Goal: Contribute content: Contribute content

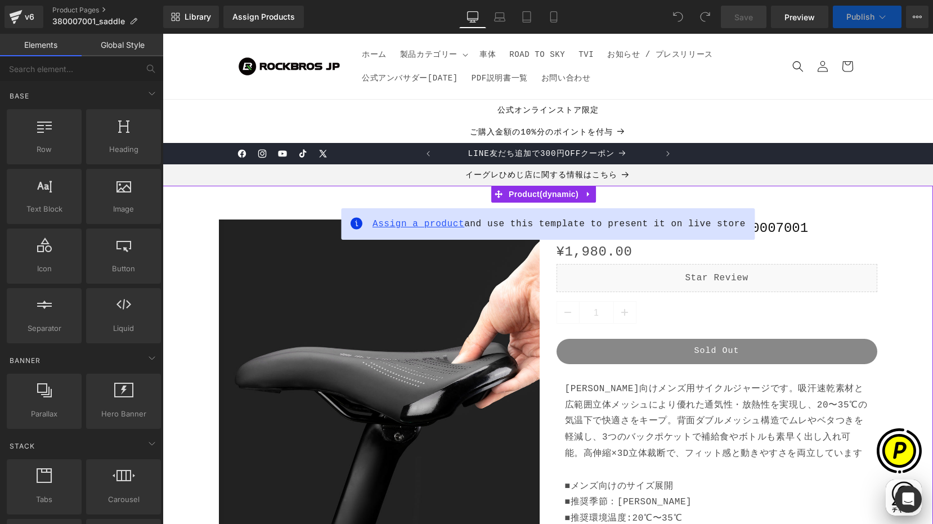
click at [431, 225] on span "Assign a product" at bounding box center [419, 224] width 92 height 10
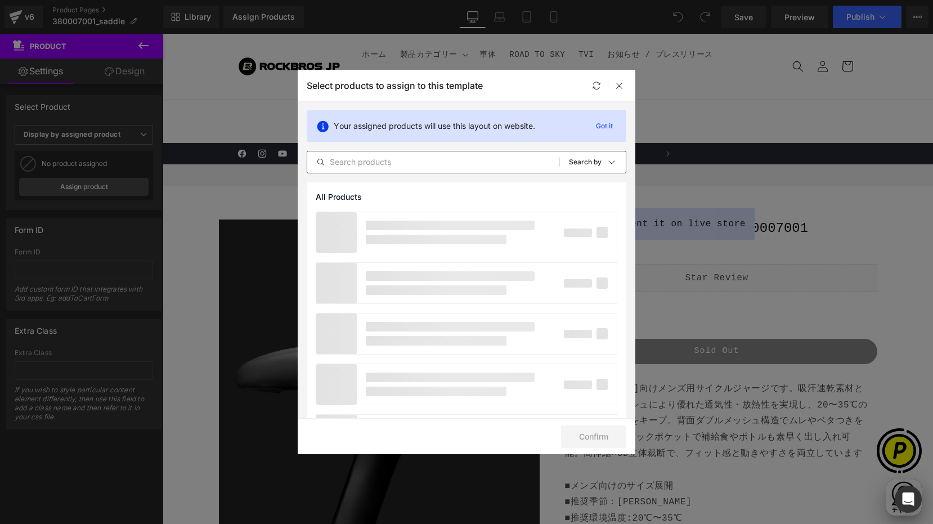
scroll to position [0, 219]
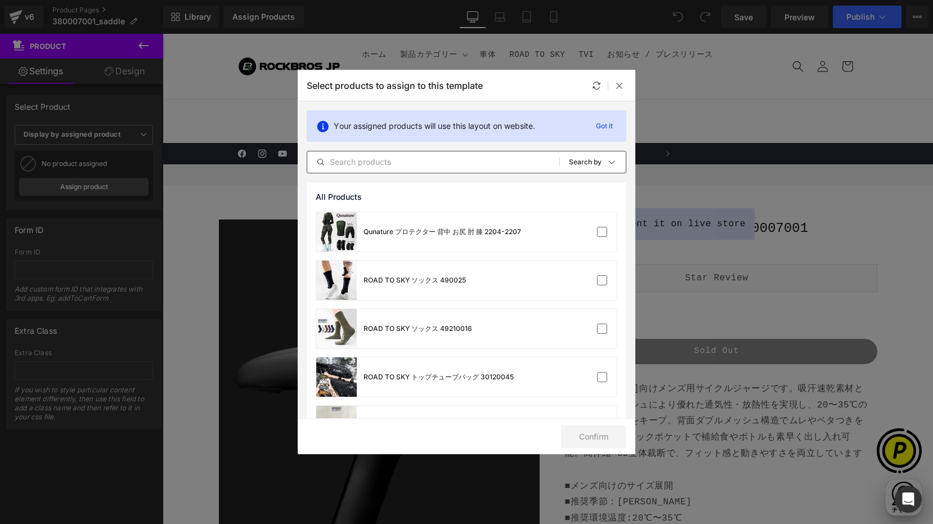
click at [426, 163] on input "text" at bounding box center [433, 162] width 252 height 14
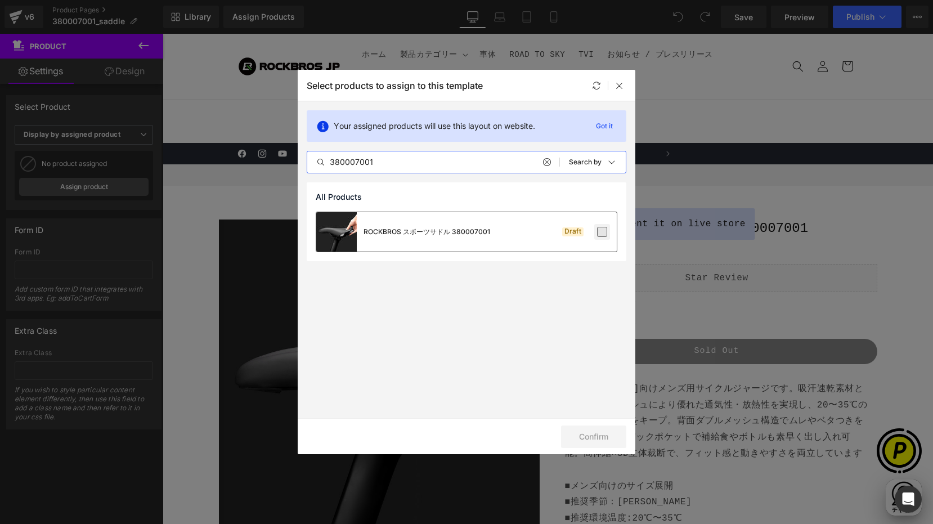
type input "380007001"
click at [604, 231] on label at bounding box center [602, 232] width 10 height 10
click at [602, 232] on input "checkbox" at bounding box center [602, 232] width 0 height 0
click at [579, 431] on button "Confirm" at bounding box center [593, 436] width 65 height 23
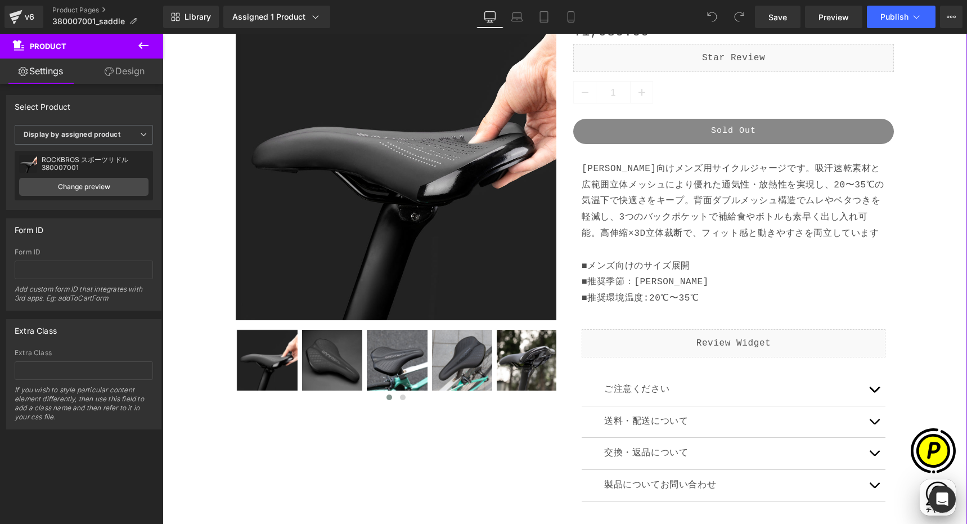
scroll to position [219, 0]
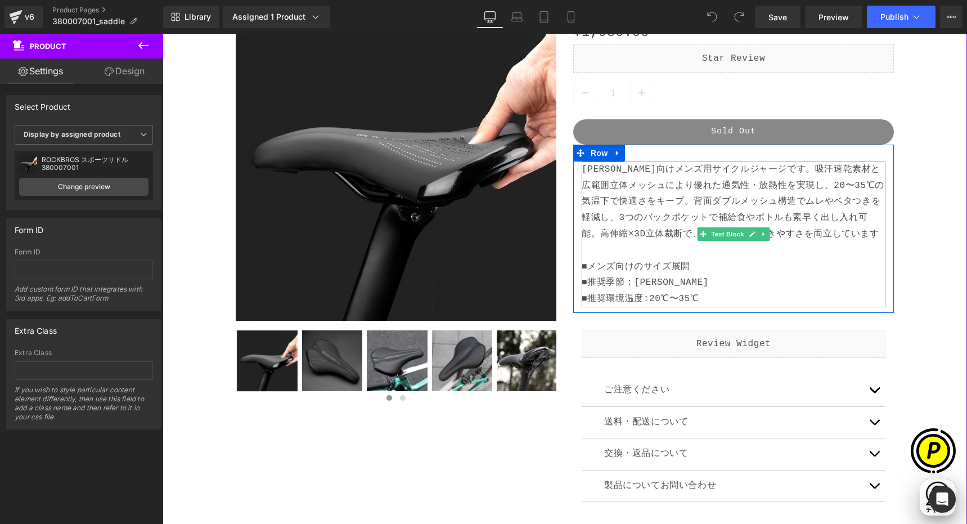
click at [610, 264] on p "[PERSON_NAME]向けメンズ用サイクルジャージです。吸汗速乾素材と広範囲立体メッシュにより優れた通気性・放熱性を実現し、20〜35℃の気温下で快適さを…" at bounding box center [734, 235] width 304 height 146
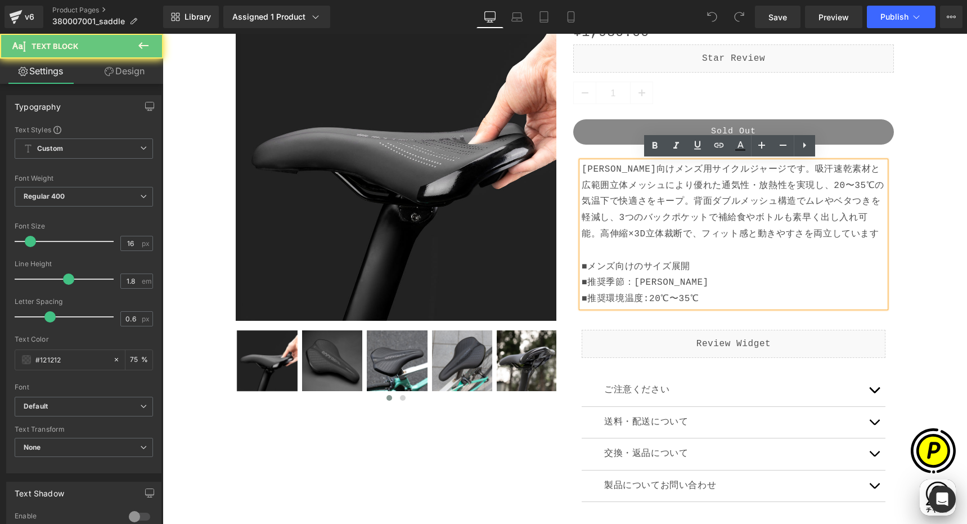
scroll to position [0, 219]
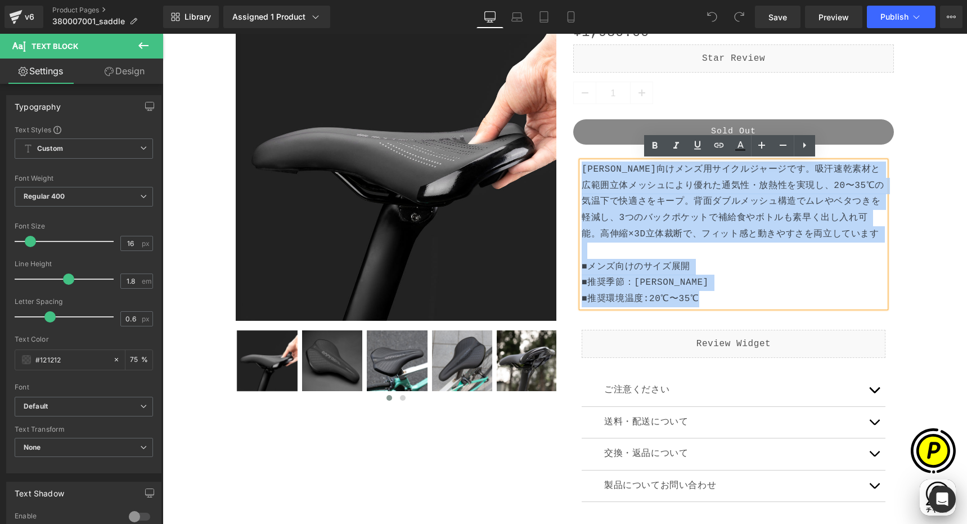
drag, startPoint x: 579, startPoint y: 165, endPoint x: 693, endPoint y: 292, distance: 170.6
click at [698, 295] on p "[PERSON_NAME]向けメンズ用サイクルジャージです。吸汗速乾素材と広範囲立体メッシュにより優れた通気性・放熱性を実現し、20〜35℃の気温下で快適さを…" at bounding box center [734, 235] width 304 height 146
paste div
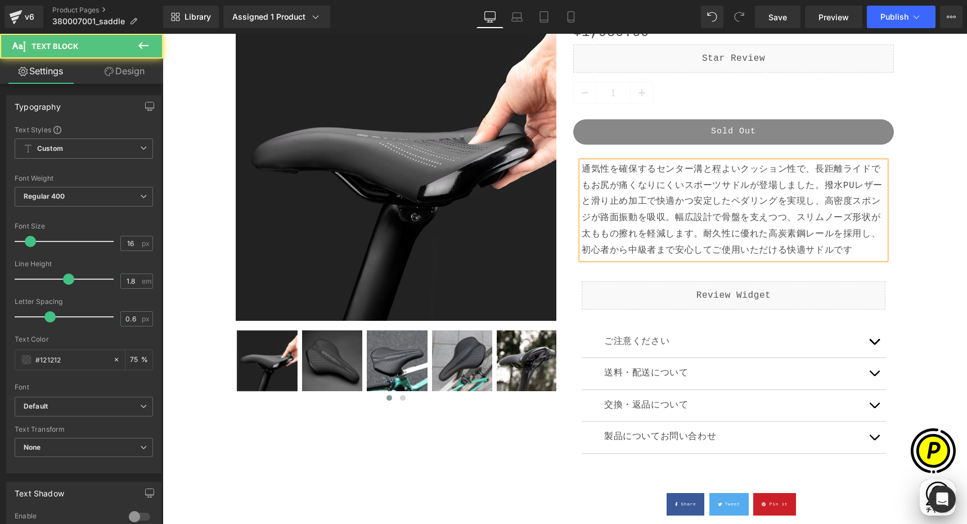
click at [857, 250] on p "通気性を確保するセンター溝と程よいクッション性で、長距離ライドでもお尻が痛くなりにくいスポーツサドルが登場しました。撥水PUレザーと滑り止め加工で快適かつ安定…" at bounding box center [734, 210] width 304 height 97
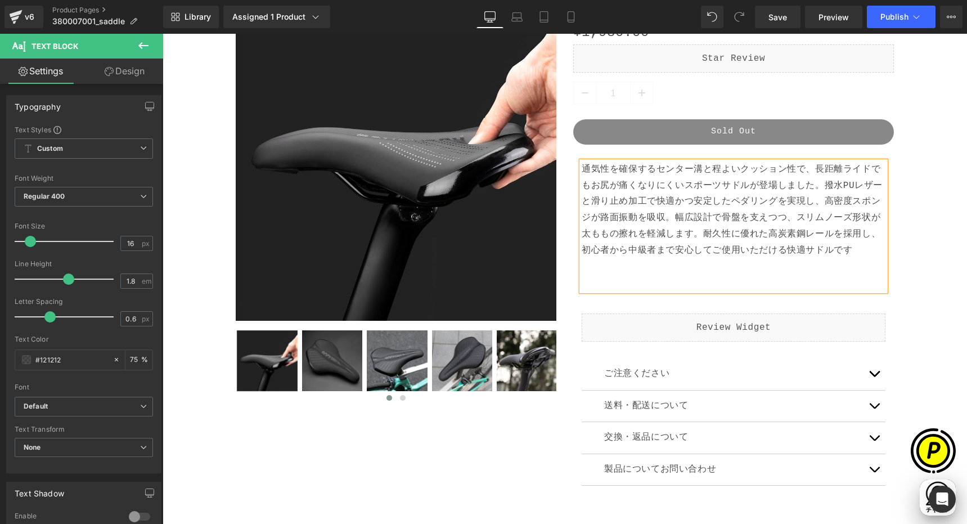
click at [819, 184] on p "通気性を確保するセンター溝と程よいクッション性で、長距離ライドでもお尻が痛くなりにくいスポーツサドルが登場しました。撥水PUレザーと滑り止め加工で快適かつ安定…" at bounding box center [734, 226] width 304 height 129
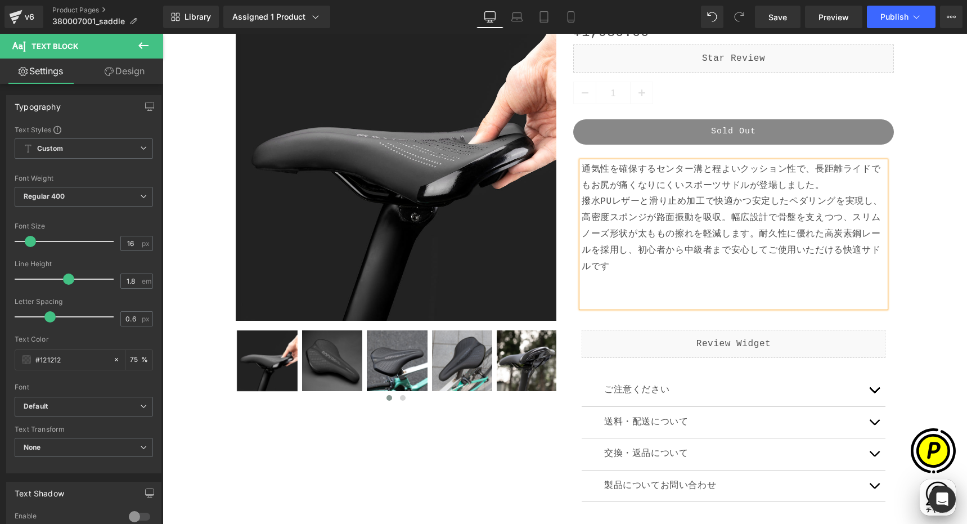
scroll to position [0, 0]
click at [757, 234] on p "通気性を確保するセンター溝と程よいクッション性で、長距離ライドでもお尻が痛くなりにくいスポーツサドルが登場しました。 撥水PUレザーと滑り止め加工で快適かつ安…" at bounding box center [734, 235] width 304 height 146
click at [747, 271] on p "通気性を確保するセンター溝と程よいクッション性で、長距離ライドでもお尻が痛くなりにくいスポーツサドルが登場しました。 撥水PUレザーと滑り止め加工で快適かつ安…" at bounding box center [734, 235] width 304 height 146
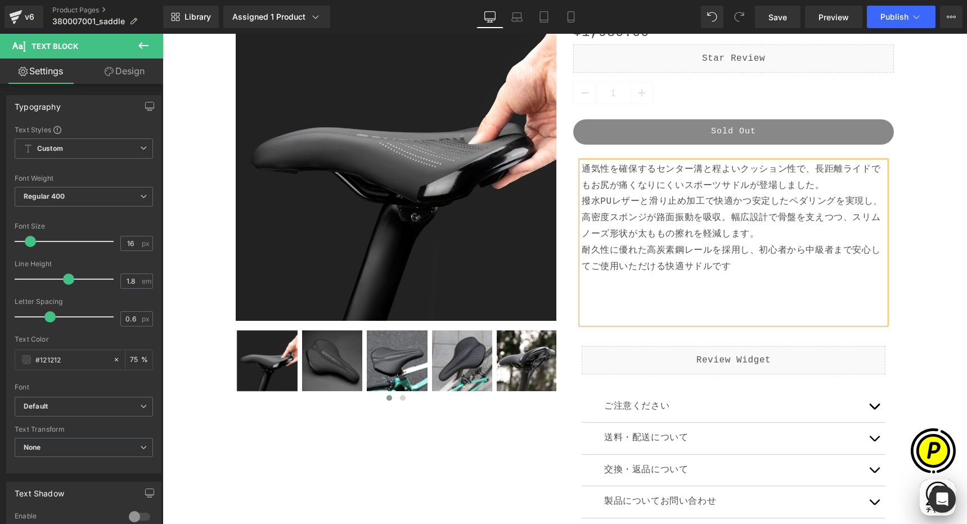
scroll to position [0, 439]
click at [611, 330] on link at bounding box center [618, 337] width 15 height 17
click at [592, 298] on p "通気性を確保するセンター溝と程よいクッション性で、長距離ライドでもお尻が痛くなりにくいスポーツサドルが登場しました。 撥水PUレザーと滑り止め加工で快適かつ安…" at bounding box center [734, 243] width 304 height 162
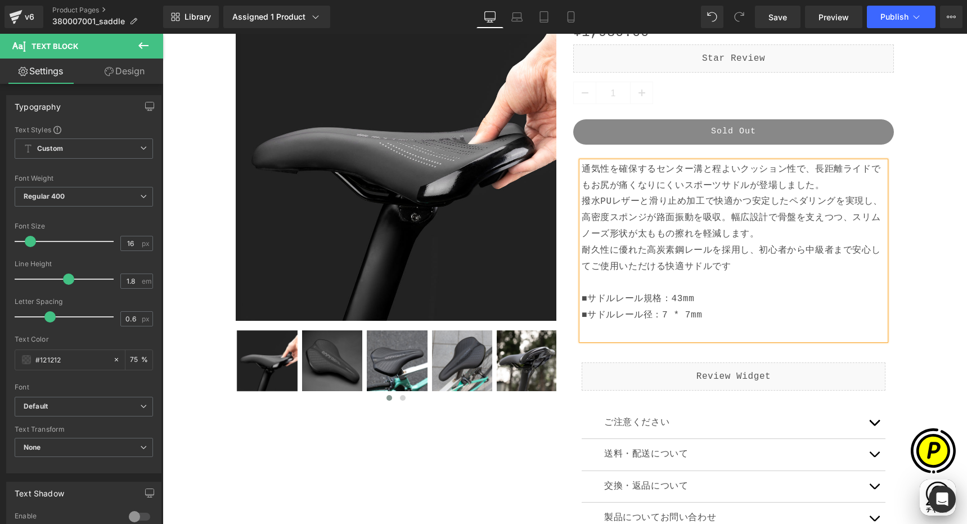
click at [583, 289] on p "通気性を確保するセンター溝と程よいクッション性で、長距離ライドでもお尻が痛くなりにくいスポーツサドルが登場しました。 撥水PUレザーと滑り止め加工で快適かつ安…" at bounding box center [734, 235] width 304 height 146
click at [587, 328] on p "■サドルレール径：7 * 7mm" at bounding box center [734, 323] width 304 height 33
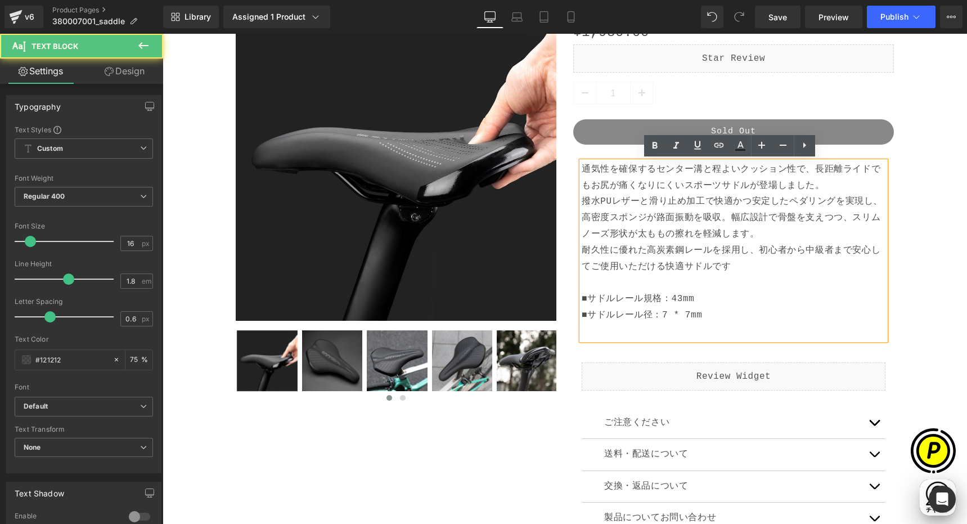
scroll to position [0, 0]
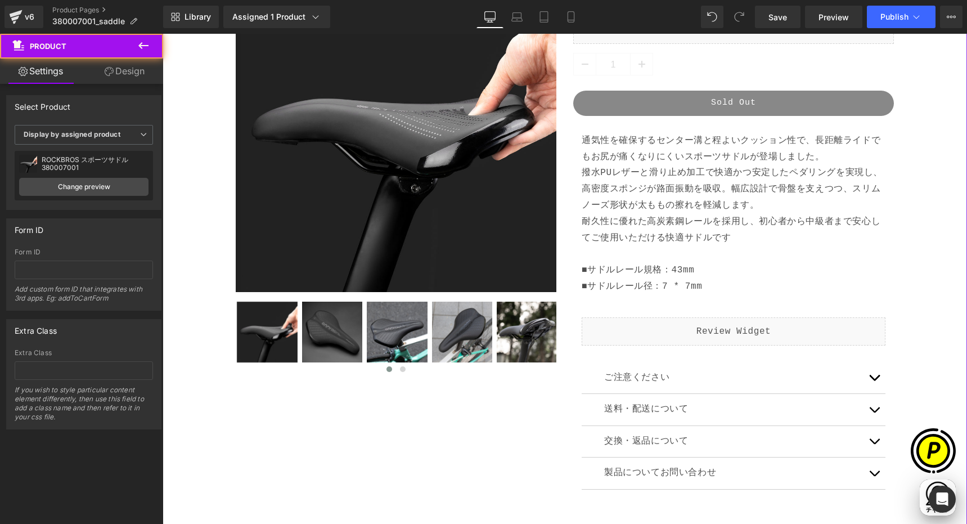
scroll to position [263, 0]
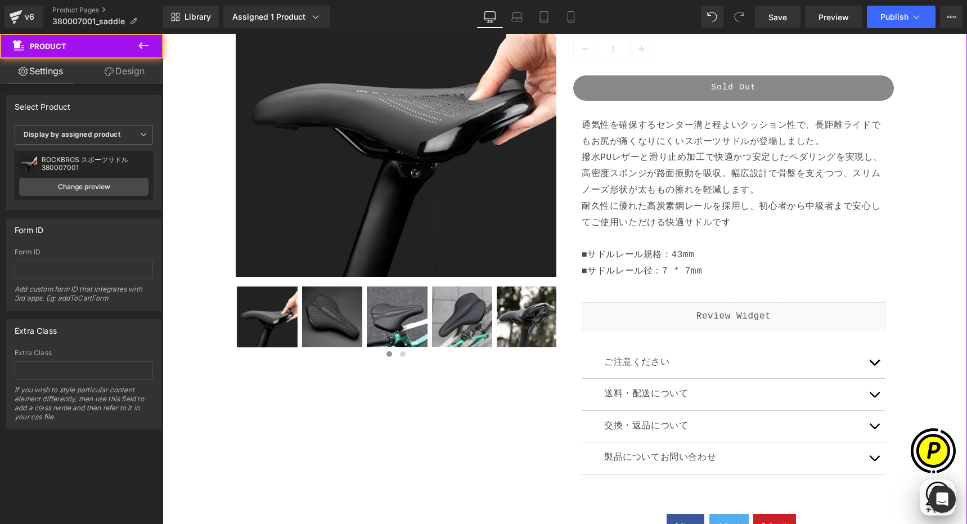
click at [875, 365] on span "button" at bounding box center [875, 365] width 0 height 0
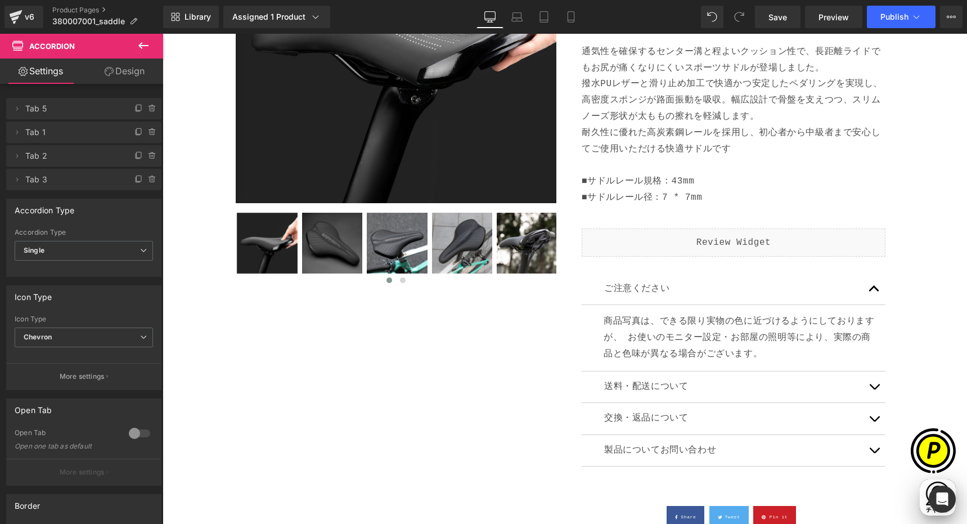
scroll to position [0, 219]
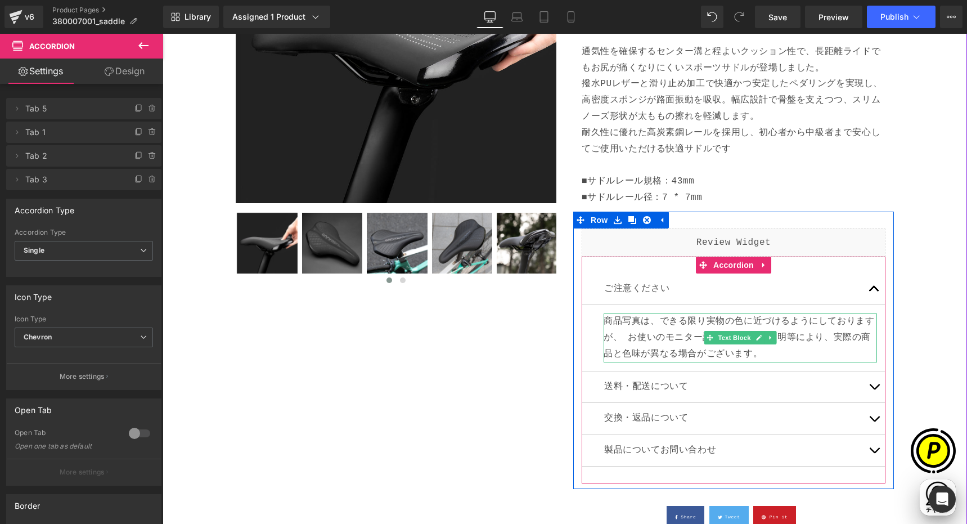
click at [604, 320] on p "商品写真は、できる限り実物の色に近づけるようにしておりますが、 お使いのモニター設定・お部屋の照明等により、実際の商品と色味が異なる場合がございます。" at bounding box center [741, 337] width 274 height 48
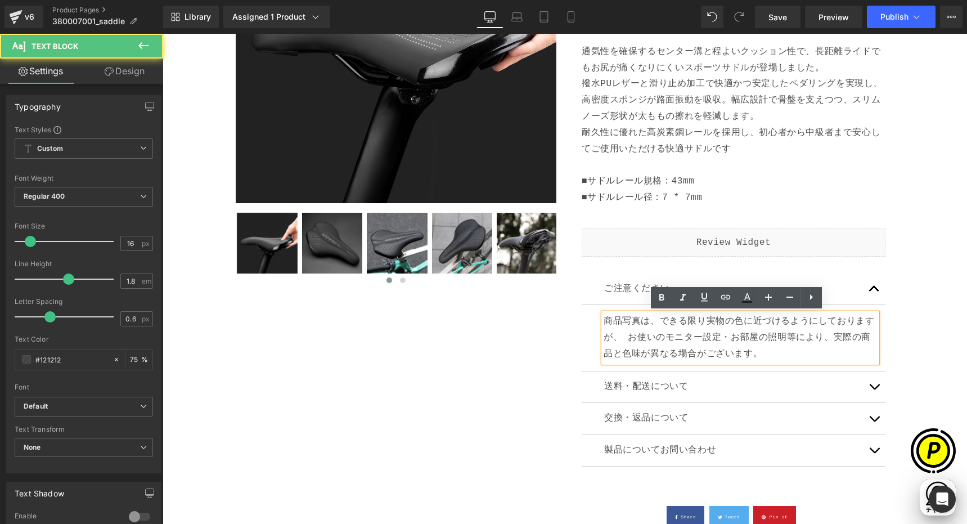
scroll to position [0, 439]
click at [604, 320] on p "商品写真は、できる限り実物の色に近づけるようにしておりますが、 お使いのモニター設定・お部屋の照明等により、実際の商品と色味が異なる場合がございます。" at bounding box center [741, 337] width 274 height 48
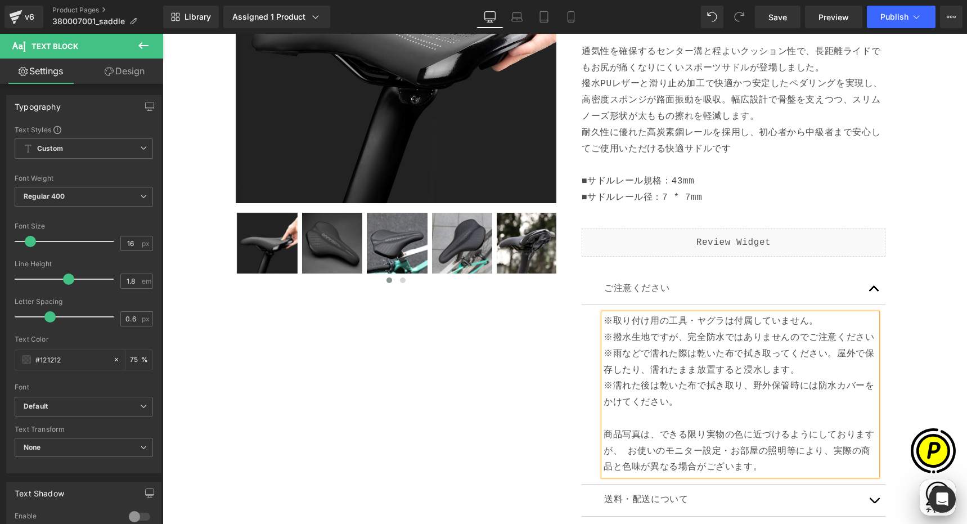
click at [809, 322] on p "※取り付け用の工具・ヤグラは付属していません。" at bounding box center [741, 321] width 274 height 16
click at [870, 336] on p "※撥水生地ですが、完全防水ではありませんのでご注意ください" at bounding box center [741, 338] width 274 height 16
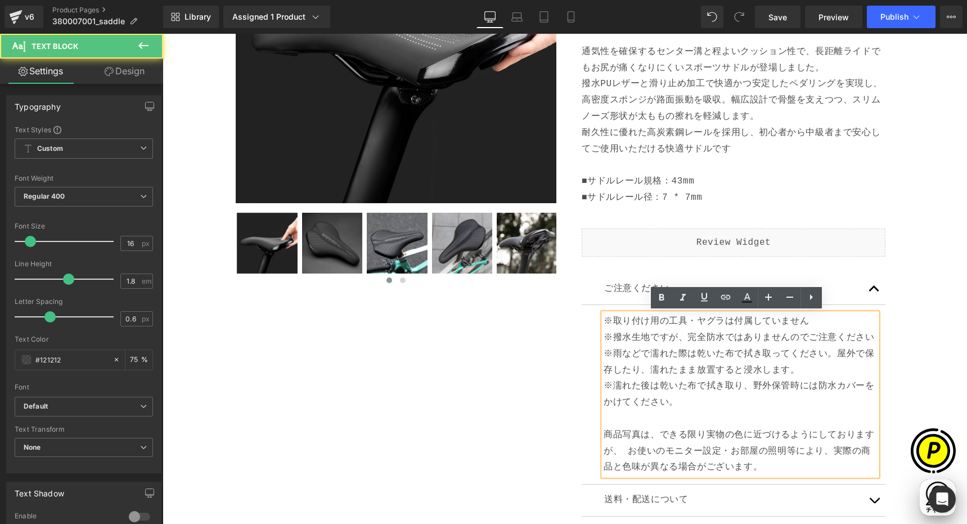
click at [801, 370] on p "※雨などで濡れた際は乾いた布で拭き取ってください。屋外で保存したり、濡れたまま放置すると浸水します。" at bounding box center [741, 362] width 274 height 33
click at [685, 404] on p "※濡れた後は乾いた布で拭き取り、野外保管時には防水カバーをかけてください。 商品写真は、できる限り実物の色に近づけるようにしておりますが、 お使いのモニター設…" at bounding box center [741, 426] width 274 height 97
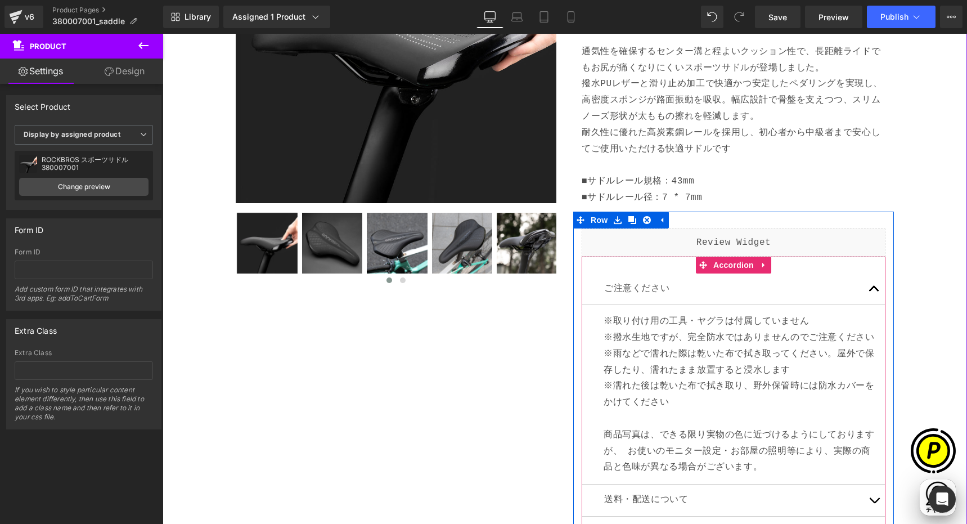
click at [607, 334] on p "※撥水生地ですが、完全防水ではありませんのでご注意ください" at bounding box center [741, 338] width 274 height 16
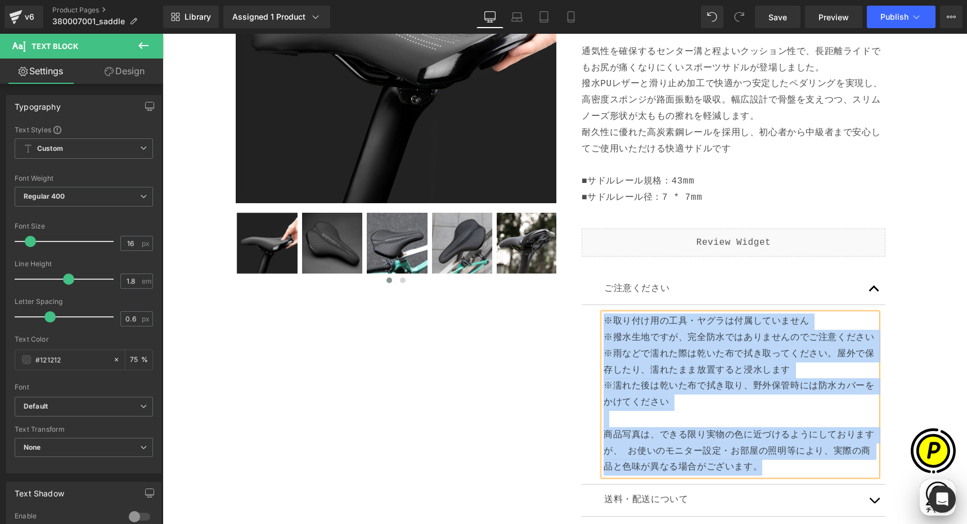
copy div "※取り付け用の工具・ヤグラは付属していません ※撥水生地ですが、完全防水ではありませんのでご注意ください ※雨などで濡れた際は乾いた布で拭き取ってください。屋…"
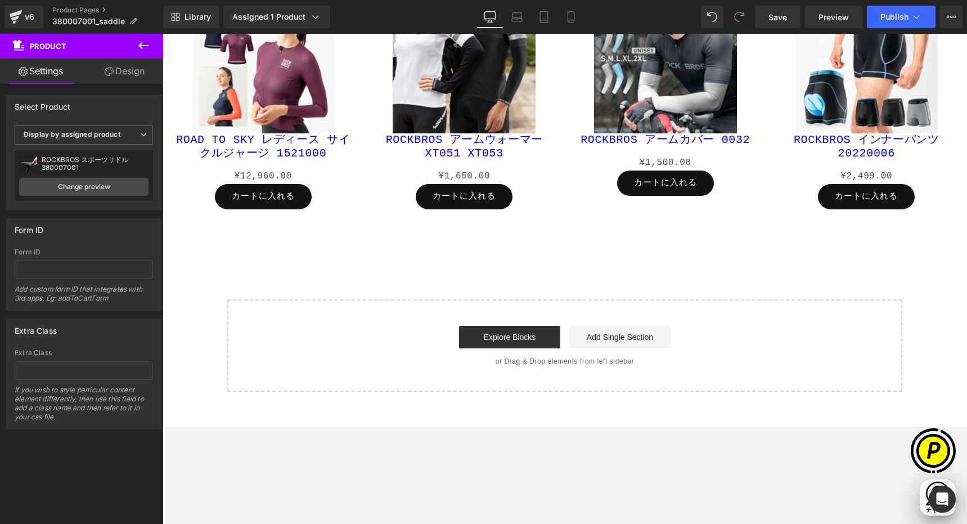
scroll to position [0, 439]
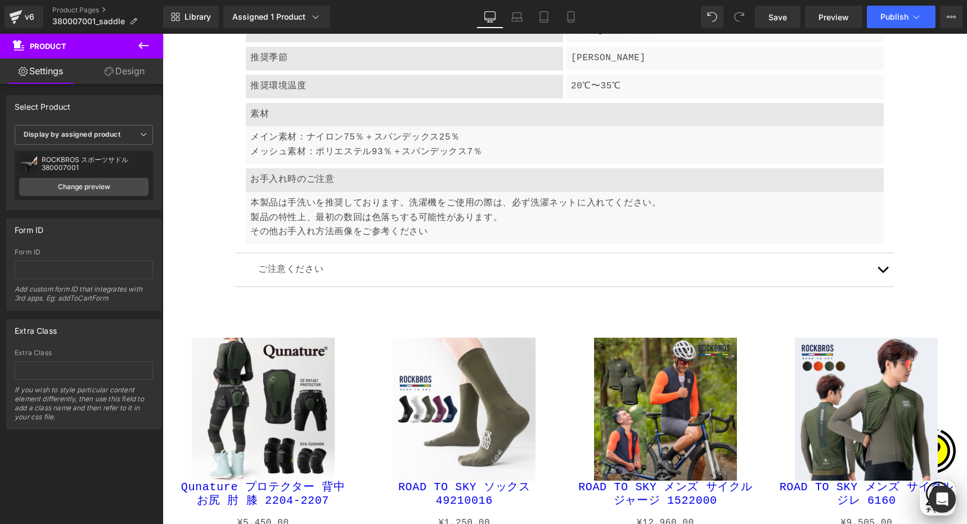
click at [879, 265] on button "button" at bounding box center [883, 269] width 23 height 33
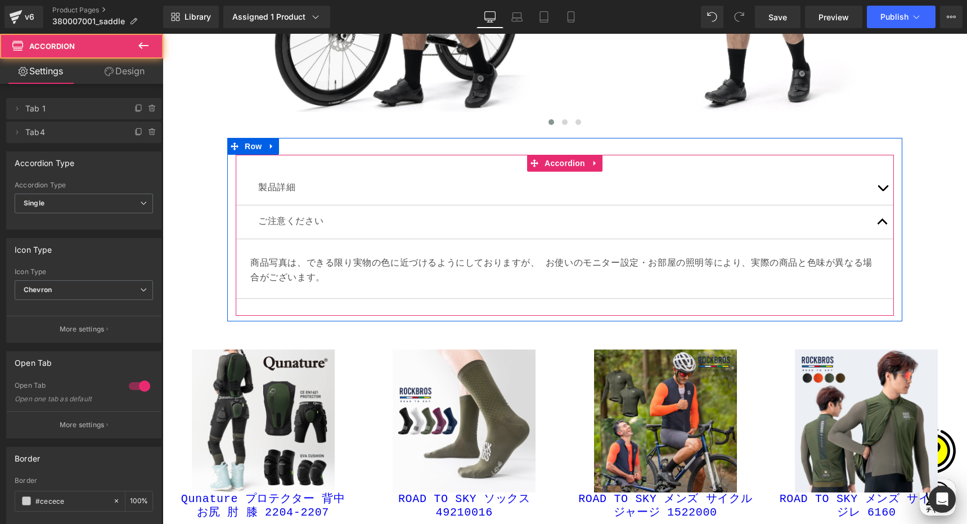
scroll to position [4226, 0]
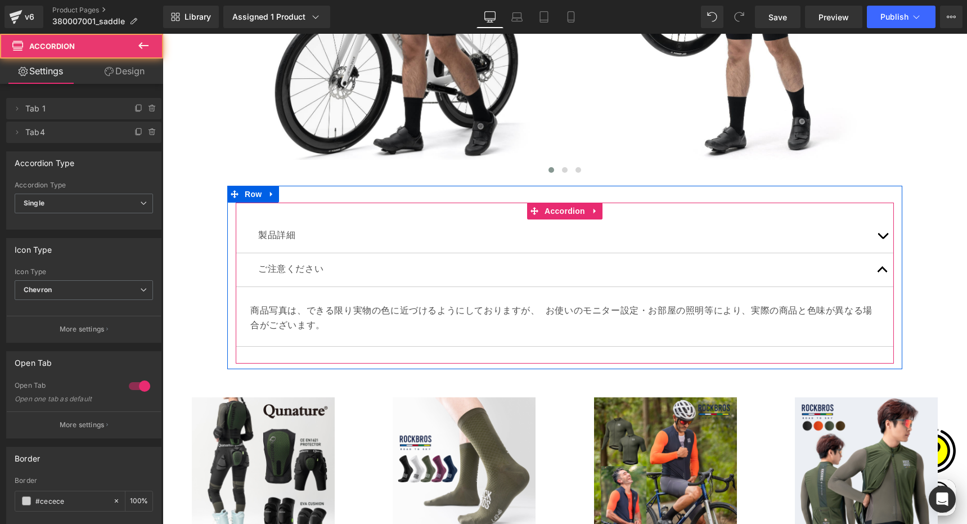
click at [331, 312] on p "商品写真は、できる限り実物の色に近づけるようにしておりますが、 お使いのモニター設定・お部屋の照明等により、実際の商品と色味が異なる場合がございます。" at bounding box center [564, 318] width 629 height 29
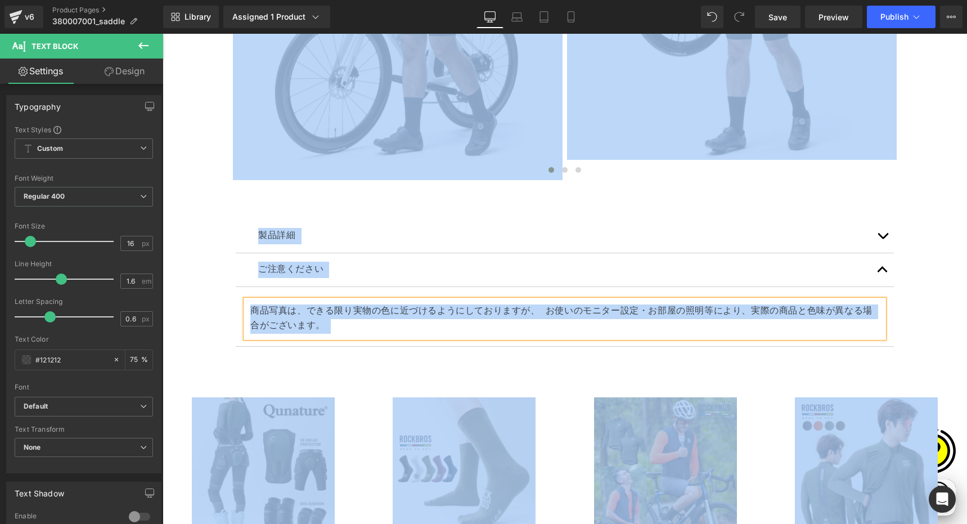
click at [318, 322] on p "商品写真は、できる限り実物の色に近づけるようにしておりますが、 お使いのモニター設定・お部屋の照明等により、実際の商品と色味が異なる場合がございます。" at bounding box center [564, 318] width 629 height 29
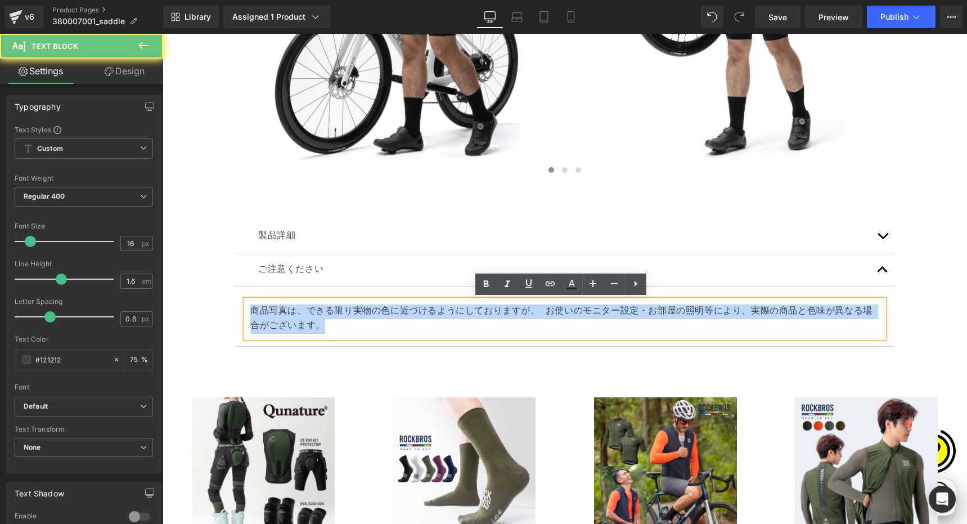
drag, startPoint x: 279, startPoint y: 315, endPoint x: 343, endPoint y: 327, distance: 65.3
click at [343, 327] on div "商品写真は、できる限り実物の色に近づけるようにしておりますが、 お使いのモニター設定・お部屋の照明等により、実際の商品と色味が異なる場合がございます。" at bounding box center [565, 319] width 638 height 38
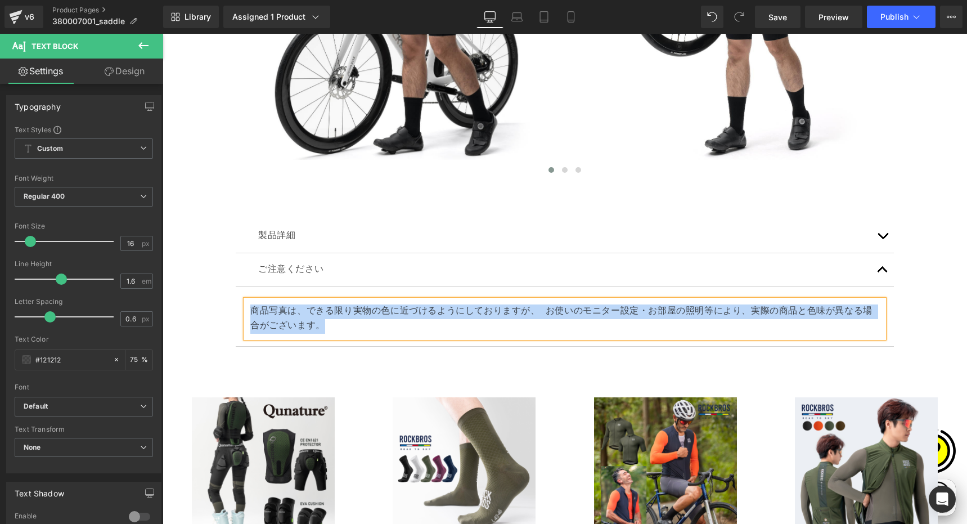
paste div
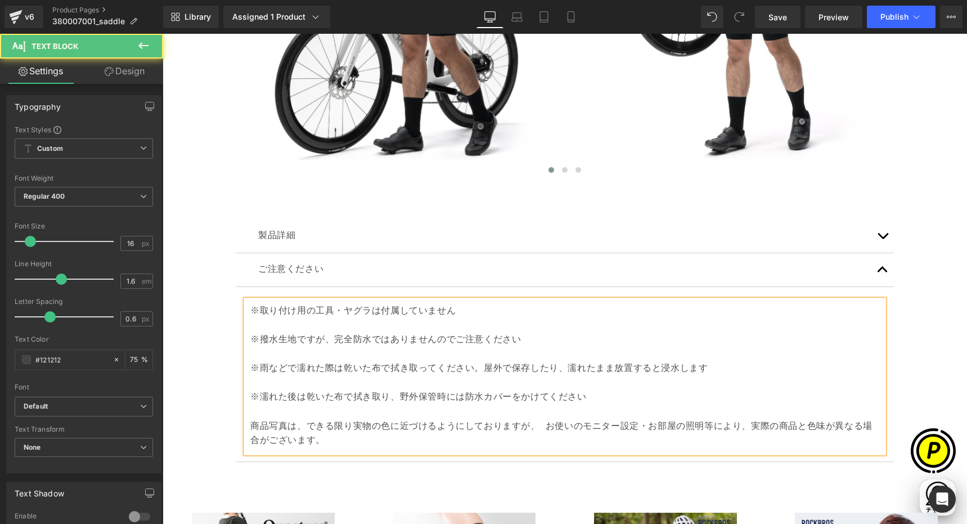
click at [250, 339] on p "※撥水生地ですが、完全防水ではありませんのでご注意ください" at bounding box center [564, 340] width 629 height 15
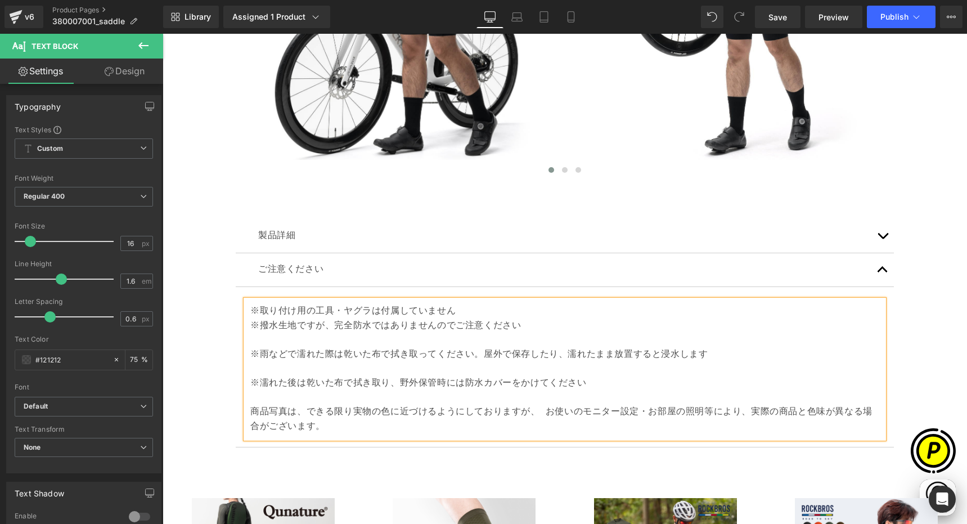
click at [250, 353] on p "※雨などで濡れた際は乾いた布で拭き取ってください。屋外で保存したり、濡れたまま放置すると浸水します" at bounding box center [564, 355] width 629 height 15
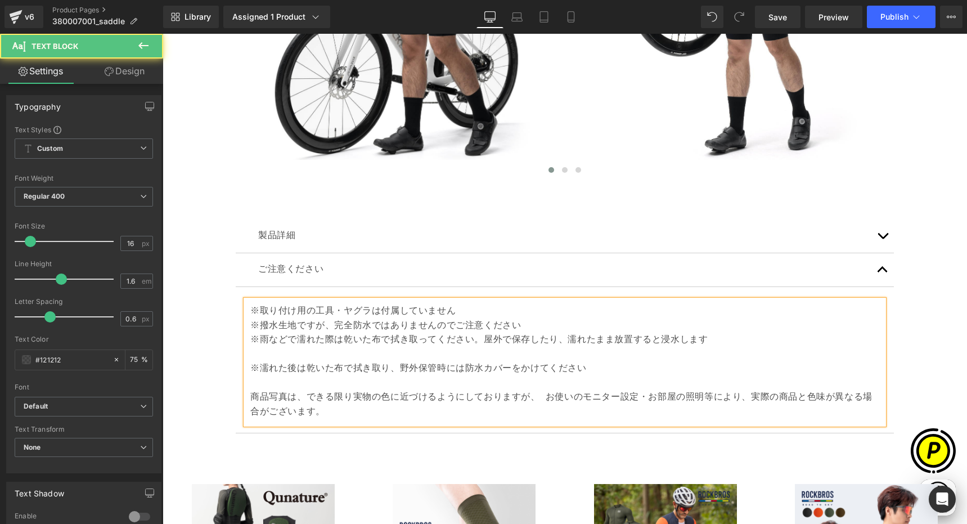
click at [250, 366] on p "※濡れた後は乾いた布で拭き取り、野外保管時には防水カバーをかけてください" at bounding box center [564, 369] width 629 height 15
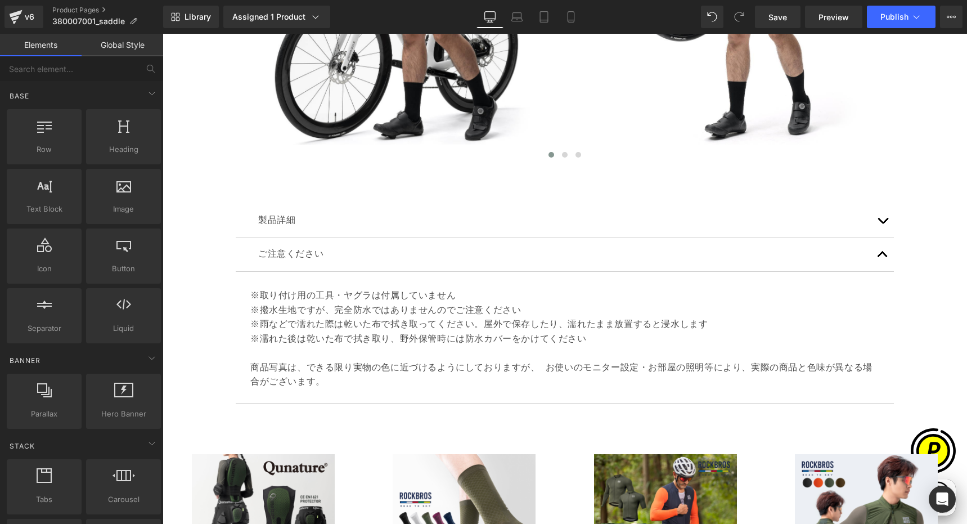
scroll to position [4265, 0]
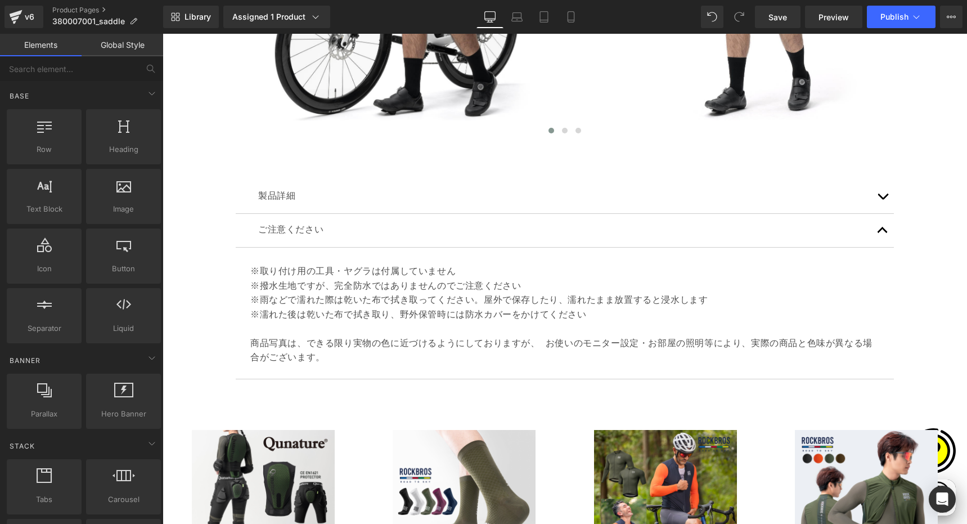
click at [562, 411] on span "Product List" at bounding box center [560, 410] width 53 height 17
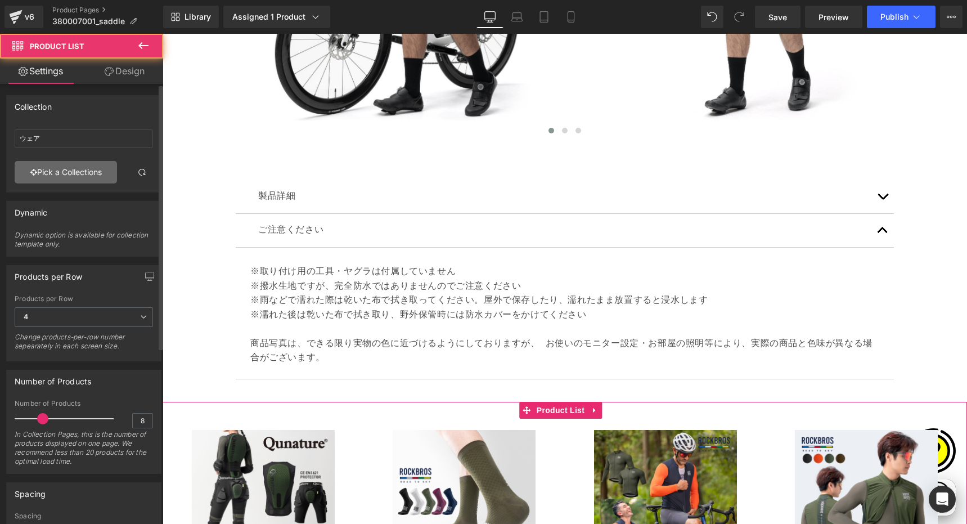
click at [64, 169] on link "Pick a Collections" at bounding box center [66, 172] width 102 height 23
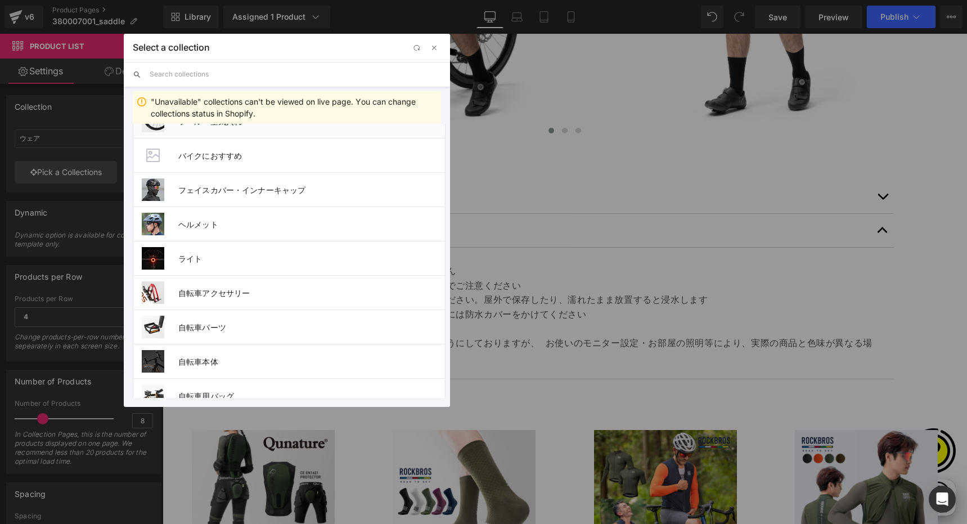
scroll to position [386, 0]
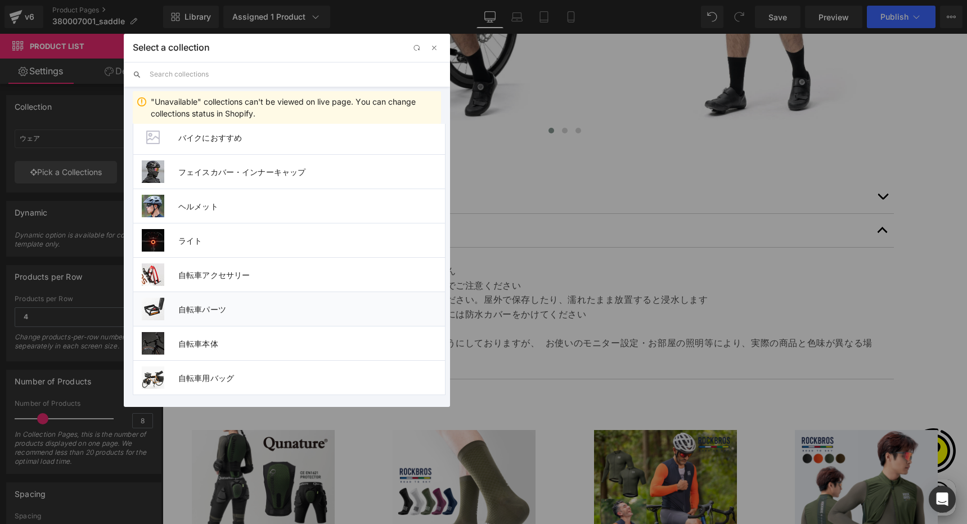
click at [206, 302] on li "自転車パーツ" at bounding box center [289, 309] width 313 height 34
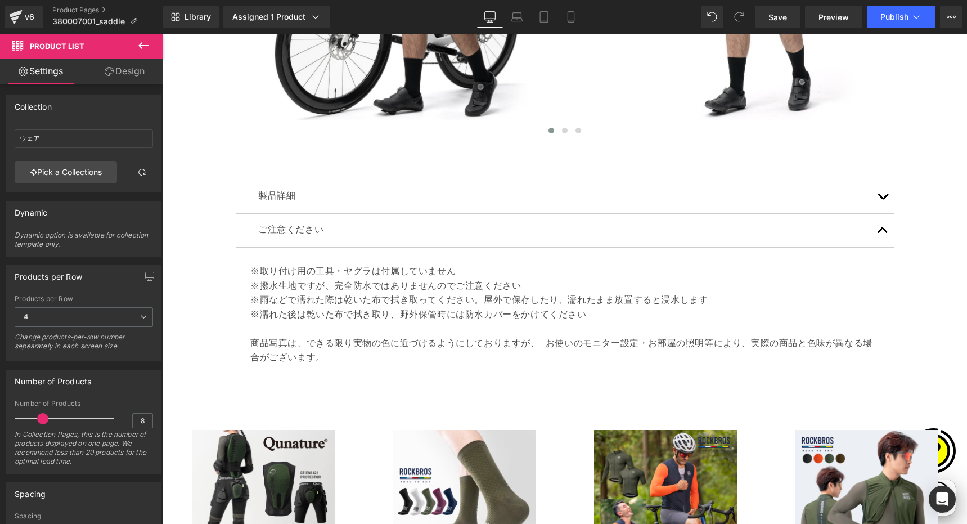
type input "自転車パーツ"
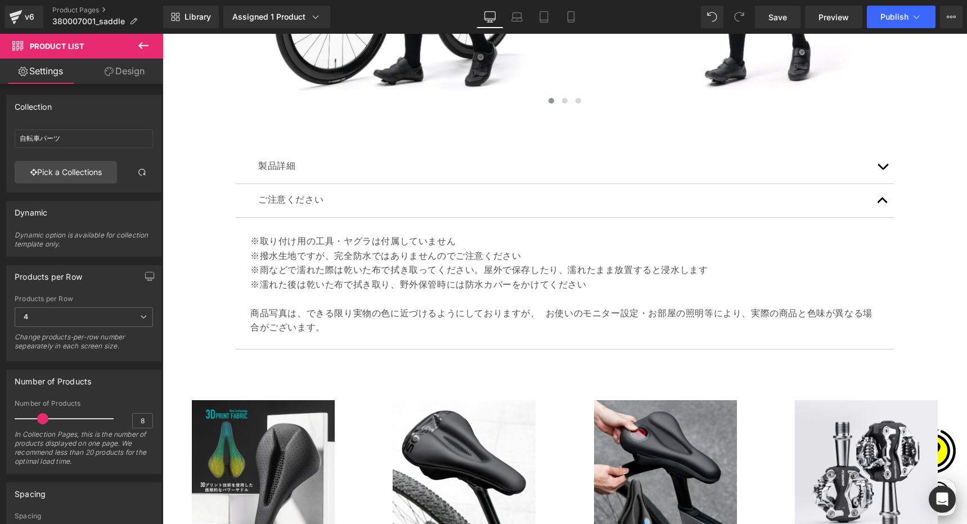
scroll to position [4281, 0]
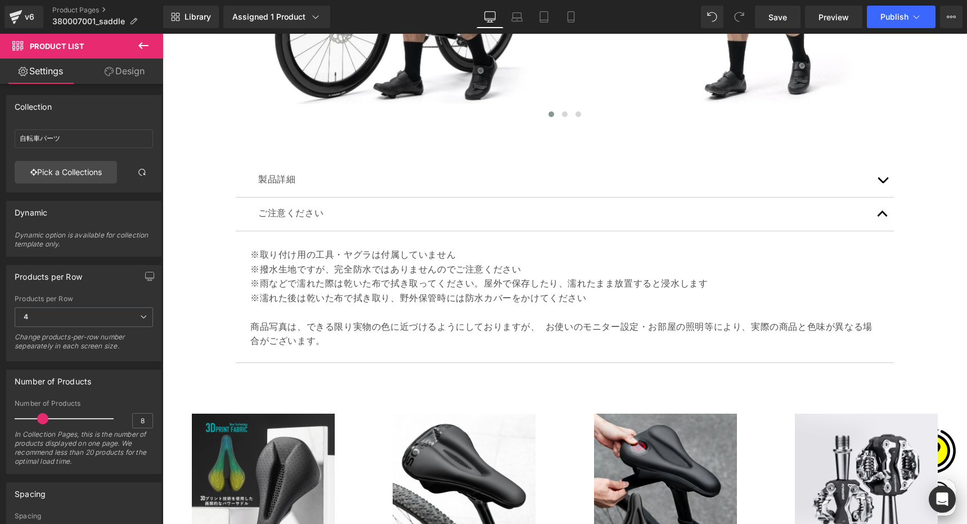
click at [882, 180] on button "button" at bounding box center [883, 180] width 23 height 33
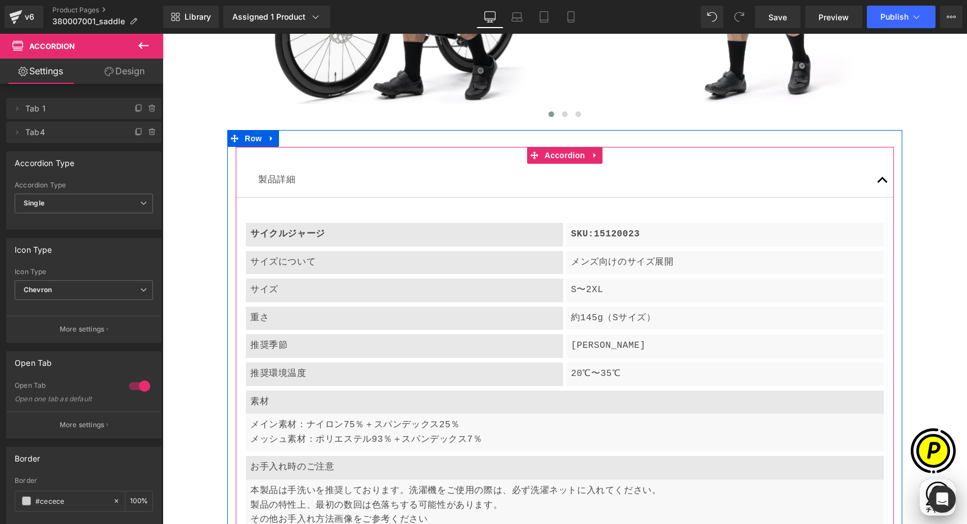
click at [322, 239] on p "サイクルジャージ" at bounding box center [404, 234] width 308 height 15
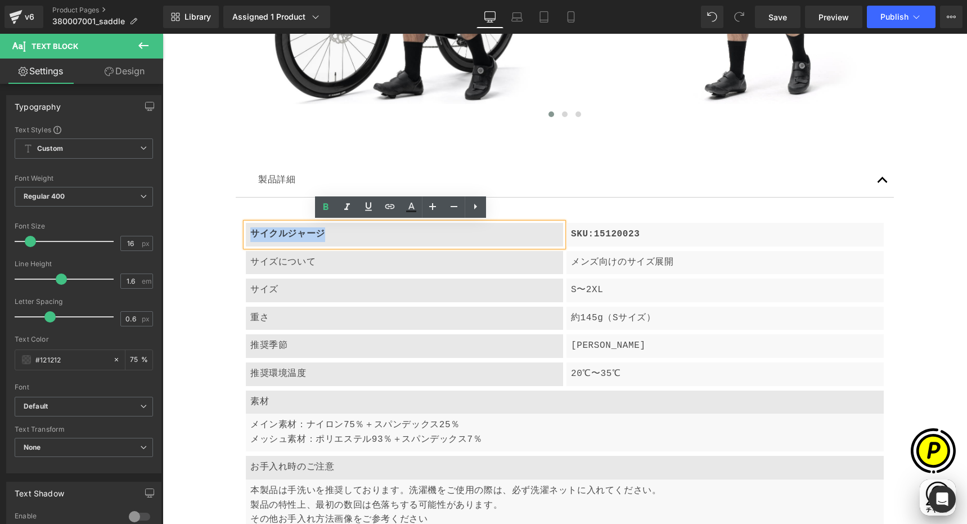
drag, startPoint x: 248, startPoint y: 235, endPoint x: 368, endPoint y: 240, distance: 120.6
click at [368, 240] on p "サイクルジャージ" at bounding box center [404, 234] width 308 height 15
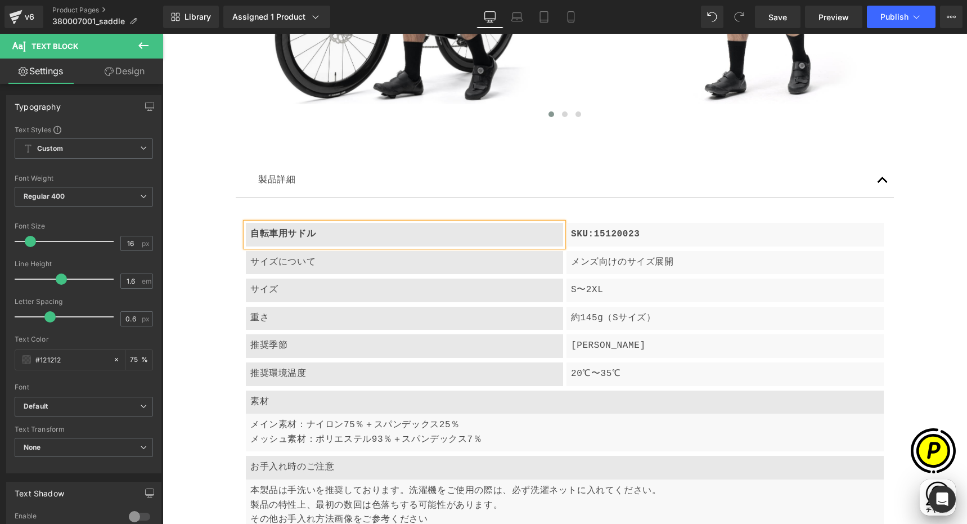
scroll to position [0, 439]
click at [598, 235] on p "SKU:15120023" at bounding box center [725, 234] width 308 height 15
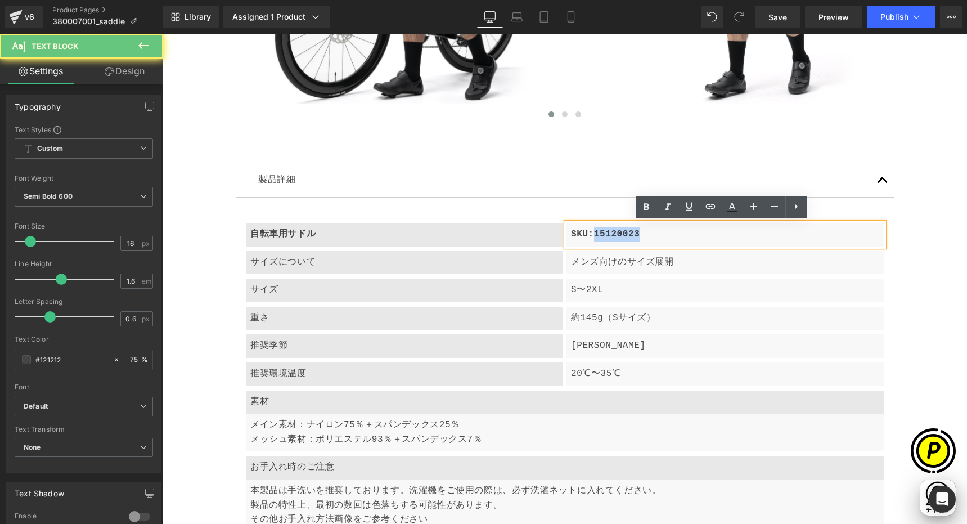
drag, startPoint x: 592, startPoint y: 235, endPoint x: 679, endPoint y: 243, distance: 87.6
click at [679, 243] on div "SKU:15120023" at bounding box center [725, 235] width 317 height 24
paste div
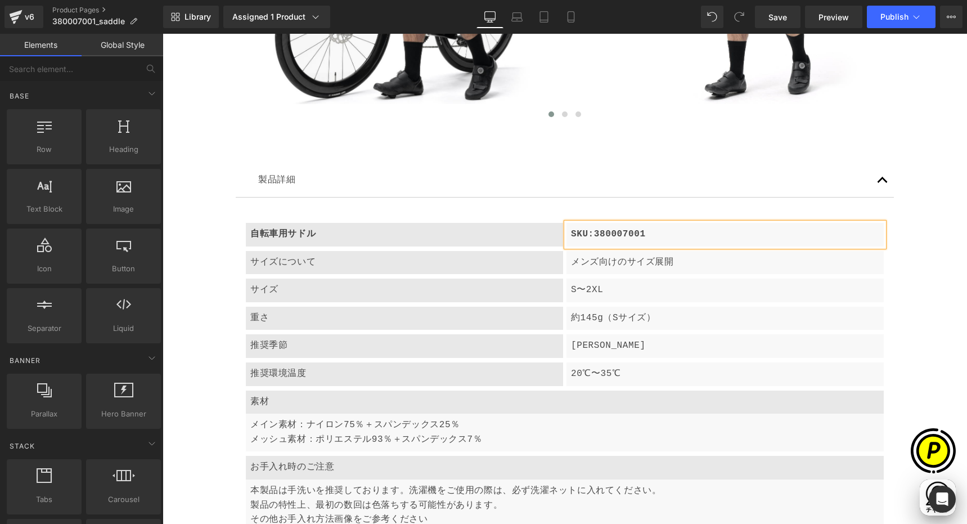
scroll to position [0, 0]
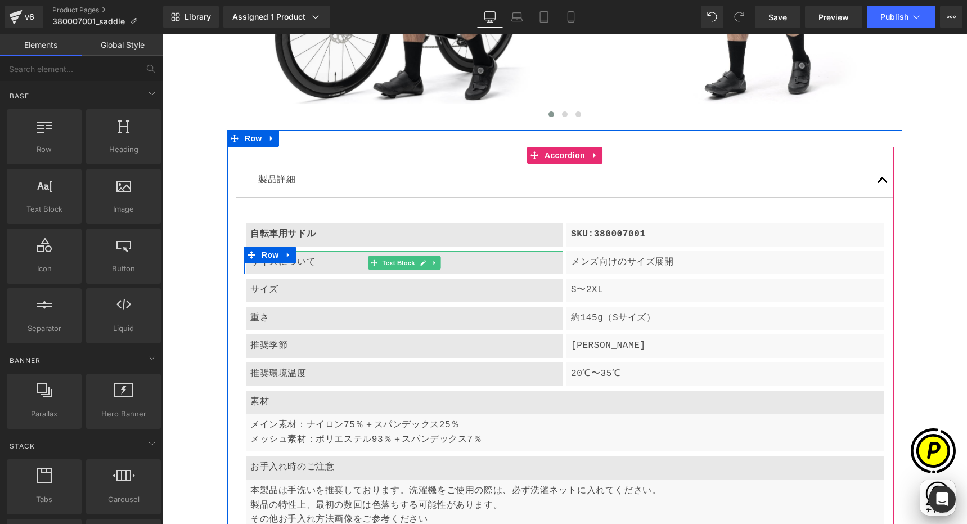
drag, startPoint x: 328, startPoint y: 264, endPoint x: 313, endPoint y: 264, distance: 14.1
click at [328, 264] on p "サイズについて" at bounding box center [404, 263] width 308 height 15
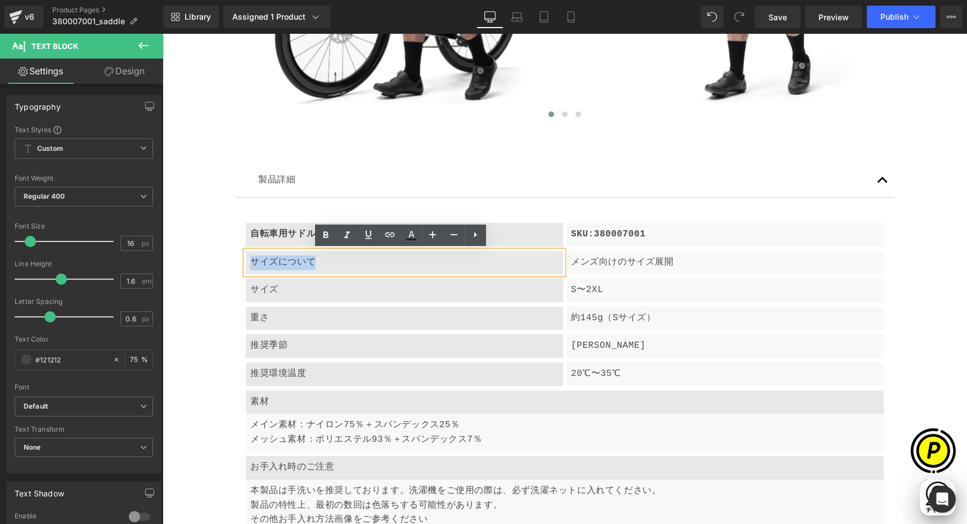
drag, startPoint x: 248, startPoint y: 261, endPoint x: 327, endPoint y: 261, distance: 79.4
click at [325, 262] on p "サイズについて" at bounding box center [404, 263] width 308 height 15
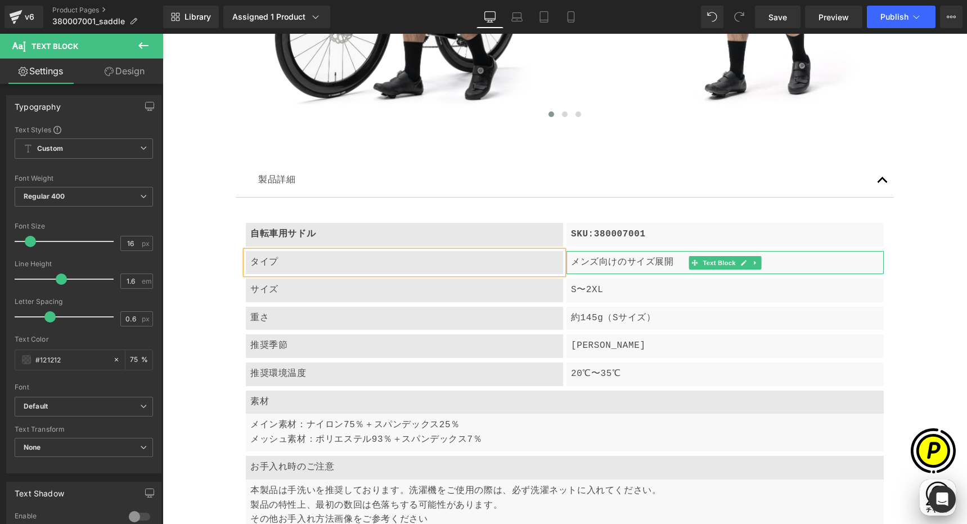
click at [600, 259] on p "メンズ向けのサイズ展開" at bounding box center [725, 263] width 308 height 15
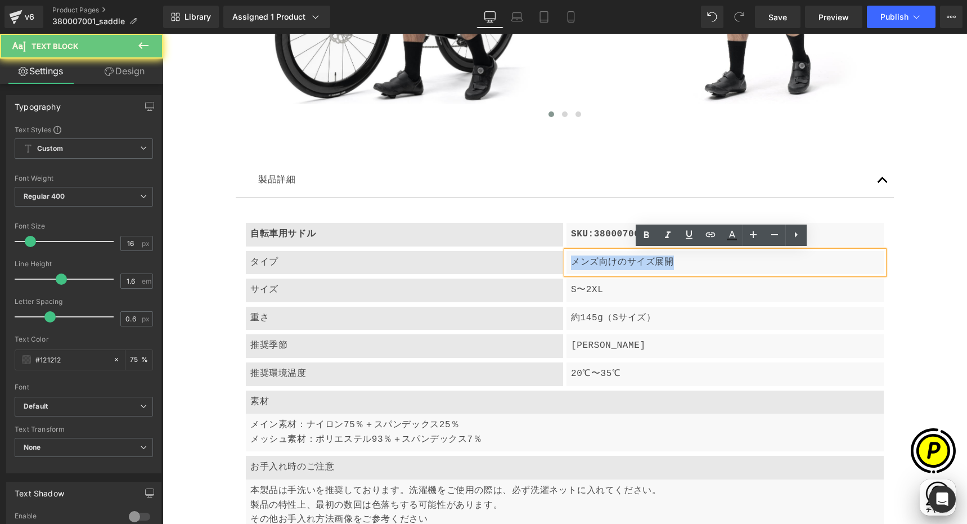
drag, startPoint x: 568, startPoint y: 261, endPoint x: 707, endPoint y: 267, distance: 138.6
click at [707, 267] on p "メンズ向けのサイズ展開" at bounding box center [725, 263] width 308 height 15
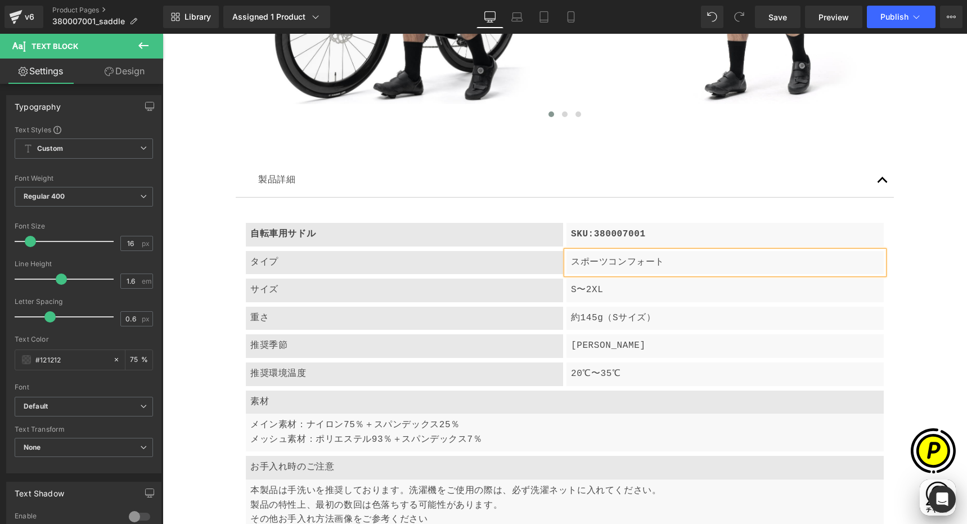
scroll to position [0, 439]
click at [590, 285] on p "S〜2XL" at bounding box center [725, 290] width 308 height 15
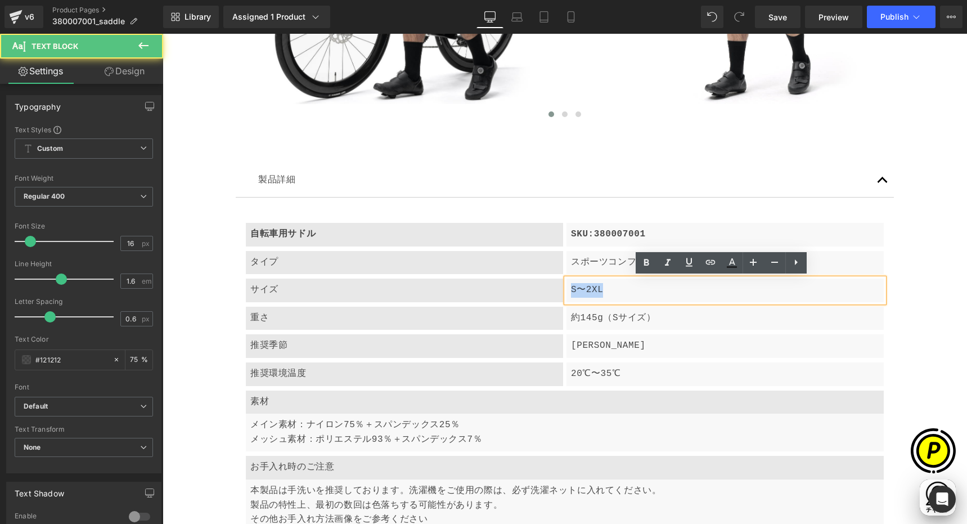
drag, startPoint x: 567, startPoint y: 289, endPoint x: 658, endPoint y: 291, distance: 91.2
click at [658, 290] on p "S〜2XL" at bounding box center [725, 290] width 308 height 15
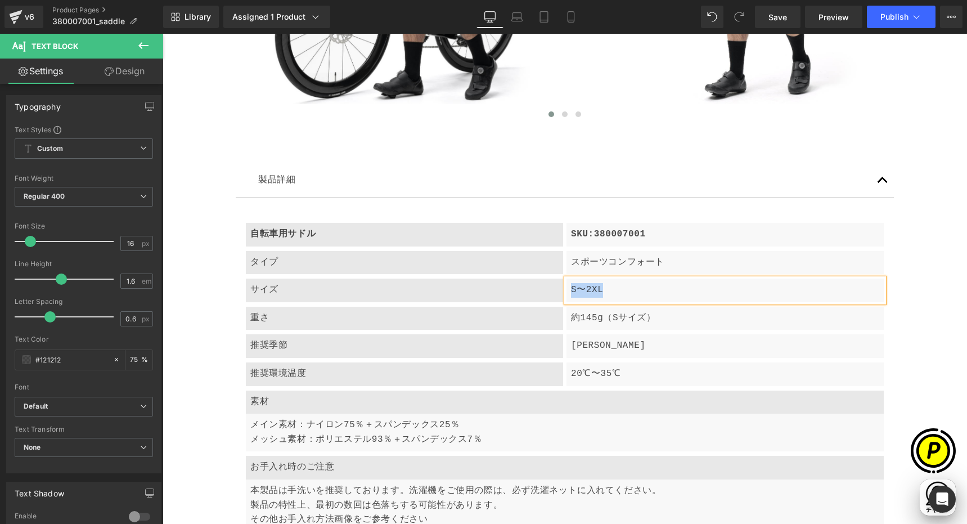
paste div
drag, startPoint x: 308, startPoint y: 321, endPoint x: 248, endPoint y: 316, distance: 60.5
click at [308, 321] on p "重さ" at bounding box center [404, 318] width 308 height 15
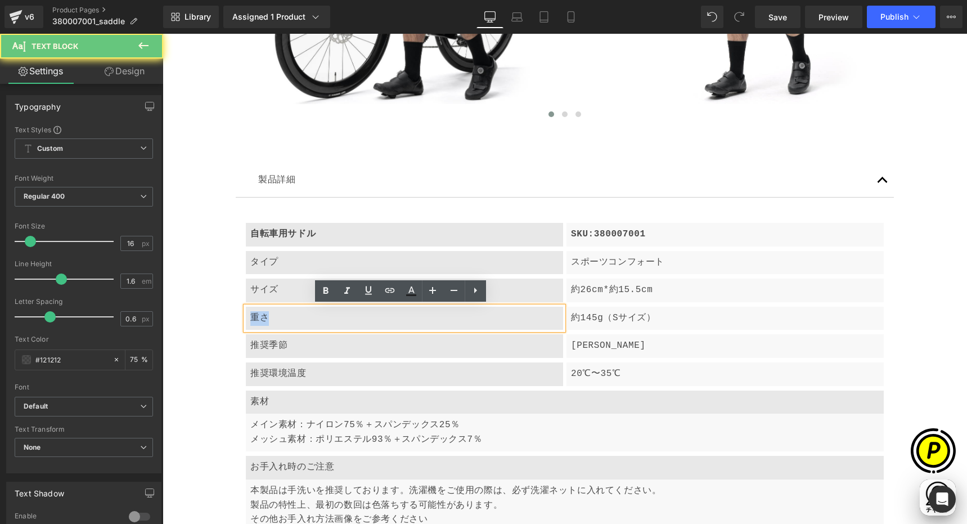
drag, startPoint x: 247, startPoint y: 320, endPoint x: 302, endPoint y: 320, distance: 54.6
click at [302, 320] on p "重さ" at bounding box center [404, 318] width 308 height 15
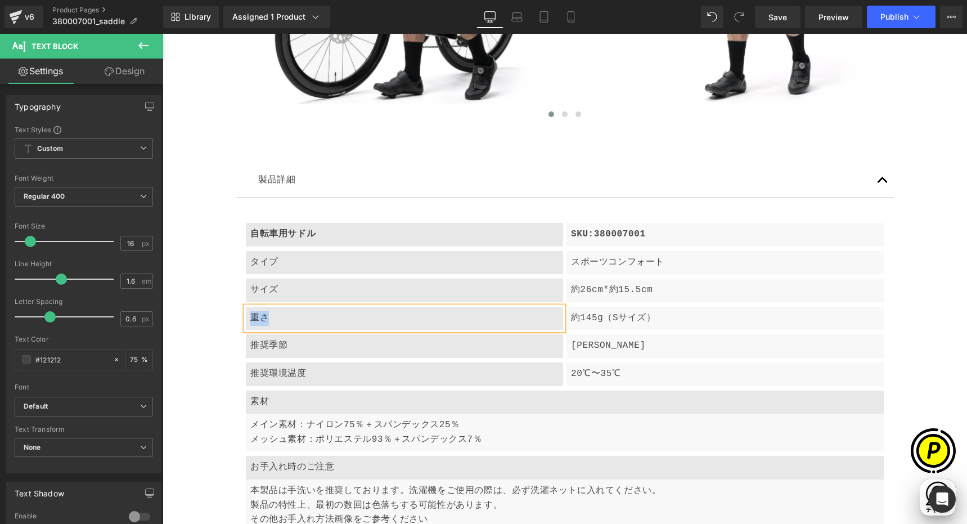
paste div
click at [587, 319] on p "約145g（Sサイズ）" at bounding box center [725, 318] width 308 height 15
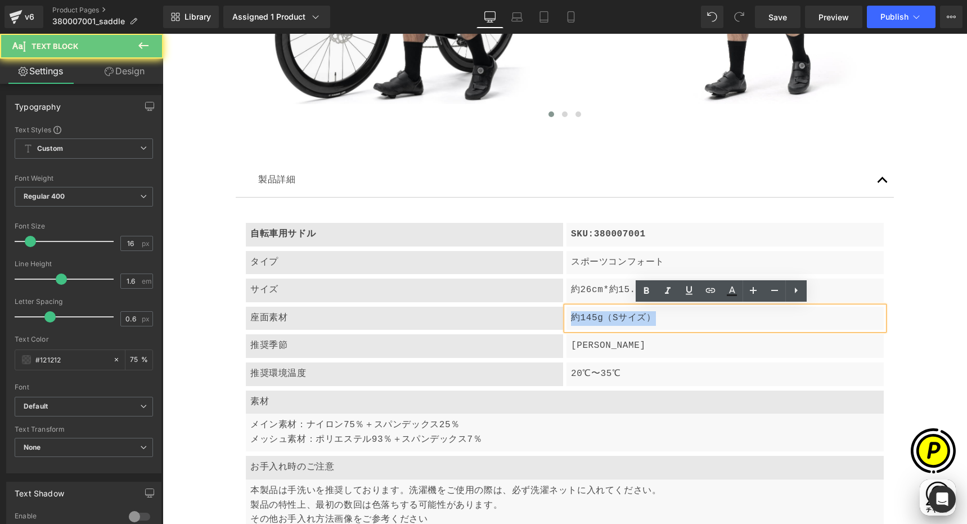
drag, startPoint x: 569, startPoint y: 317, endPoint x: 685, endPoint y: 317, distance: 115.9
click at [685, 317] on p "約145g（Sサイズ）" at bounding box center [725, 318] width 308 height 15
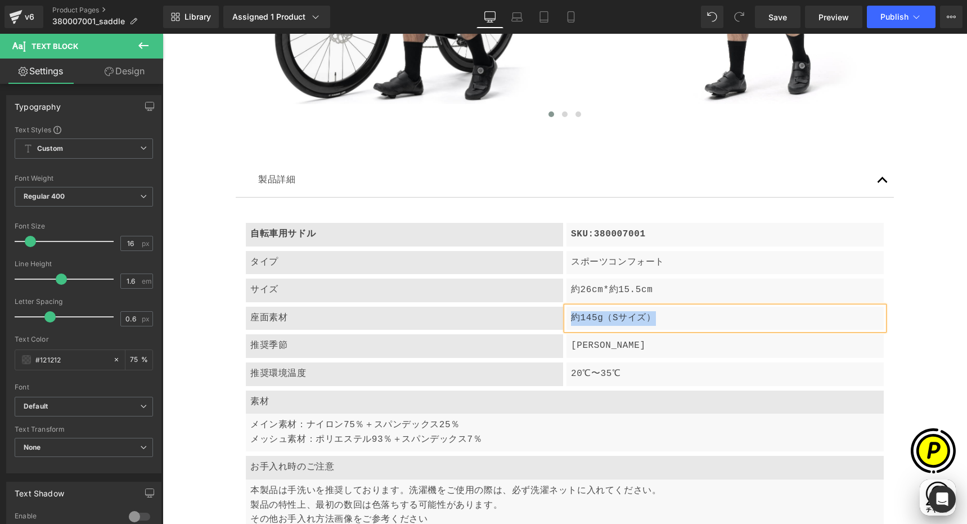
paste div
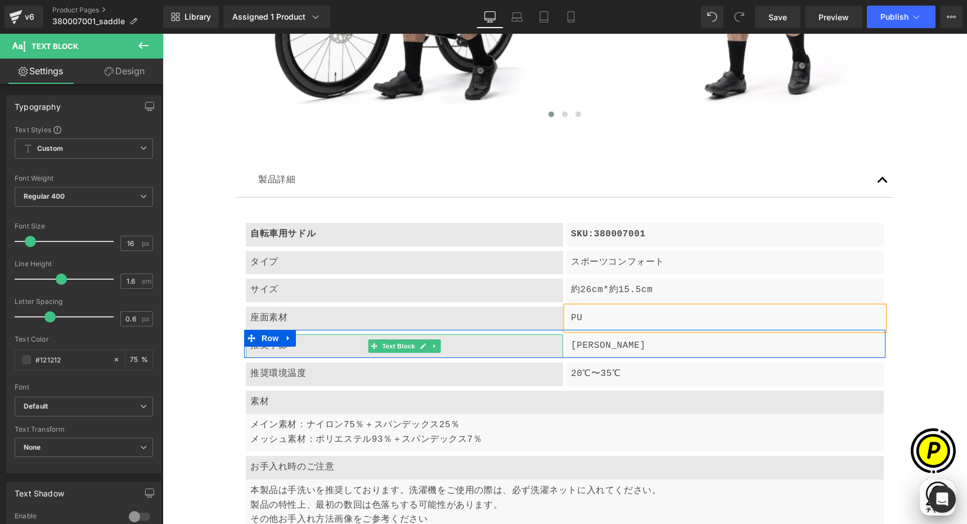
drag, startPoint x: 305, startPoint y: 347, endPoint x: 281, endPoint y: 346, distance: 24.2
click at [304, 347] on div "推奨季節" at bounding box center [404, 346] width 317 height 24
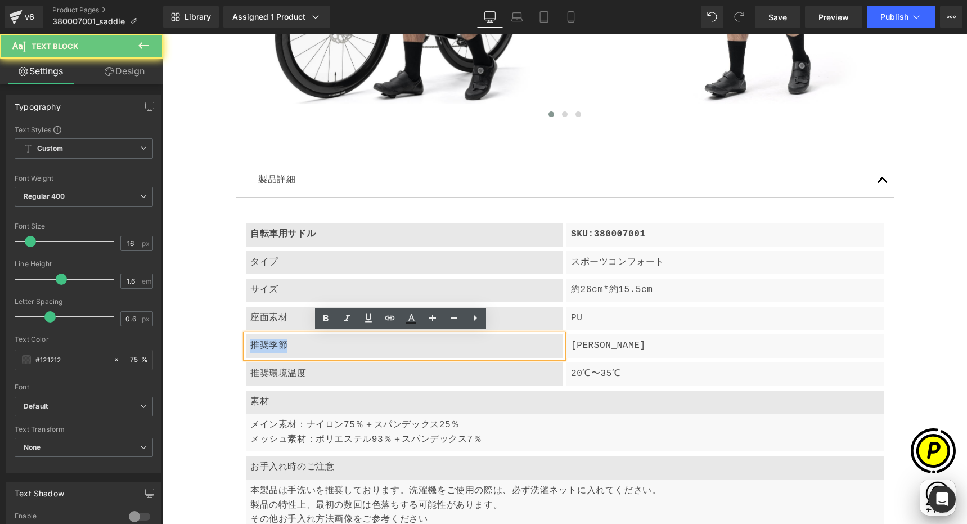
drag, startPoint x: 248, startPoint y: 346, endPoint x: 325, endPoint y: 353, distance: 76.8
click at [316, 353] on div "推奨季節" at bounding box center [404, 346] width 317 height 24
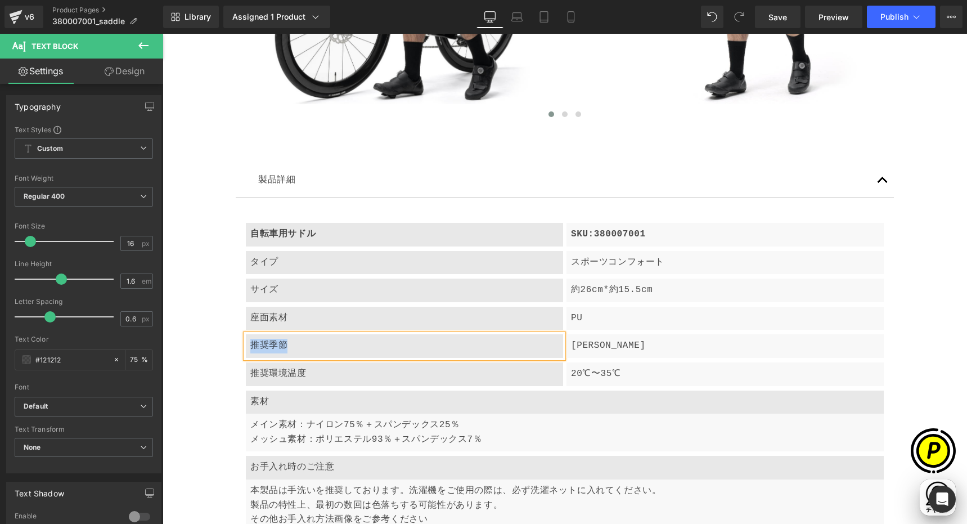
paste div
click at [604, 348] on p "[PERSON_NAME]" at bounding box center [725, 346] width 308 height 15
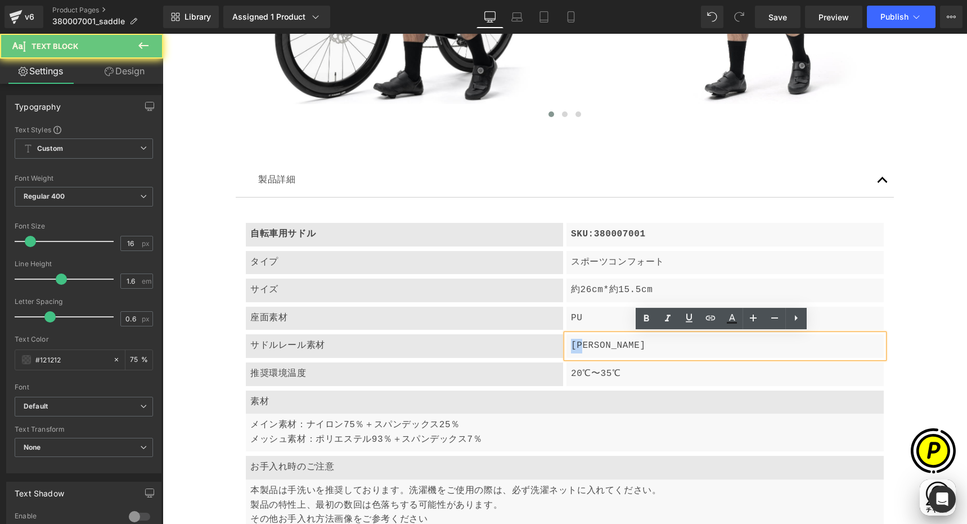
drag, startPoint x: 570, startPoint y: 347, endPoint x: 624, endPoint y: 351, distance: 54.7
click at [626, 351] on p "[PERSON_NAME]" at bounding box center [725, 346] width 308 height 15
paste div
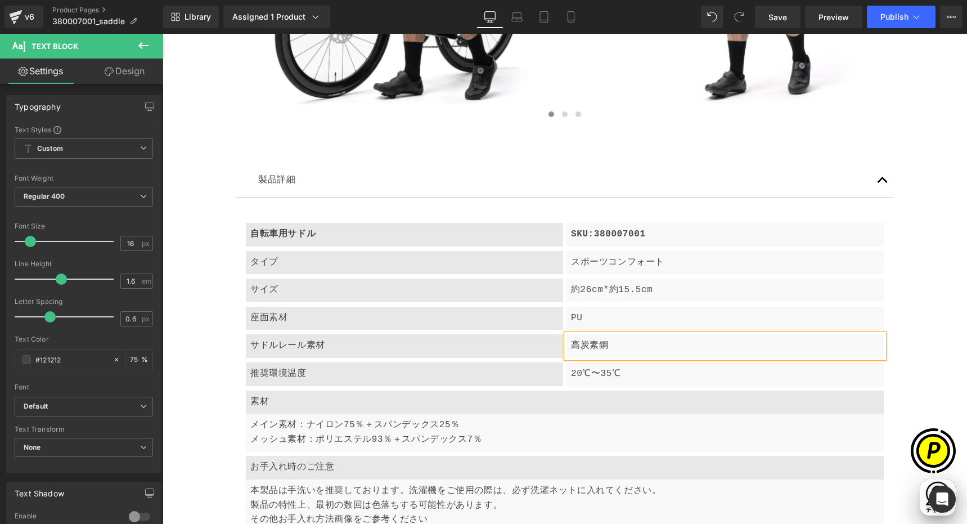
scroll to position [0, 0]
click at [325, 379] on p "推奨環境温度" at bounding box center [404, 374] width 308 height 15
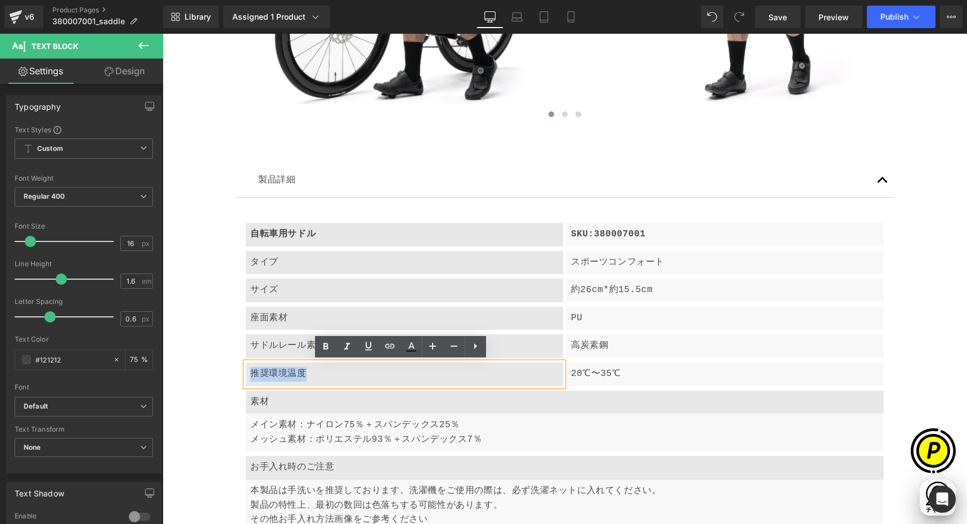
drag, startPoint x: 248, startPoint y: 377, endPoint x: 350, endPoint y: 380, distance: 101.9
click at [350, 380] on p "推奨環境温度" at bounding box center [404, 374] width 308 height 15
paste div
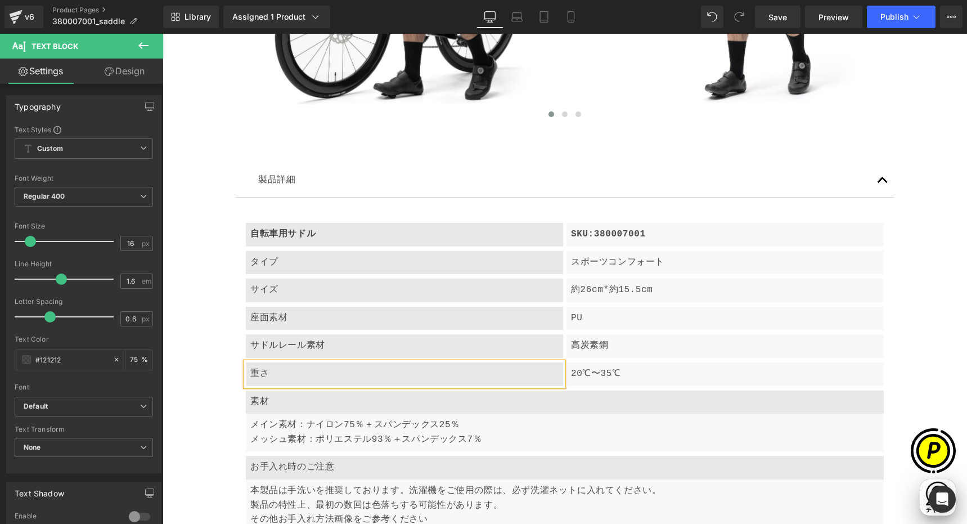
click at [587, 377] on p "20℃〜35℃" at bounding box center [725, 374] width 308 height 15
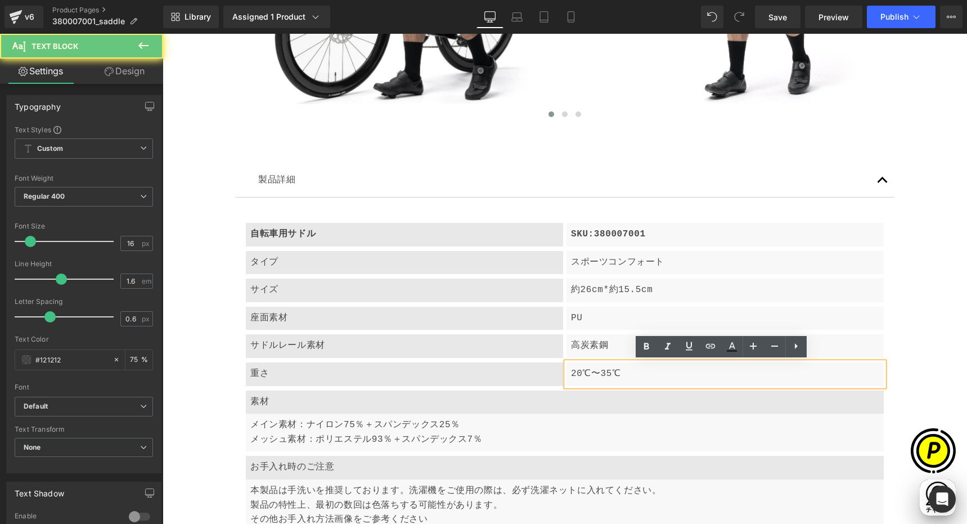
scroll to position [0, 219]
drag, startPoint x: 567, startPoint y: 374, endPoint x: 637, endPoint y: 378, distance: 69.9
click at [637, 378] on div "20℃〜35℃" at bounding box center [725, 374] width 317 height 24
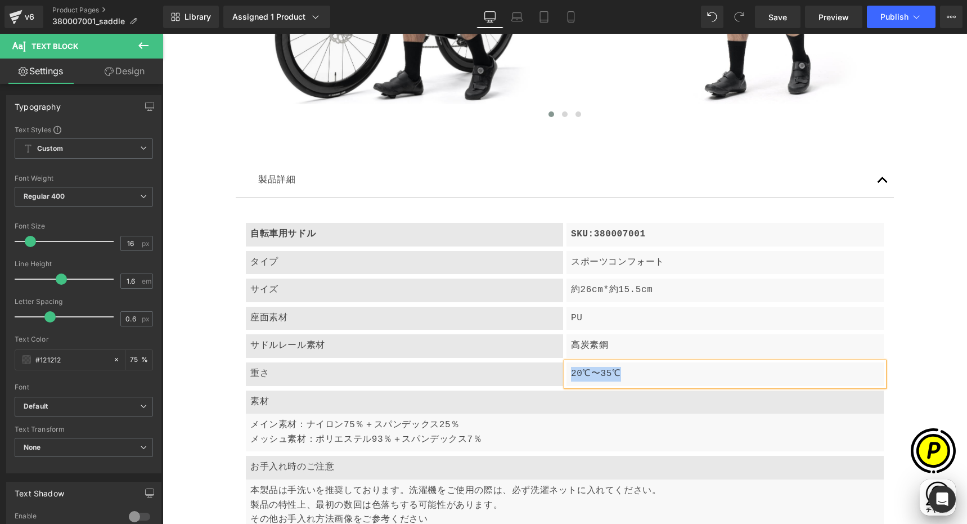
paste div
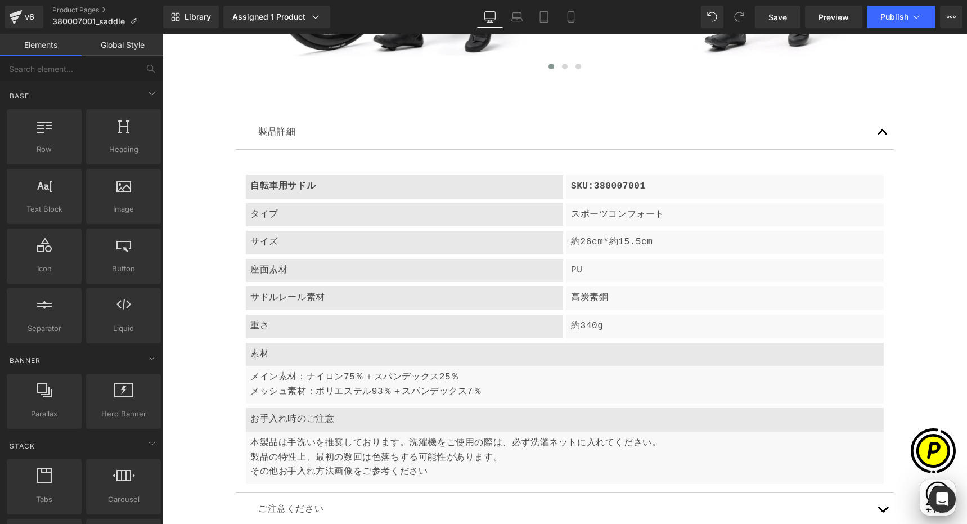
scroll to position [4351, 0]
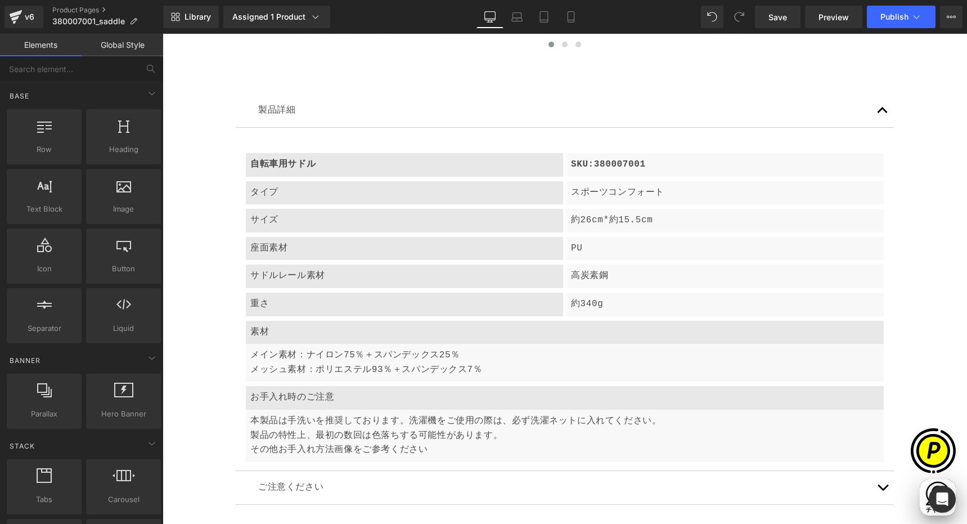
click at [302, 397] on p "お手入れ時のご注意" at bounding box center [564, 398] width 629 height 15
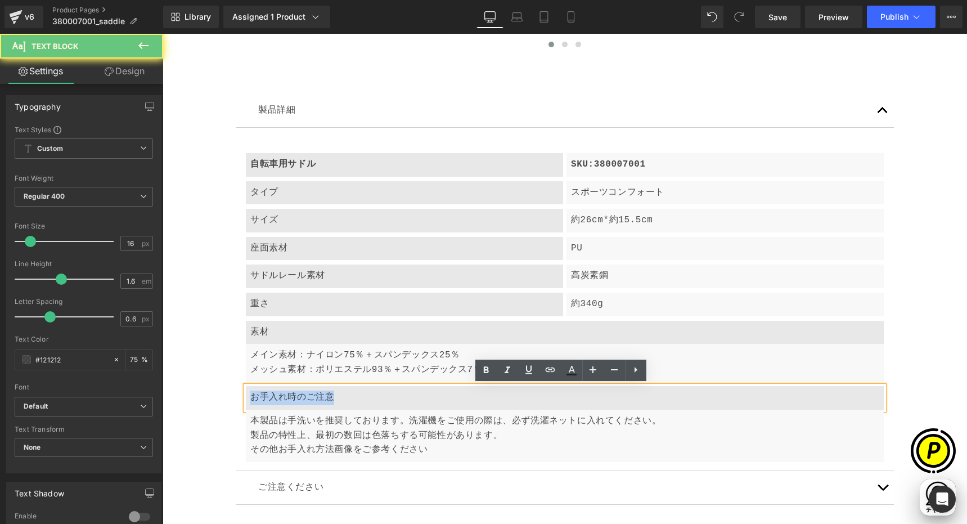
drag, startPoint x: 247, startPoint y: 396, endPoint x: 411, endPoint y: 407, distance: 164.7
click at [411, 407] on div "お手入れ時のご注意" at bounding box center [565, 398] width 638 height 24
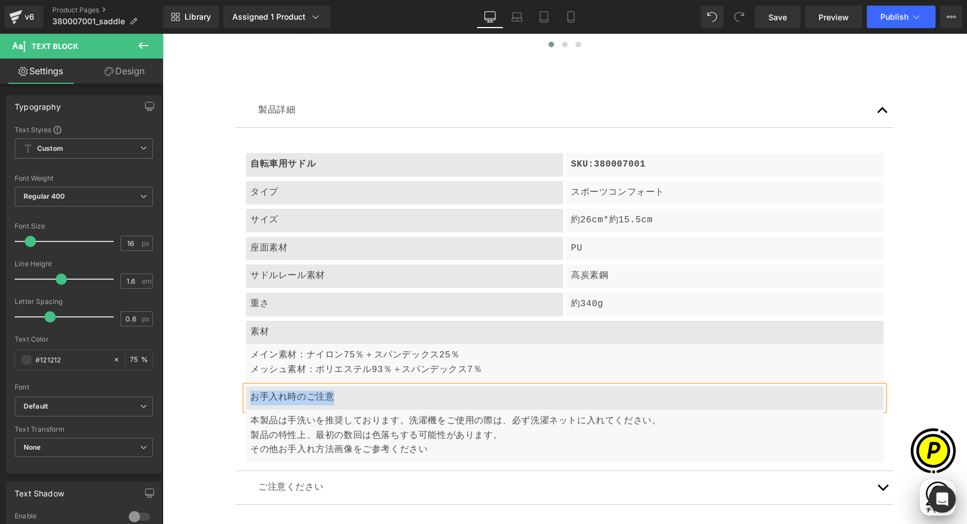
paste div
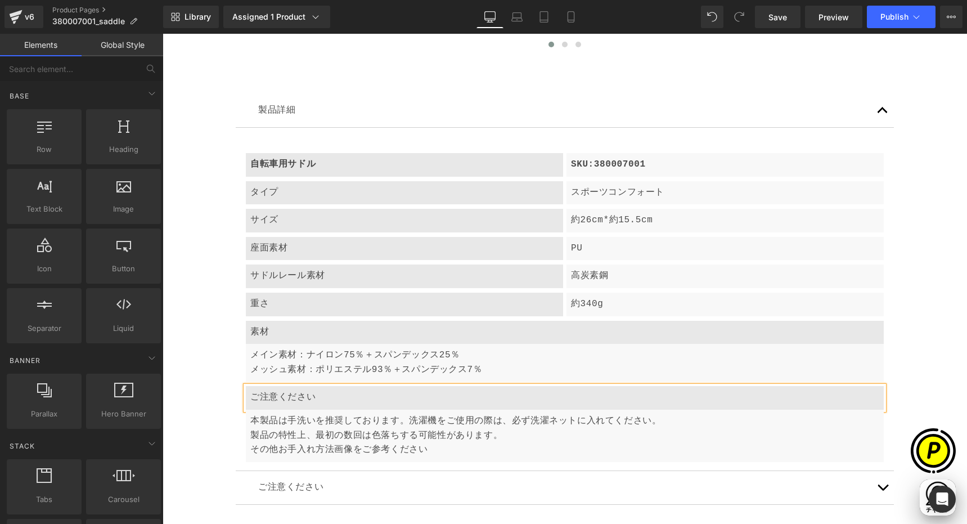
click at [298, 434] on p "製品の特性上、最初の数回は色落ちする可能性があります。" at bounding box center [564, 436] width 629 height 15
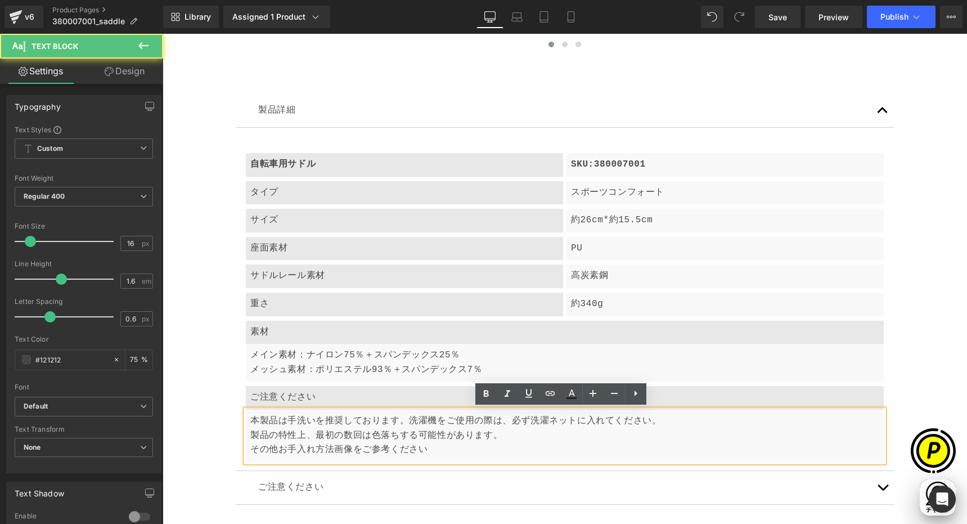
scroll to position [0, 0]
click at [263, 430] on p "製品の特性上、最初の数回は色落ちする可能性があります。" at bounding box center [564, 436] width 629 height 15
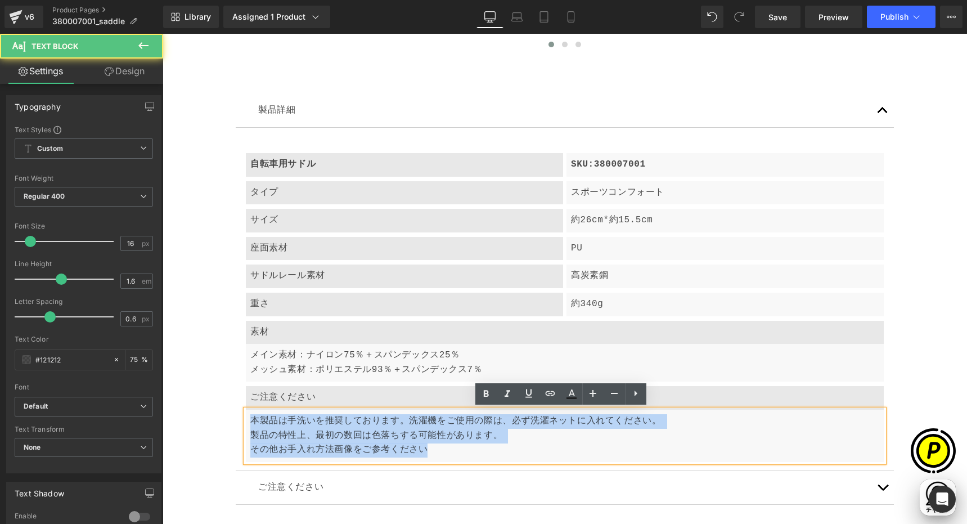
drag, startPoint x: 248, startPoint y: 422, endPoint x: 445, endPoint y: 451, distance: 199.2
click at [449, 455] on div "本製品は手洗いを推奨しております。洗濯機をご使用の際は、必ず洗濯ネットに入れてください。 製品の特性上、最初の数回は色落ちする可能性があります。 その他お手入…" at bounding box center [565, 436] width 638 height 52
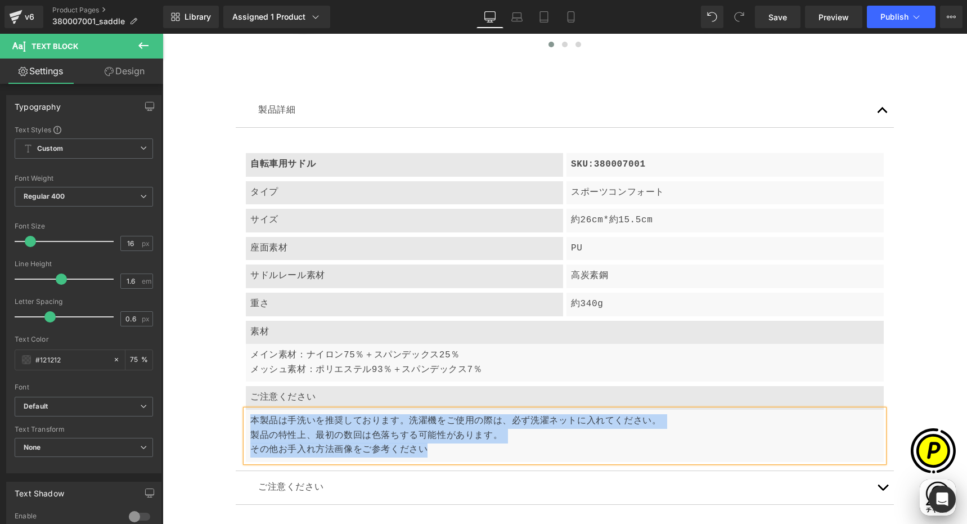
paste div
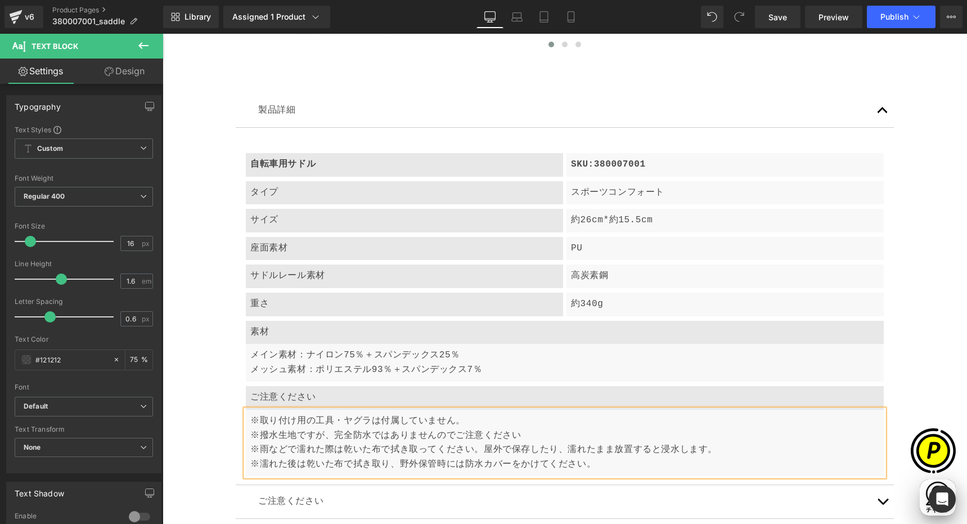
click at [490, 429] on p "※撥水生地ですが、完全防水ではありませんのでご注意ください" at bounding box center [564, 436] width 629 height 15
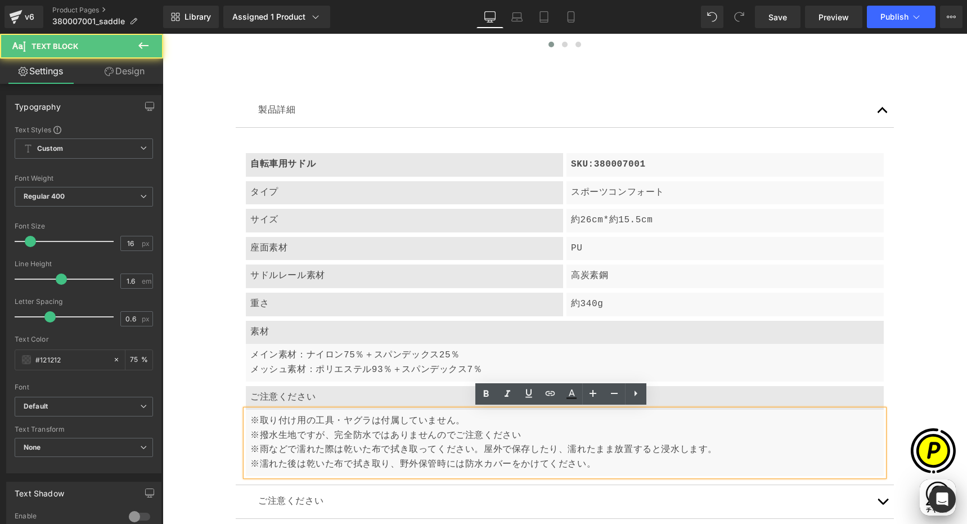
click at [464, 424] on p "※取り付け用の工具・ヤグラは付属していません。" at bounding box center [564, 421] width 629 height 15
click at [716, 450] on p "※雨などで濡れた際は乾いた布で拭き取ってください。屋外で保存したり、濡れたまま放置すると浸水します。" at bounding box center [564, 450] width 629 height 15
click at [644, 469] on p "※濡れた後は乾いた布で拭き取り、野外保管時には防水カバーをかけてください。" at bounding box center [564, 465] width 629 height 15
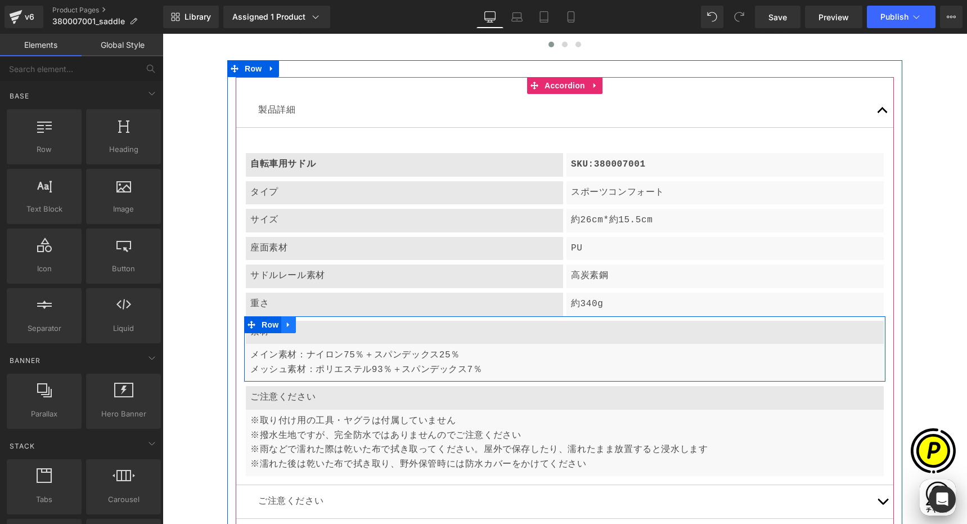
click at [287, 324] on icon at bounding box center [288, 324] width 2 height 5
click at [314, 325] on icon at bounding box center [318, 325] width 8 height 8
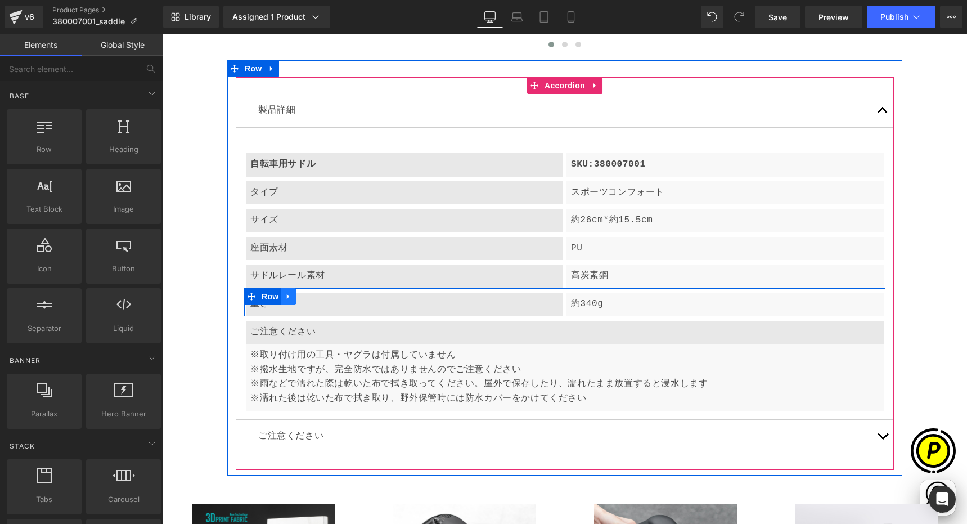
click at [287, 295] on icon at bounding box center [288, 296] width 2 height 5
click at [302, 295] on icon at bounding box center [303, 297] width 8 height 8
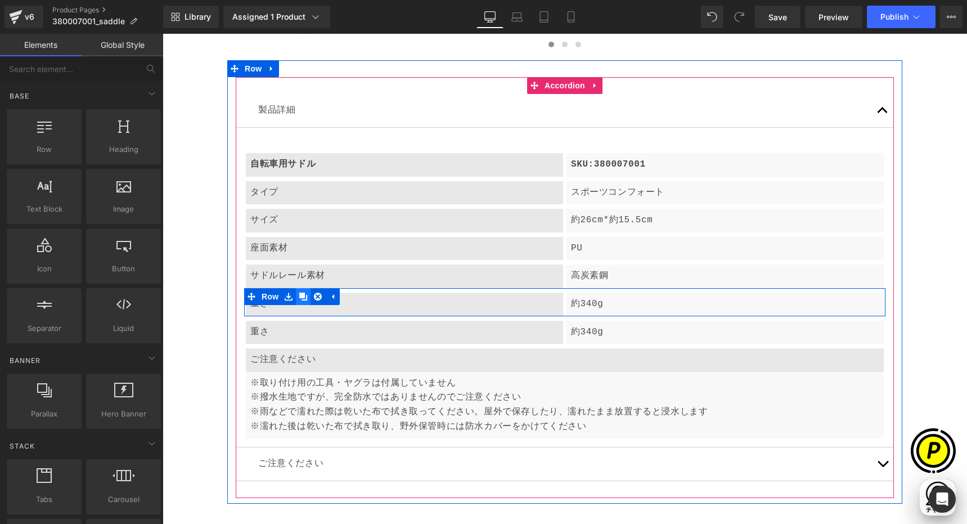
scroll to position [0, 439]
click at [299, 294] on icon at bounding box center [303, 297] width 8 height 8
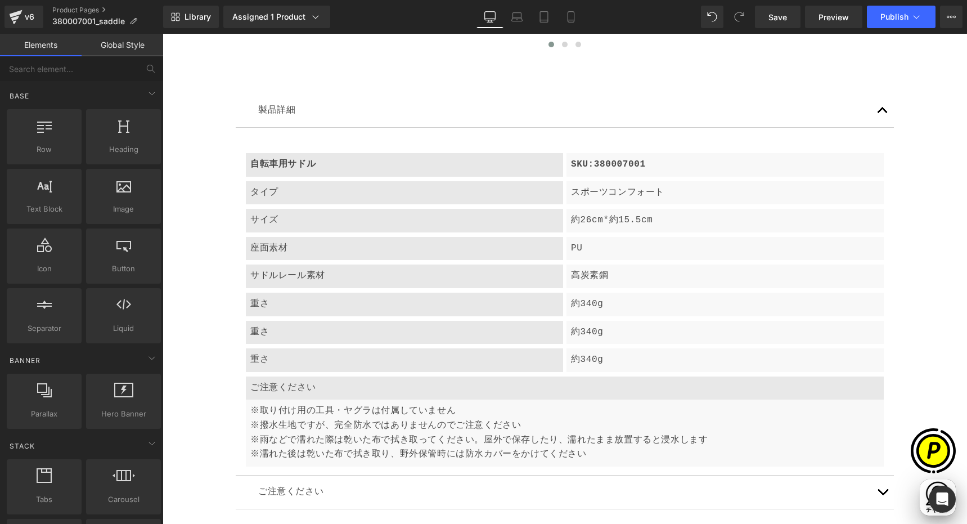
scroll to position [0, 0]
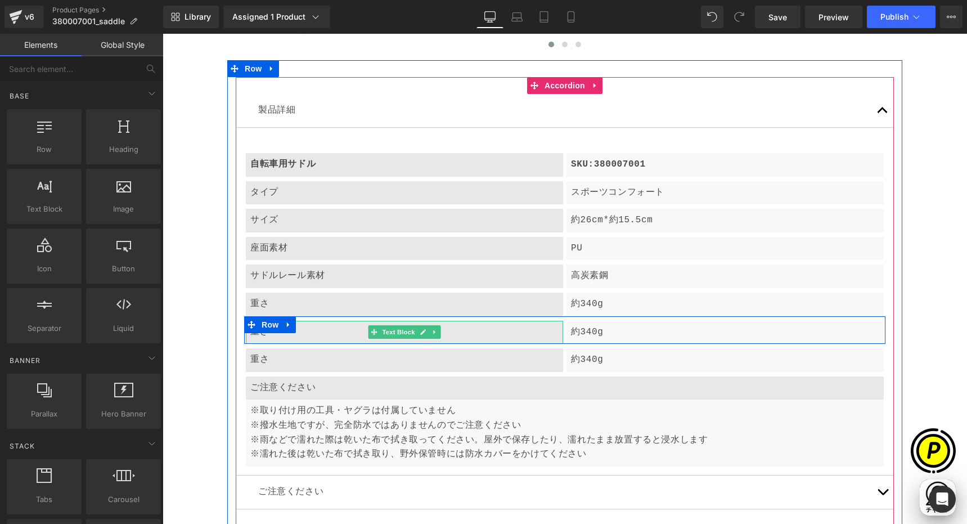
click at [268, 332] on span "Row" at bounding box center [270, 324] width 23 height 17
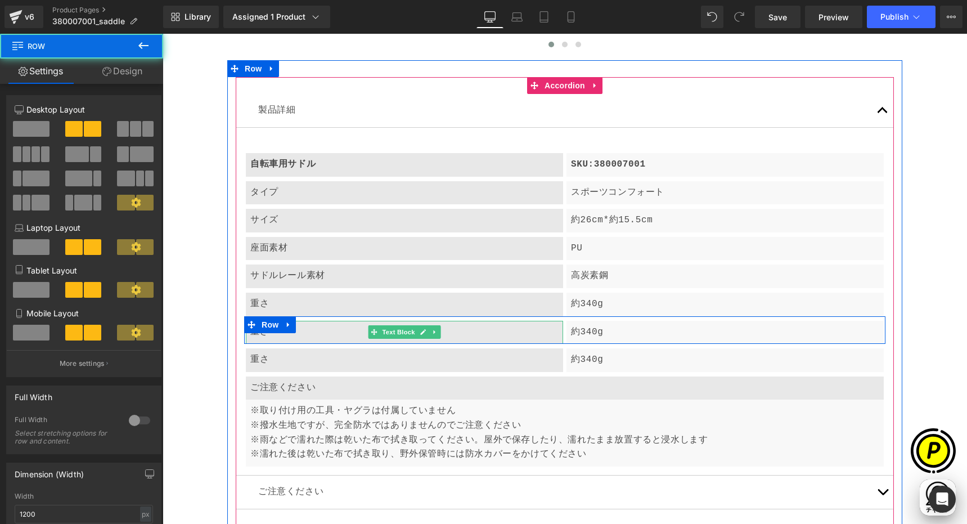
click at [250, 334] on p "重さ" at bounding box center [404, 332] width 308 height 15
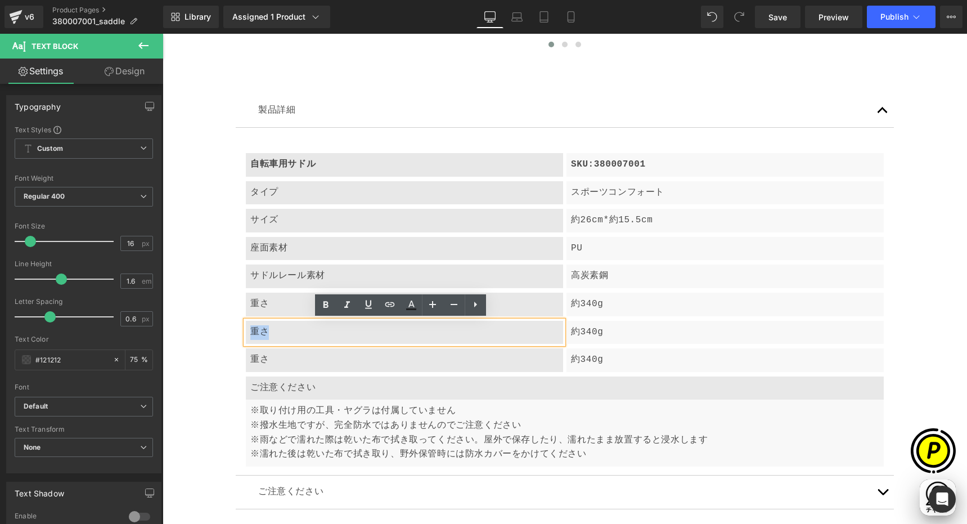
drag, startPoint x: 248, startPoint y: 332, endPoint x: 297, endPoint y: 338, distance: 49.3
click at [297, 338] on p "重さ" at bounding box center [404, 332] width 308 height 15
paste div
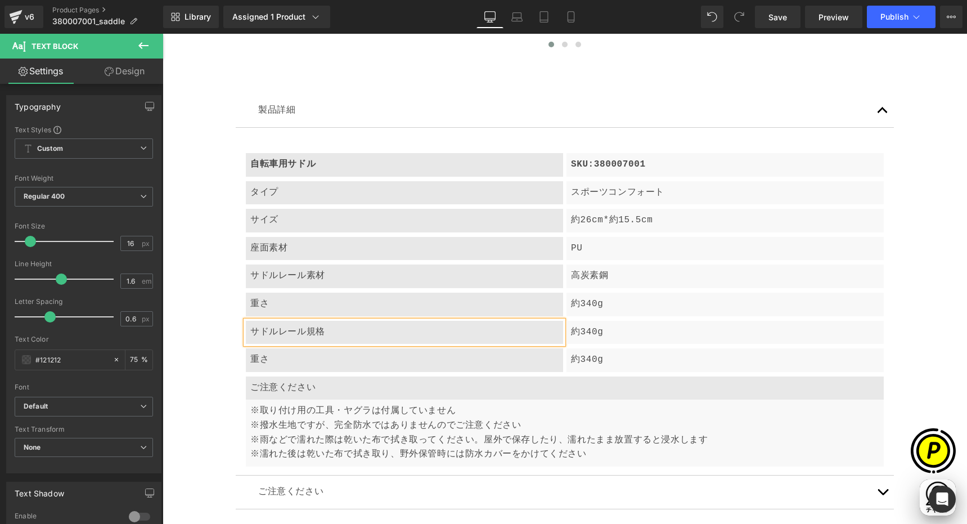
click at [286, 360] on p "重さ" at bounding box center [404, 360] width 308 height 15
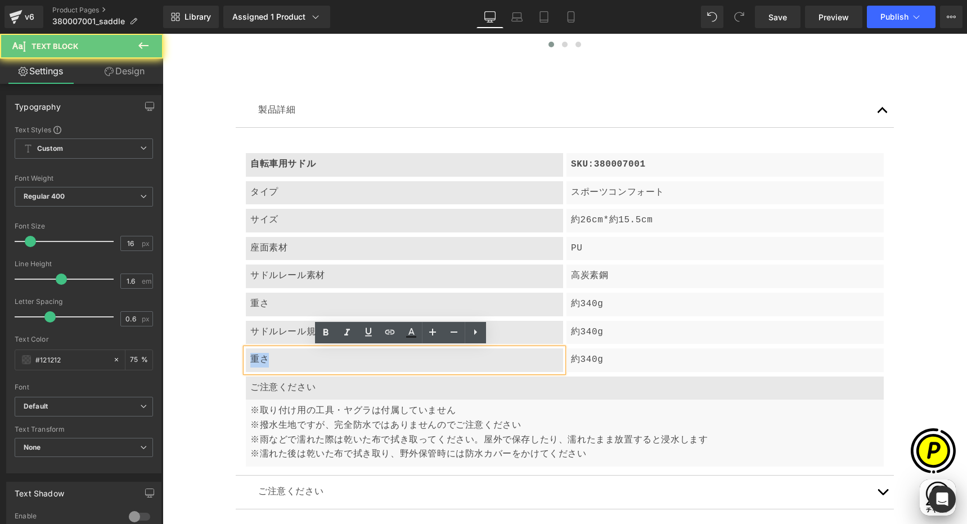
drag, startPoint x: 249, startPoint y: 359, endPoint x: 280, endPoint y: 361, distance: 31.0
click at [280, 361] on p "重さ" at bounding box center [404, 360] width 308 height 15
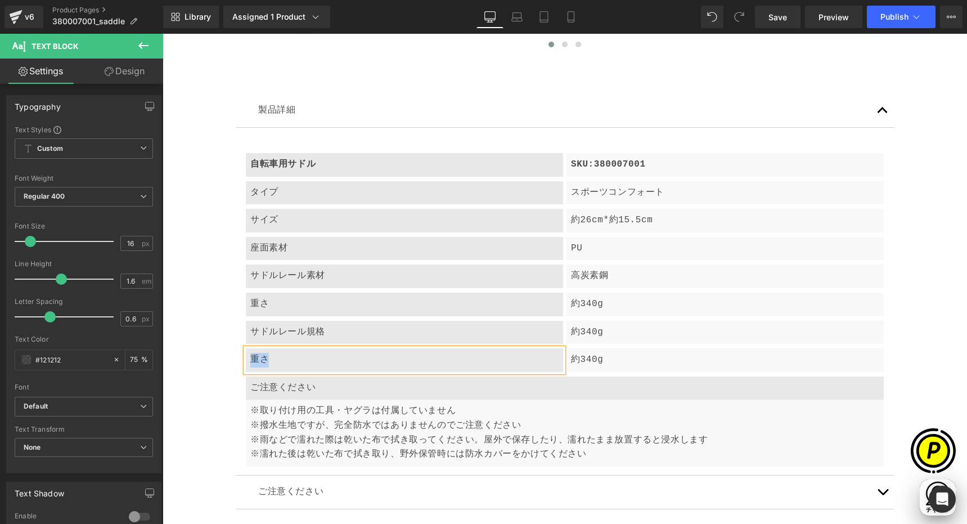
paste div
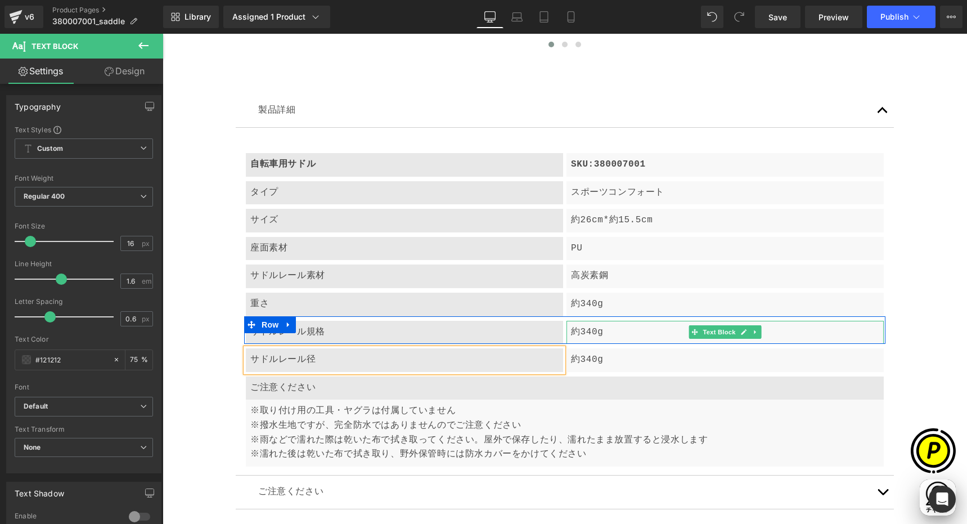
click at [593, 338] on p "約340g" at bounding box center [725, 332] width 308 height 15
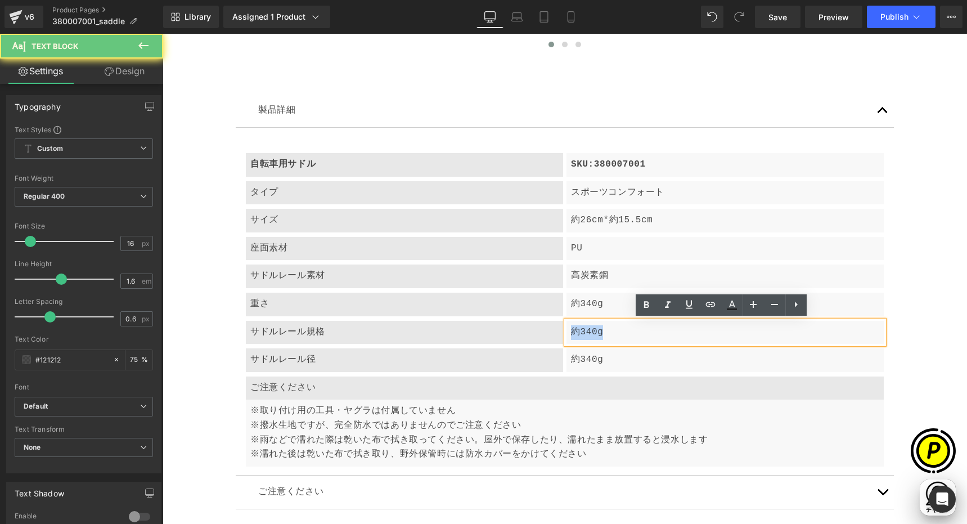
drag, startPoint x: 575, startPoint y: 332, endPoint x: 640, endPoint y: 337, distance: 66.0
click at [640, 337] on p "約340g" at bounding box center [725, 332] width 308 height 15
paste div
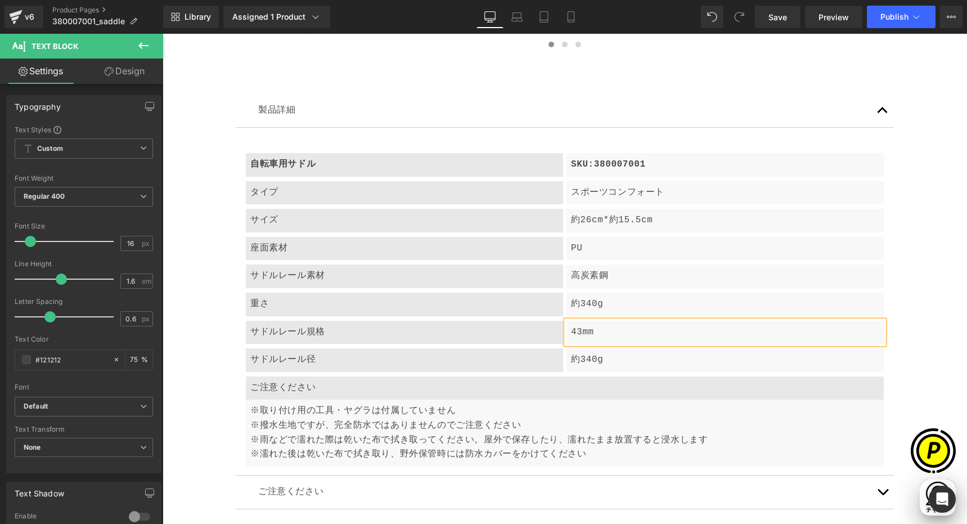
scroll to position [0, 439]
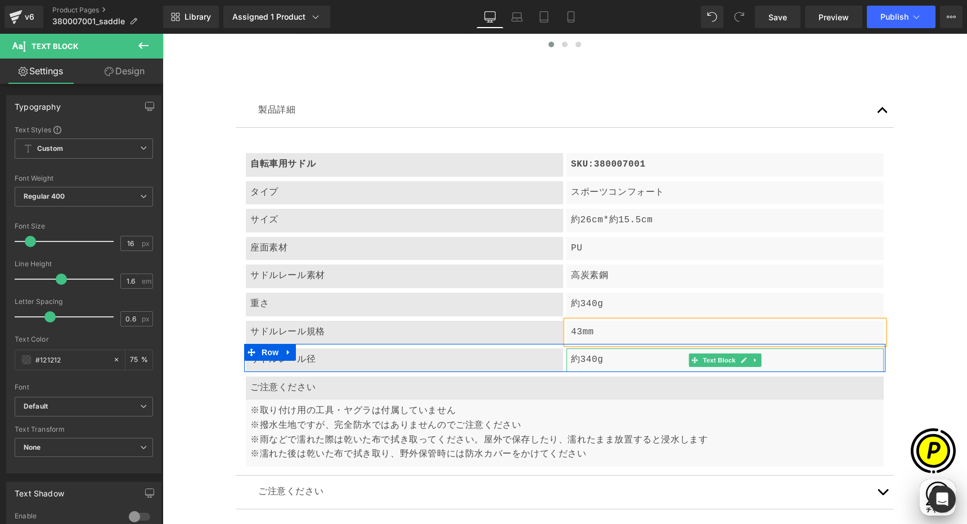
click at [579, 361] on p "約340g" at bounding box center [725, 360] width 308 height 15
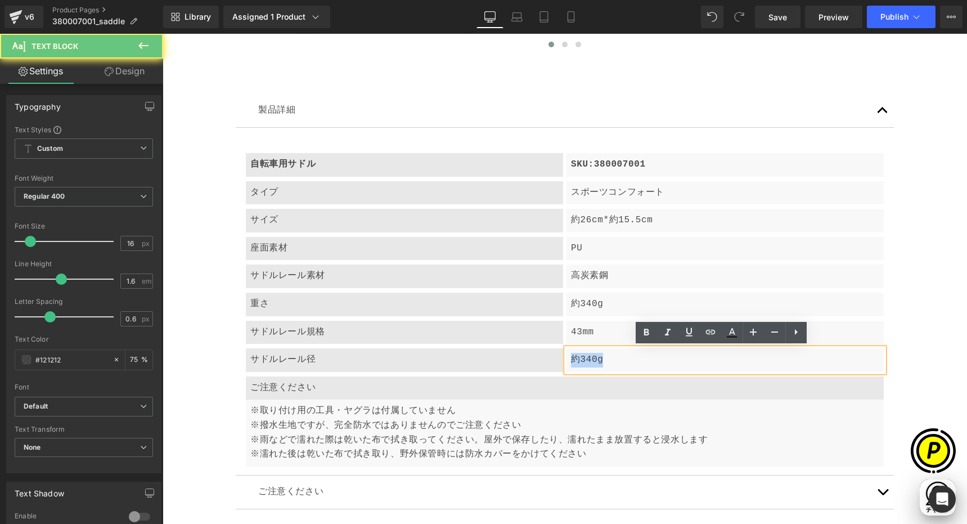
drag, startPoint x: 563, startPoint y: 357, endPoint x: 623, endPoint y: 362, distance: 59.8
click at [623, 362] on div "約340g" at bounding box center [725, 360] width 317 height 24
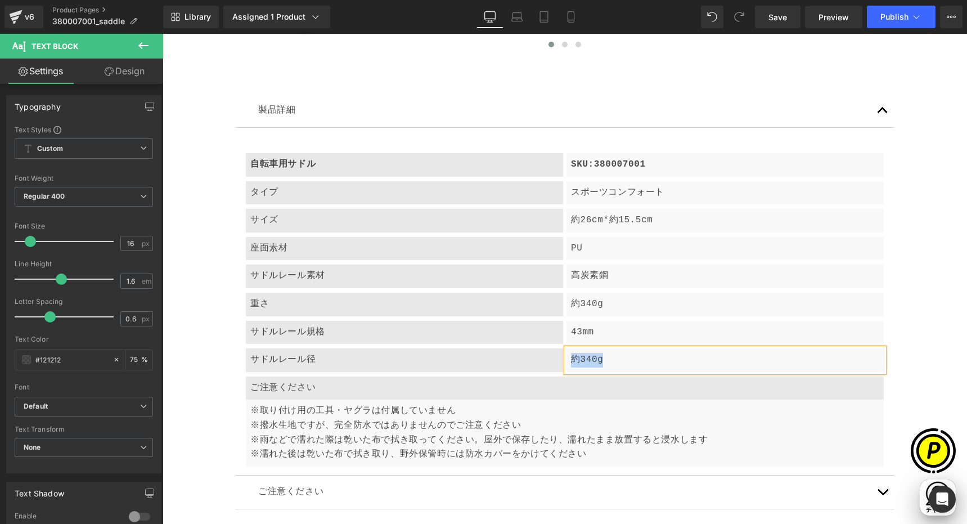
paste div
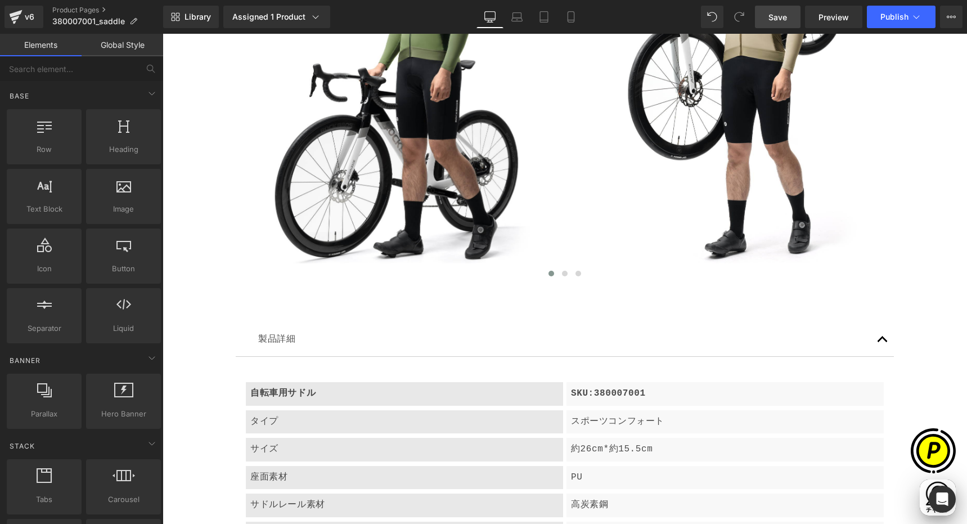
scroll to position [0, 0]
click at [777, 21] on span "Save" at bounding box center [778, 17] width 19 height 12
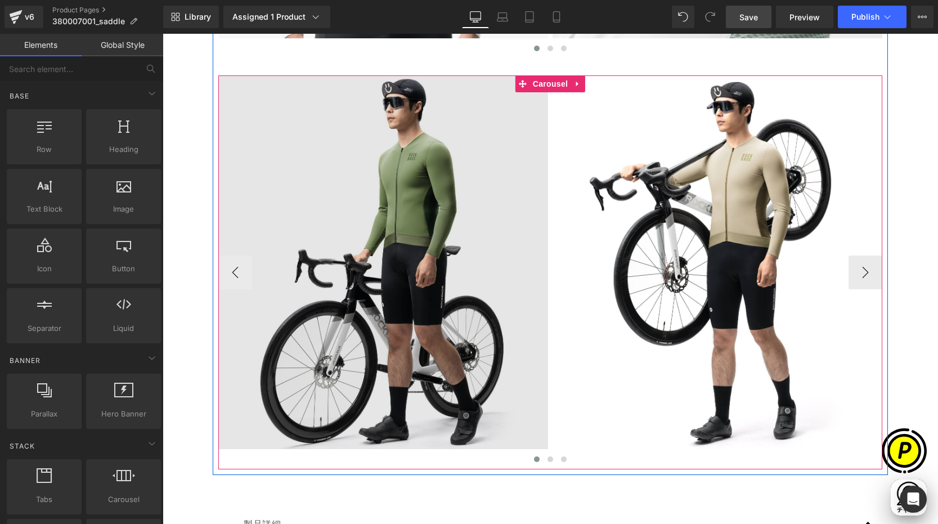
scroll to position [3931, 0]
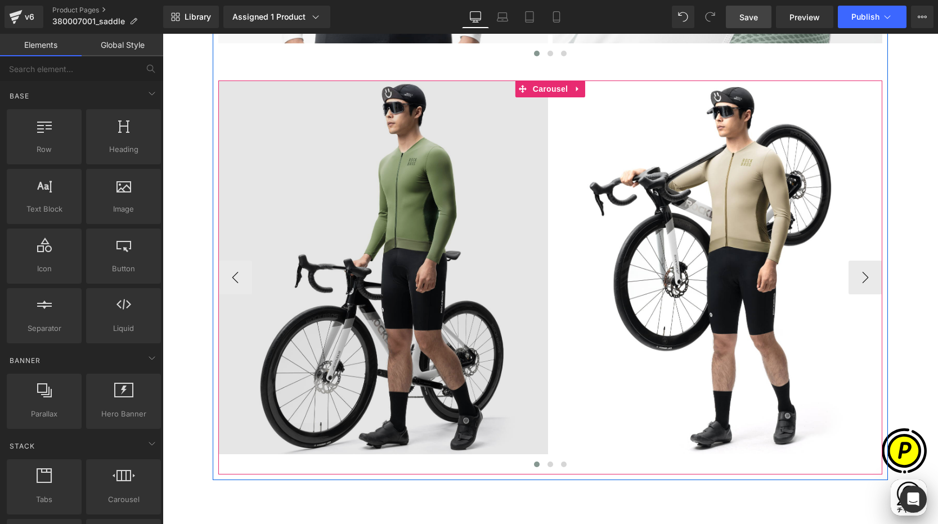
click at [428, 171] on img at bounding box center [383, 277] width 330 height 394
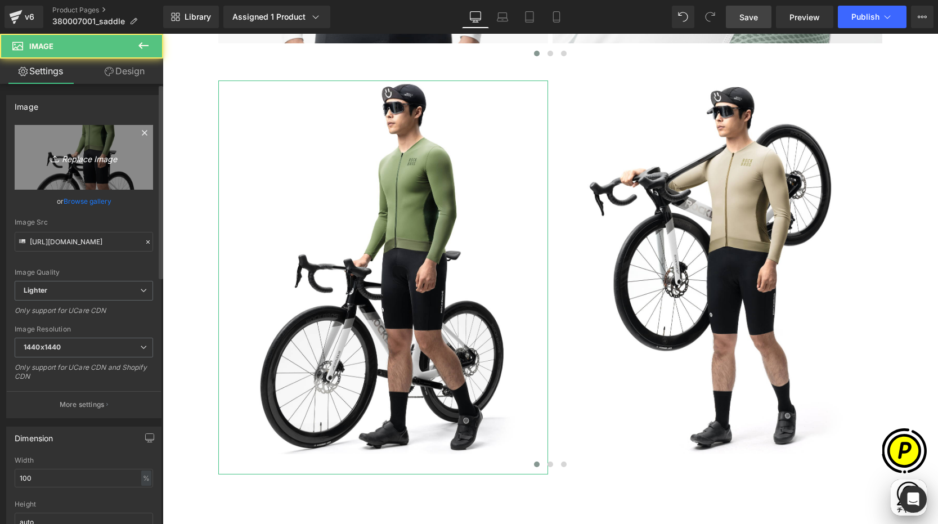
click at [104, 153] on icon "Replace Image" at bounding box center [84, 157] width 90 height 14
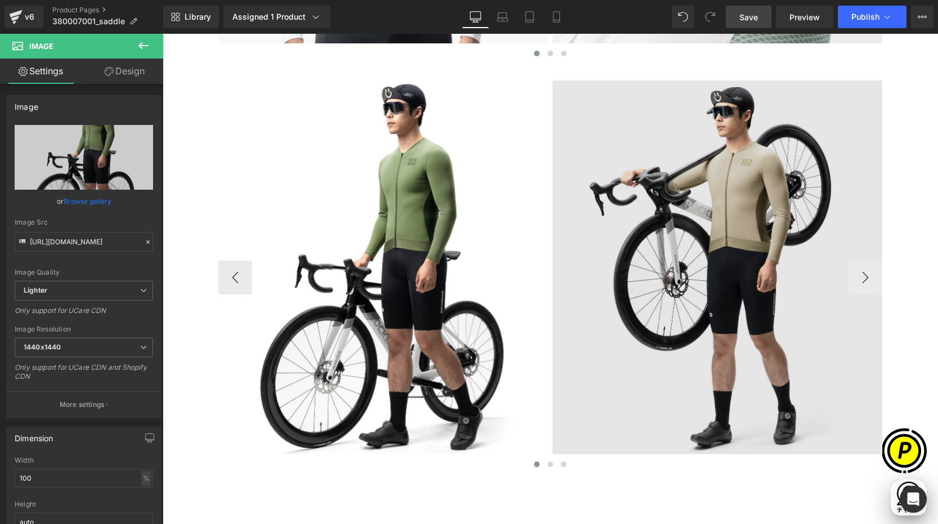
scroll to position [0, 219]
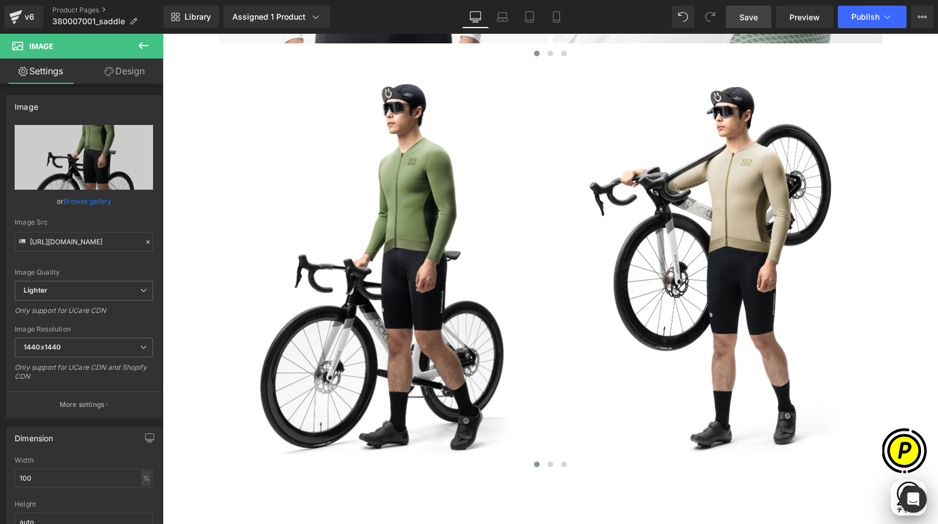
click at [751, 18] on span "Save" at bounding box center [749, 17] width 19 height 12
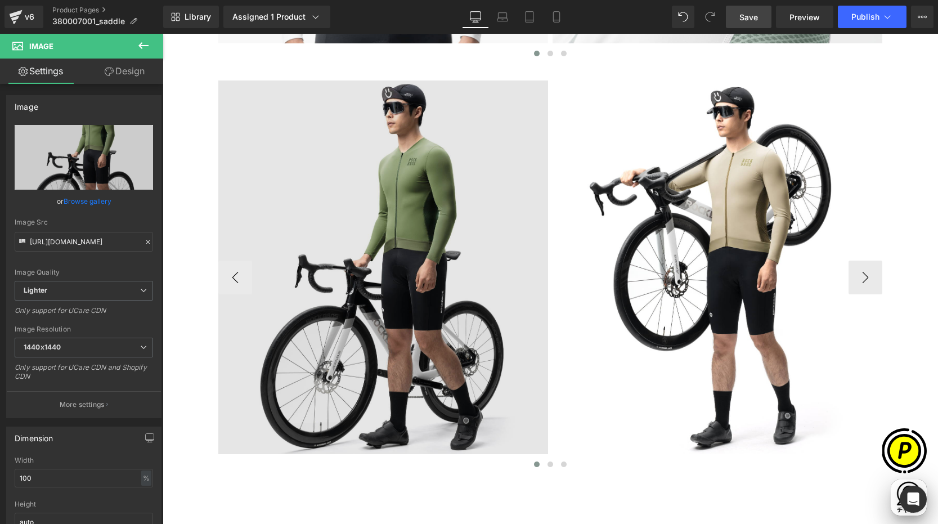
scroll to position [0, 0]
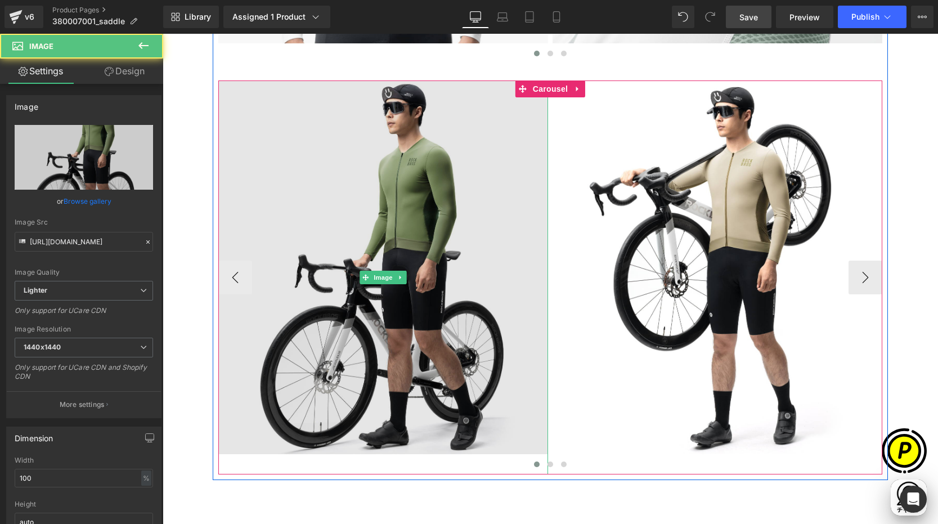
click at [393, 204] on img at bounding box center [383, 277] width 330 height 394
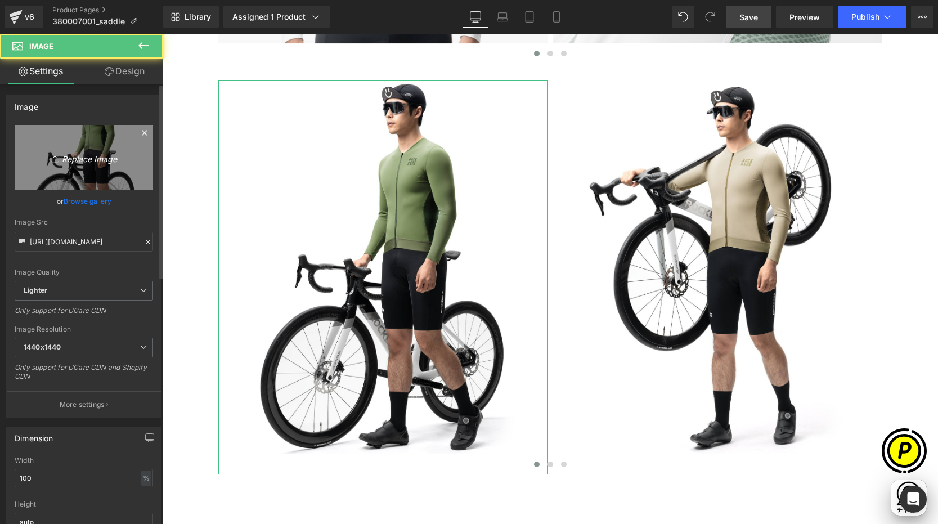
click at [86, 138] on link "Replace Image" at bounding box center [84, 157] width 138 height 65
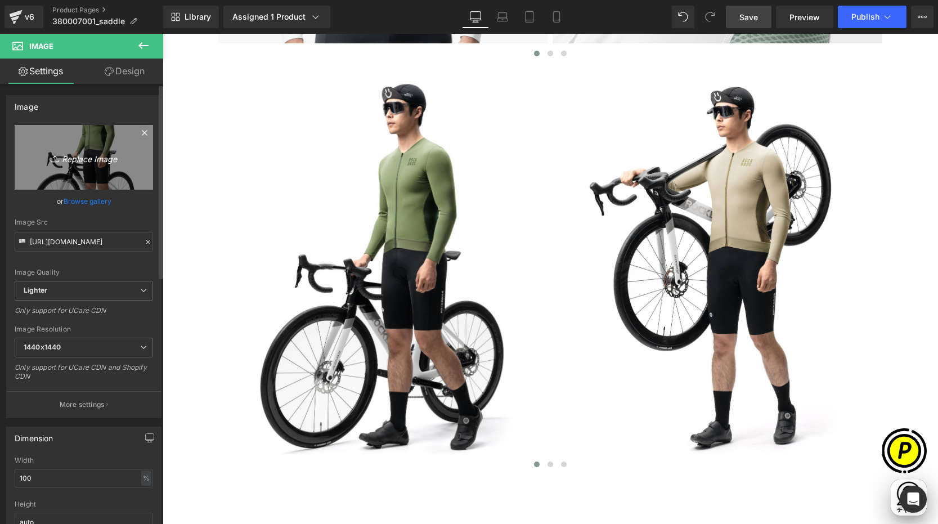
scroll to position [0, 219]
type input "C:\fakepath\shopify-LP-380007001_04-1.jpg"
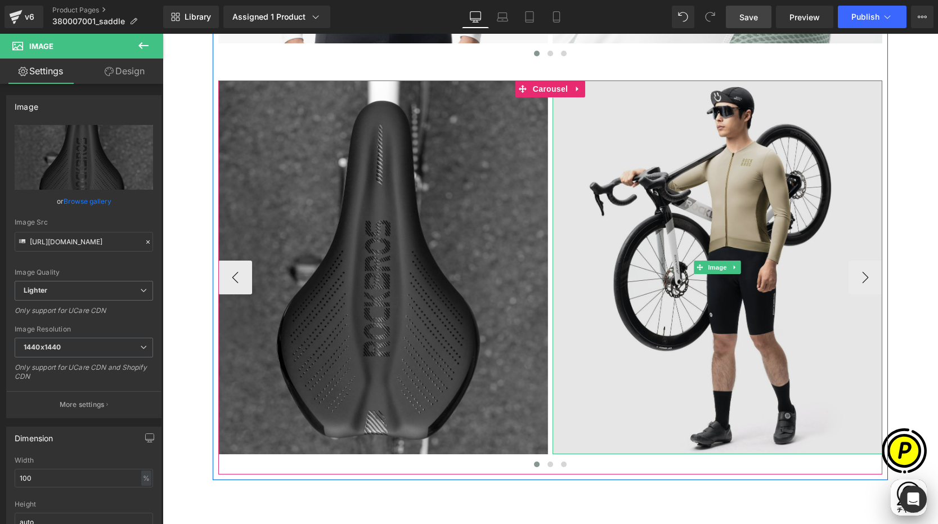
scroll to position [0, 439]
type input "[URL][DOMAIN_NAME]"
click at [725, 207] on img at bounding box center [718, 267] width 330 height 374
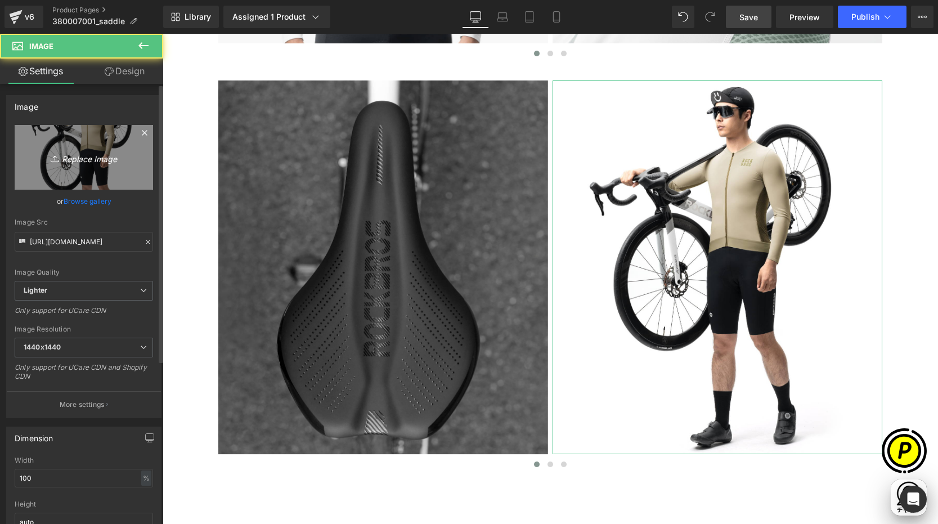
click at [110, 151] on icon "Replace Image" at bounding box center [84, 157] width 90 height 14
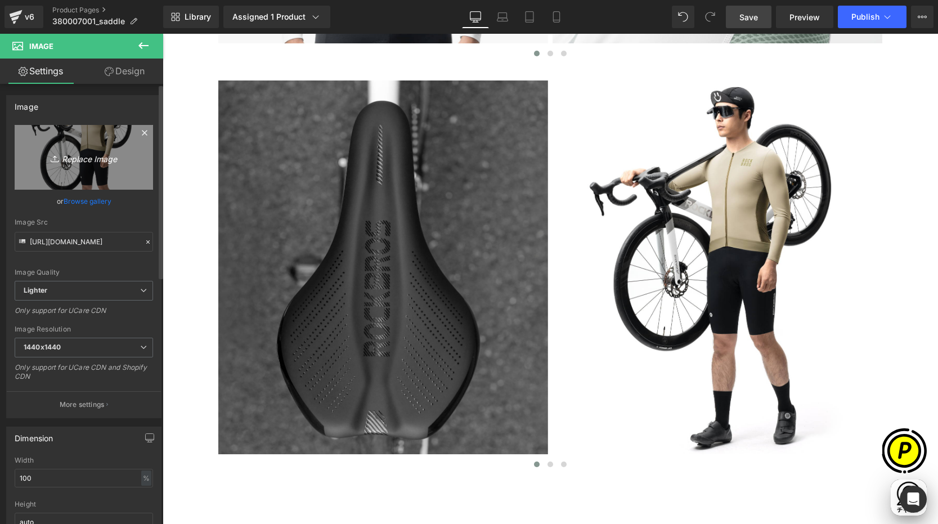
type input "C:\fakepath\shopify-LP-380007001_04-2.jpg"
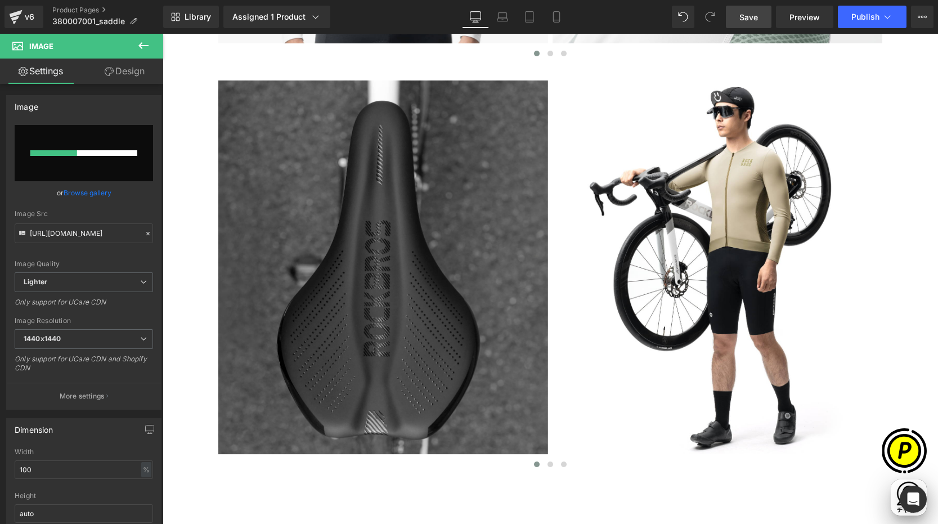
scroll to position [0, 0]
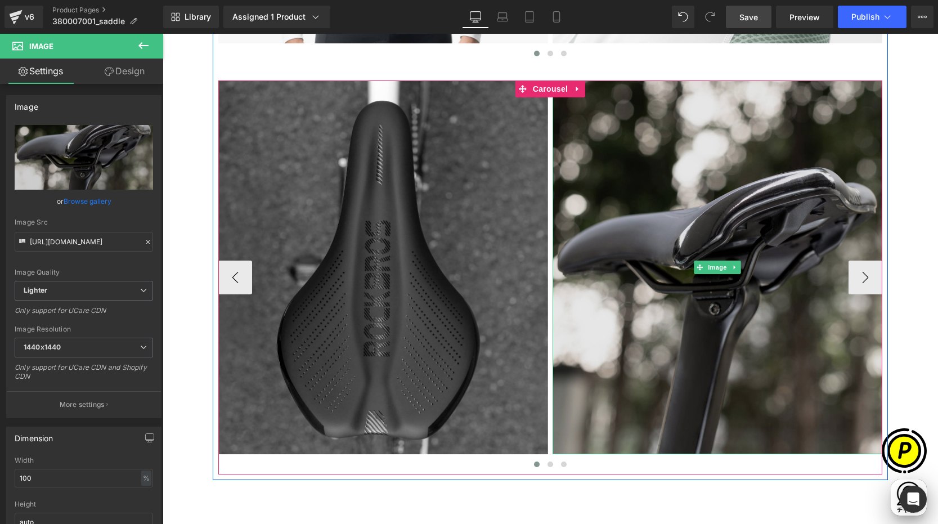
type input "[URL][DOMAIN_NAME]"
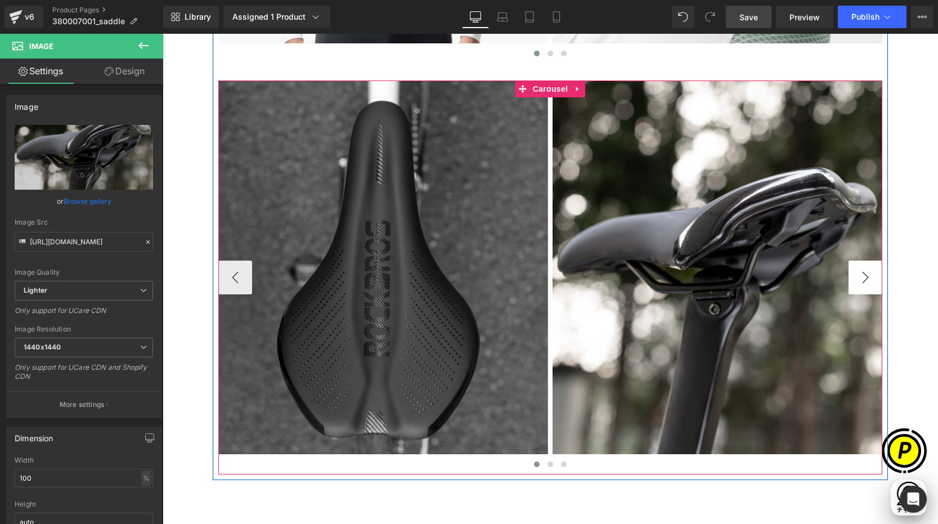
scroll to position [0, 219]
click at [853, 276] on button "›" at bounding box center [866, 278] width 34 height 34
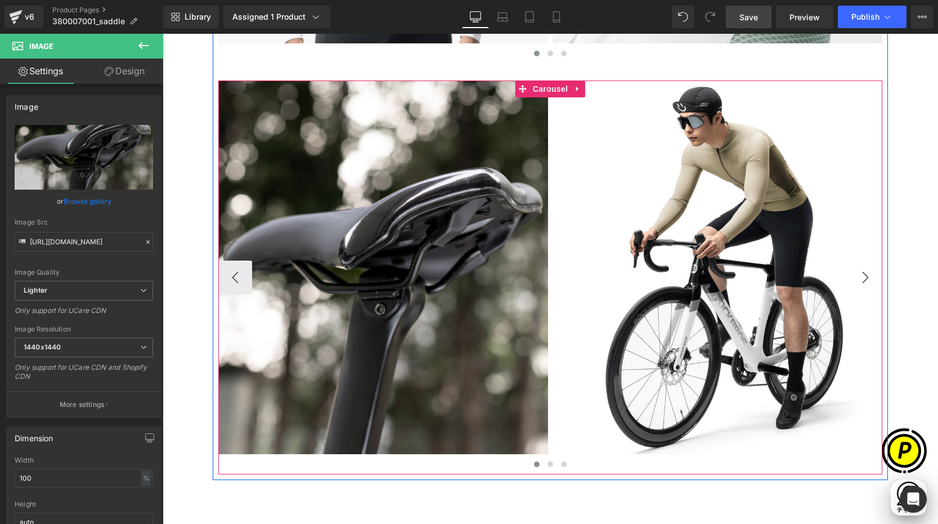
click at [854, 276] on button "›" at bounding box center [866, 278] width 34 height 34
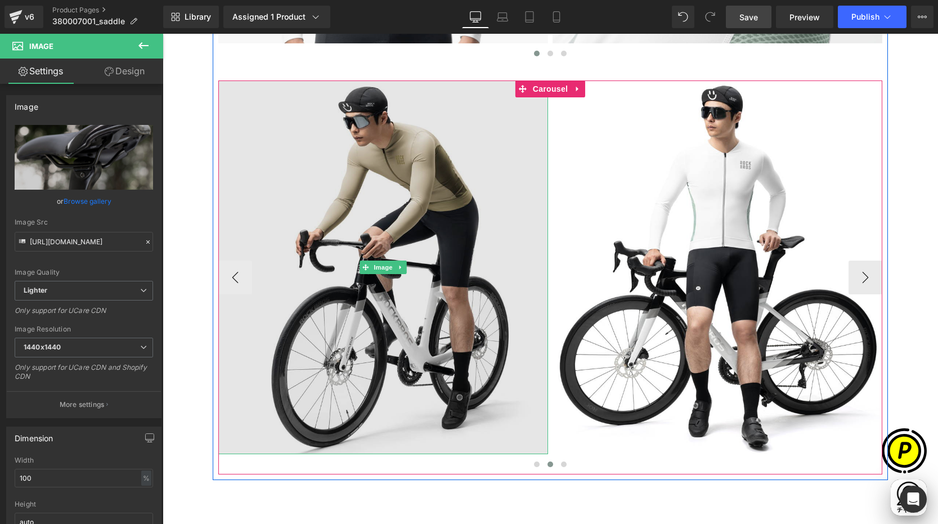
click at [389, 186] on img at bounding box center [383, 267] width 330 height 374
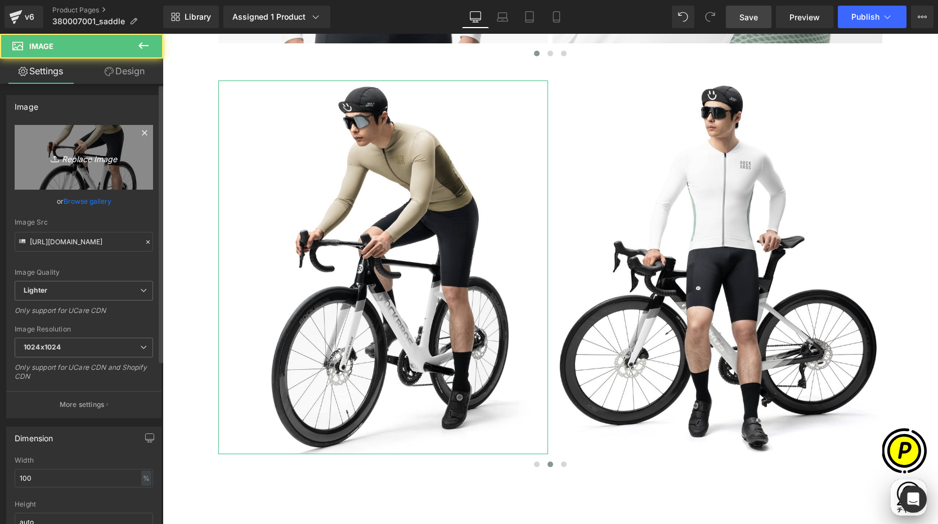
click at [75, 149] on link "Replace Image" at bounding box center [84, 157] width 138 height 65
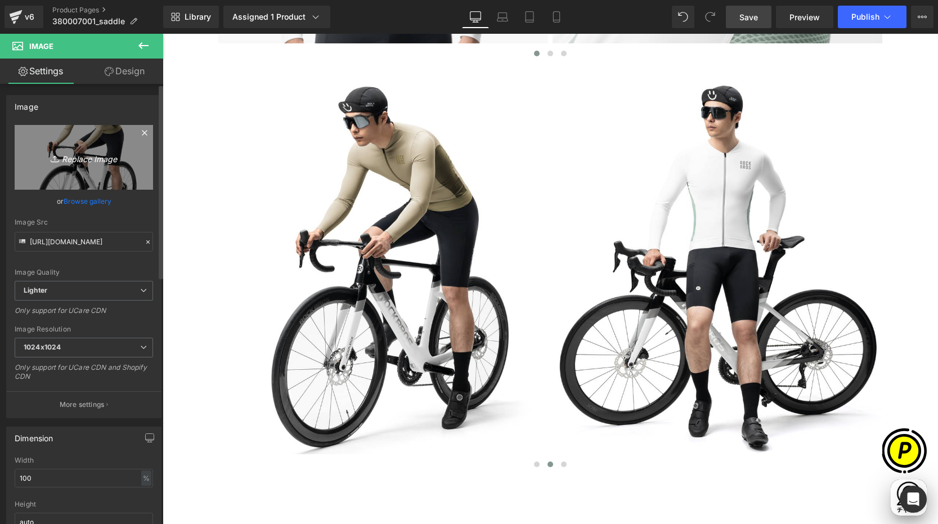
type input "C:\fakepath\shopify-LP-380007001_04-3.jpg"
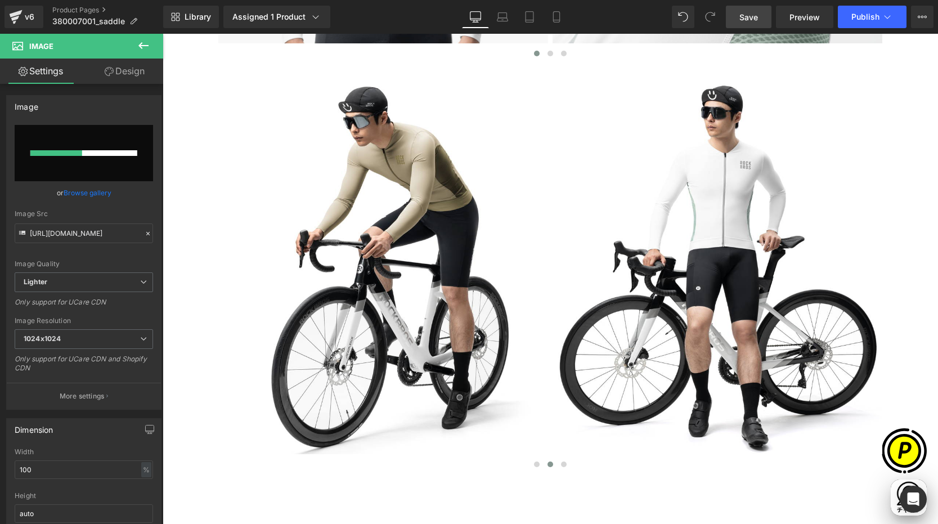
scroll to position [0, 439]
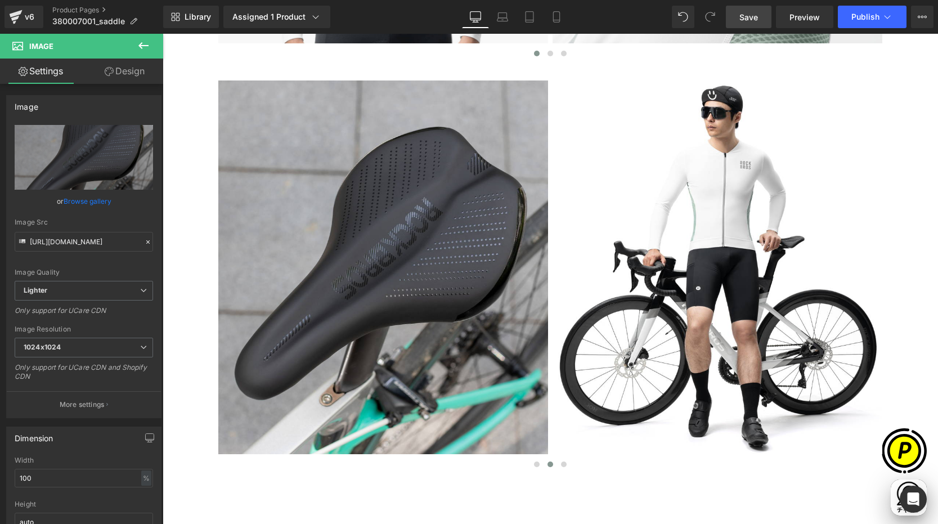
type input "[URL][DOMAIN_NAME]"
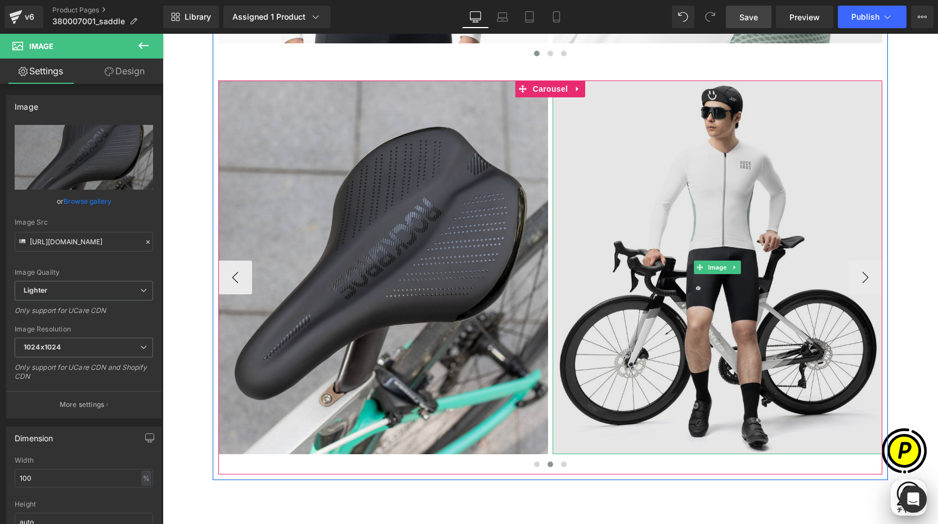
click at [696, 220] on img at bounding box center [718, 267] width 330 height 374
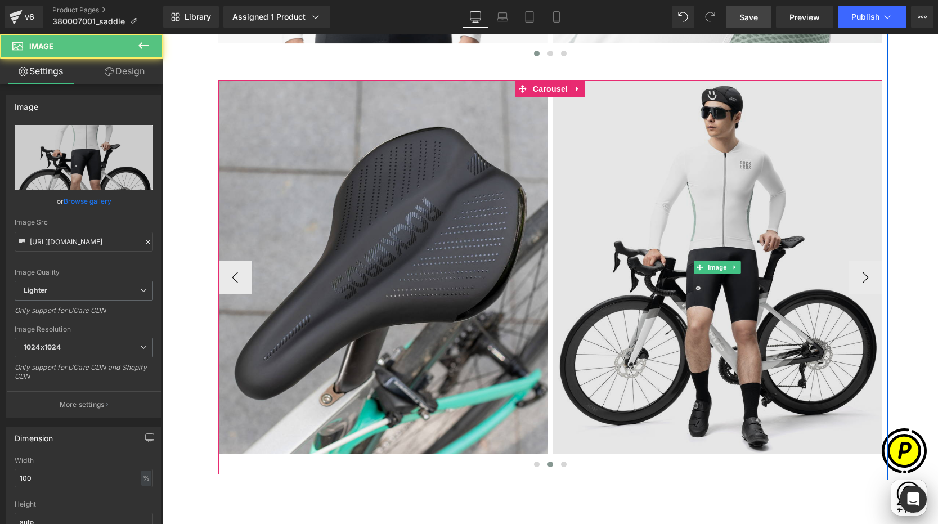
scroll to position [0, 0]
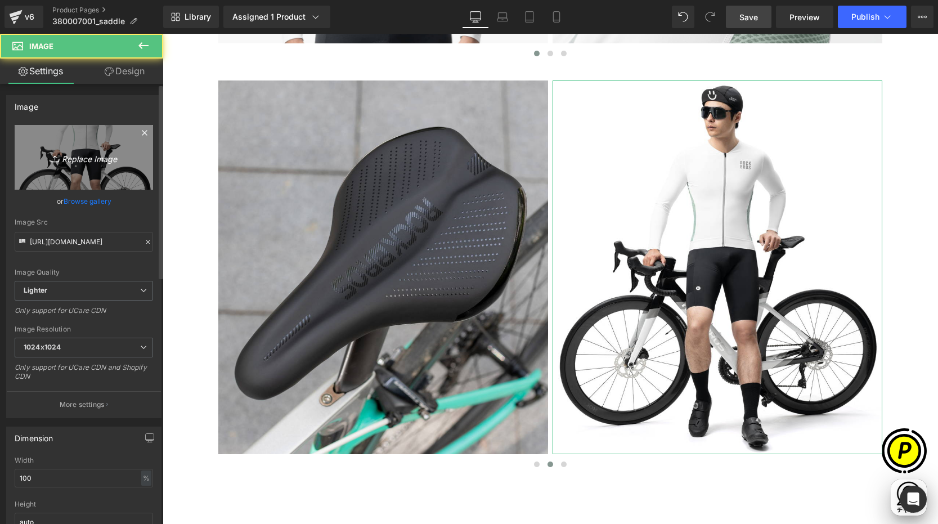
click at [31, 140] on link "Replace Image" at bounding box center [84, 157] width 138 height 65
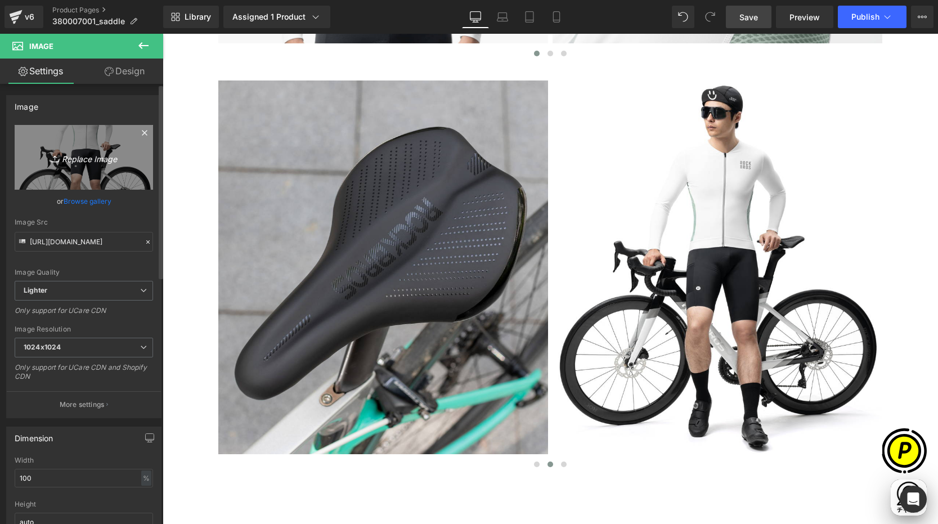
type input "C:\fakepath\shopify-LP-380007001_04-4.jpg"
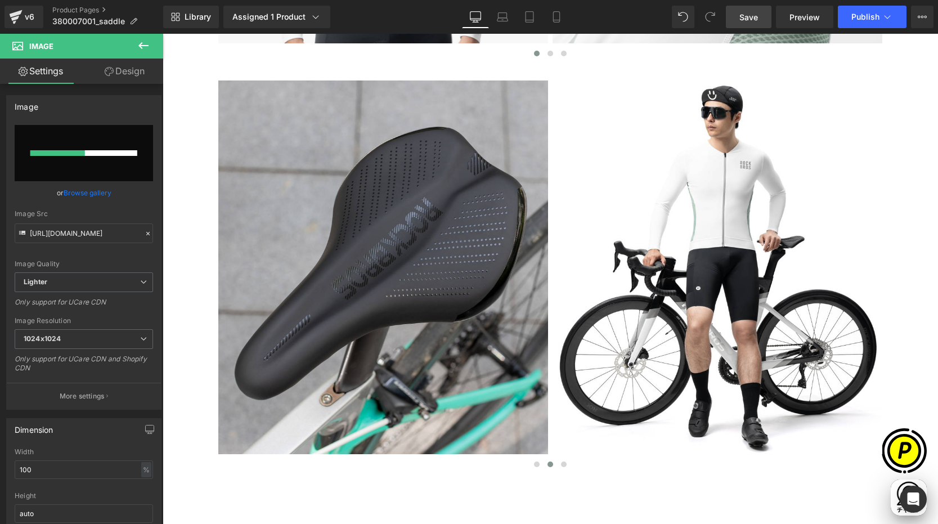
scroll to position [0, 219]
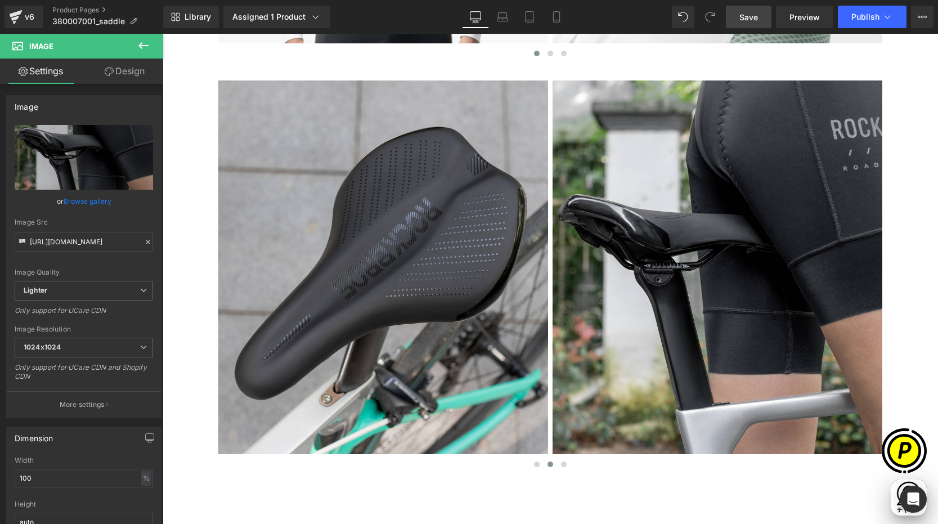
type input "[URL][DOMAIN_NAME]"
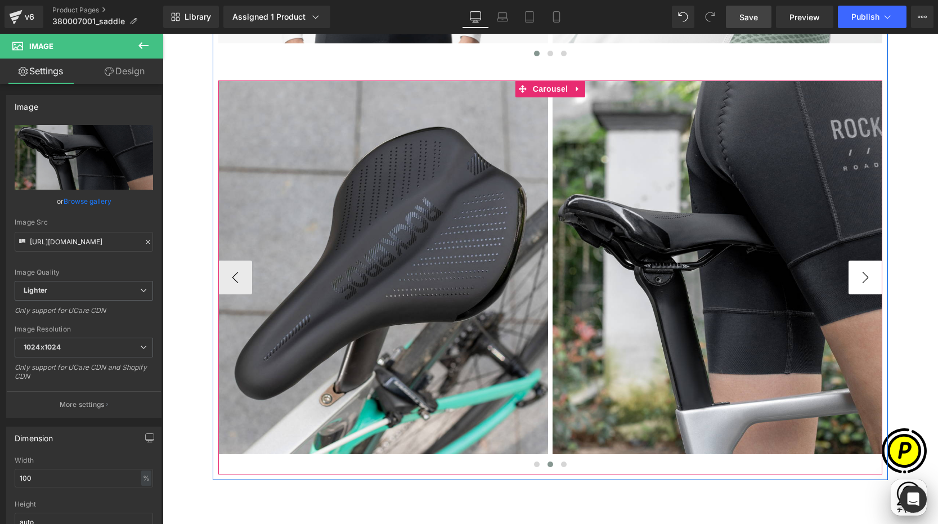
click at [861, 284] on button "›" at bounding box center [866, 278] width 34 height 34
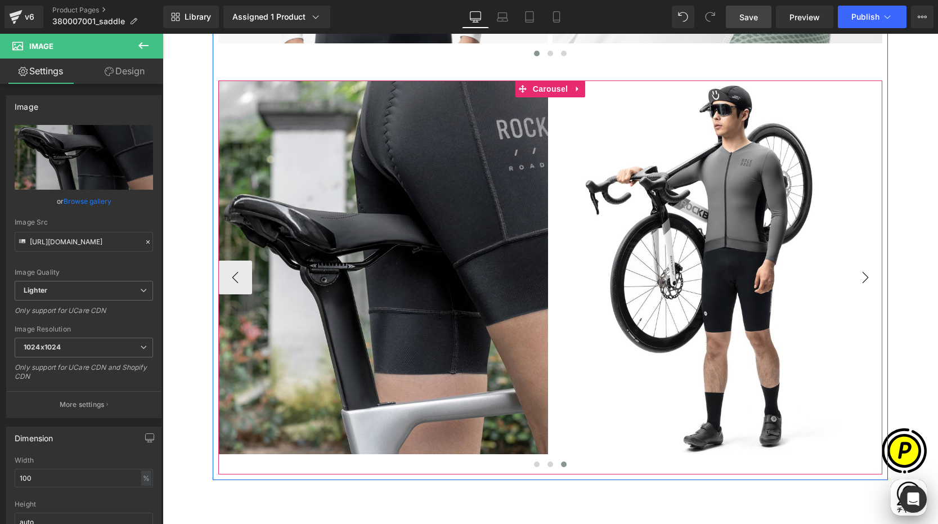
click at [860, 283] on button "›" at bounding box center [866, 278] width 34 height 34
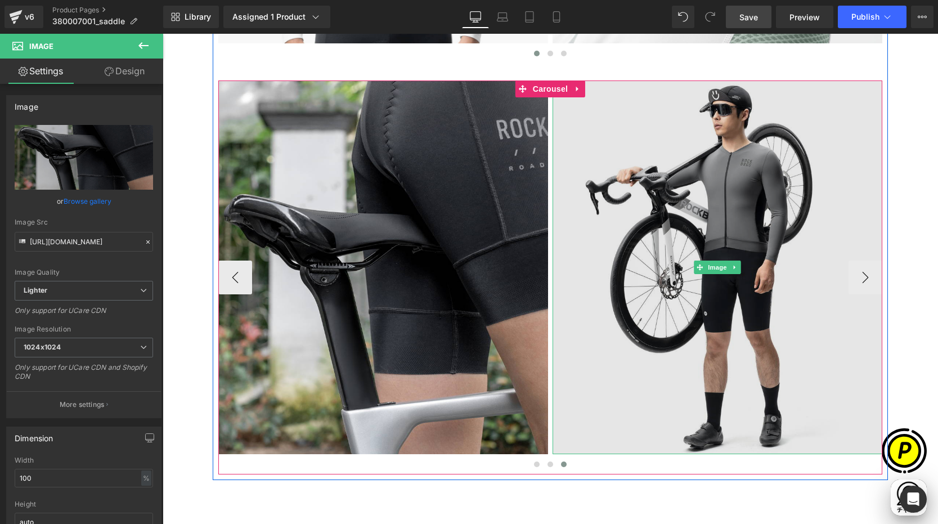
click at [663, 214] on img at bounding box center [718, 267] width 330 height 374
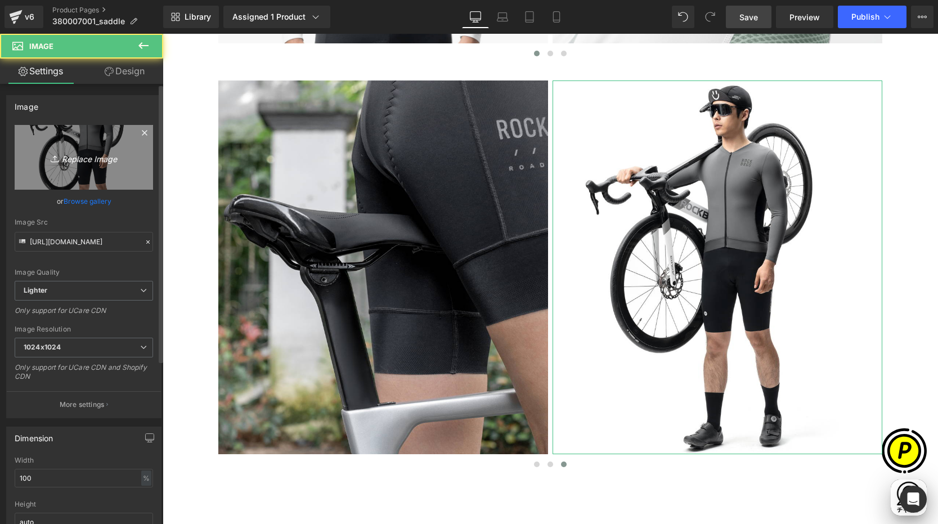
click at [86, 140] on link "Replace Image" at bounding box center [84, 157] width 138 height 65
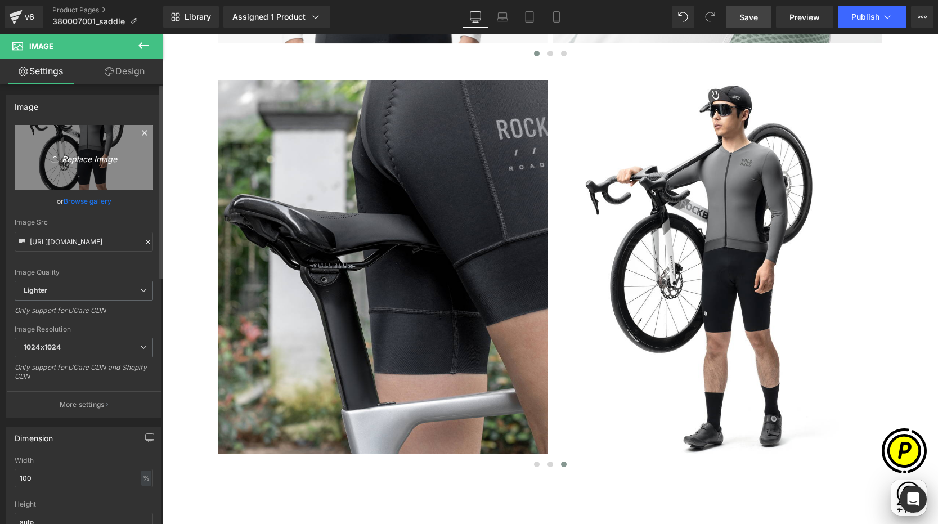
scroll to position [0, 439]
type input "C:\fakepath\shopify-LP-380007001_04-5.jpg"
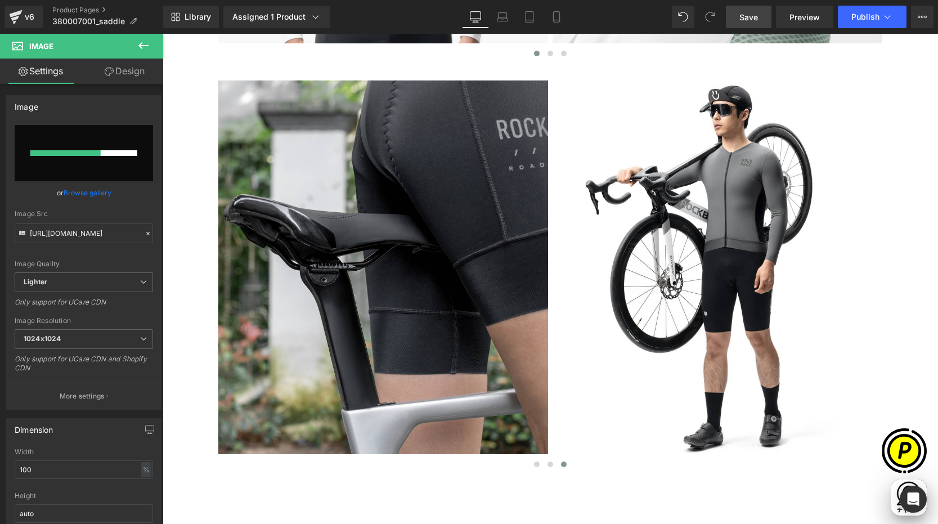
scroll to position [0, 0]
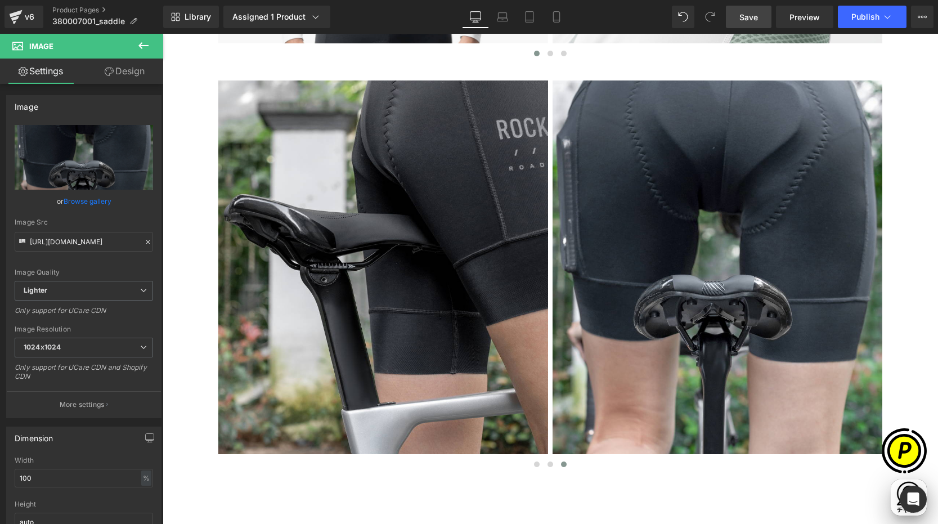
type input "[URL][DOMAIN_NAME]"
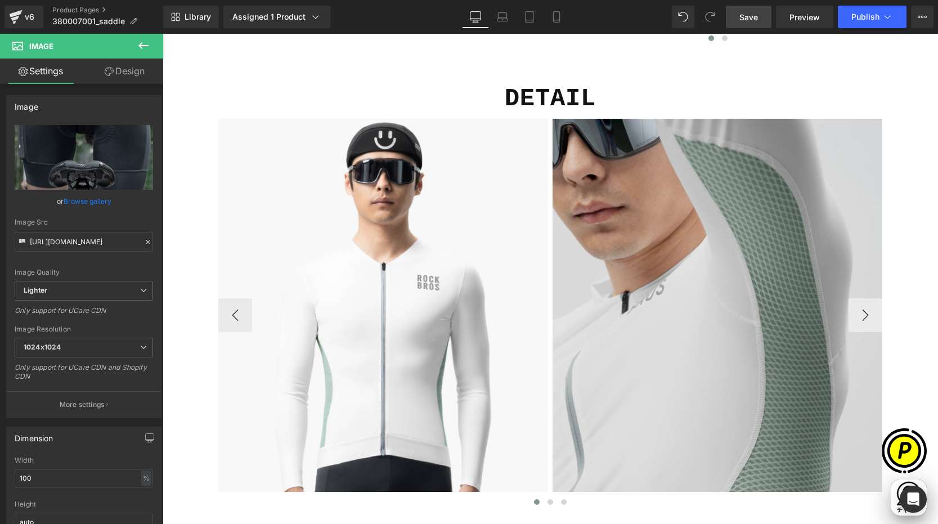
scroll to position [3484, 0]
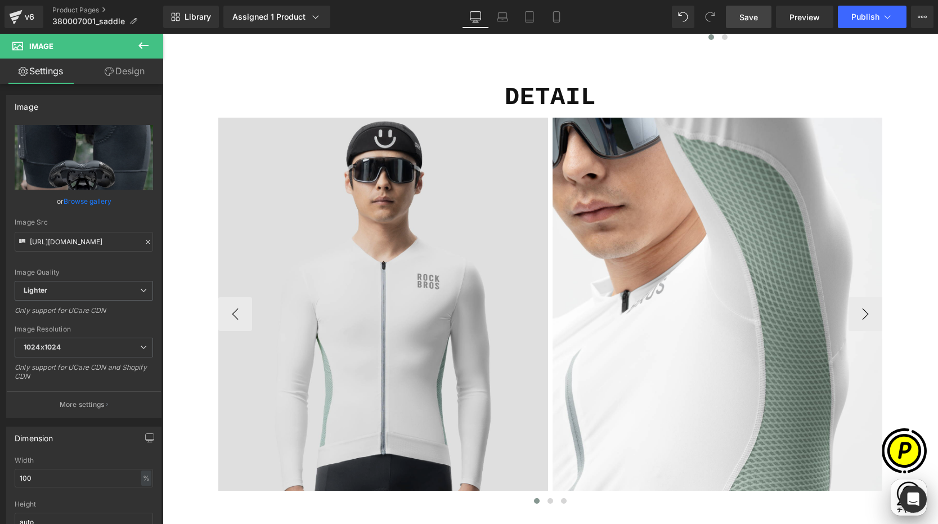
click at [368, 236] on img at bounding box center [383, 315] width 330 height 394
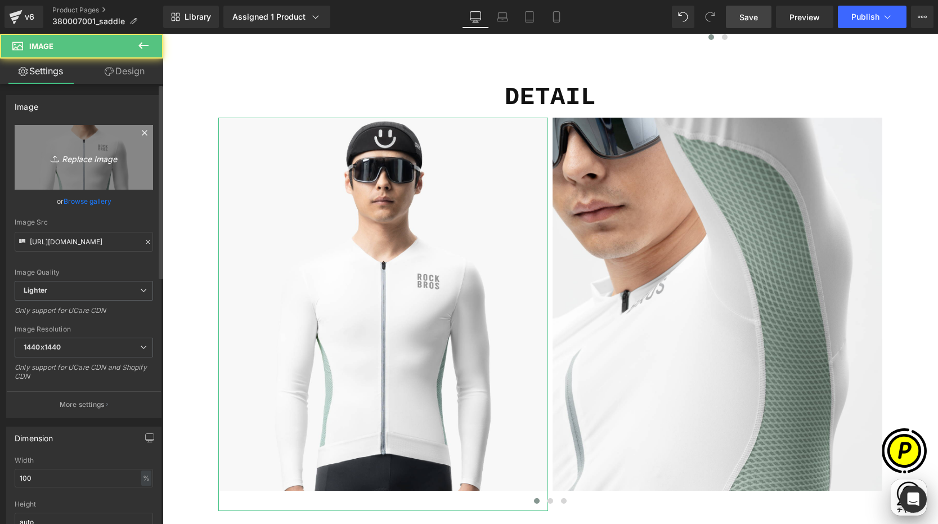
click at [43, 155] on icon "Replace Image" at bounding box center [84, 157] width 90 height 14
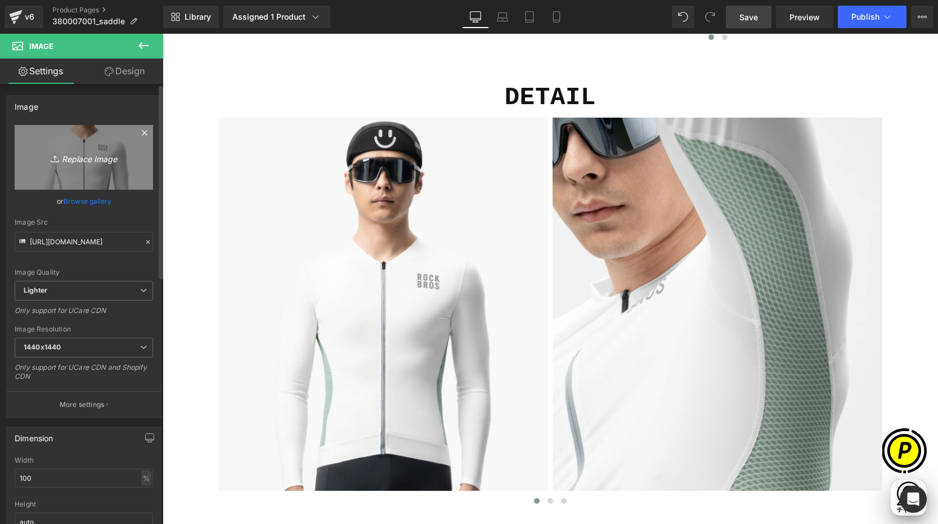
scroll to position [0, 439]
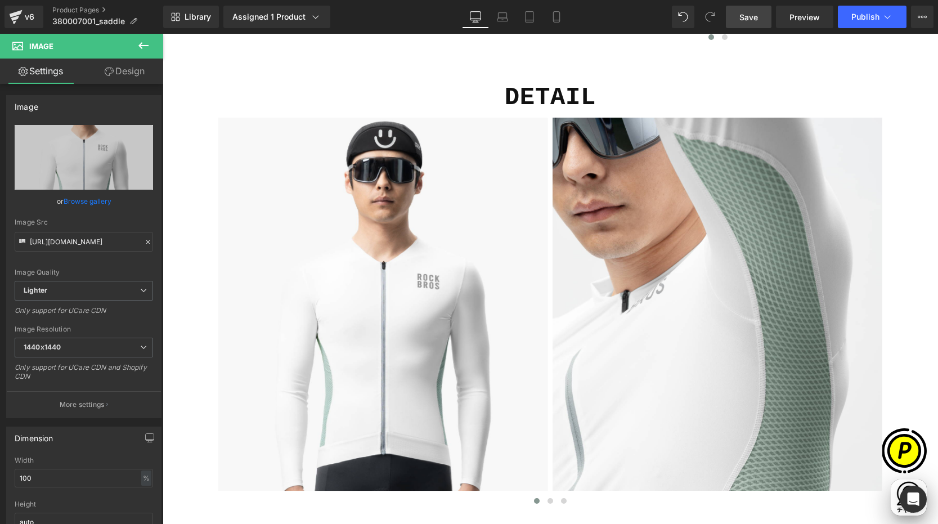
type input "C:\fakepath\shopify-LP-380007001_03-1.jpg"
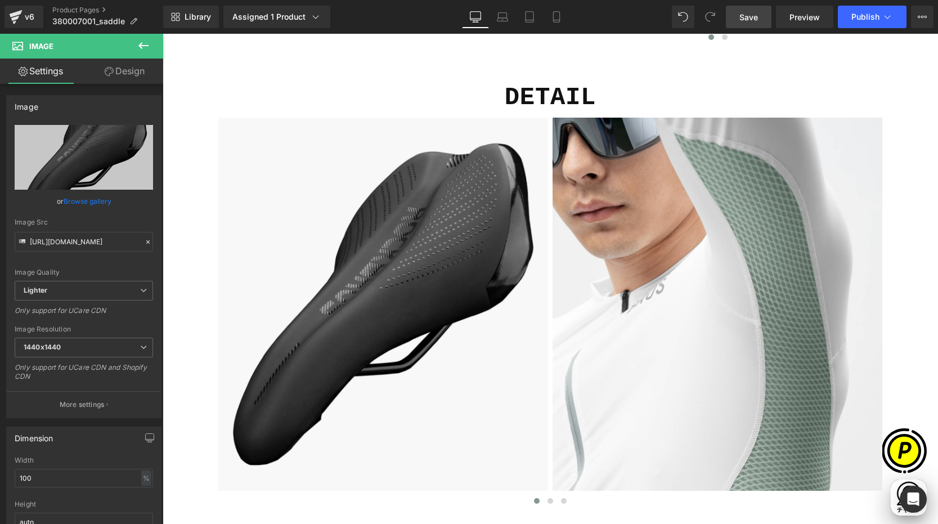
scroll to position [0, 0]
type input "[URL][DOMAIN_NAME]"
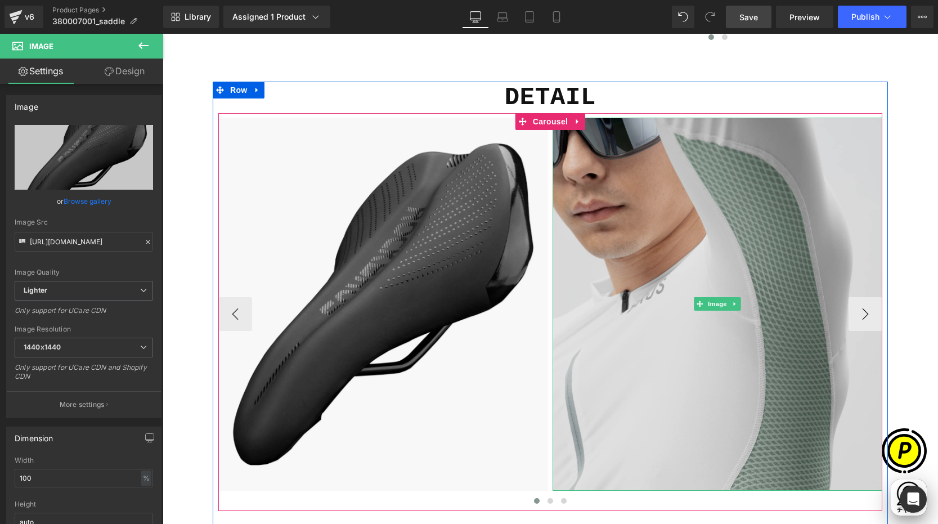
click at [632, 272] on img at bounding box center [718, 305] width 330 height 374
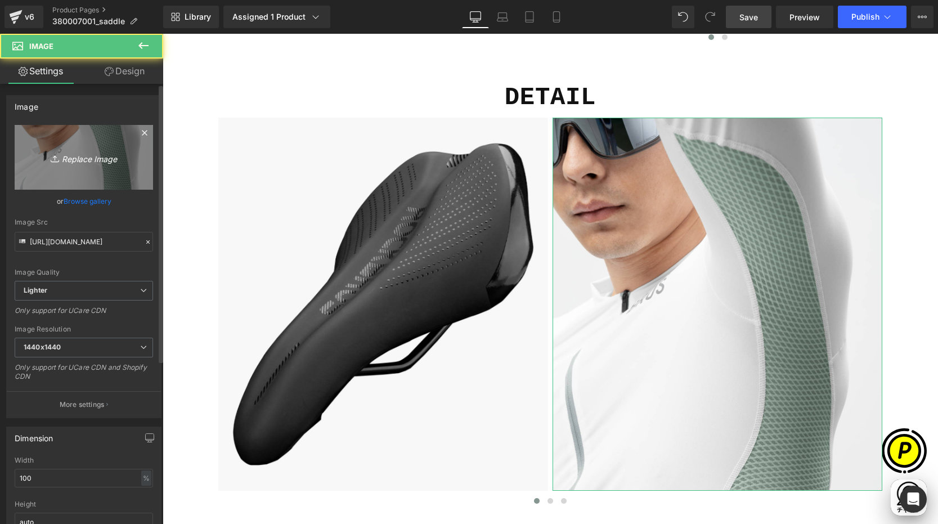
click at [62, 158] on icon "Replace Image" at bounding box center [84, 157] width 90 height 14
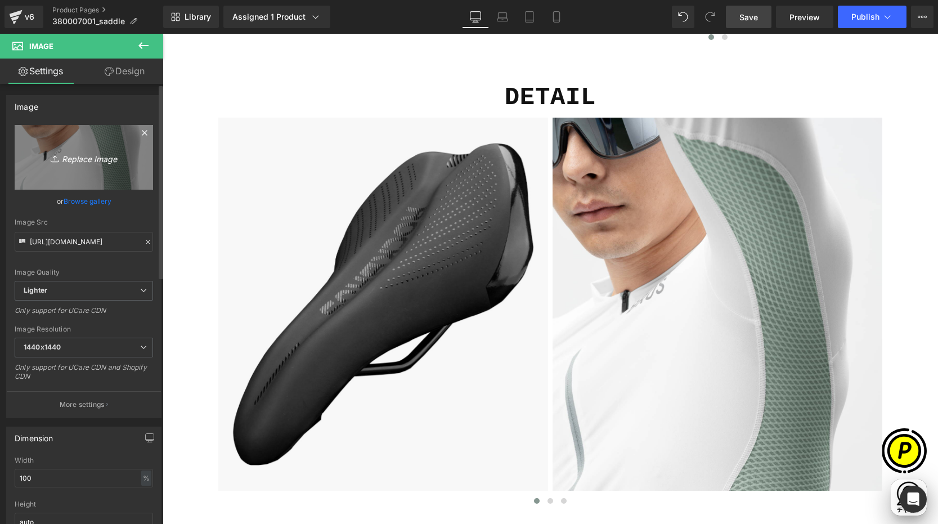
type input "C:\fakepath\shopify-LP-380007001_04-2.jpg"
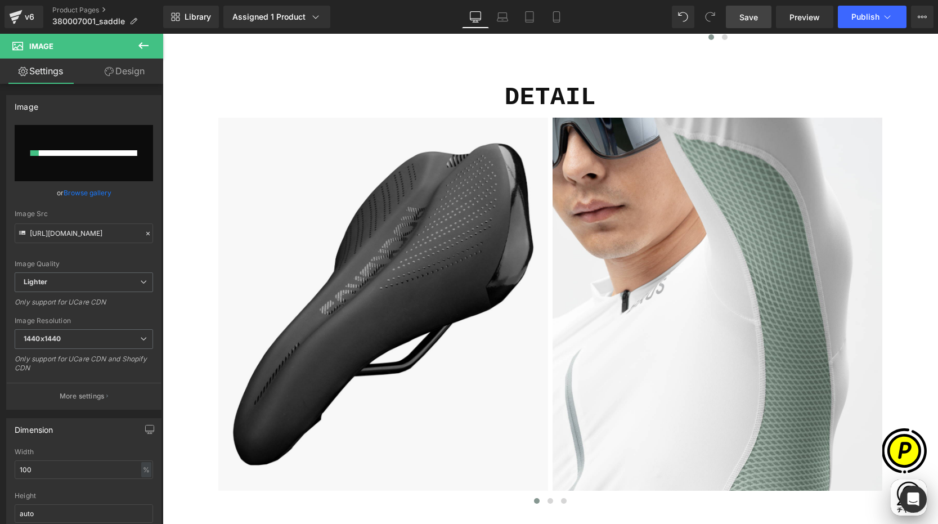
scroll to position [0, 219]
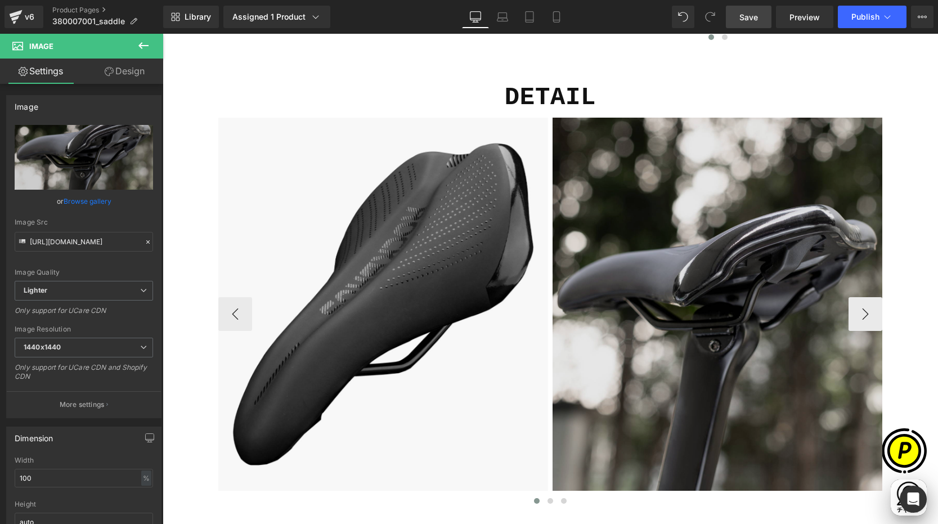
type input "[URL][DOMAIN_NAME]"
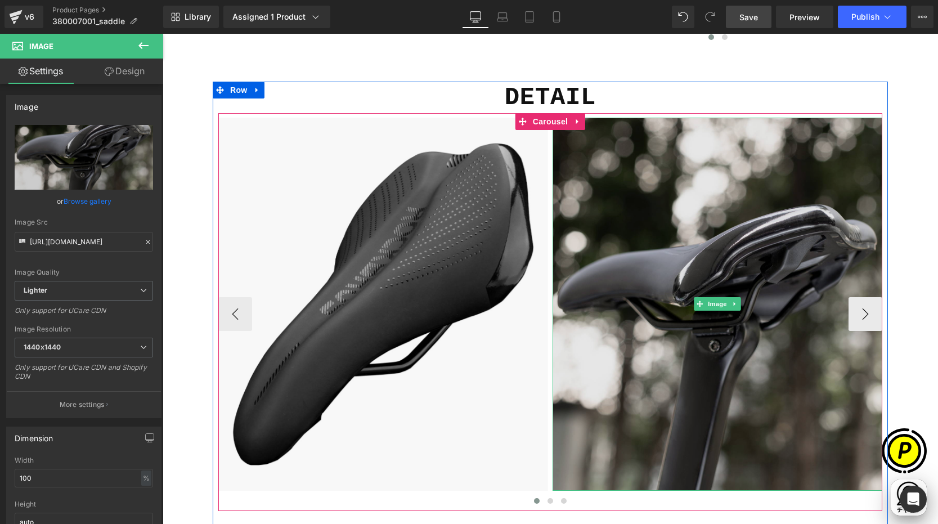
click at [612, 254] on img at bounding box center [718, 305] width 330 height 374
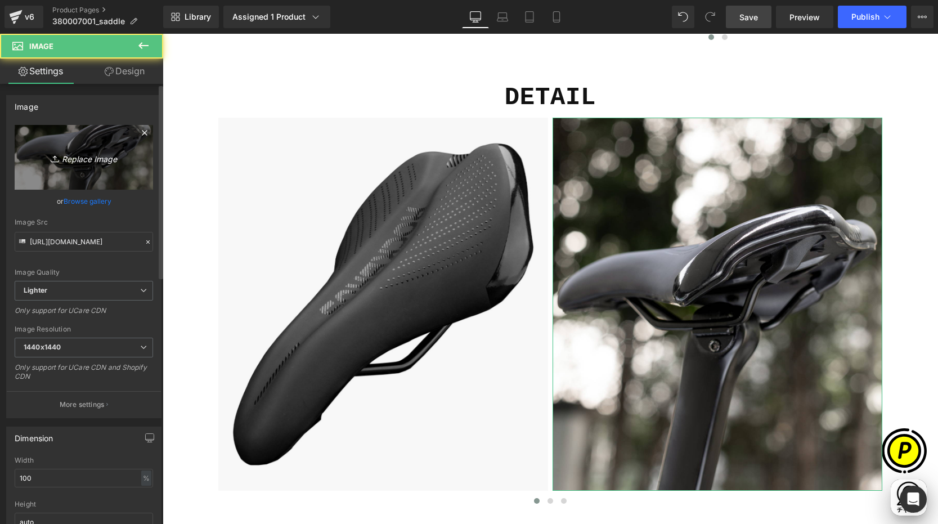
scroll to position [0, 439]
click at [97, 171] on link "Replace Image" at bounding box center [84, 157] width 138 height 65
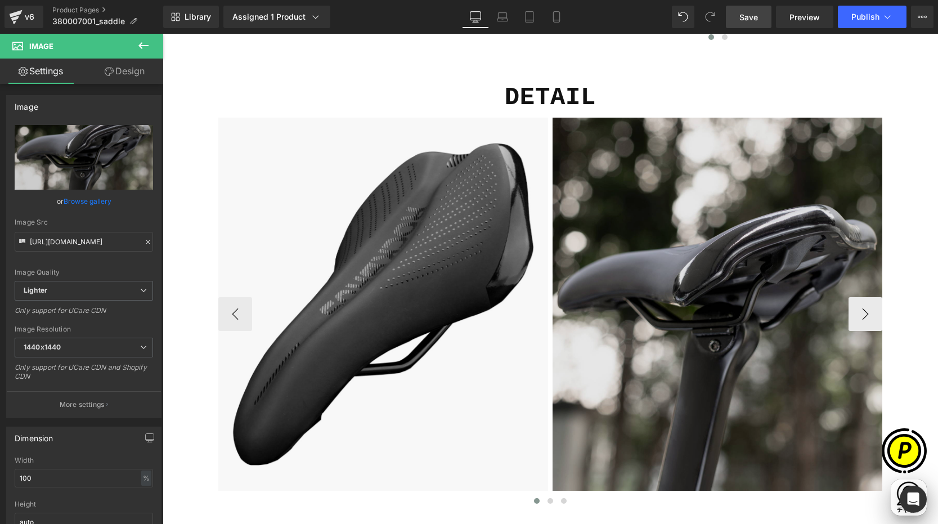
type input "C:\fakepath\shopify-LP-380007001_03-2.jpg"
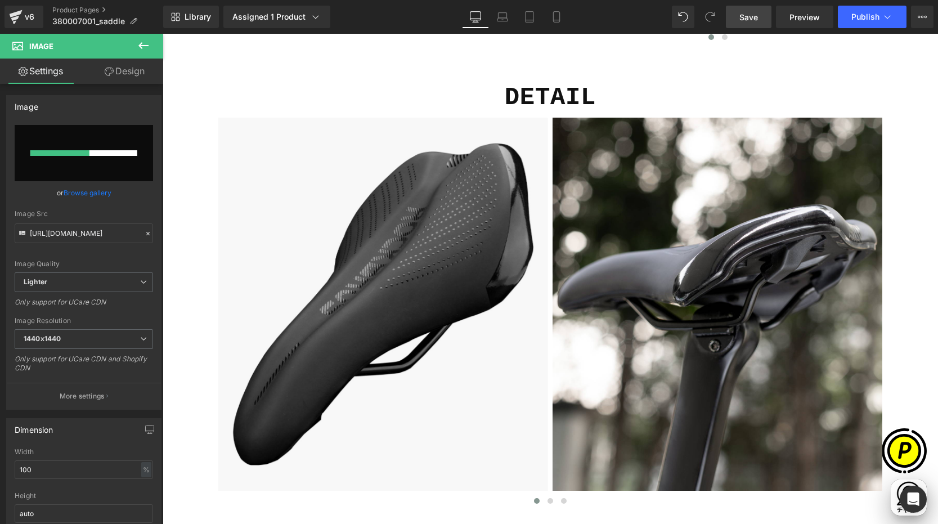
scroll to position [0, 0]
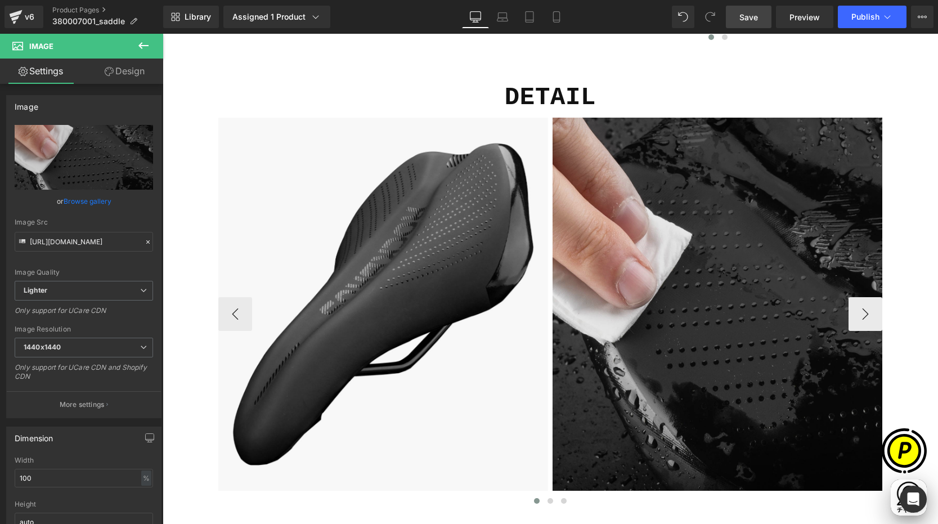
type input "[URL][DOMAIN_NAME]"
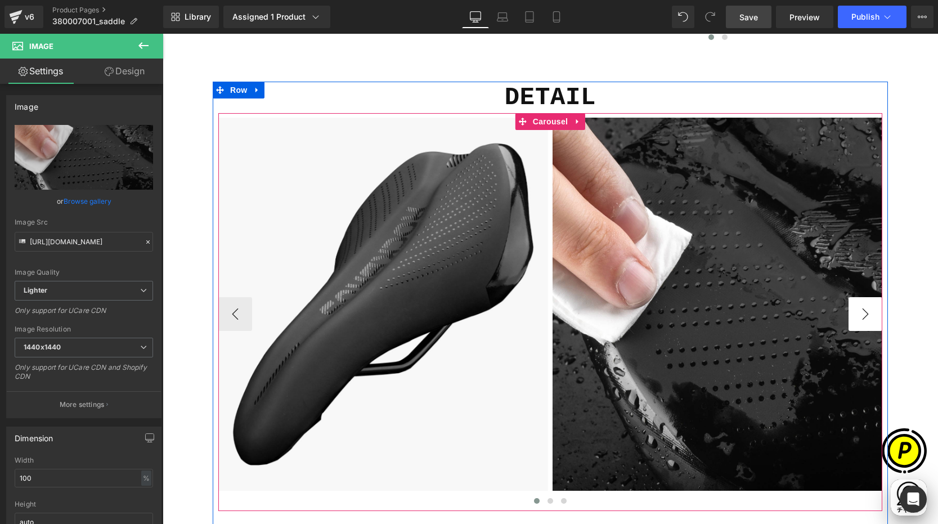
click at [858, 318] on button "›" at bounding box center [866, 314] width 34 height 34
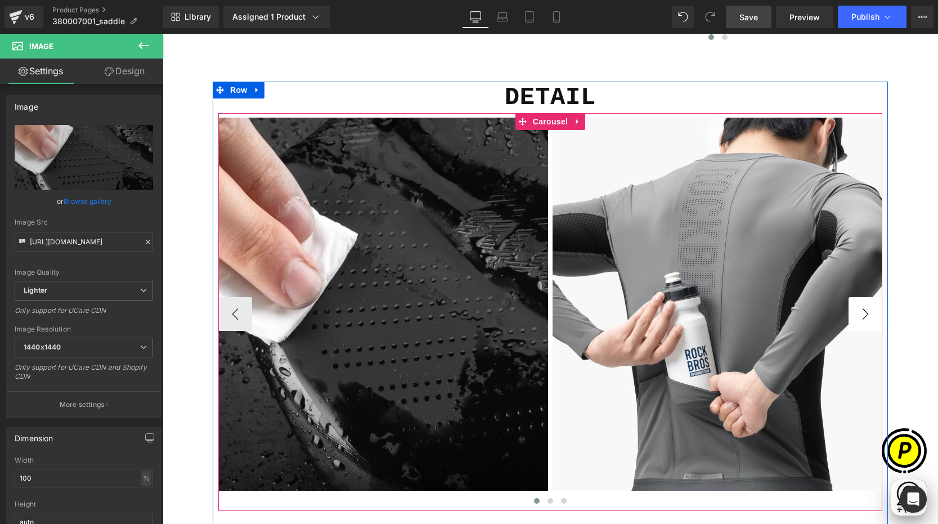
click at [858, 318] on button "›" at bounding box center [866, 314] width 34 height 34
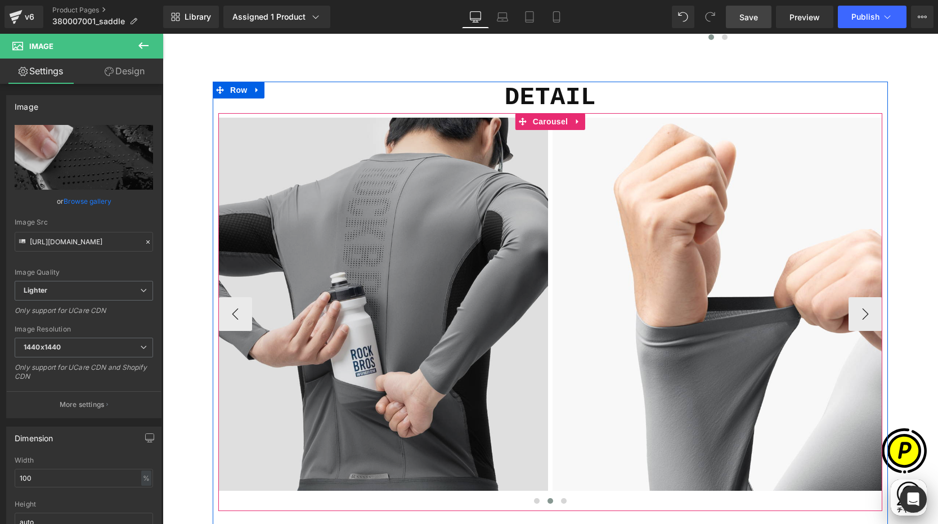
scroll to position [0, 219]
click at [382, 213] on img at bounding box center [383, 305] width 330 height 374
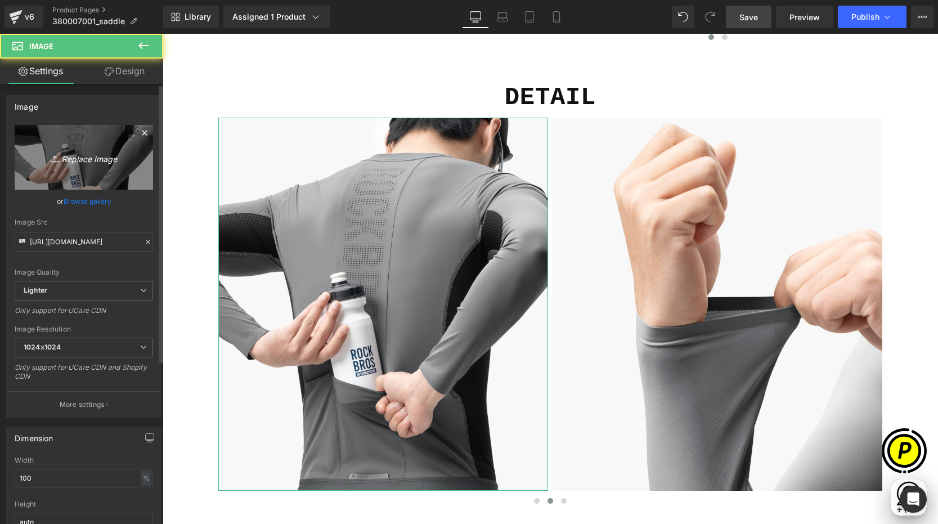
click at [84, 149] on link "Replace Image" at bounding box center [84, 157] width 138 height 65
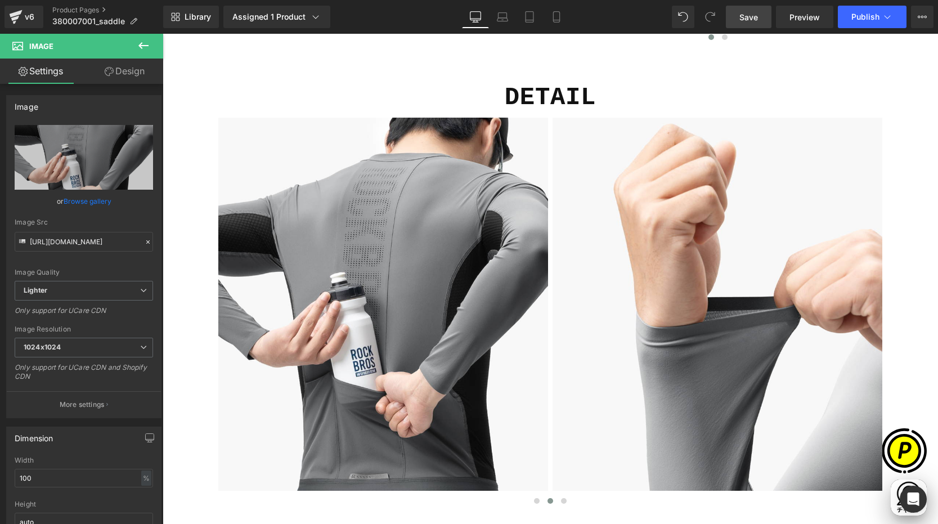
type input "C:\fakepath\shopify-LP-380007001_03-3.jpg"
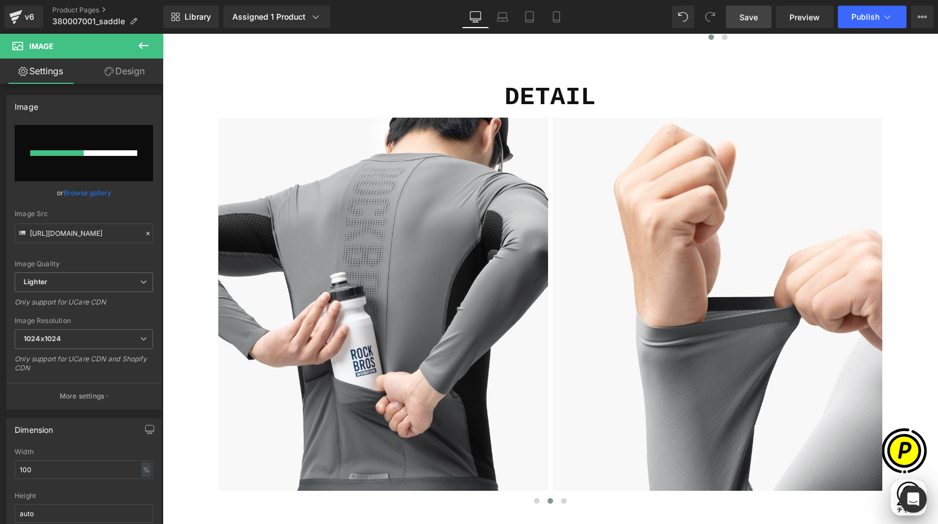
scroll to position [0, 439]
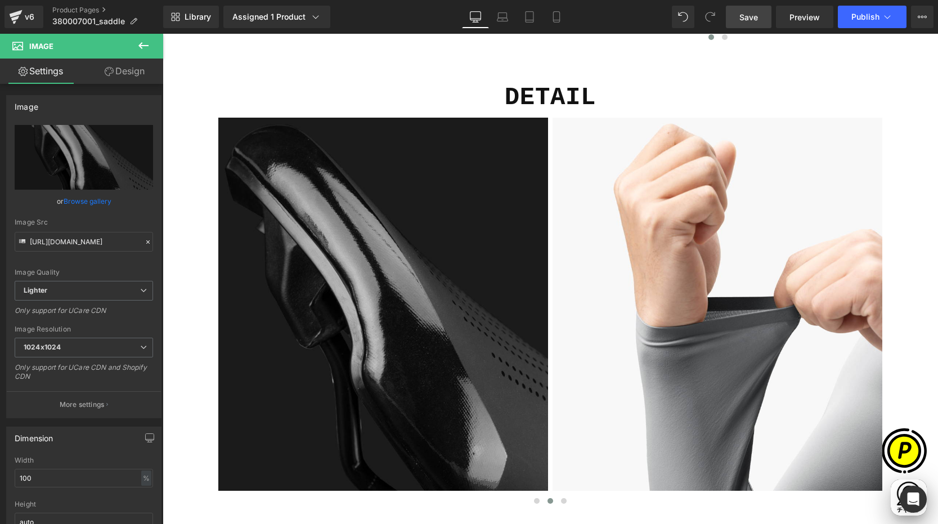
type input "[URL][DOMAIN_NAME]"
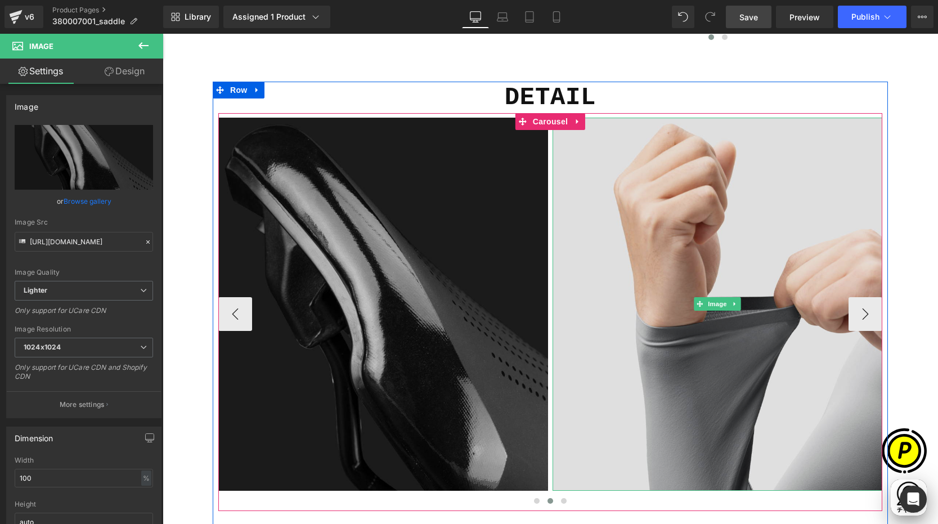
click at [648, 268] on img at bounding box center [718, 305] width 330 height 374
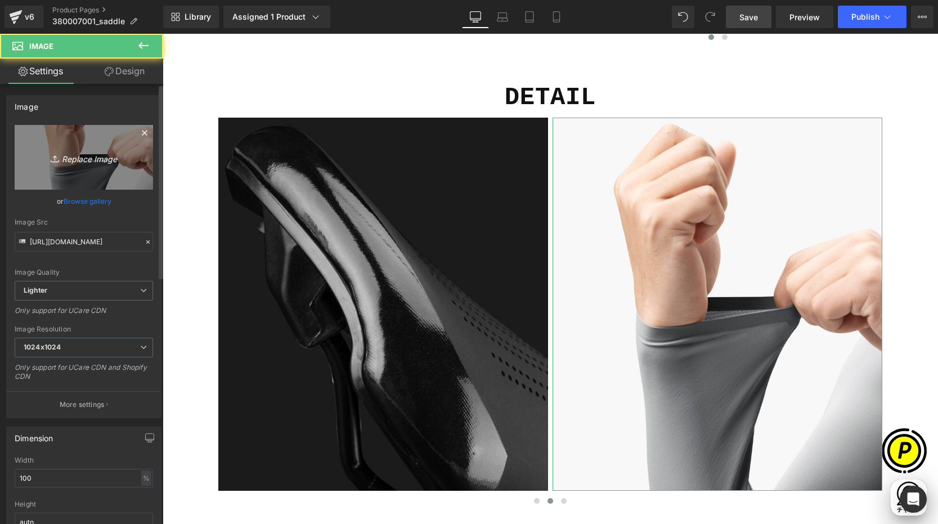
click at [41, 145] on link "Replace Image" at bounding box center [84, 157] width 138 height 65
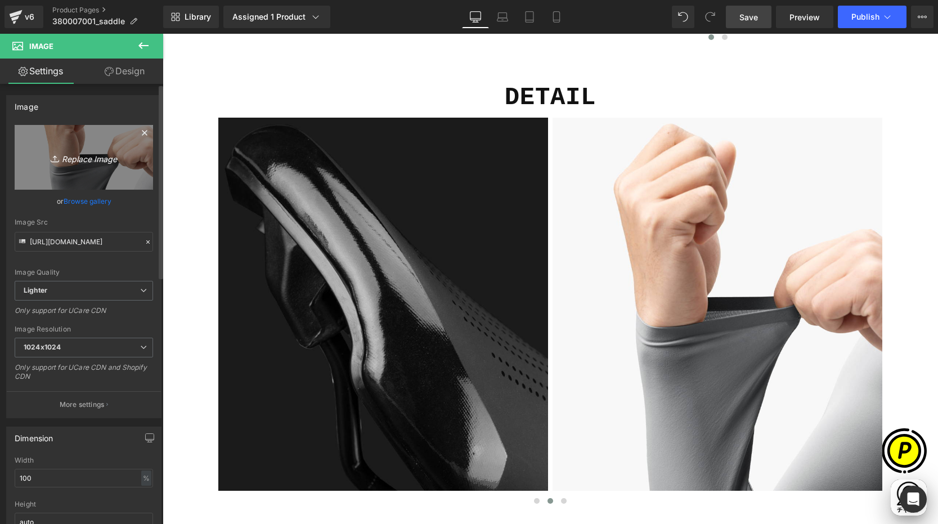
scroll to position [0, 0]
type input "C:\fakepath\shopify-LP-380007001_04-4.jpg"
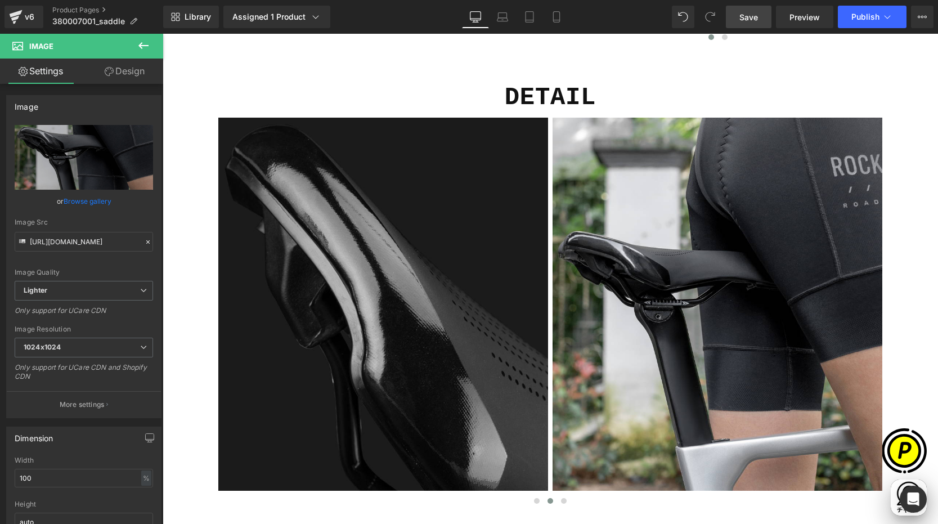
type input "[URL][DOMAIN_NAME]"
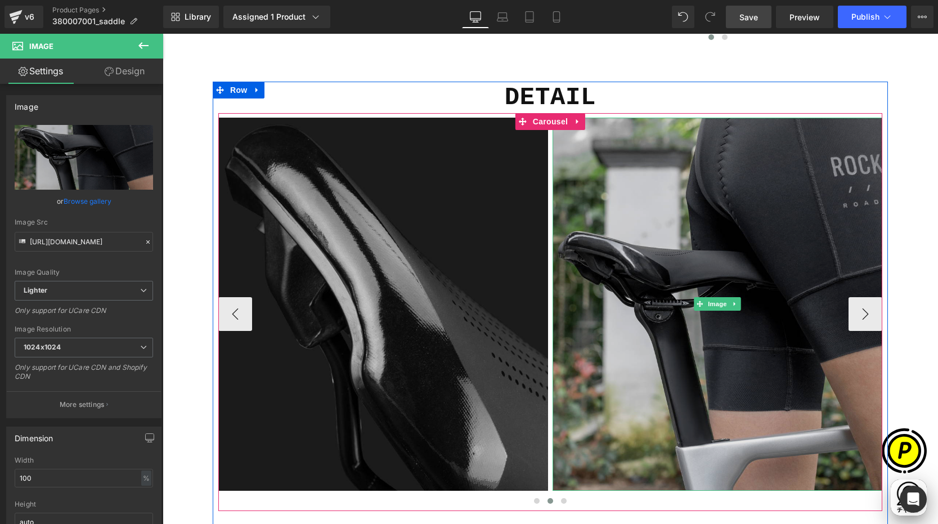
click at [677, 243] on img at bounding box center [718, 305] width 330 height 374
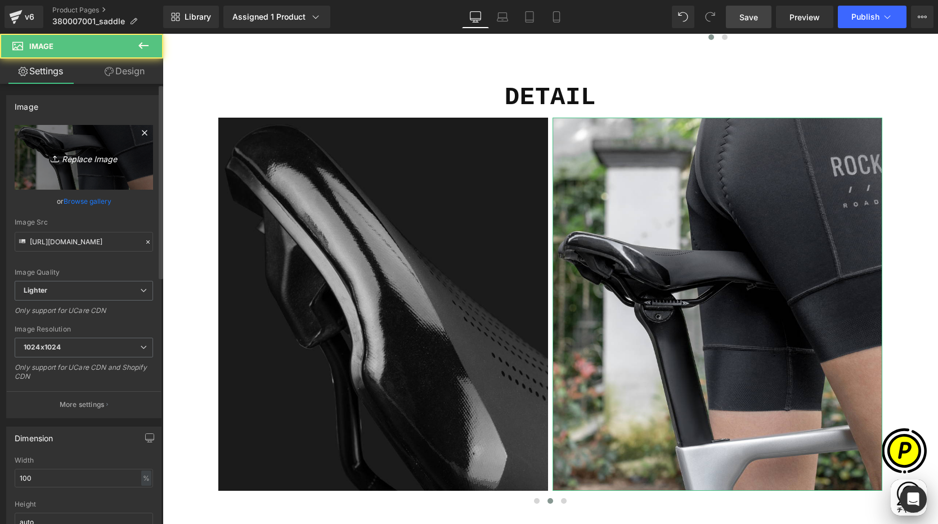
click at [105, 166] on link "Replace Image" at bounding box center [84, 157] width 138 height 65
type input "C:\fakepath\shopify-LP-380007001_03-4.jpg"
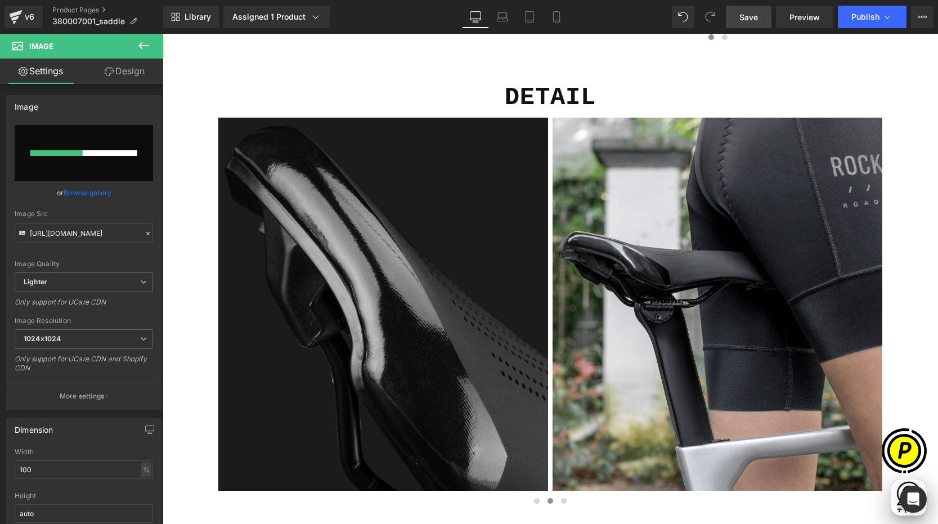
scroll to position [0, 439]
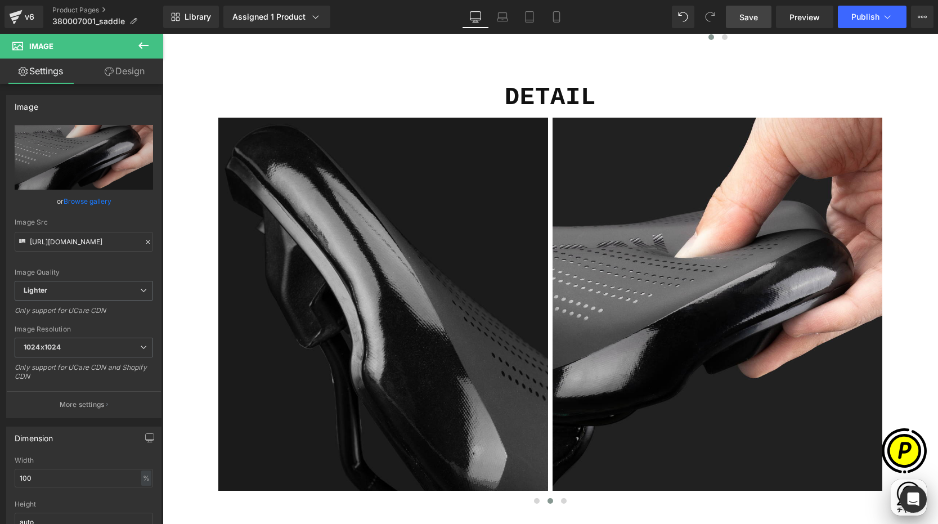
type input "[URL][DOMAIN_NAME]"
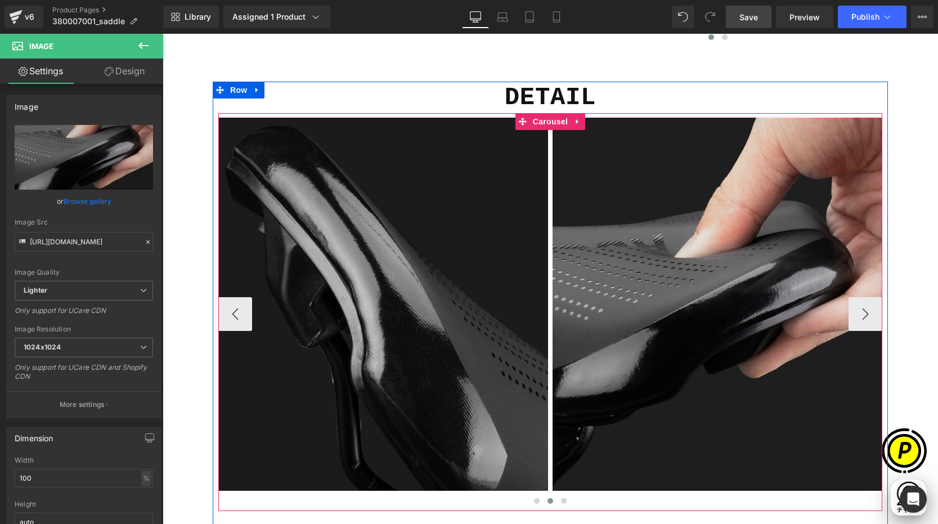
click at [863, 315] on button "›" at bounding box center [866, 314] width 34 height 34
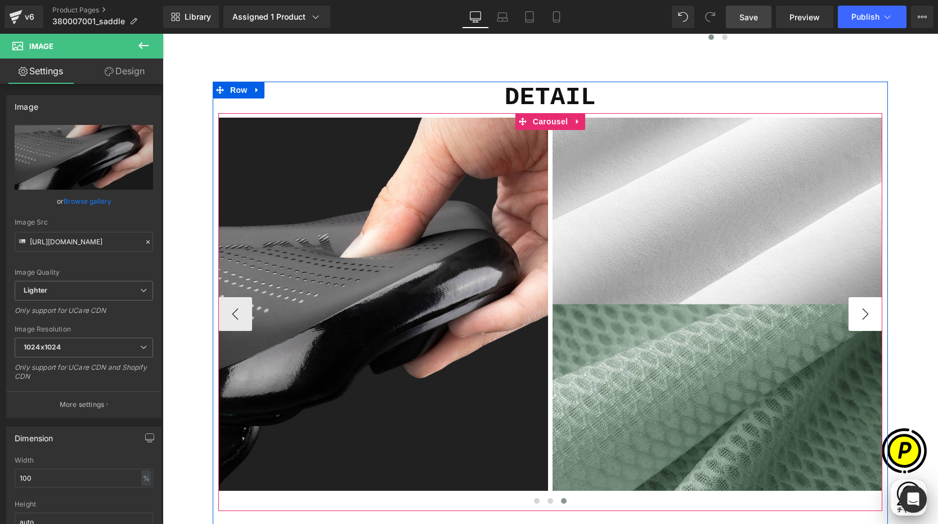
click at [861, 314] on button "›" at bounding box center [866, 314] width 34 height 34
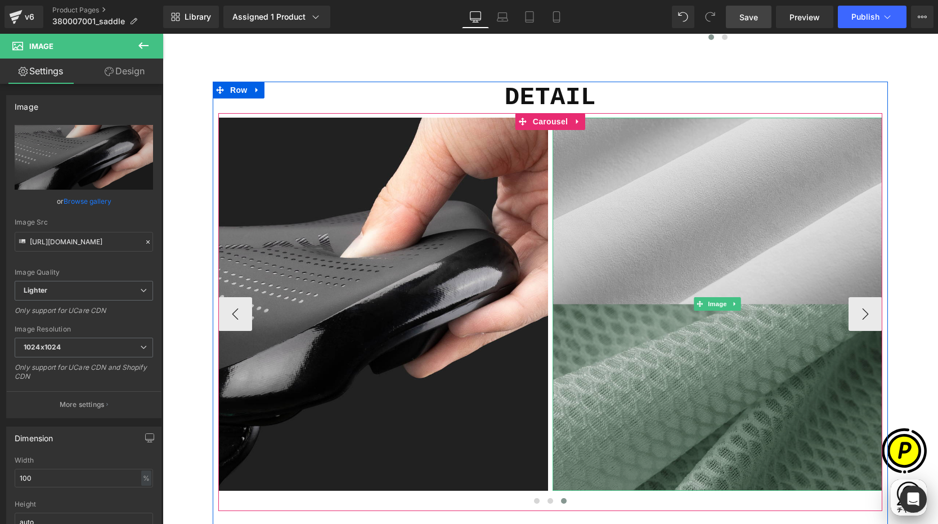
click at [687, 242] on img at bounding box center [718, 305] width 330 height 374
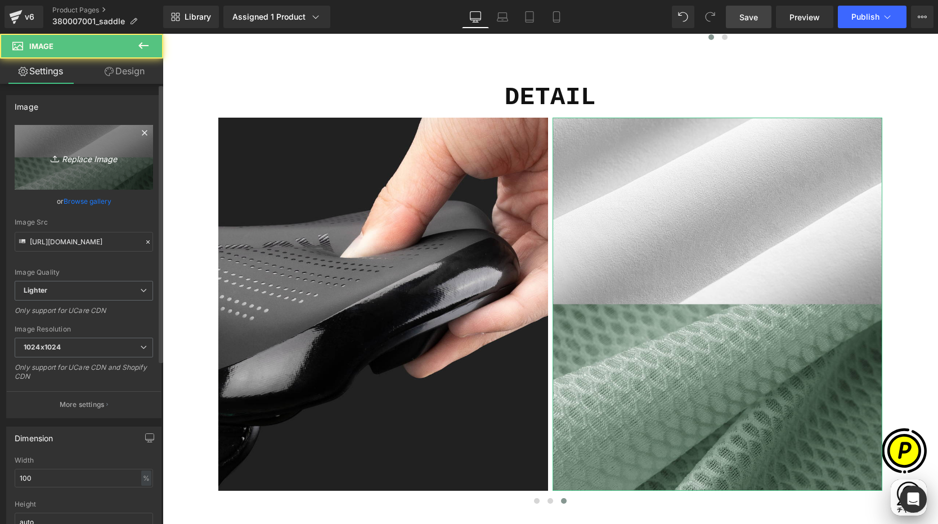
click at [96, 170] on link "Replace Image" at bounding box center [84, 157] width 138 height 65
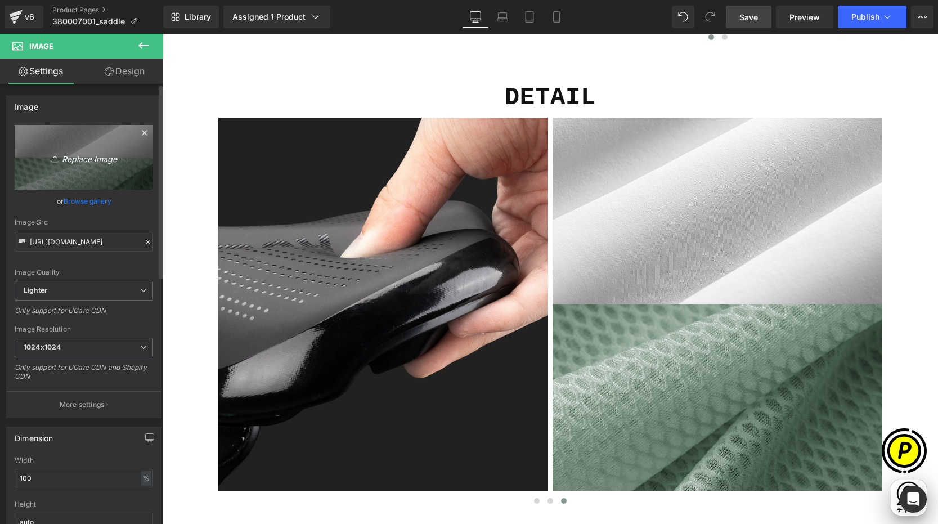
type input "C:\fakepath\shopify-LP-380007001_03-5.jpg"
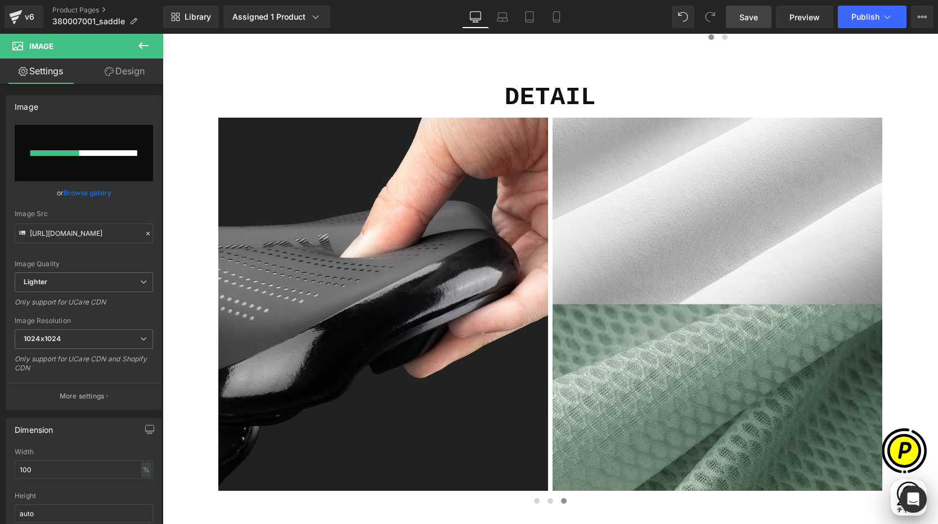
scroll to position [0, 219]
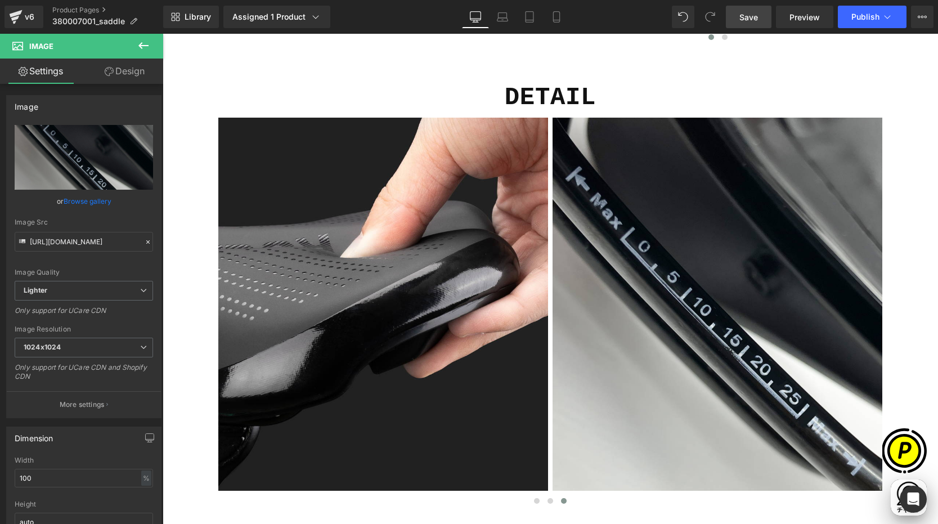
type input "[URL][DOMAIN_NAME]"
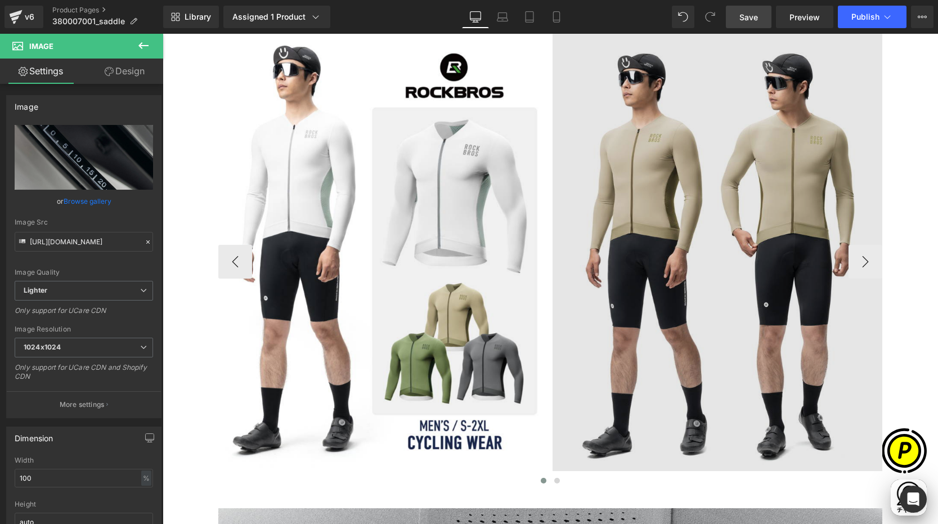
scroll to position [948, 0]
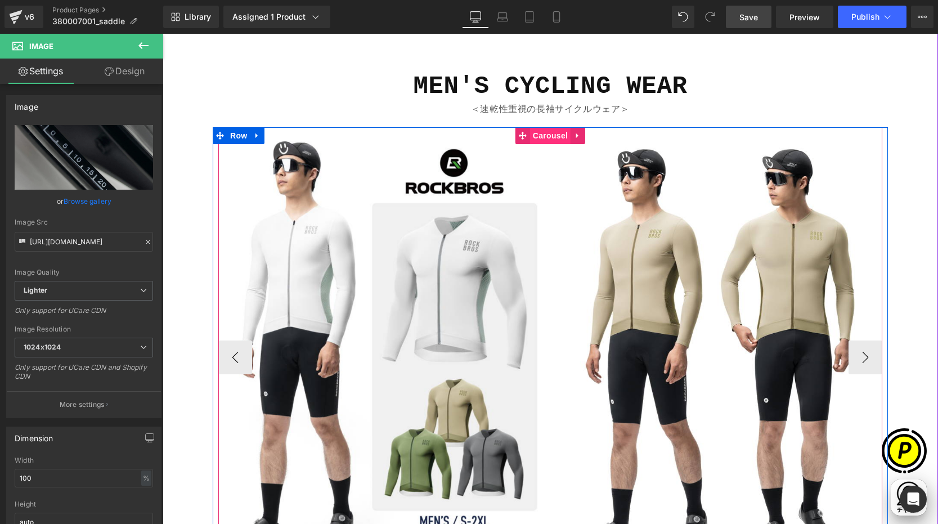
click at [536, 137] on span "Carousel" at bounding box center [550, 135] width 41 height 17
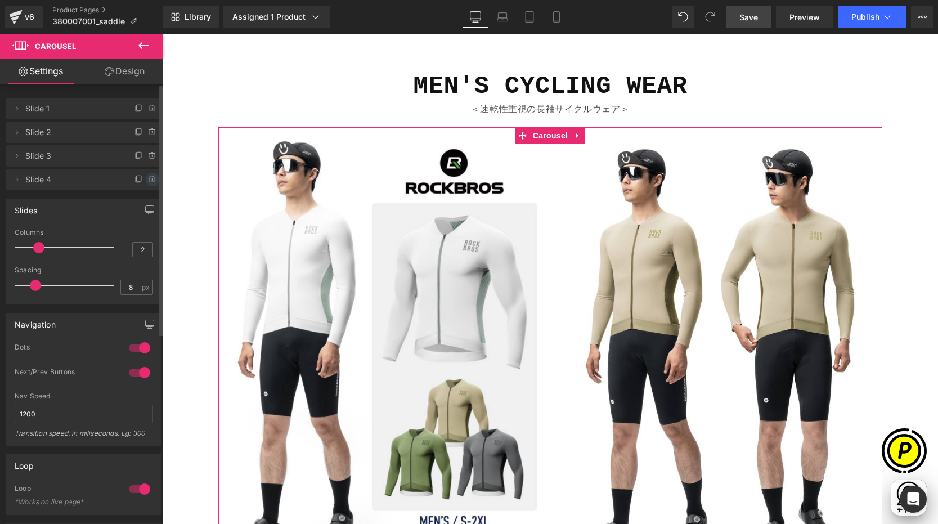
click at [150, 180] on icon at bounding box center [152, 179] width 9 height 9
click at [141, 176] on button "Delete" at bounding box center [140, 180] width 35 height 15
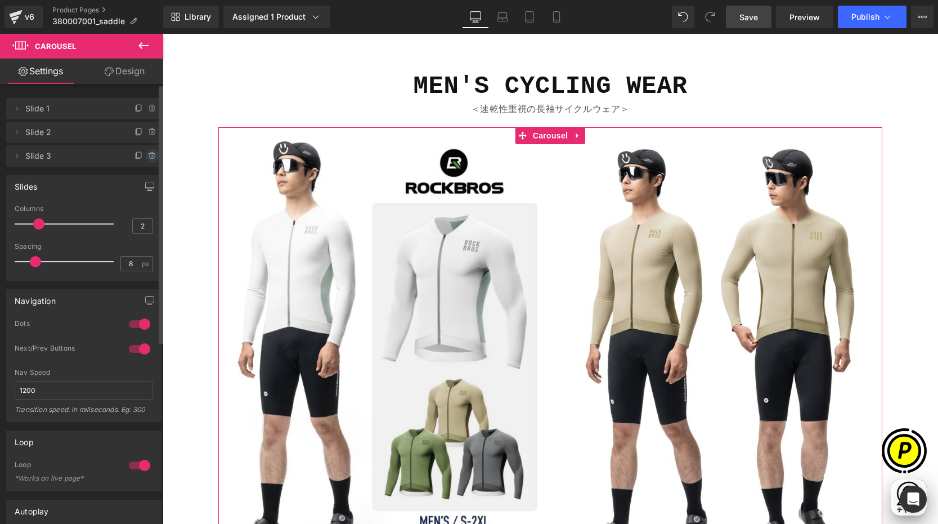
click at [148, 156] on icon at bounding box center [152, 155] width 9 height 9
click at [137, 155] on button "Delete" at bounding box center [140, 156] width 35 height 15
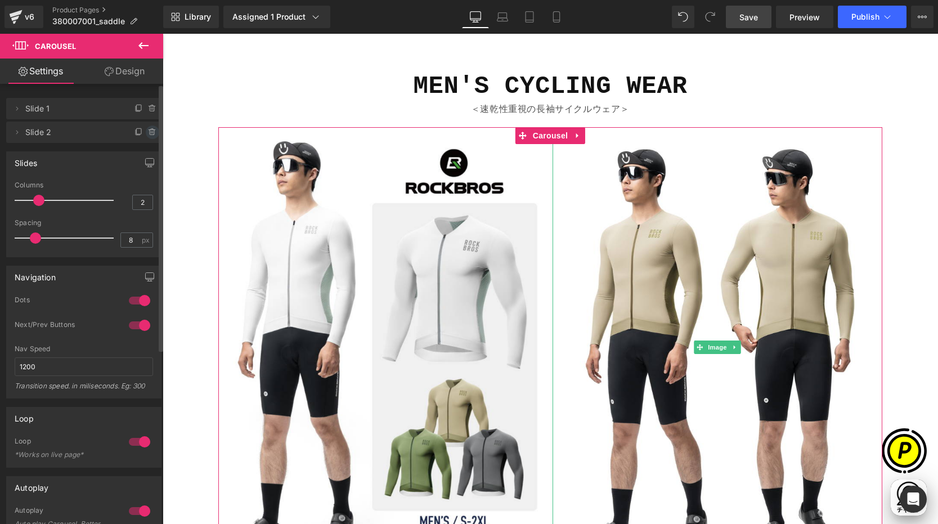
click at [150, 135] on icon at bounding box center [152, 132] width 5 height 5
drag, startPoint x: 129, startPoint y: 136, endPoint x: 110, endPoint y: 133, distance: 19.9
click at [129, 136] on button "Delete" at bounding box center [140, 133] width 35 height 15
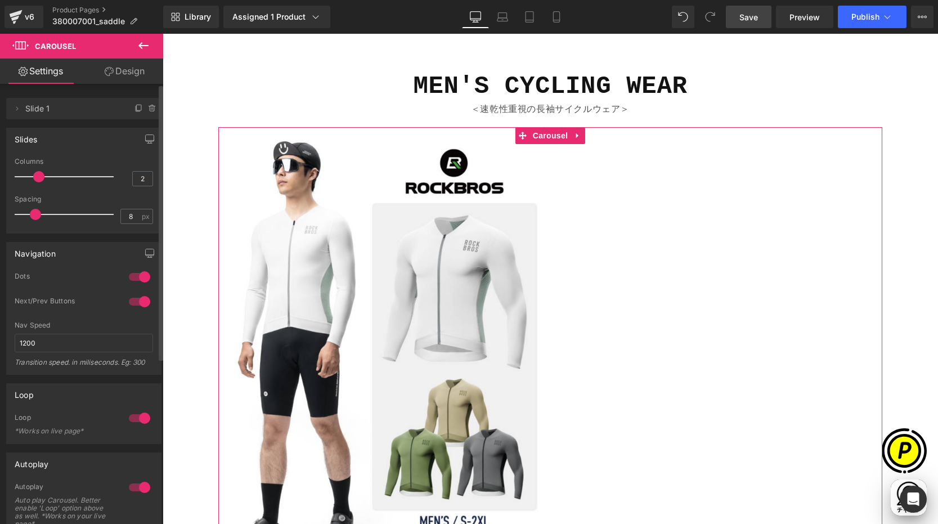
type input "1"
drag, startPoint x: 35, startPoint y: 175, endPoint x: 10, endPoint y: 174, distance: 25.9
click at [10, 174] on div "1 Columns 1 2 Columns 2 1 Columns 1 1 Columns 1 8px Spacing 8 px 8px Spacing 8 …" at bounding box center [84, 195] width 154 height 75
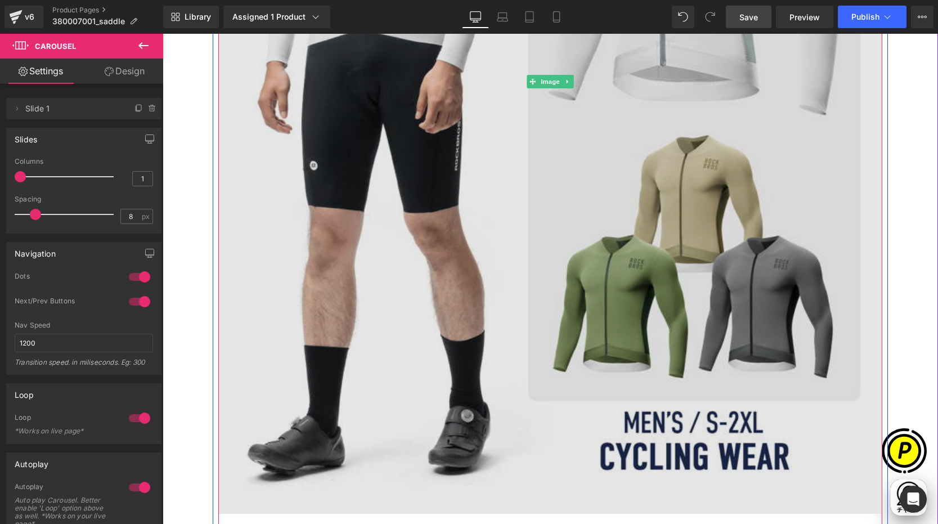
scroll to position [1222, 0]
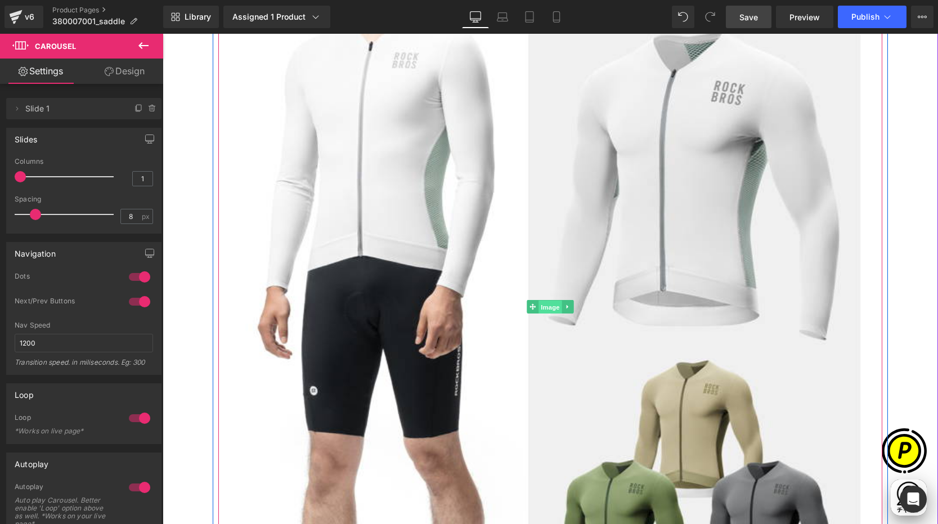
click at [546, 306] on span "Image" at bounding box center [551, 307] width 24 height 14
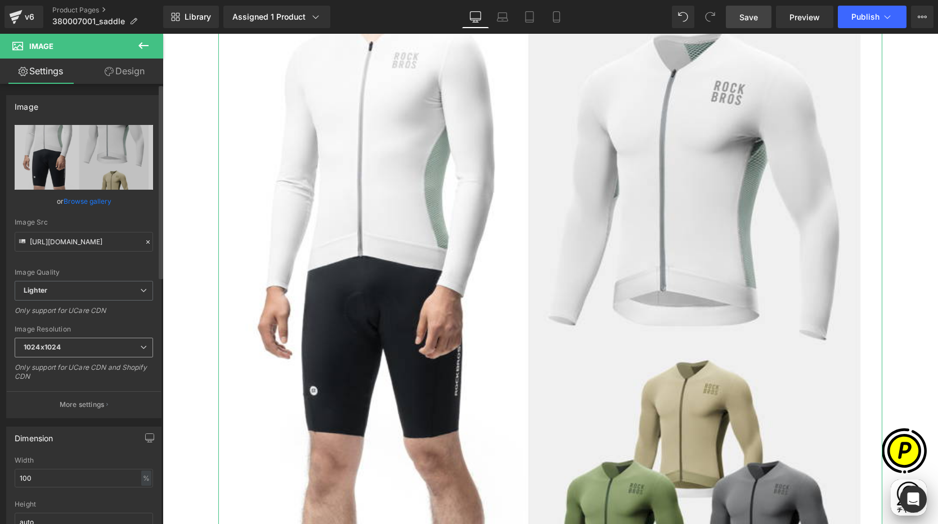
click at [91, 344] on span "1024x1024" at bounding box center [84, 348] width 138 height 20
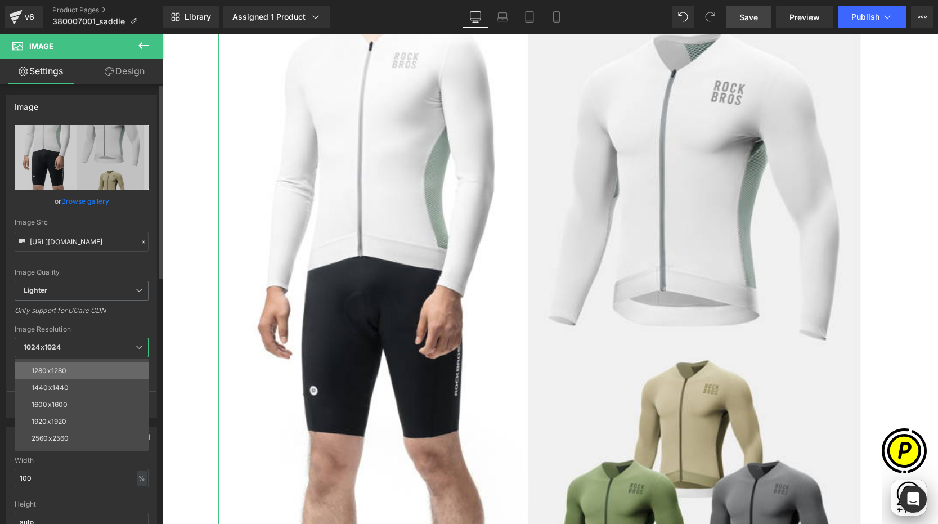
scroll to position [131, 0]
click at [71, 386] on li "1280x1280" at bounding box center [84, 387] width 139 height 17
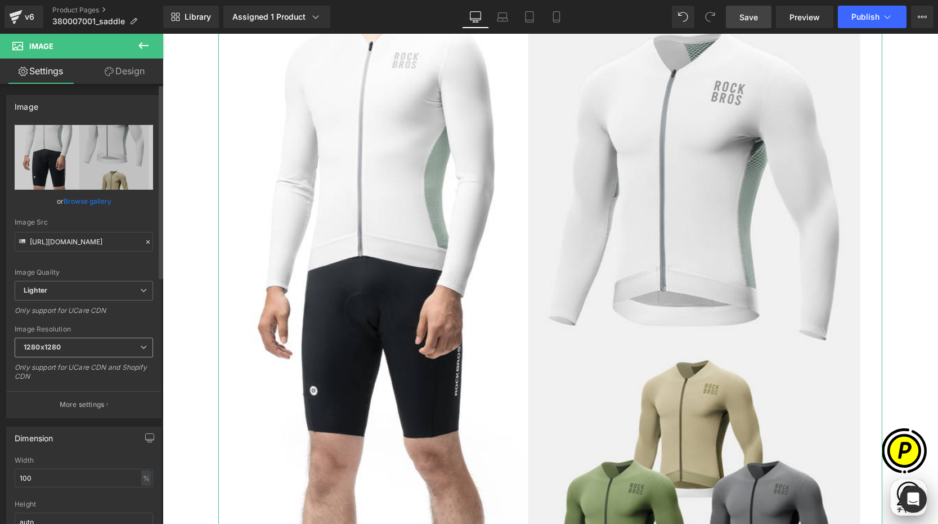
click at [66, 353] on span "1280x1280" at bounding box center [84, 348] width 138 height 20
type input "[URL][DOMAIN_NAME]"
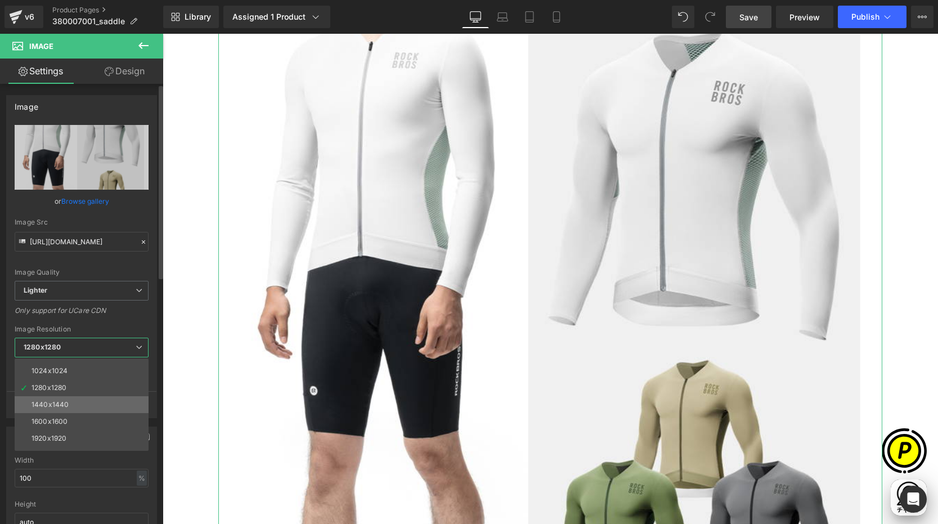
click at [51, 405] on div "1440x1440" at bounding box center [50, 405] width 37 height 8
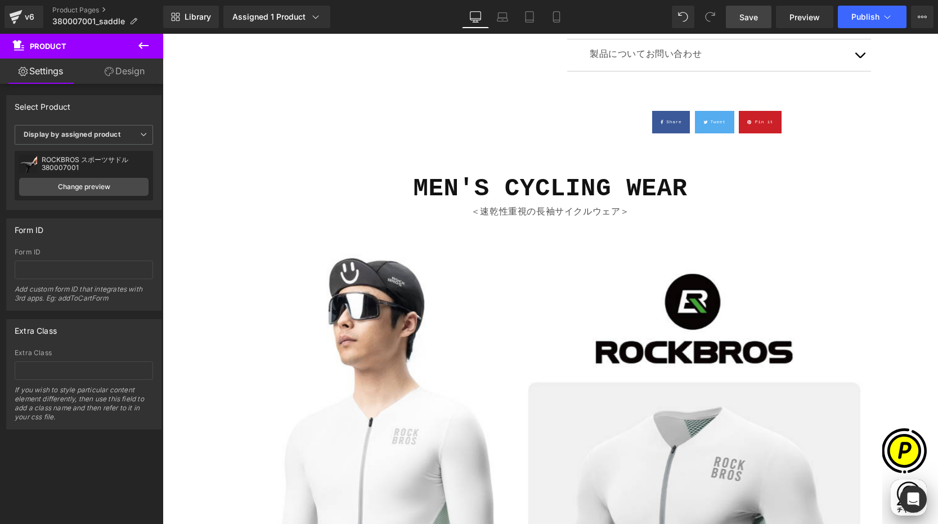
scroll to position [0, 0]
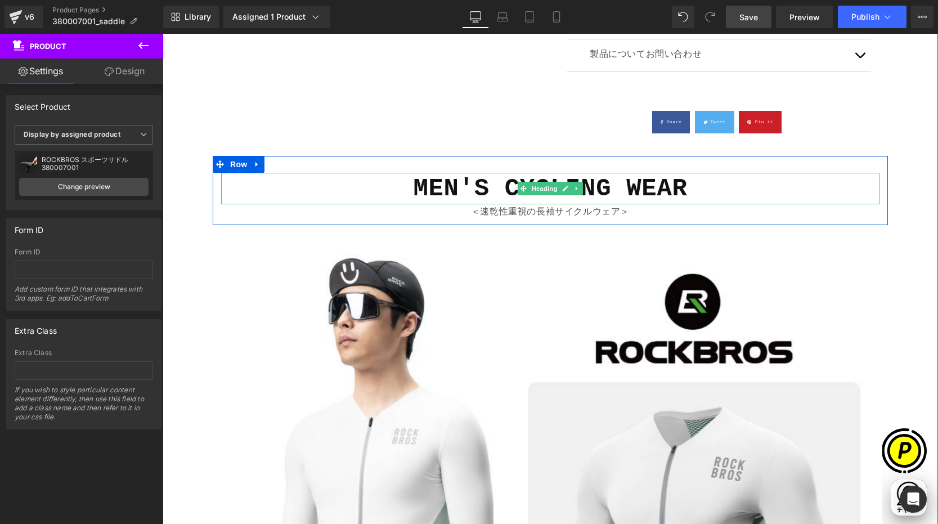
click at [435, 193] on b "MEN'S CYCLING WEAR" at bounding box center [550, 188] width 274 height 28
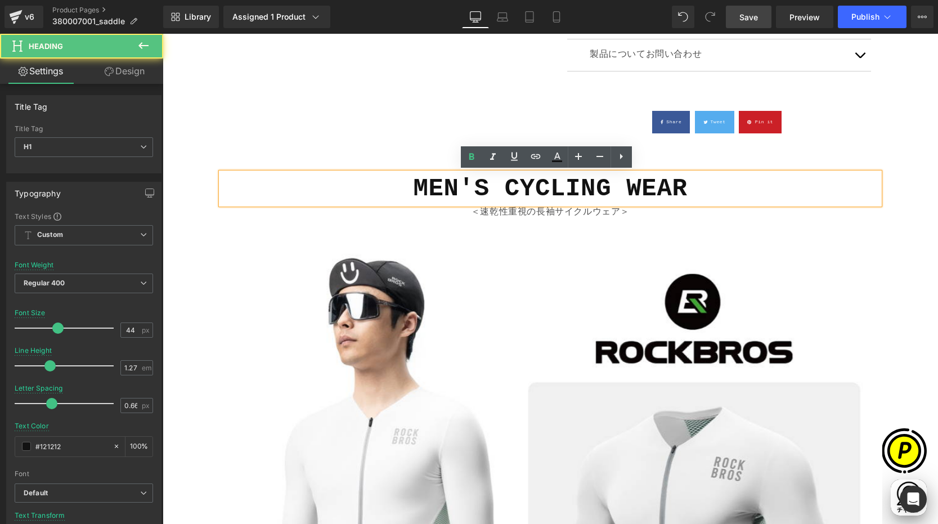
click at [711, 194] on h1 "MEN'S CYCLING WEAR" at bounding box center [550, 189] width 658 height 32
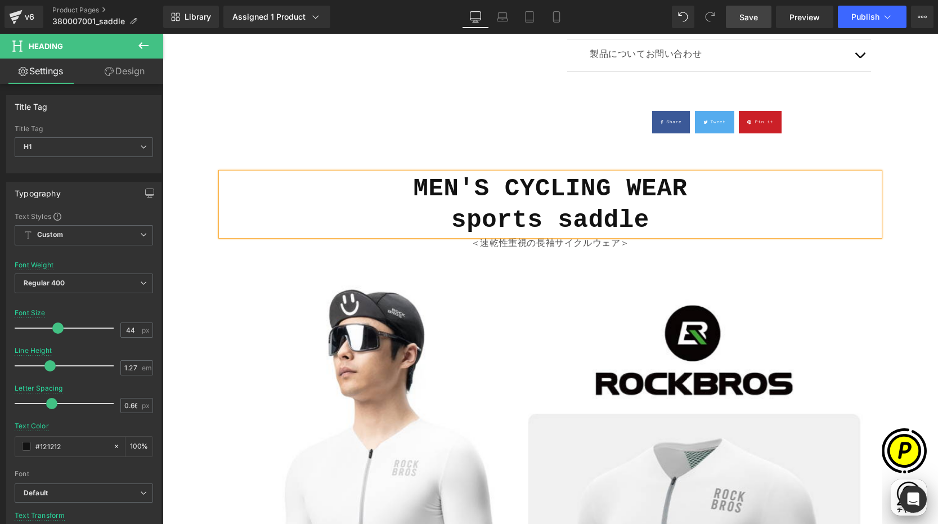
scroll to position [0, 219]
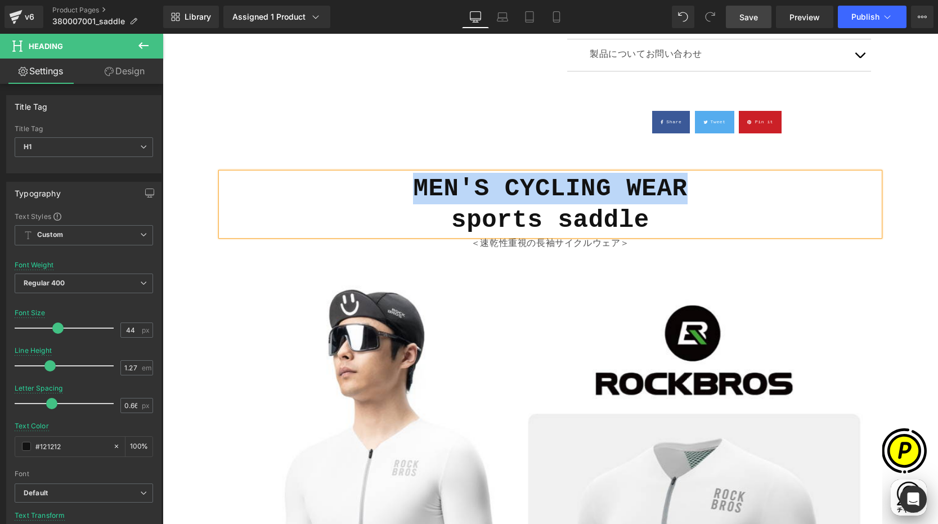
drag, startPoint x: 411, startPoint y: 189, endPoint x: 685, endPoint y: 192, distance: 274.1
click at [685, 192] on h1 "MEN'S CYCLING WEAR sports saddle" at bounding box center [550, 204] width 658 height 63
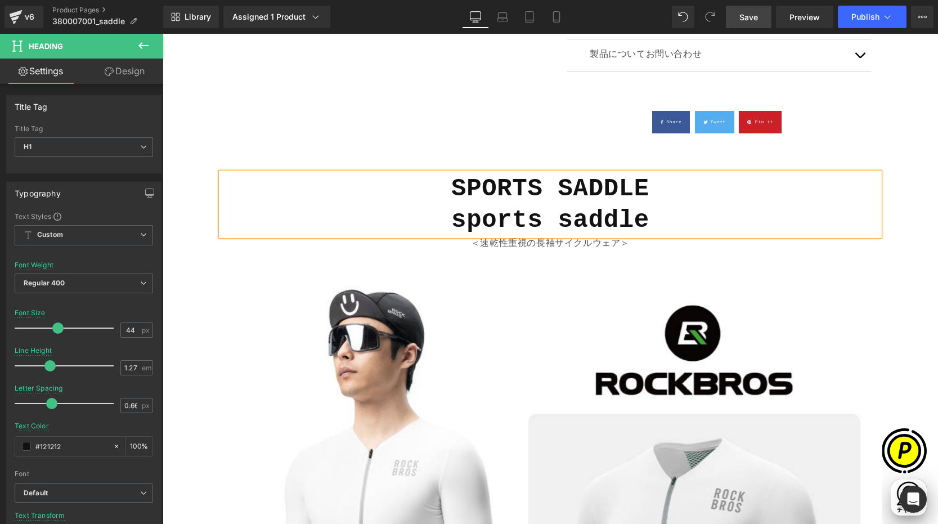
scroll to position [0, 0]
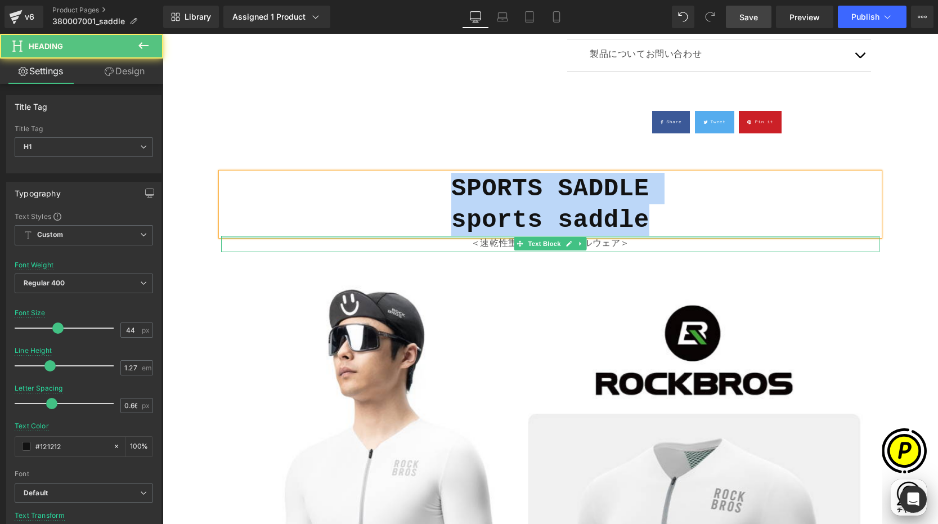
drag, startPoint x: 649, startPoint y: 195, endPoint x: 639, endPoint y: 229, distance: 35.1
click at [661, 236] on div "SPORTS SADDLE sports saddle Heading ＜速乾性重視の長袖サイクルウェア＞ Text Block" at bounding box center [550, 212] width 675 height 79
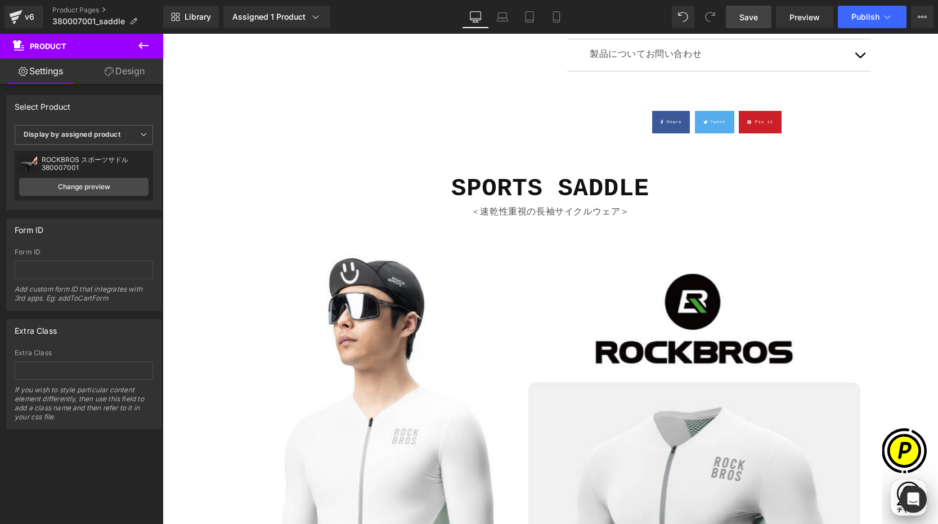
scroll to position [0, 219]
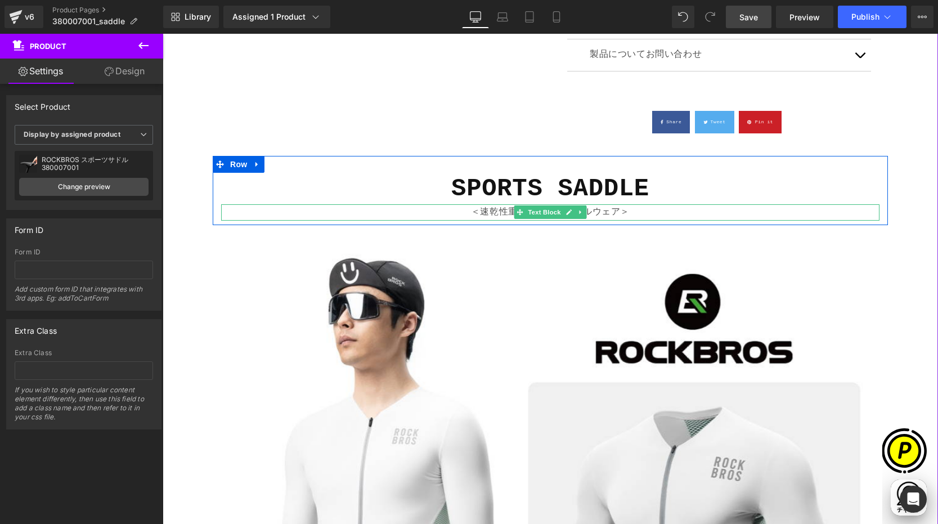
click at [487, 212] on p "＜速乾性重視の長袖サイクルウェア＞" at bounding box center [550, 212] width 658 height 16
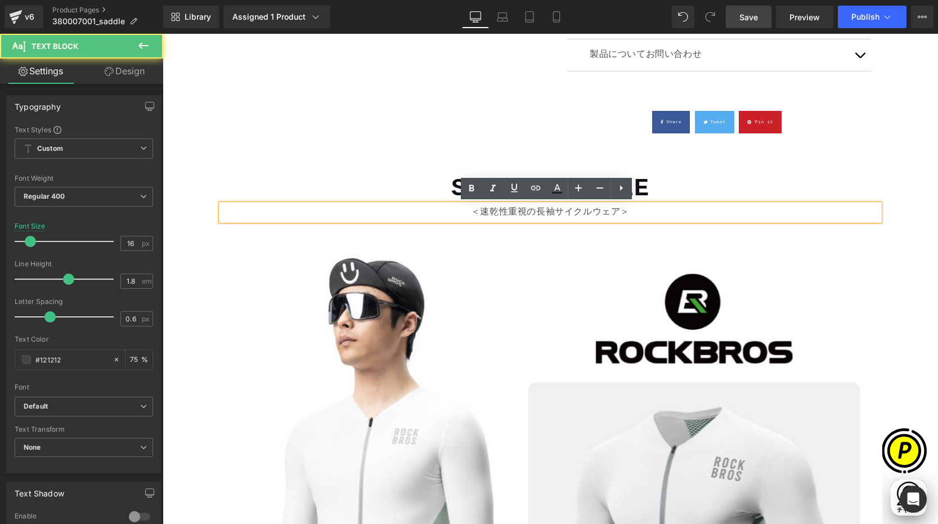
scroll to position [0, 439]
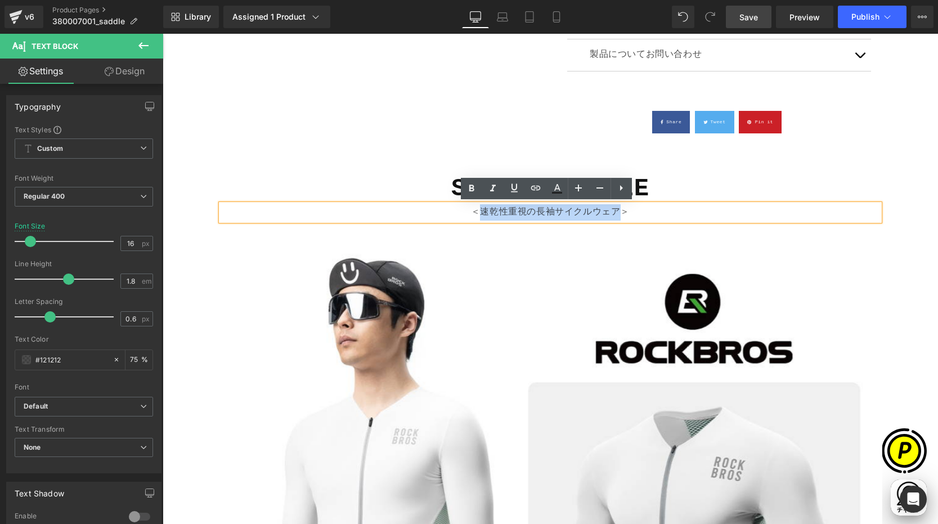
drag, startPoint x: 476, startPoint y: 209, endPoint x: 613, endPoint y: 214, distance: 137.4
click at [613, 214] on p "＜速乾性重視の長袖サイクルウェア＞" at bounding box center [550, 212] width 658 height 16
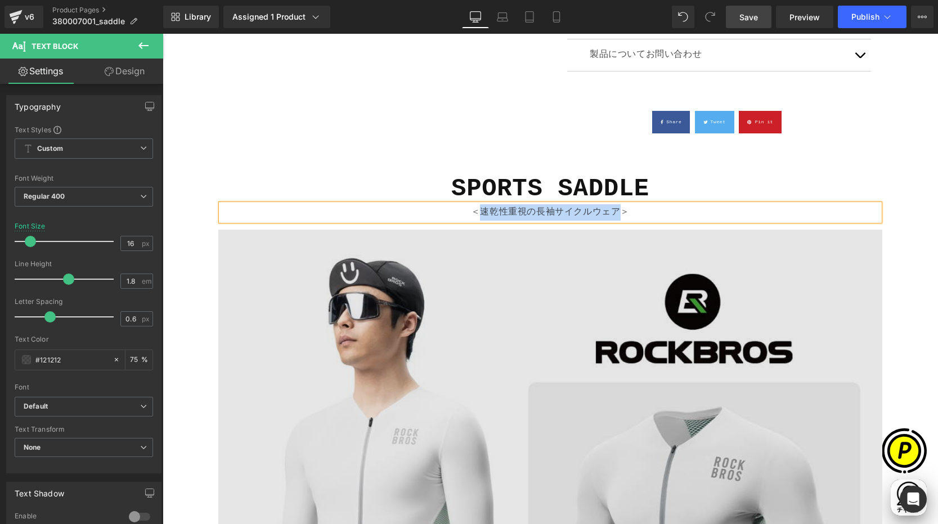
paste div
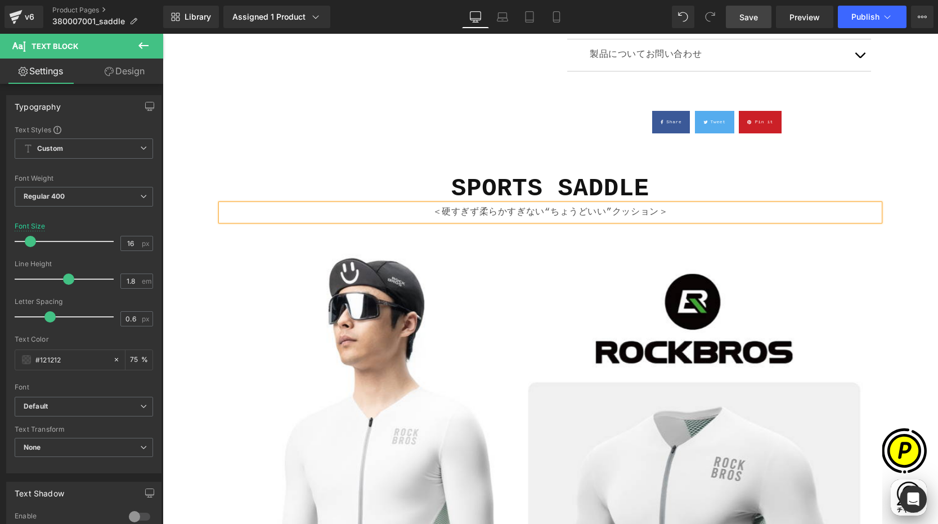
scroll to position [0, 0]
click at [655, 212] on p "＜硬すぎず柔らかすぎない“ちょうどいい”クッション＞" at bounding box center [550, 212] width 658 height 16
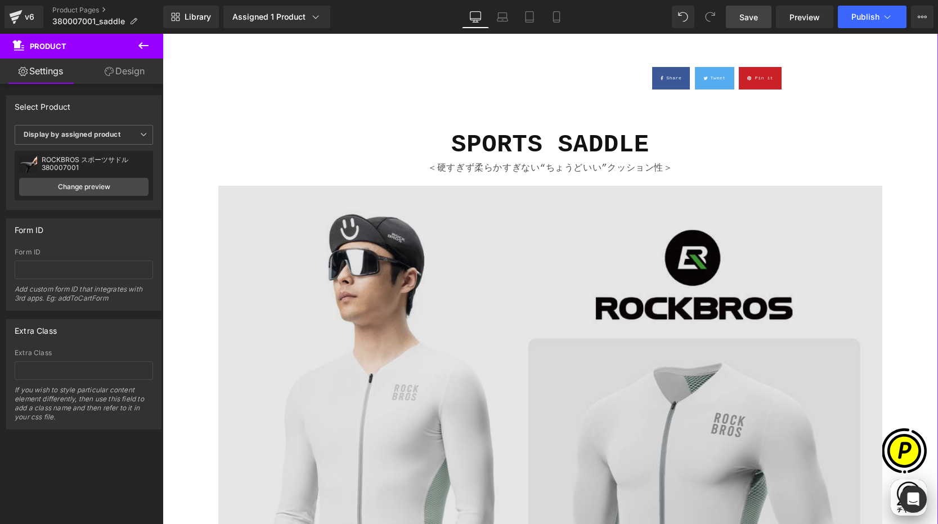
scroll to position [890, 0]
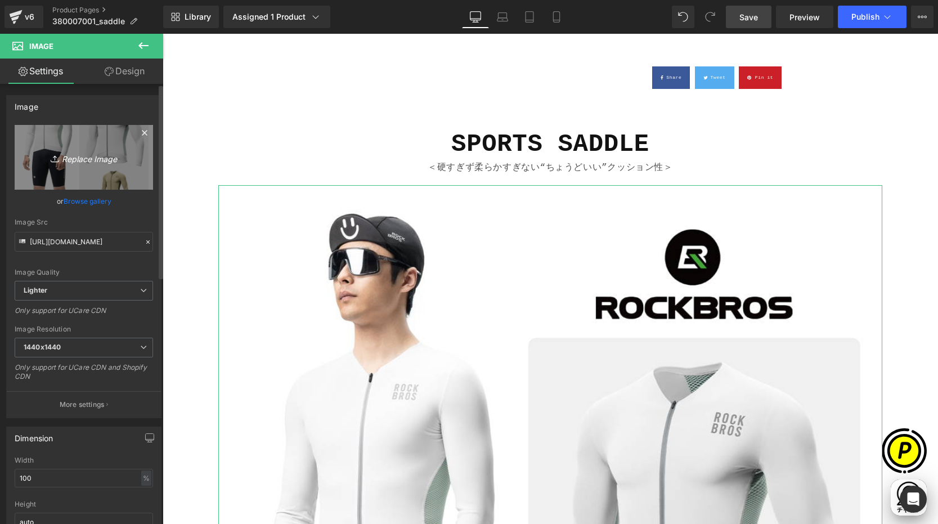
click at [83, 164] on icon "Replace Image" at bounding box center [84, 157] width 90 height 14
type input "C:\fakepath\shopify-LP-380007001_01.jpg"
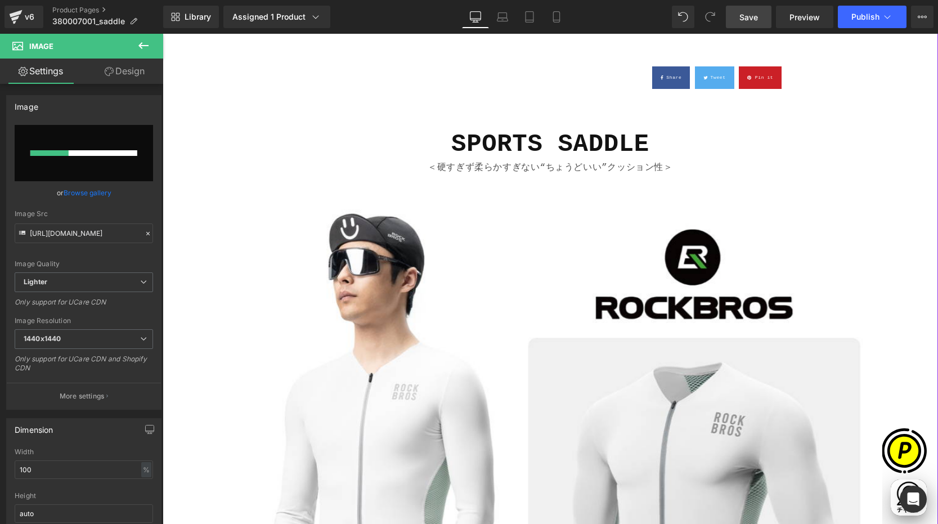
scroll to position [0, 439]
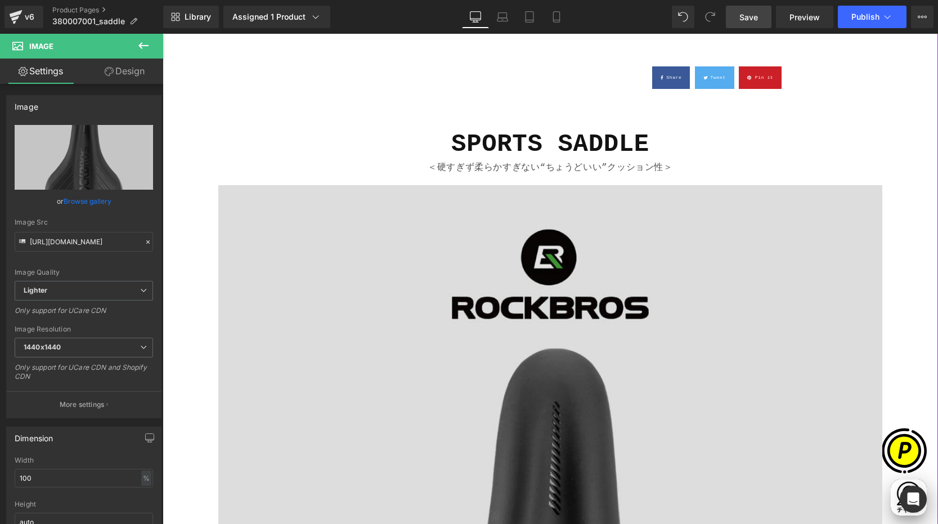
type input "[URL][DOMAIN_NAME]"
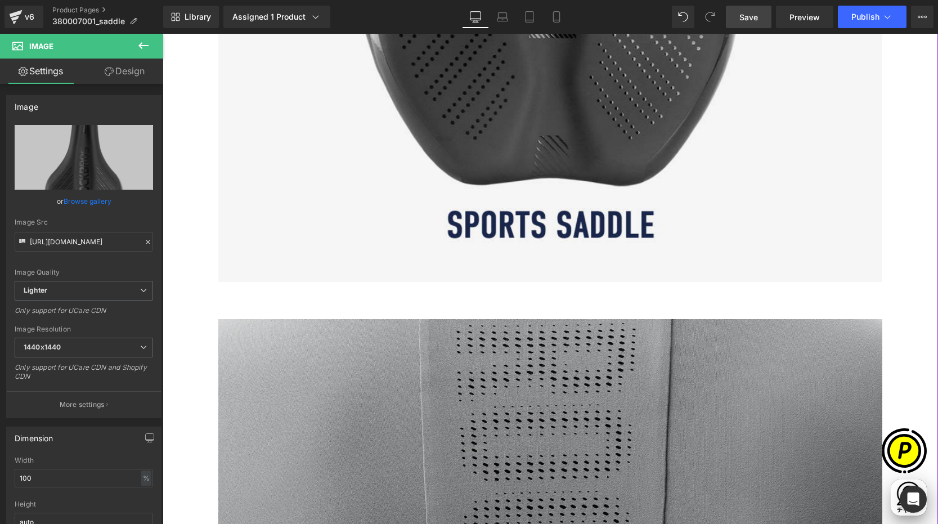
scroll to position [1818, 0]
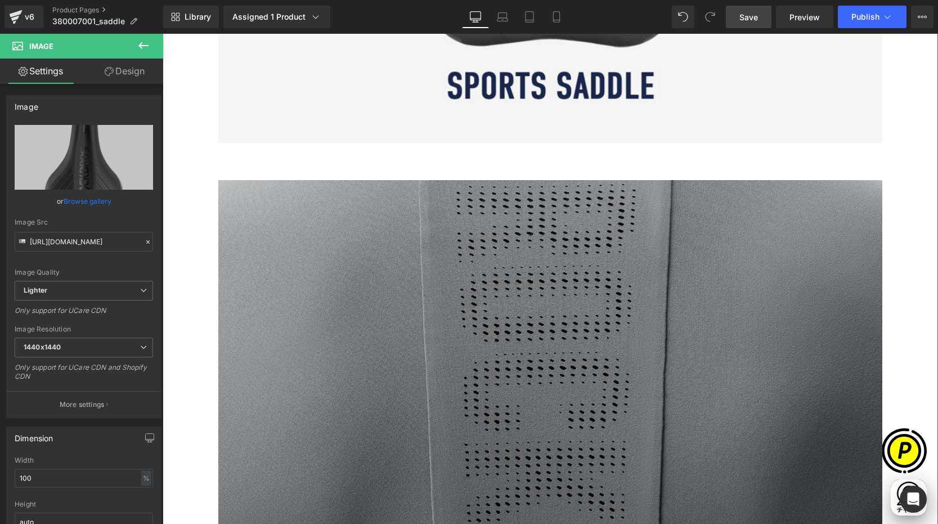
click at [434, 266] on img at bounding box center [550, 456] width 664 height 553
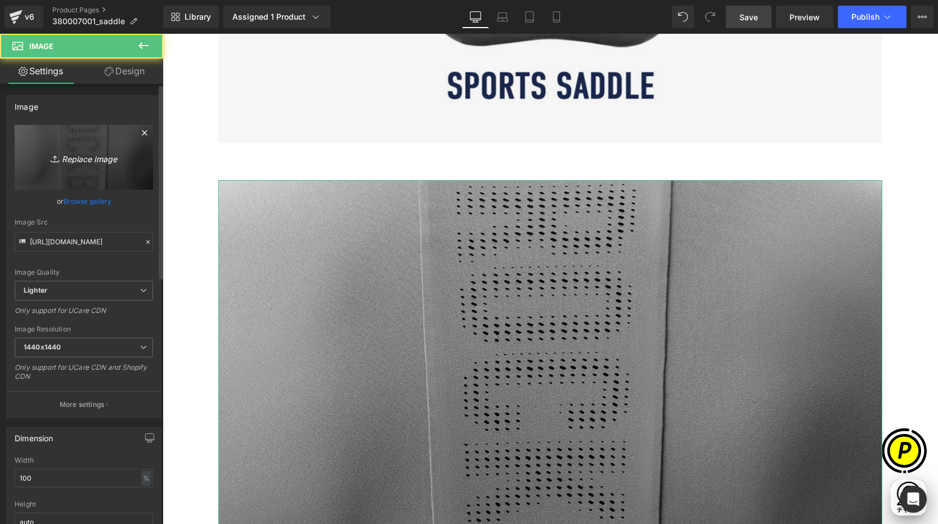
click at [104, 160] on icon "Replace Image" at bounding box center [84, 157] width 90 height 14
type input "C:\fakepath\shopify-LP-380007001_02.jpg"
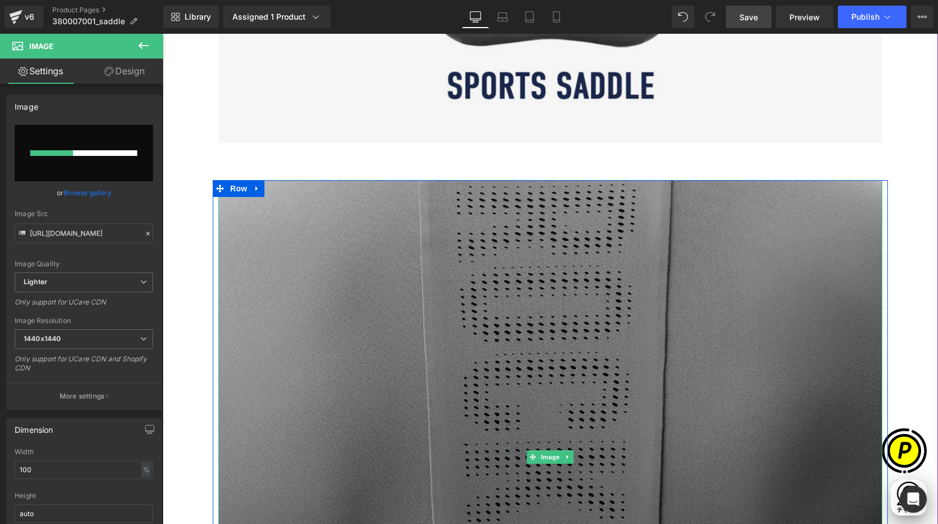
scroll to position [0, 219]
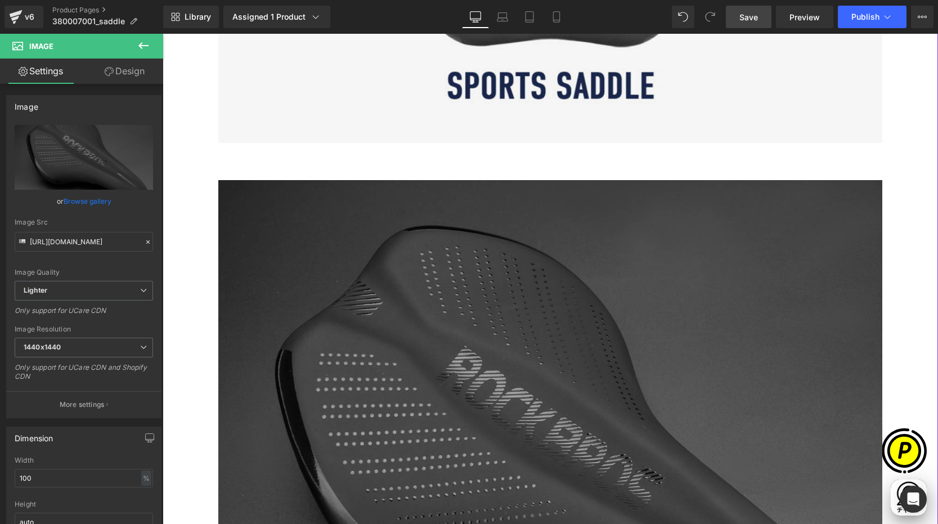
type input "[URL][DOMAIN_NAME]"
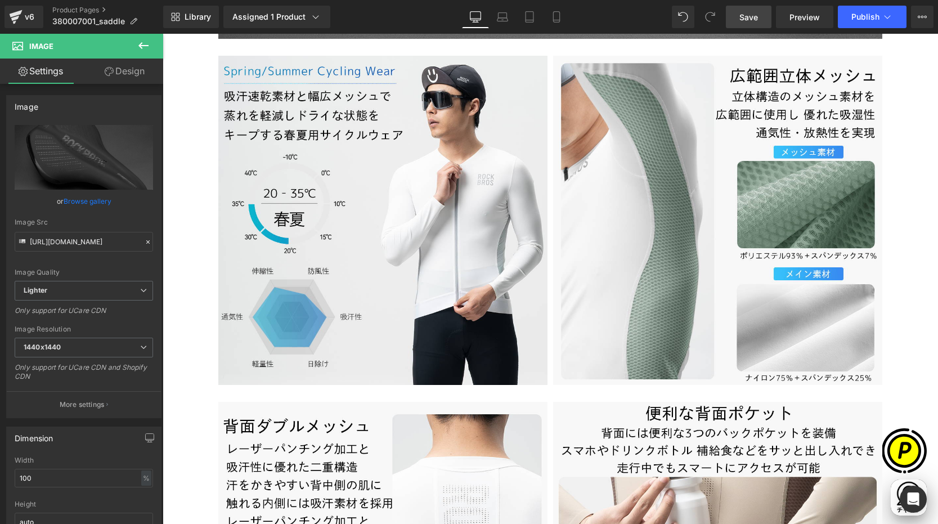
scroll to position [0, 0]
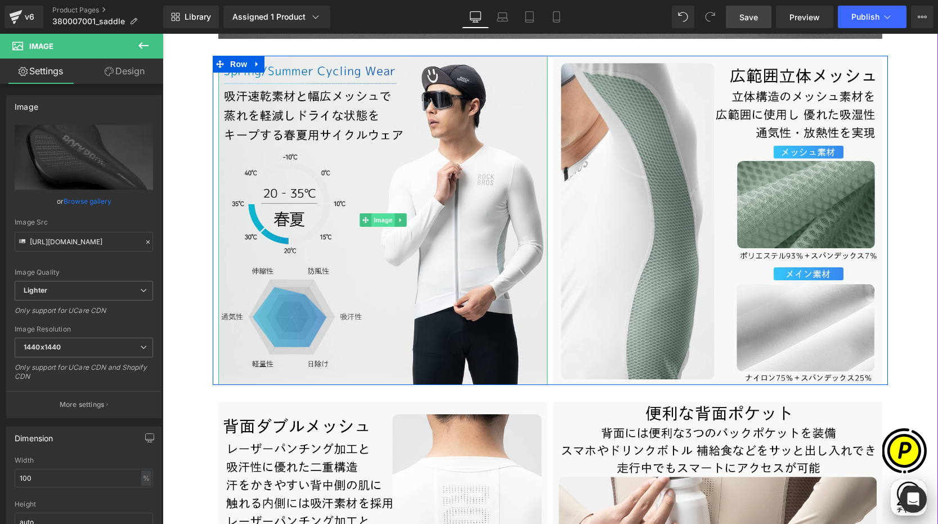
click at [385, 225] on span "Image" at bounding box center [383, 220] width 24 height 14
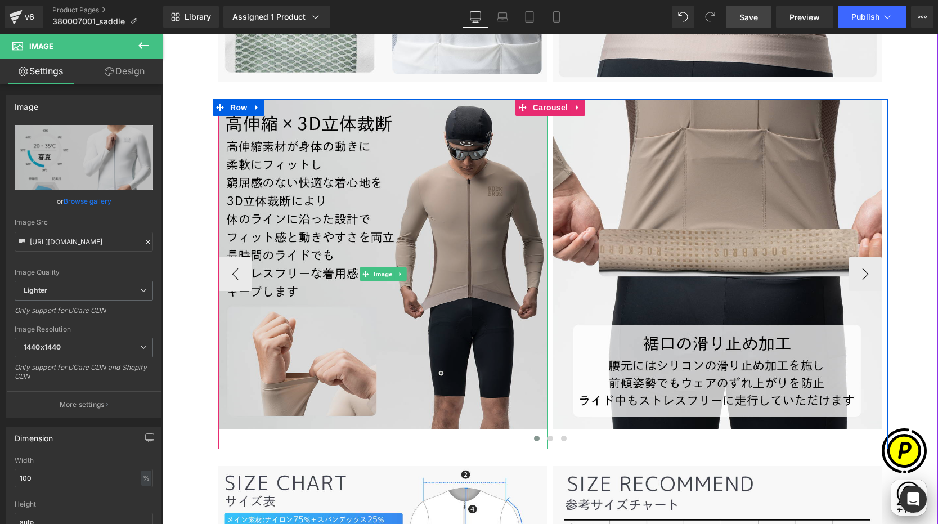
scroll to position [0, 219]
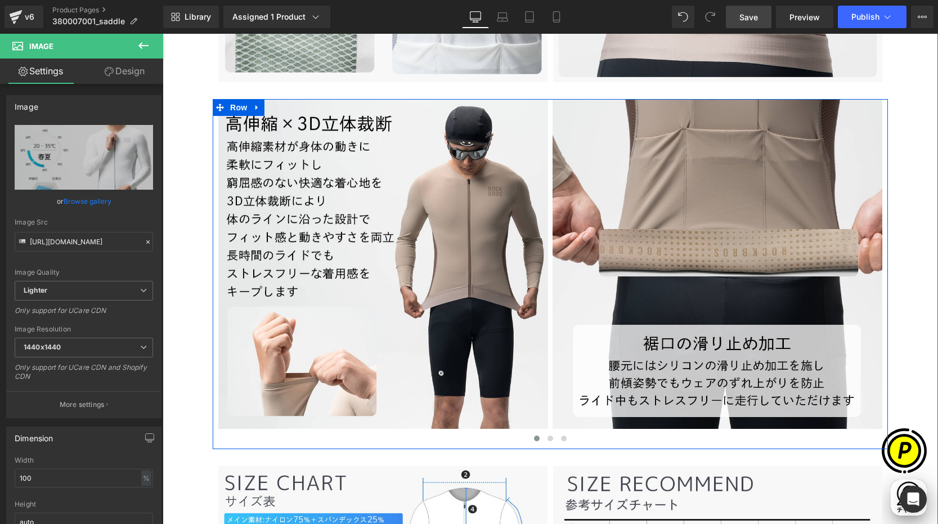
click at [253, 108] on icon at bounding box center [257, 107] width 8 height 8
click at [283, 106] on icon at bounding box center [287, 107] width 8 height 8
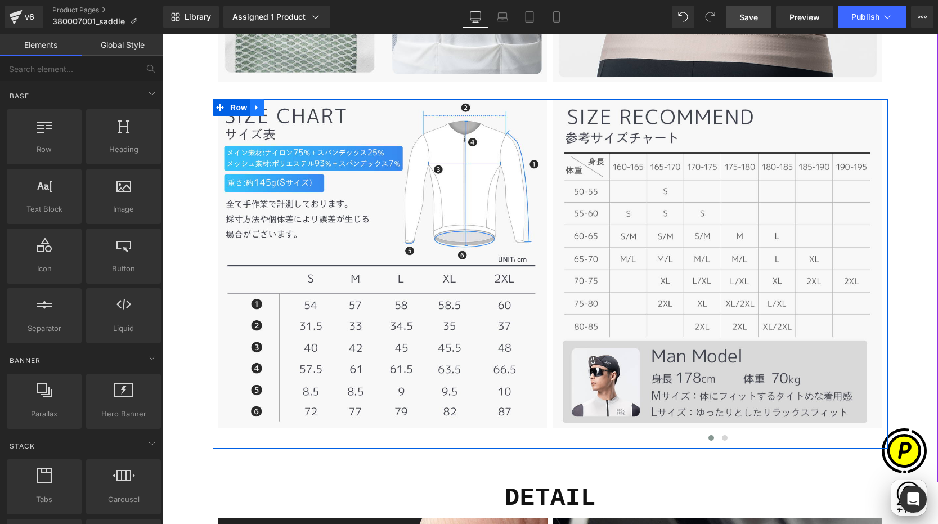
click at [256, 107] on icon at bounding box center [257, 107] width 8 height 8
click at [283, 108] on icon at bounding box center [287, 108] width 8 height 8
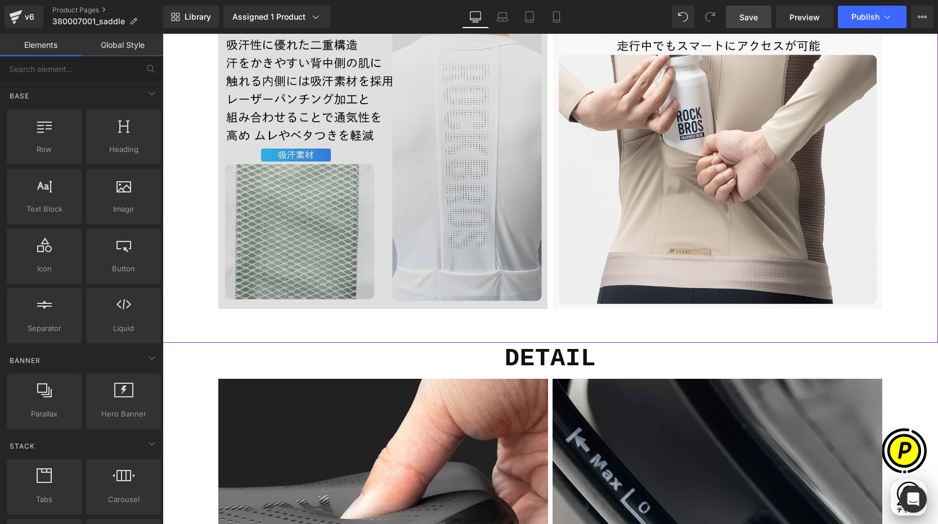
scroll to position [2746, 0]
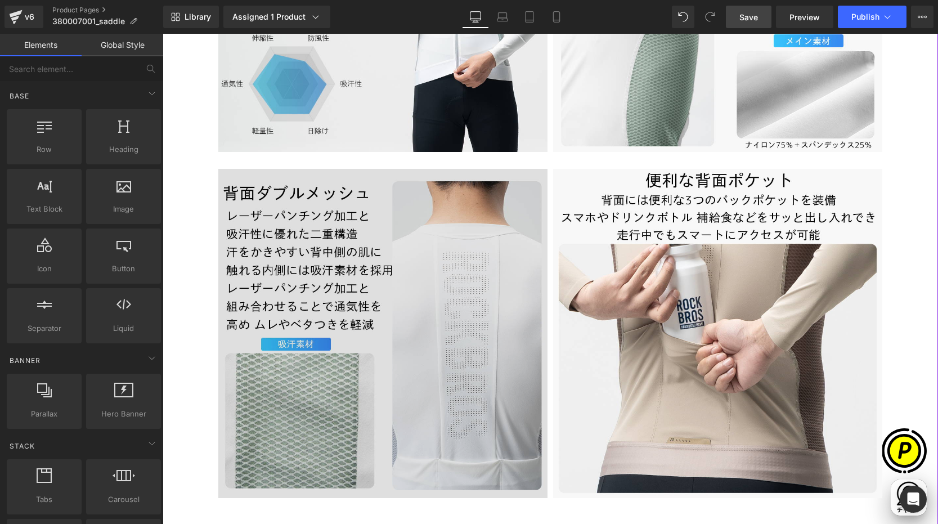
click at [276, 183] on img at bounding box center [382, 333] width 329 height 329
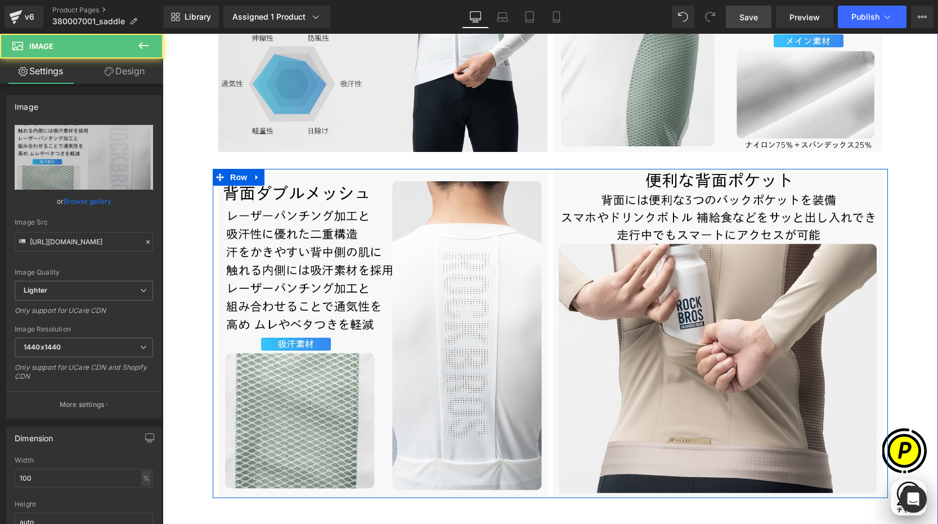
drag, startPoint x: 254, startPoint y: 176, endPoint x: 261, endPoint y: 177, distance: 6.8
click at [254, 175] on icon at bounding box center [257, 177] width 8 height 8
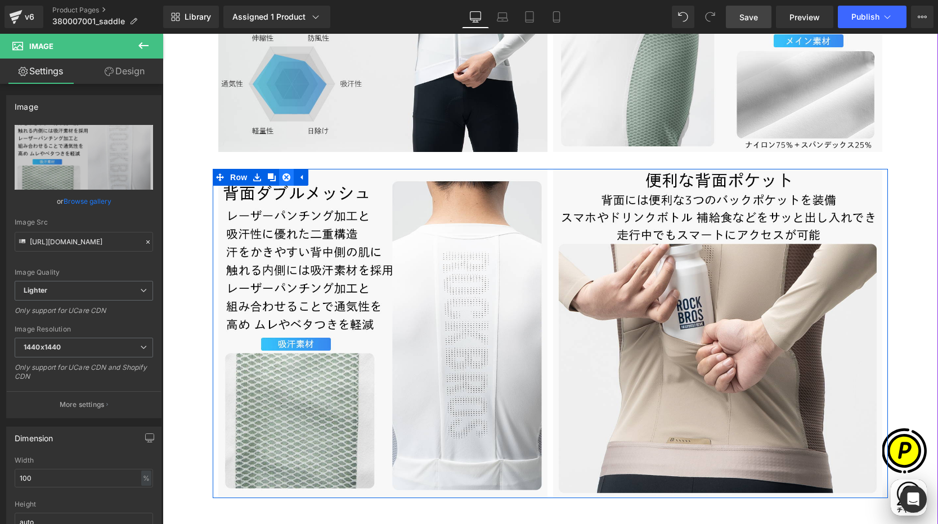
click at [279, 173] on link at bounding box center [286, 177] width 15 height 17
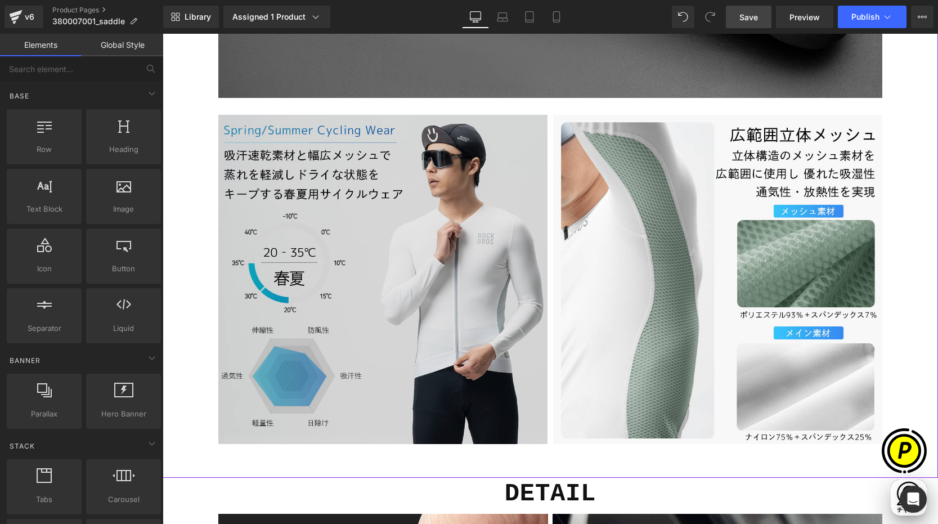
scroll to position [0, 439]
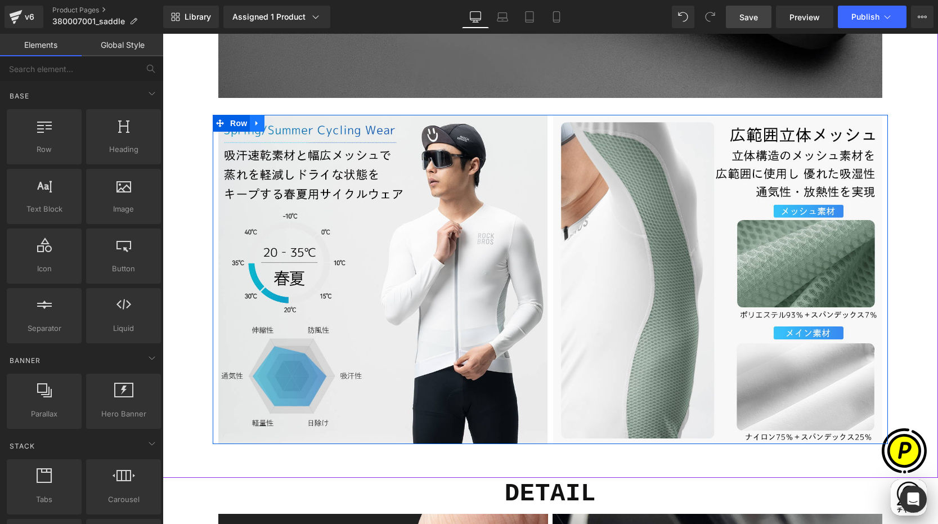
click at [255, 121] on icon at bounding box center [257, 123] width 8 height 8
click at [268, 121] on icon at bounding box center [272, 123] width 8 height 8
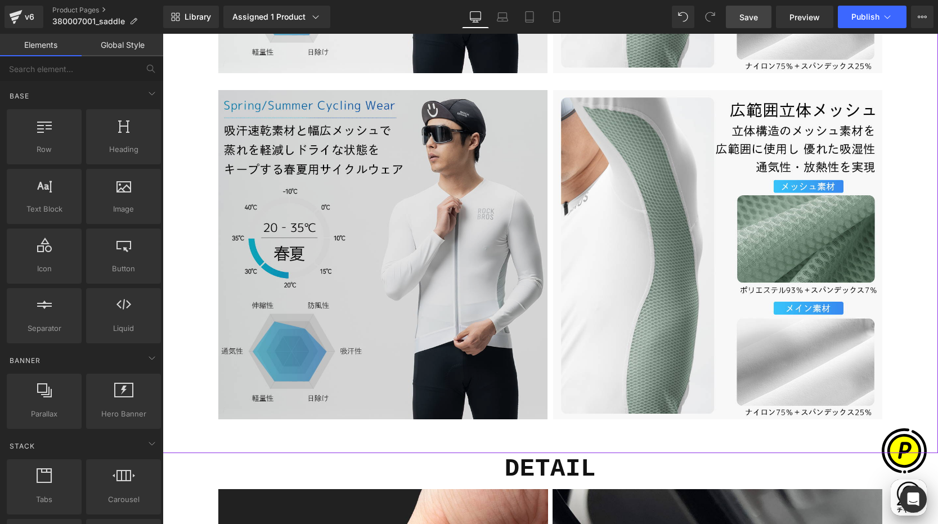
scroll to position [2835, 0]
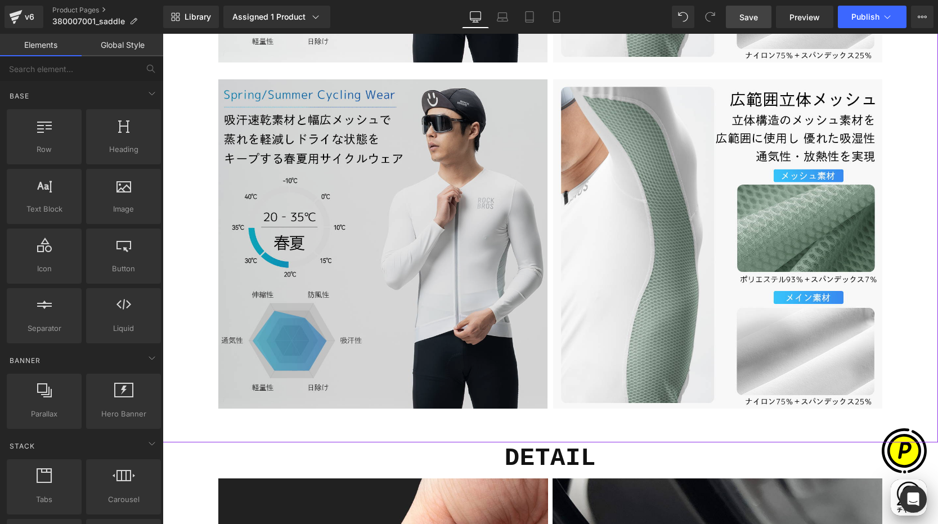
click at [280, 89] on img at bounding box center [382, 243] width 329 height 329
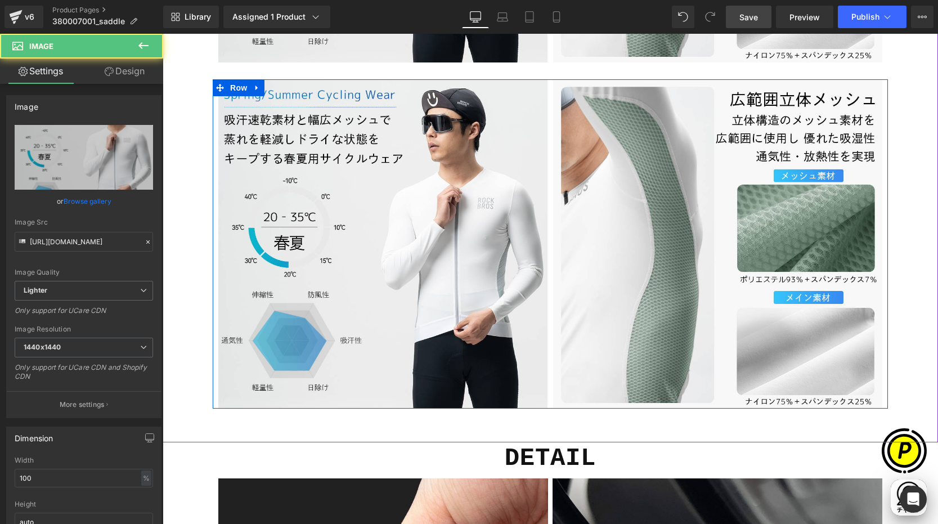
click at [256, 88] on icon at bounding box center [257, 87] width 8 height 8
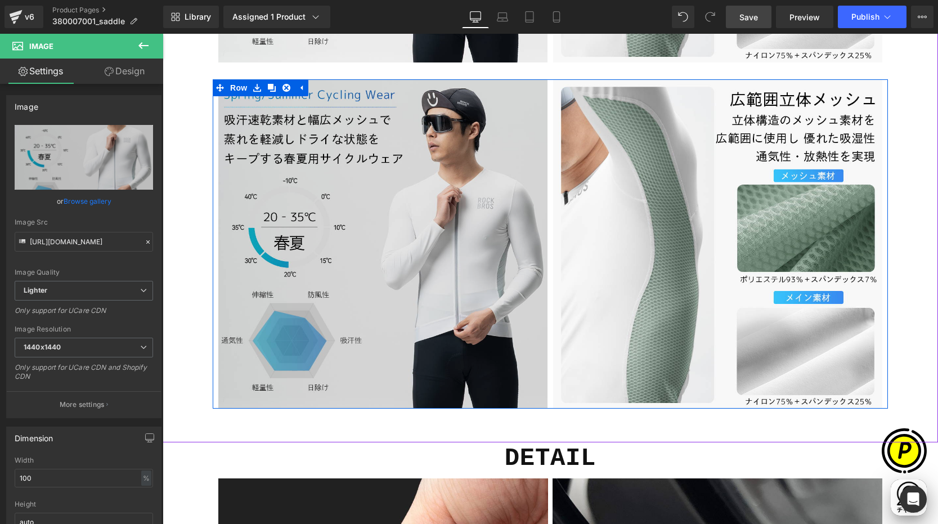
click at [268, 87] on icon at bounding box center [272, 88] width 8 height 8
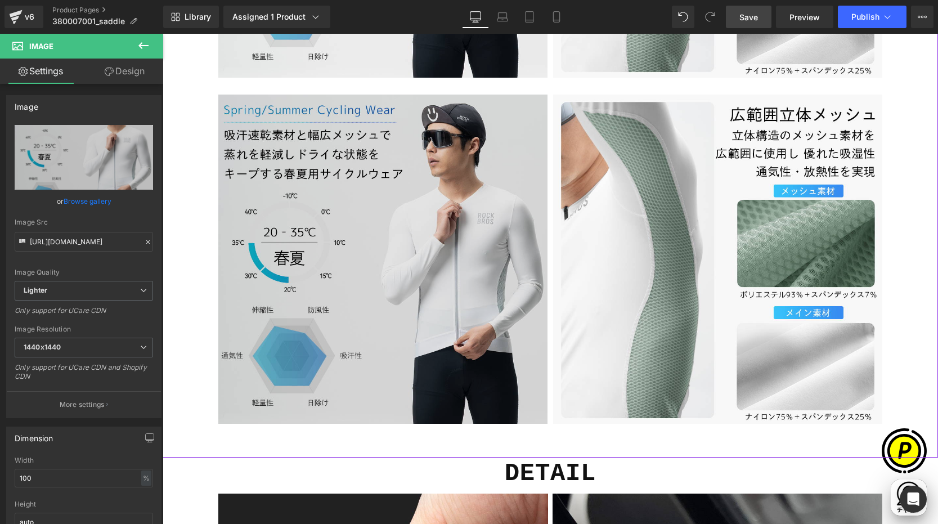
scroll to position [3182, 0]
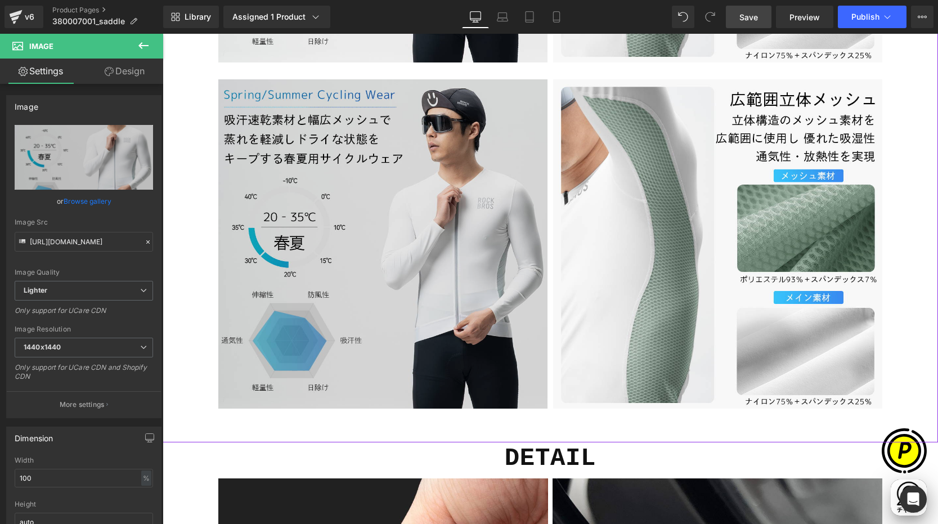
click at [291, 187] on img at bounding box center [382, 243] width 329 height 329
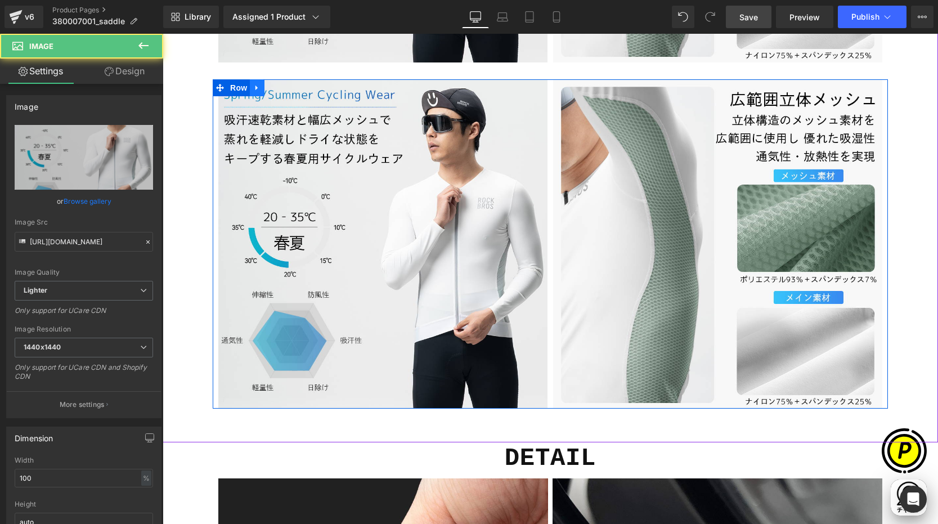
click at [254, 87] on icon at bounding box center [257, 87] width 8 height 8
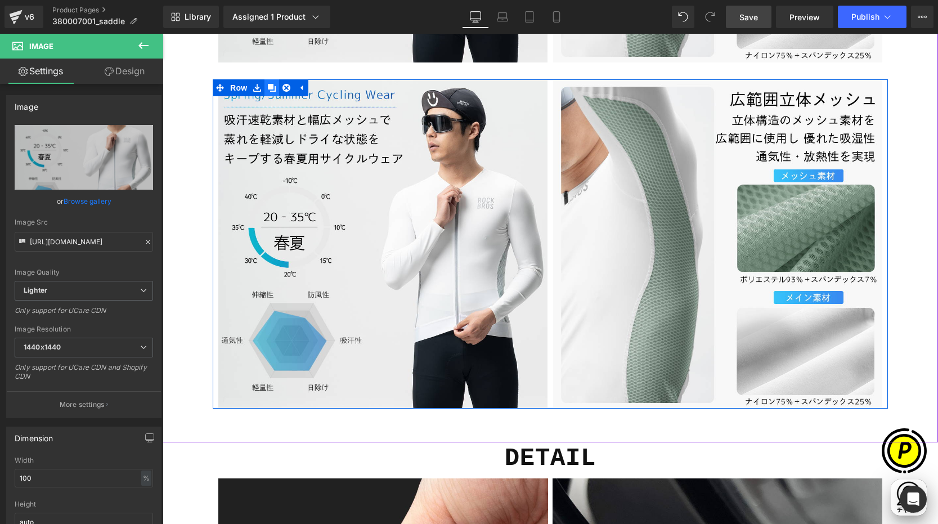
scroll to position [0, 0]
click at [268, 87] on icon at bounding box center [272, 88] width 8 height 8
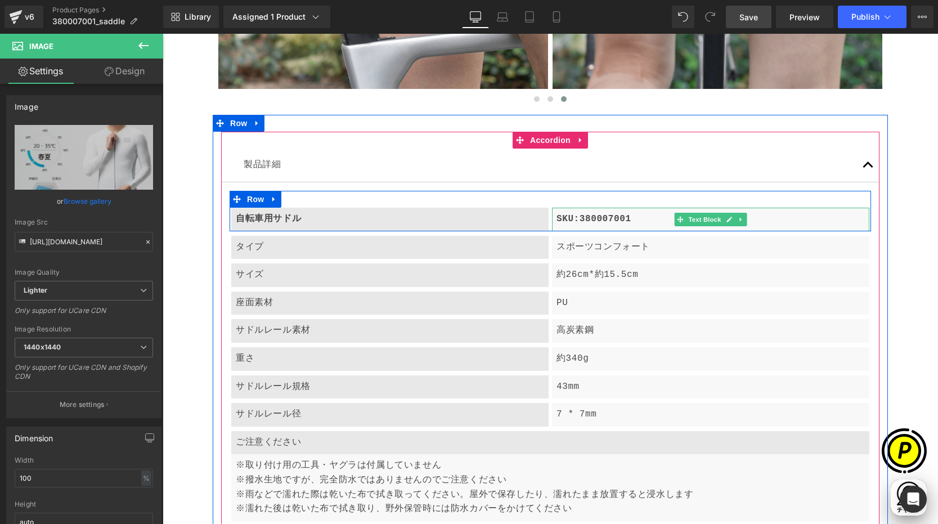
scroll to position [4828, 0]
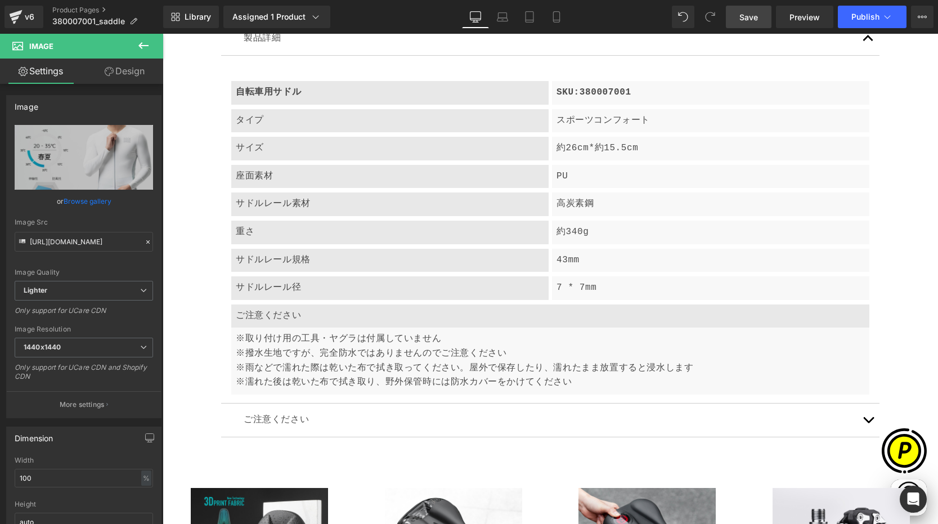
click at [750, 12] on span "Save" at bounding box center [749, 17] width 19 height 12
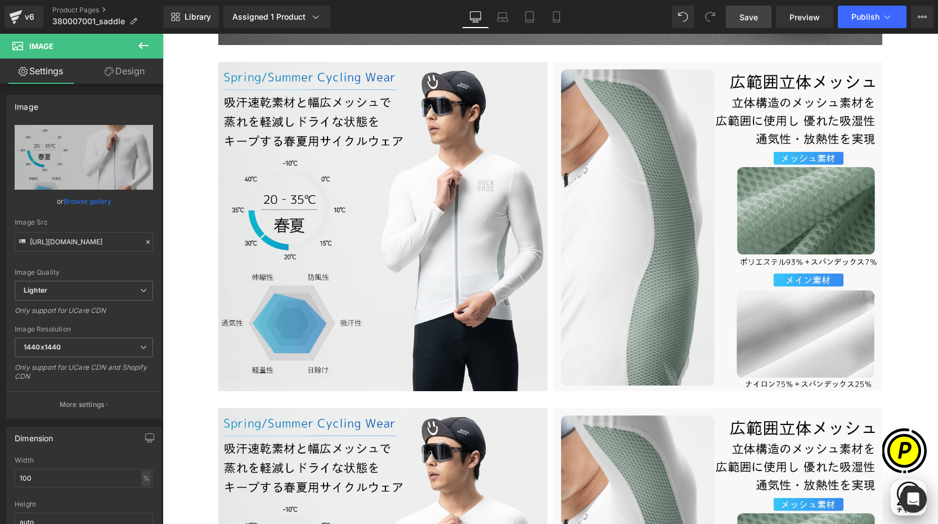
scroll to position [2604, 0]
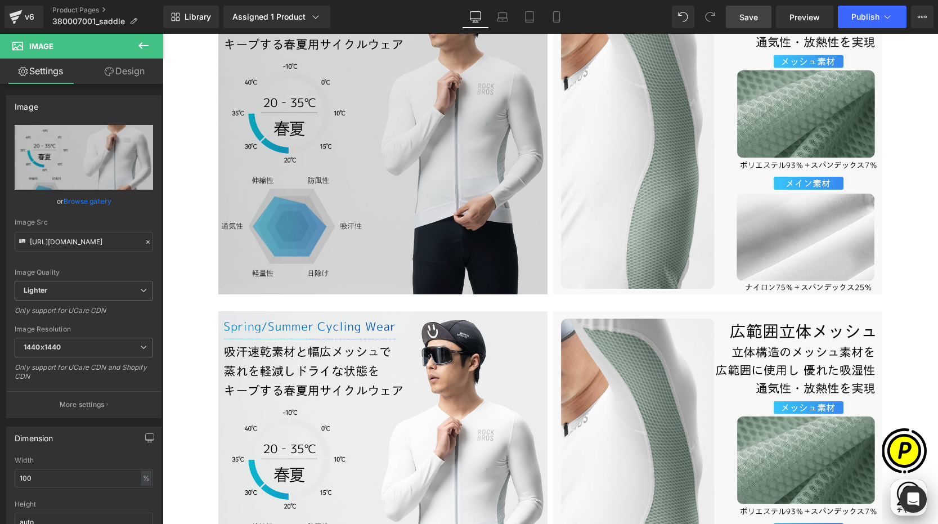
click at [334, 103] on img at bounding box center [382, 129] width 329 height 329
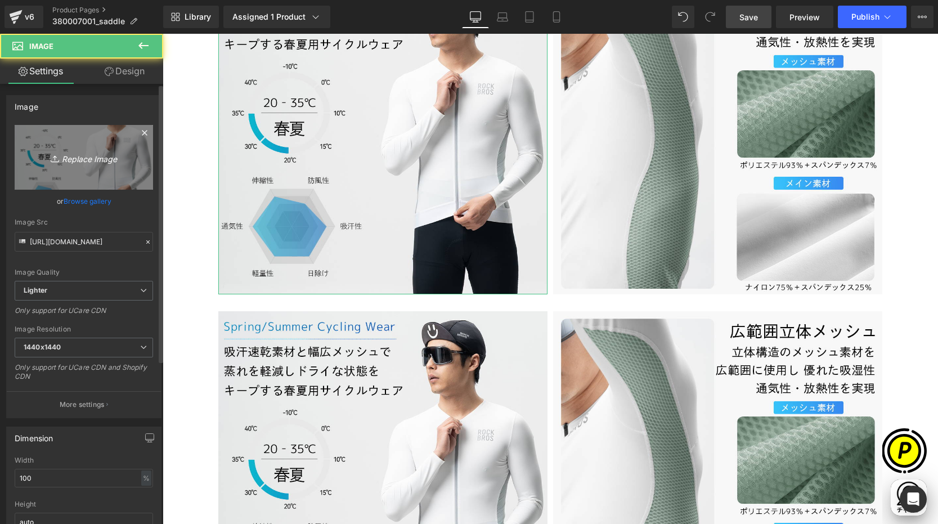
click at [124, 152] on icon "Replace Image" at bounding box center [84, 157] width 90 height 14
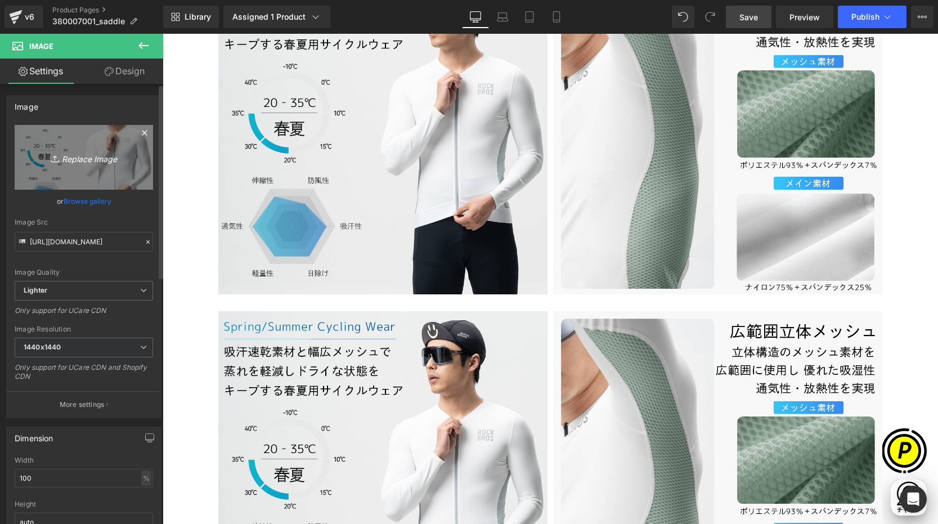
scroll to position [0, 0]
type input "C:\fakepath\380007001_2.jpg"
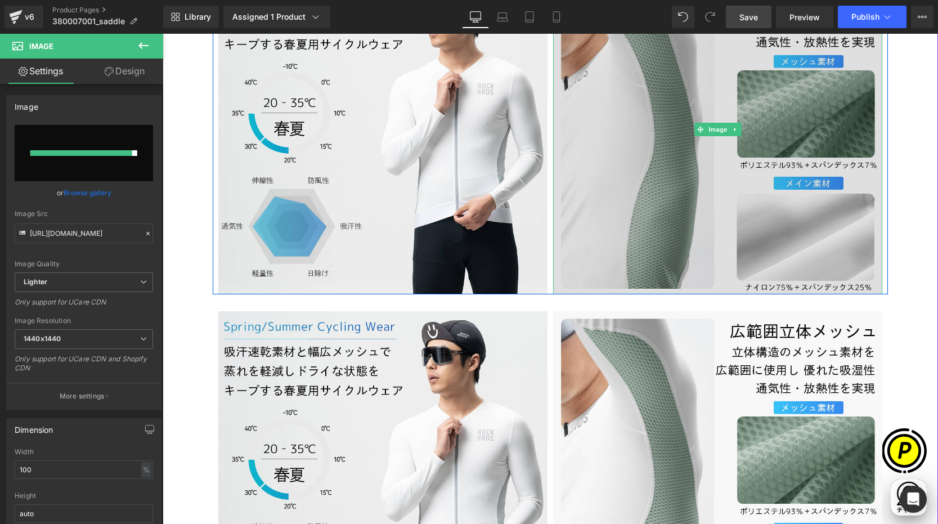
scroll to position [0, 219]
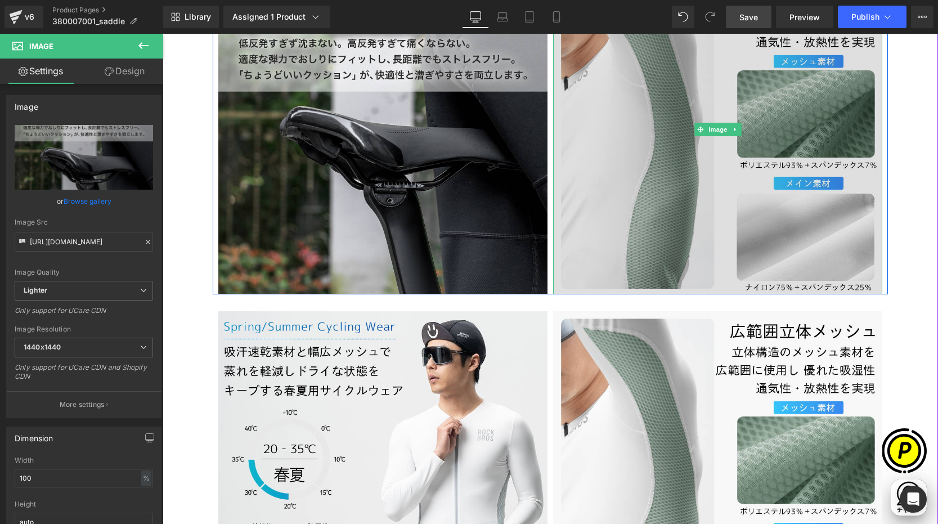
type input "[URL][DOMAIN_NAME]"
click at [650, 136] on img at bounding box center [717, 129] width 329 height 329
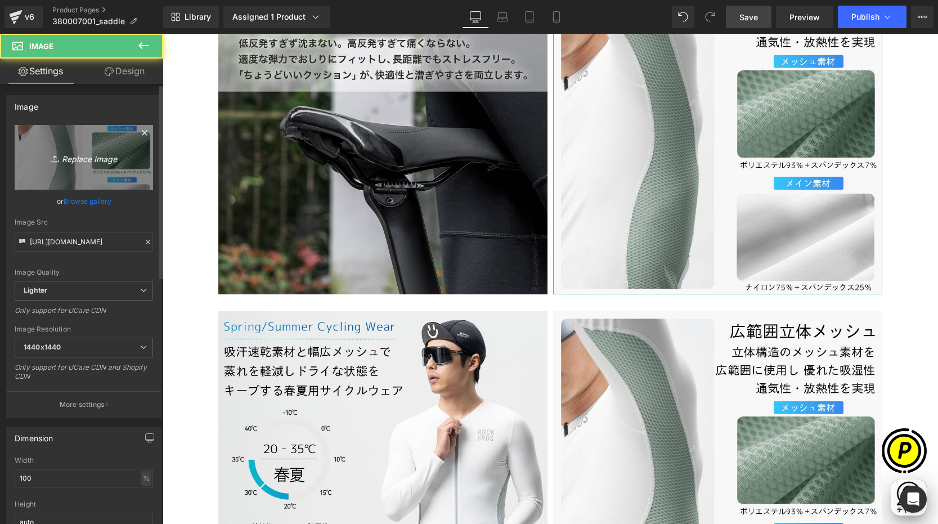
click at [53, 150] on icon "Replace Image" at bounding box center [84, 157] width 90 height 14
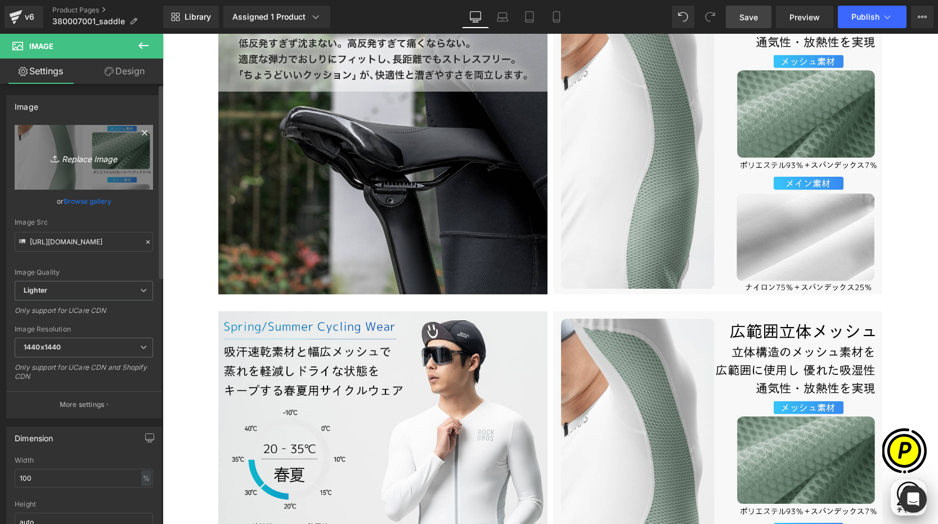
type input "C:\fakepath\380007001_3.jpg"
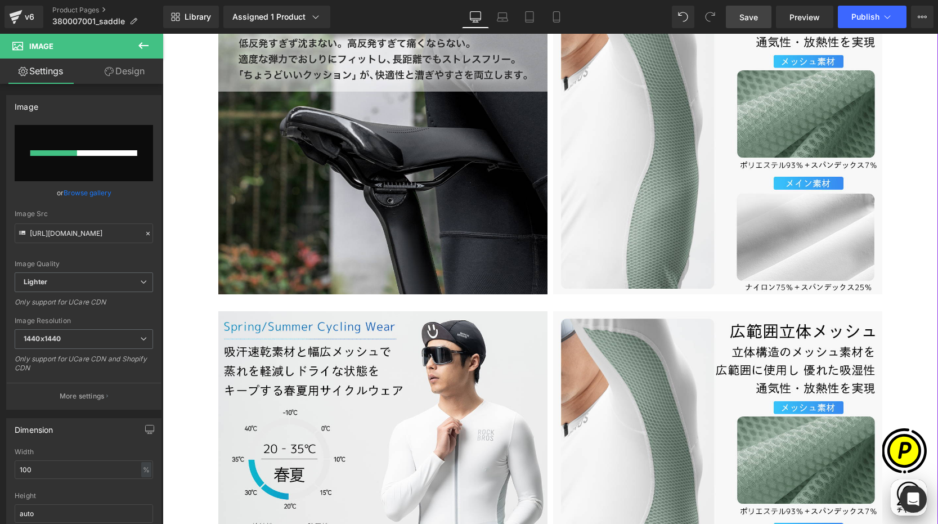
scroll to position [0, 439]
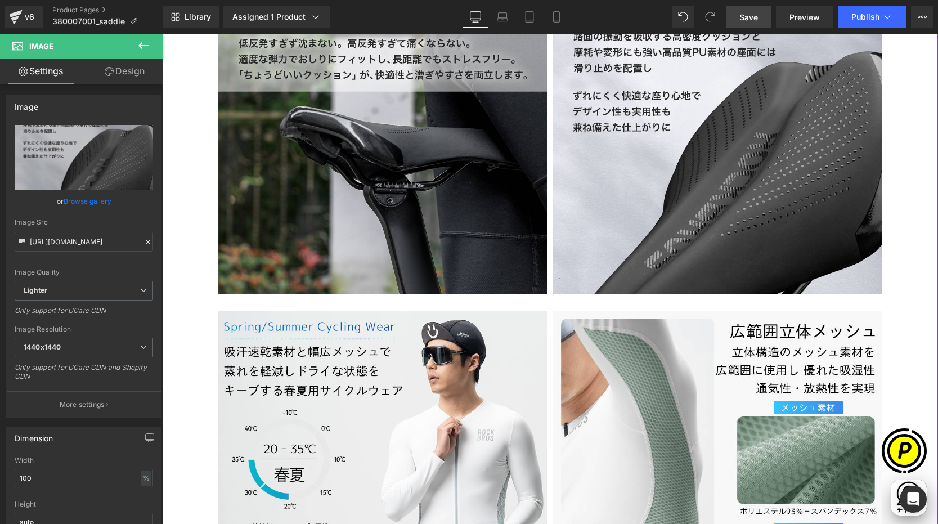
type input "[URL][DOMAIN_NAME]"
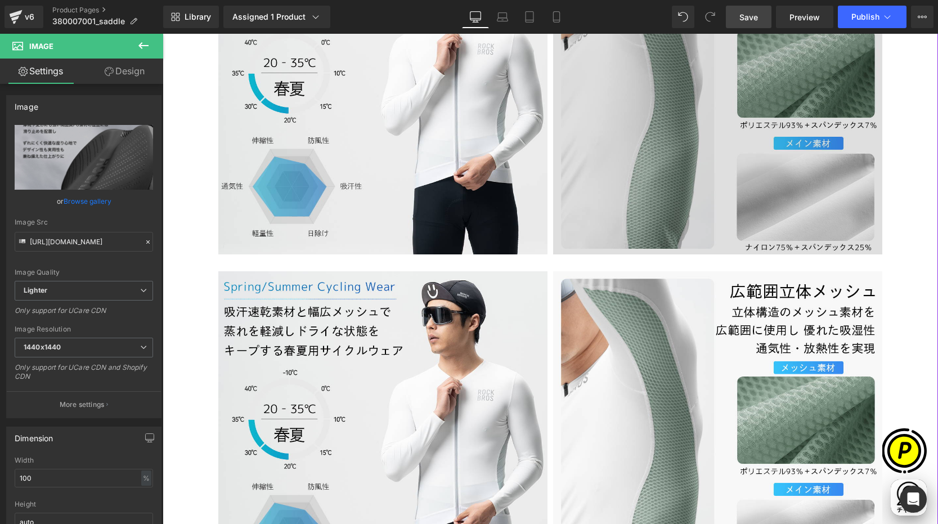
scroll to position [2810, 0]
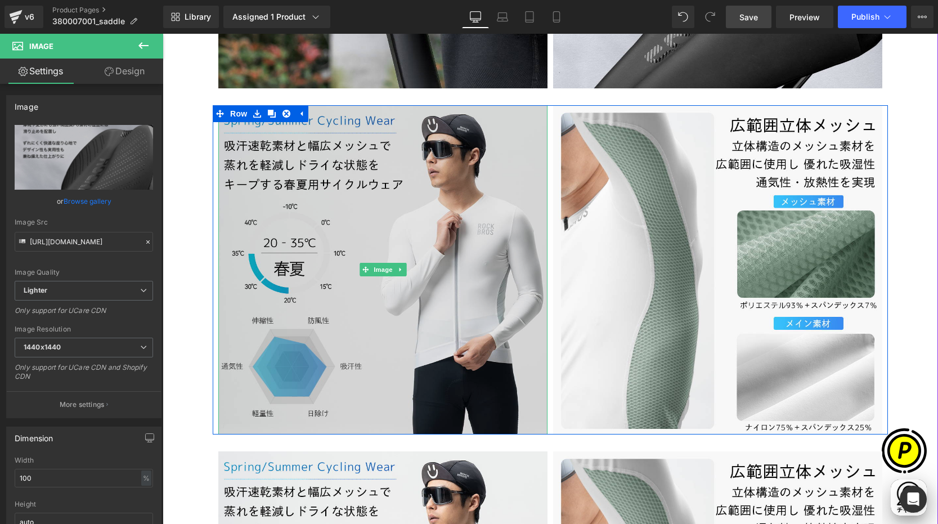
click at [307, 265] on img at bounding box center [382, 269] width 329 height 329
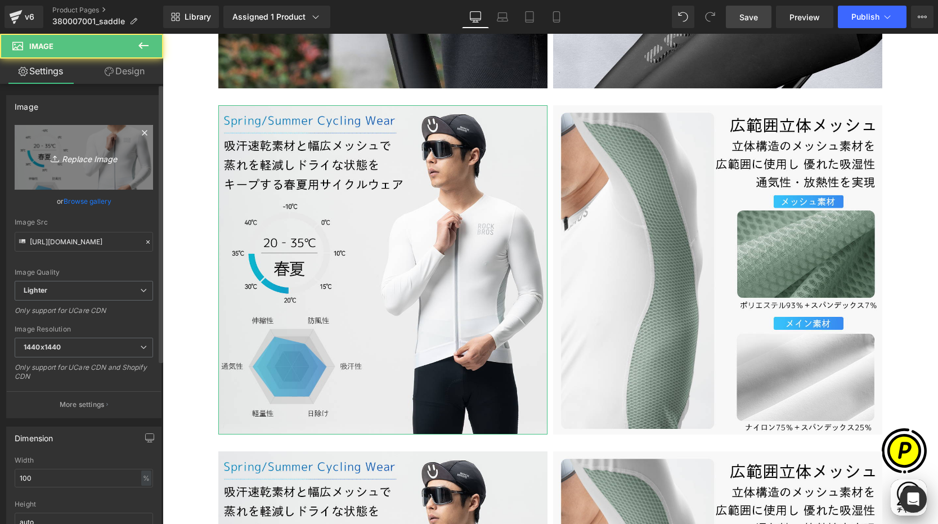
scroll to position [0, 219]
click at [39, 156] on icon "Replace Image" at bounding box center [84, 157] width 90 height 14
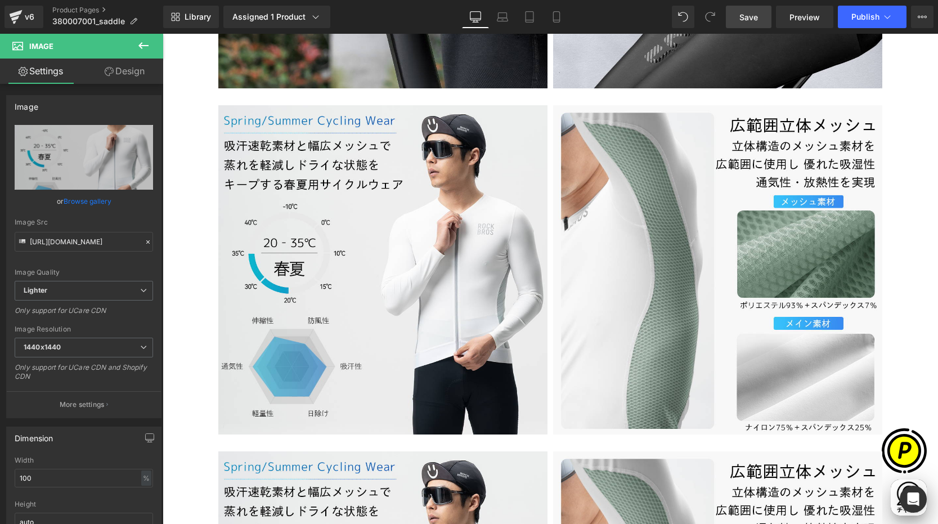
type input "C:\fakepath\380007001_4.jpg"
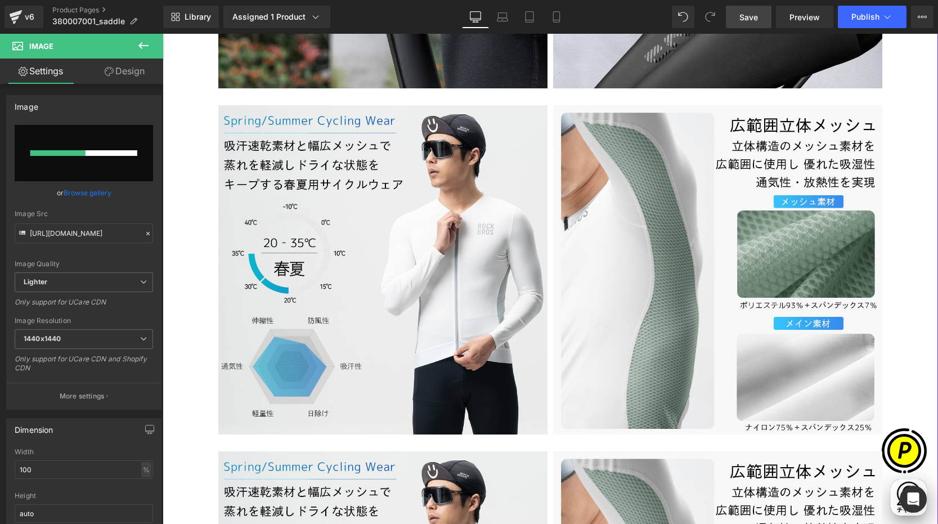
scroll to position [0, 439]
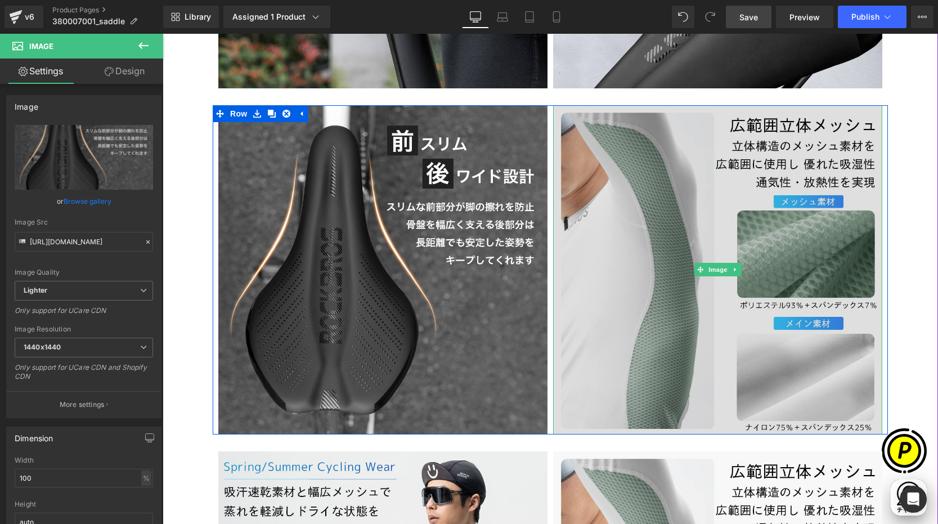
type input "[URL][DOMAIN_NAME]"
click at [613, 276] on img at bounding box center [717, 269] width 329 height 329
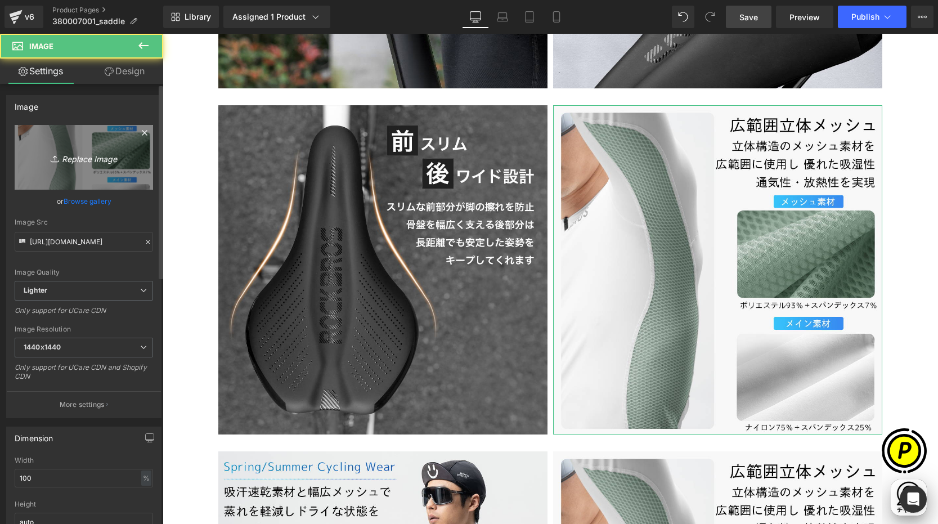
click at [110, 155] on icon "Replace Image" at bounding box center [84, 157] width 90 height 14
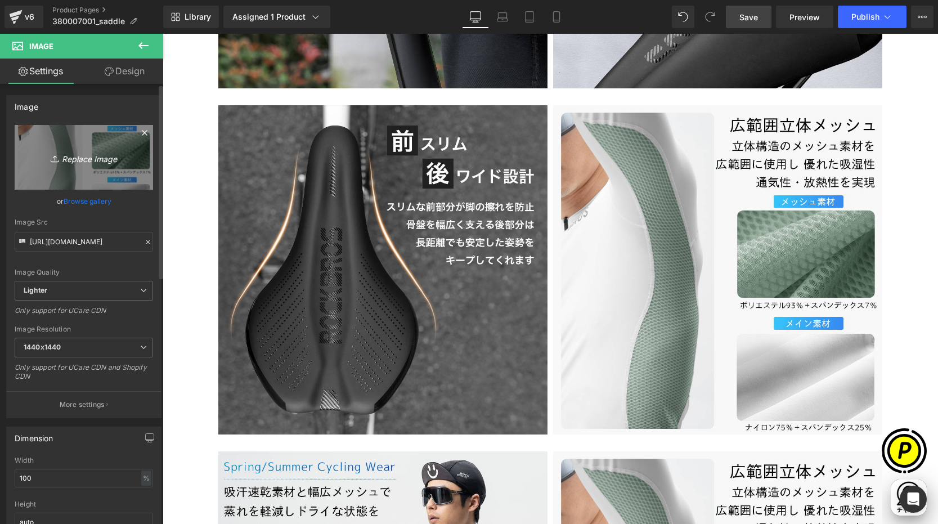
type input "C:\fakepath\380007001_5.jpg"
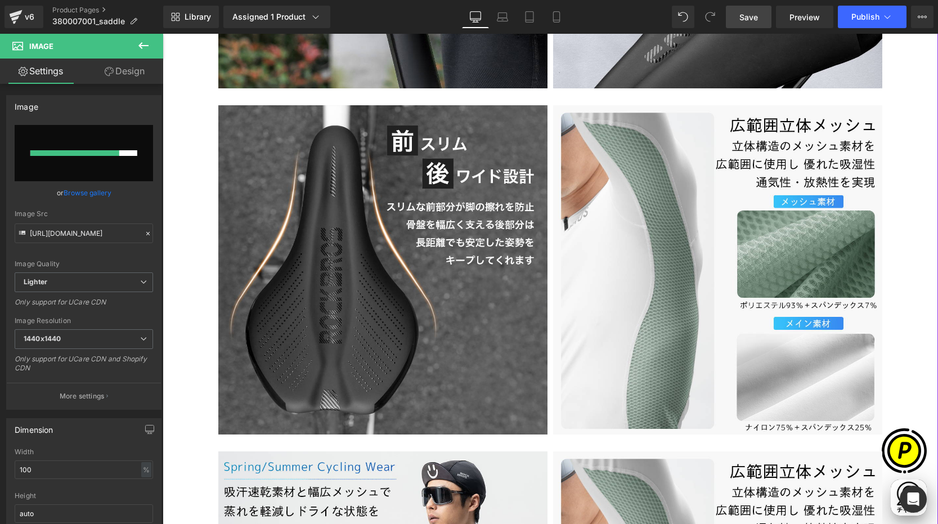
scroll to position [0, 219]
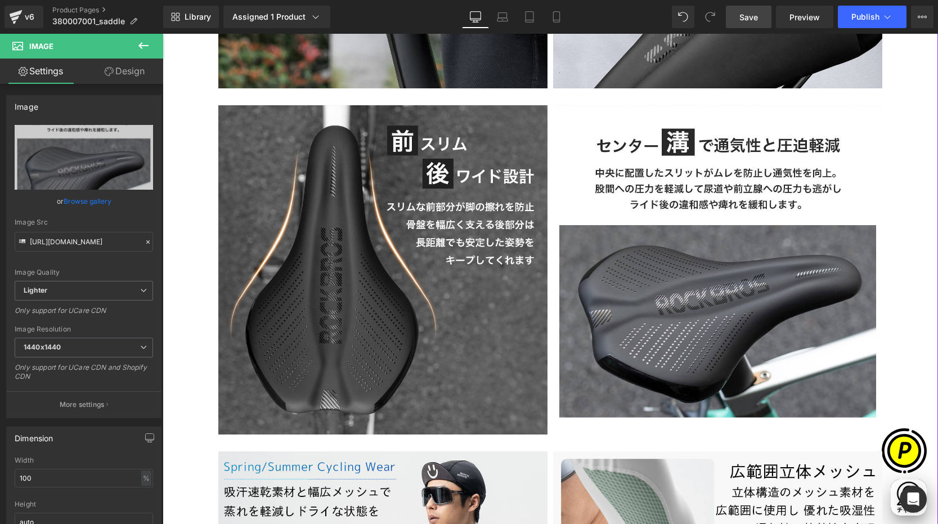
type input "[URL][DOMAIN_NAME]"
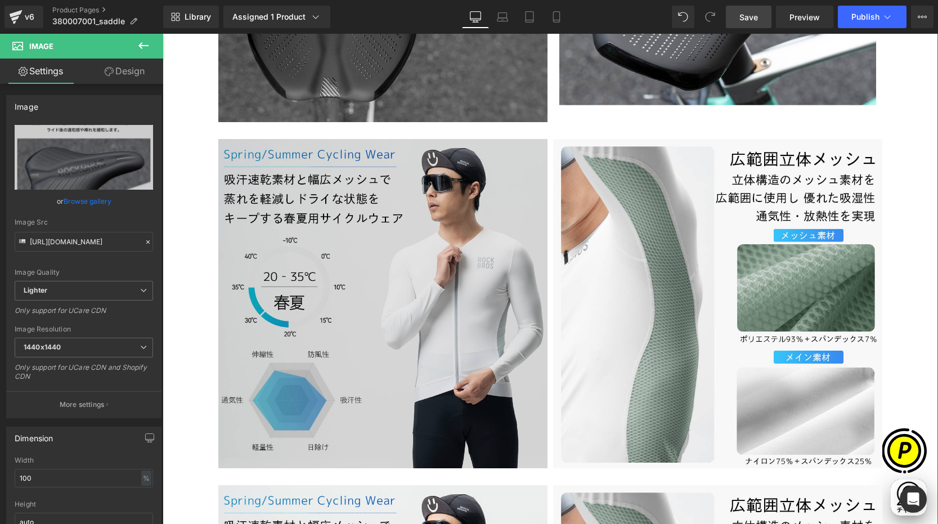
scroll to position [3122, 0]
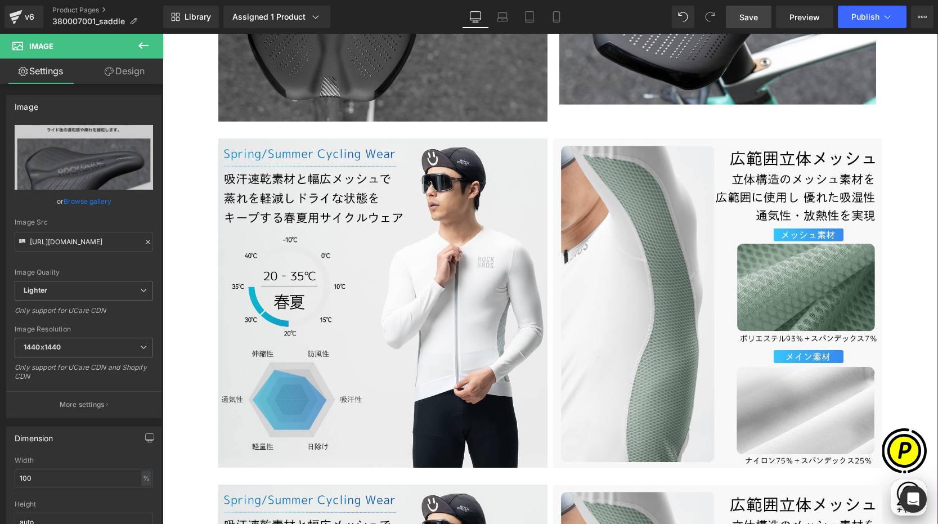
click at [397, 249] on img at bounding box center [382, 302] width 329 height 329
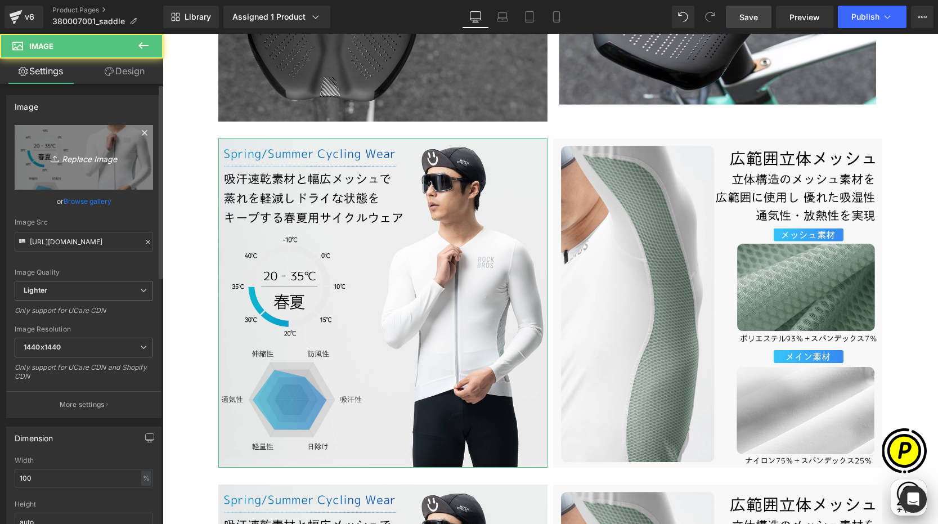
click at [53, 158] on icon at bounding box center [56, 158] width 11 height 11
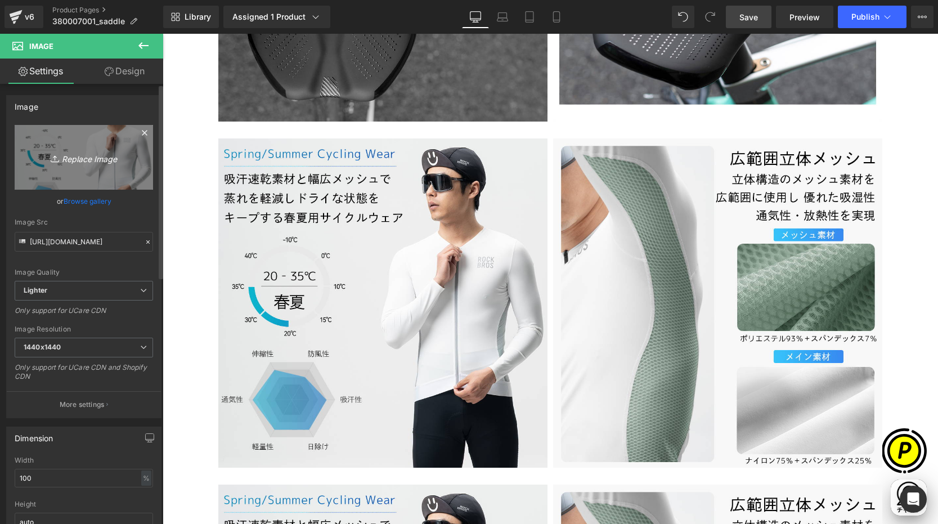
scroll to position [0, 439]
type input "C:\fakepath\380007001_6.jpg"
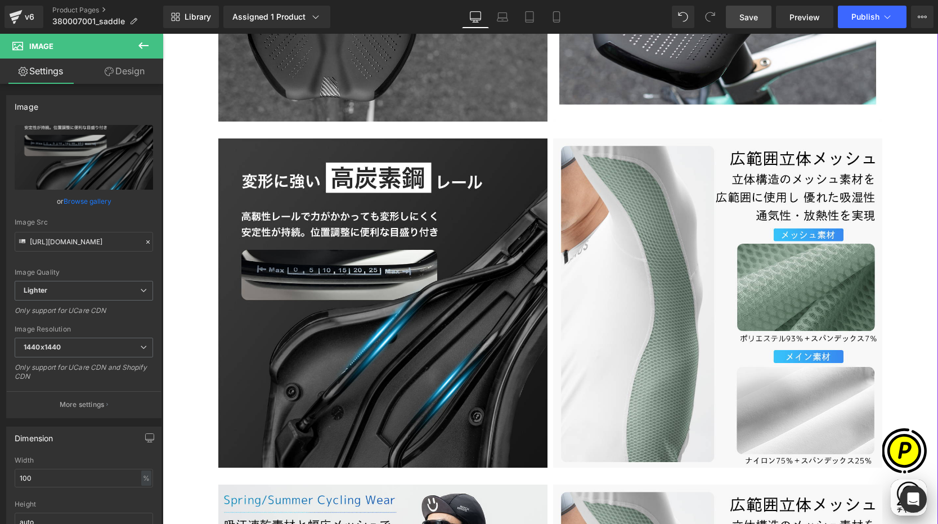
type input "[URL][DOMAIN_NAME]"
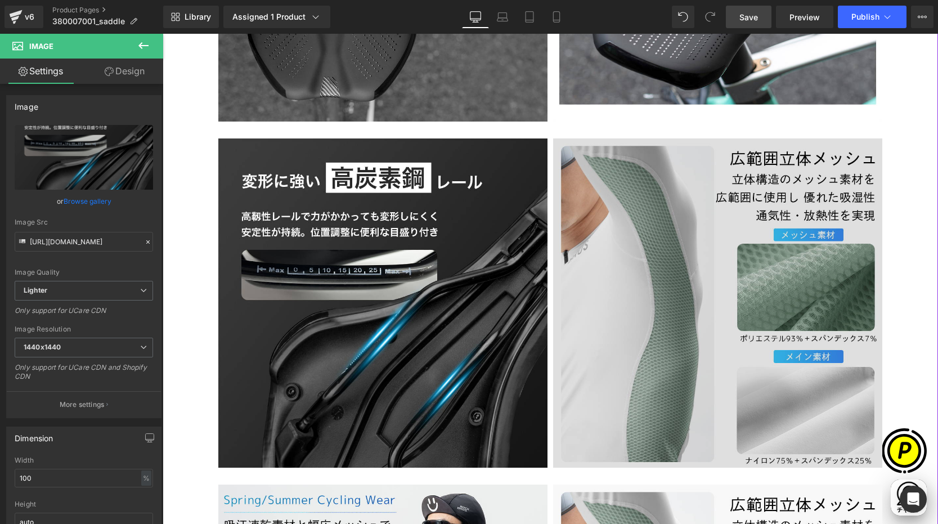
scroll to position [0, 0]
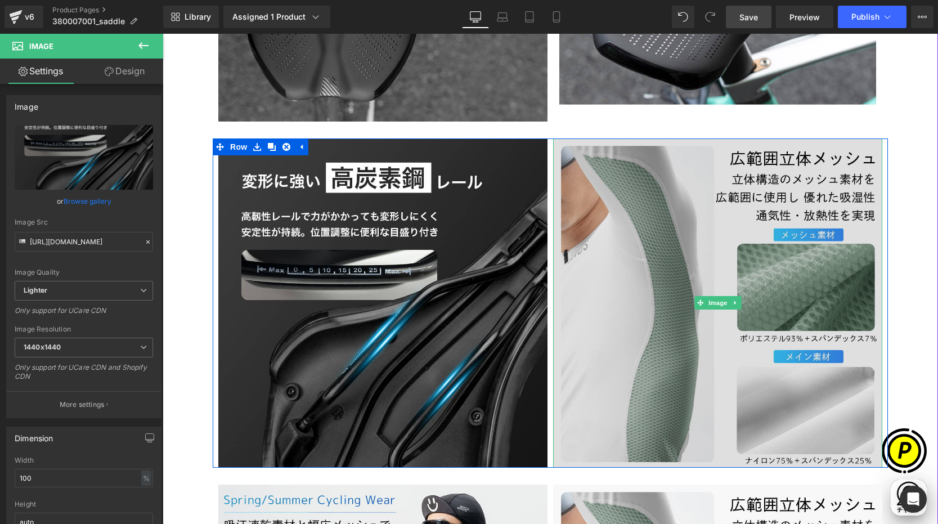
click at [668, 269] on img at bounding box center [717, 302] width 329 height 329
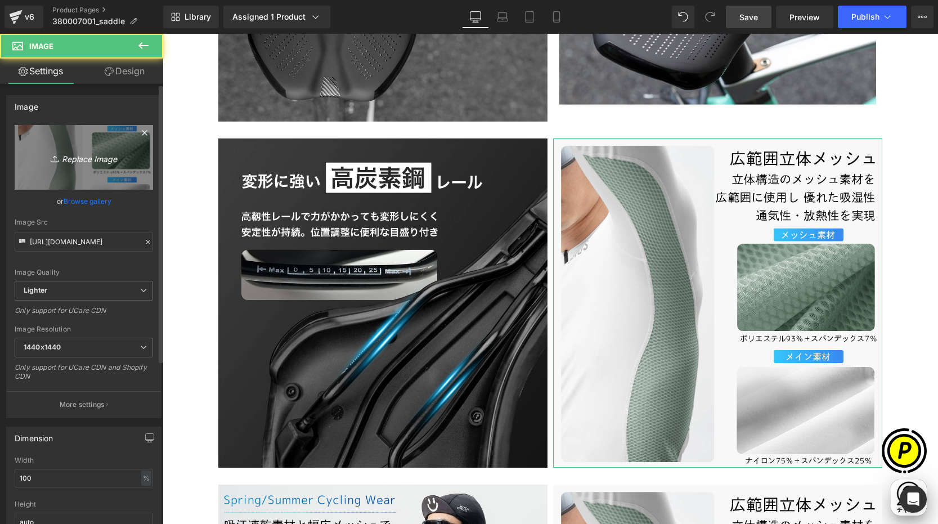
click at [42, 154] on icon "Replace Image" at bounding box center [84, 157] width 90 height 14
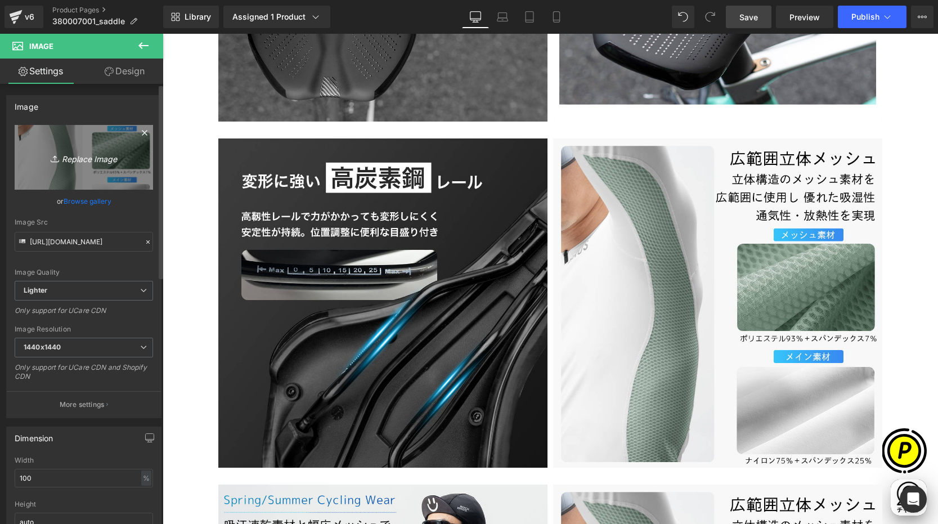
type input "C:\fakepath\380007001_7.jpg"
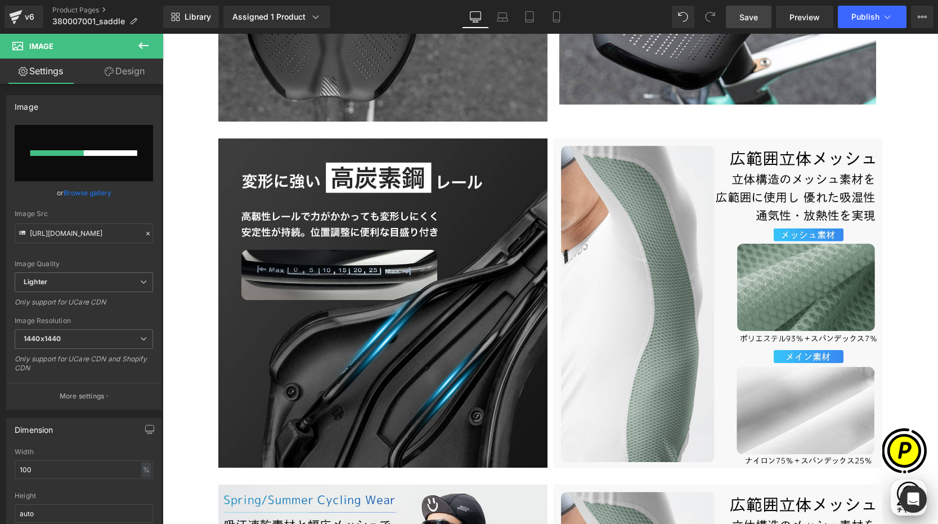
scroll to position [0, 219]
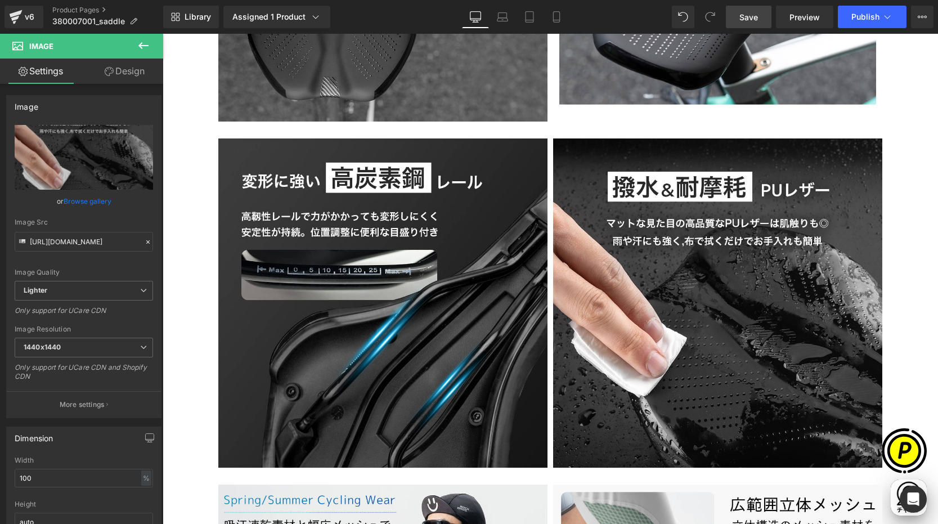
type input "[URL][DOMAIN_NAME]"
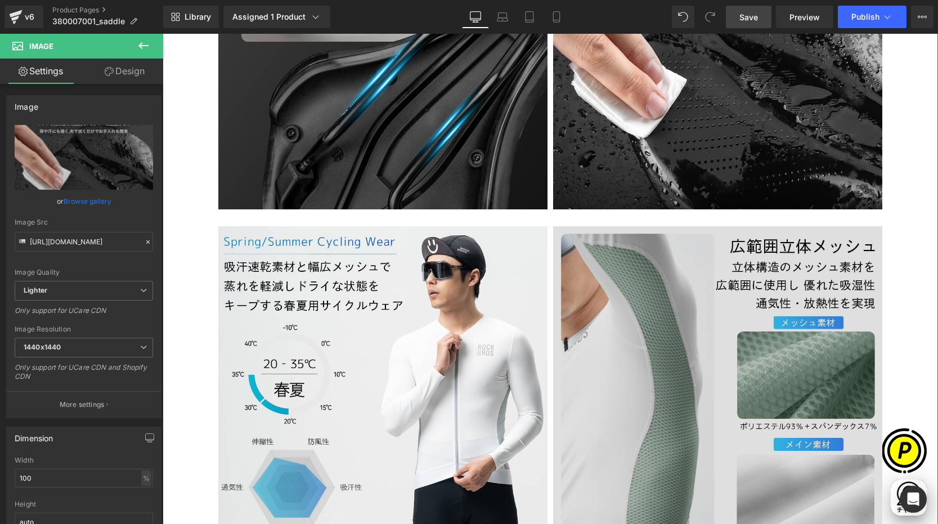
scroll to position [3518, 0]
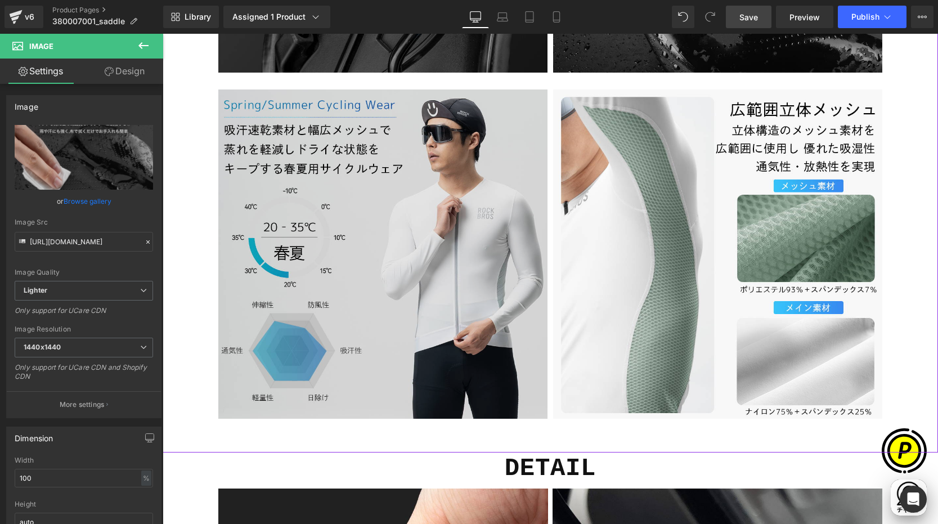
click at [307, 218] on img at bounding box center [382, 253] width 329 height 329
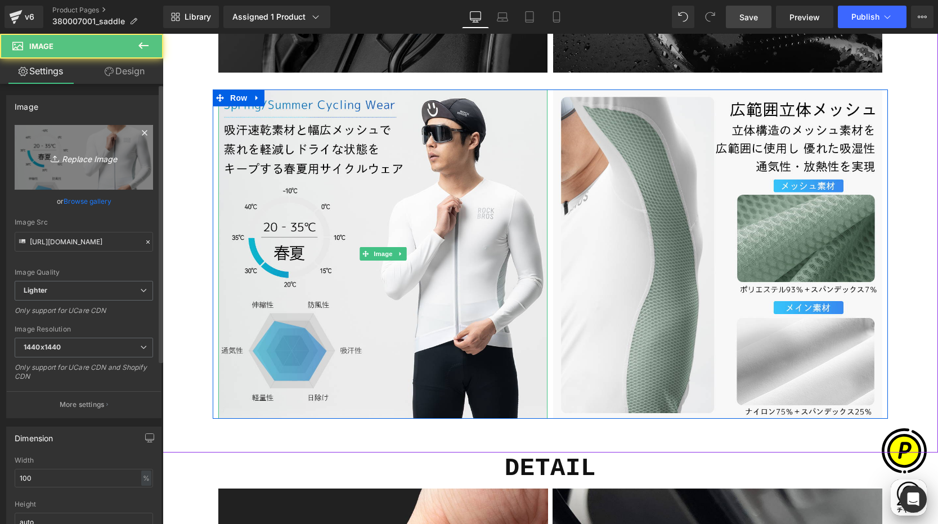
scroll to position [0, 439]
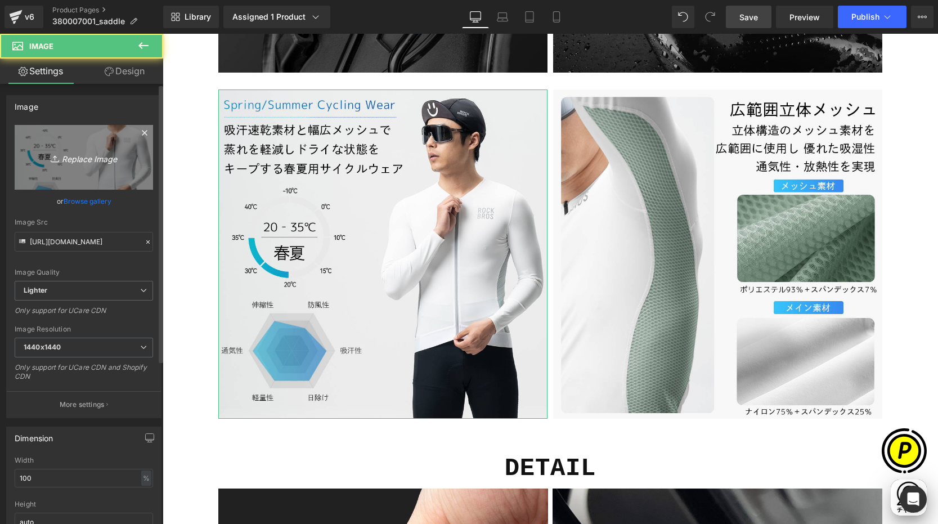
click at [62, 154] on icon "Replace Image" at bounding box center [84, 157] width 90 height 14
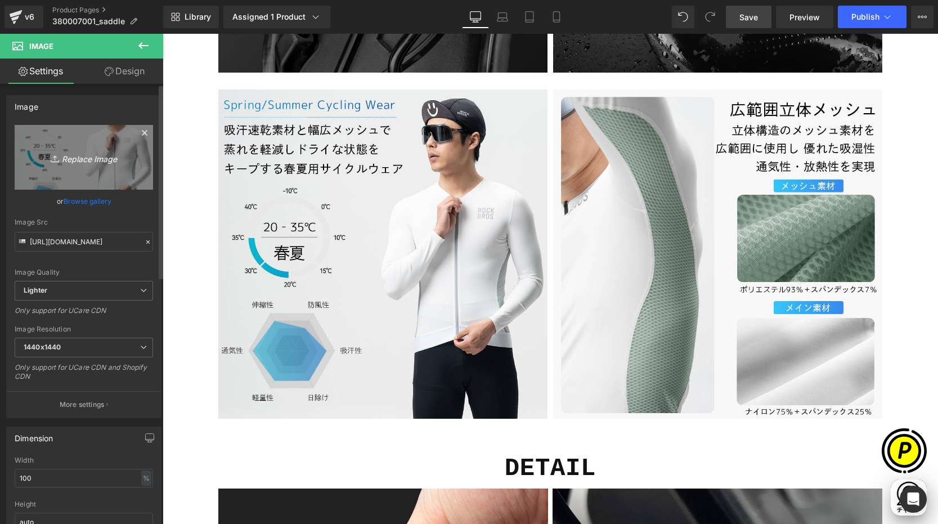
type input "C:\fakepath\380007001_8.jpg"
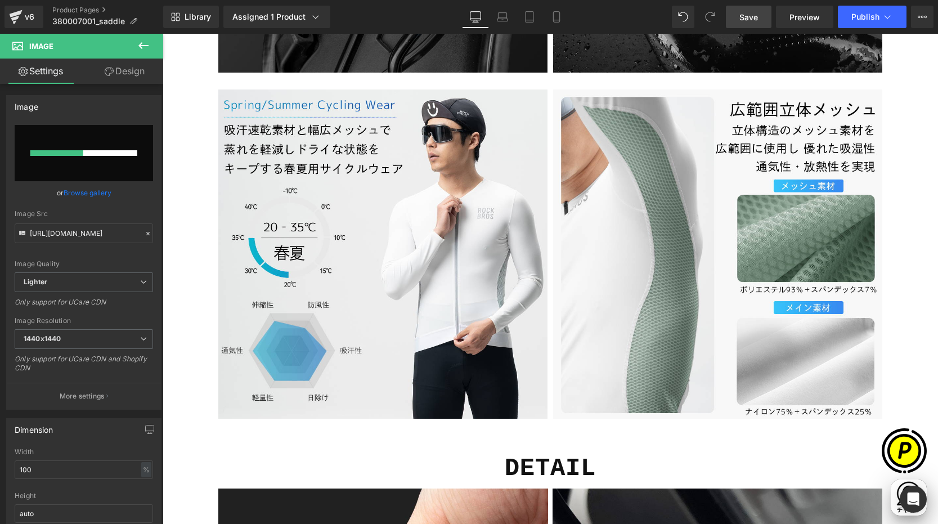
scroll to position [0, 0]
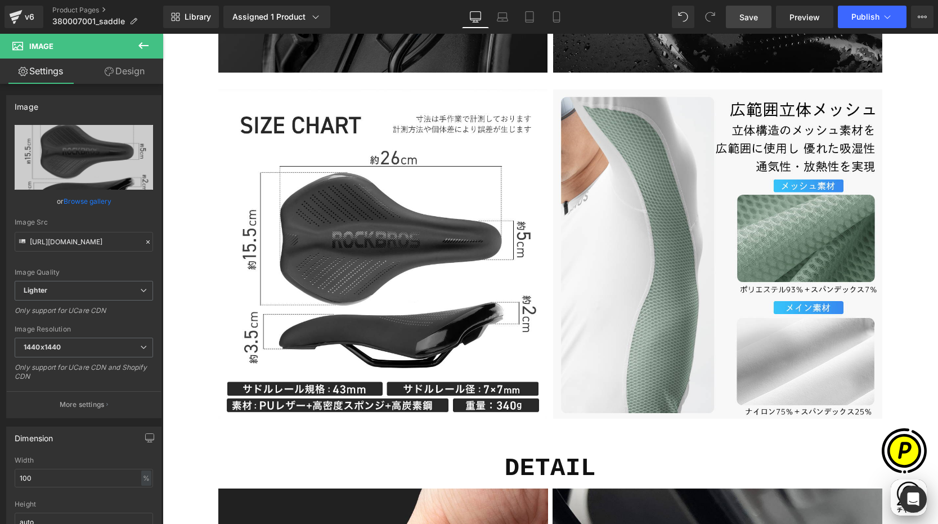
type input "[URL][DOMAIN_NAME]"
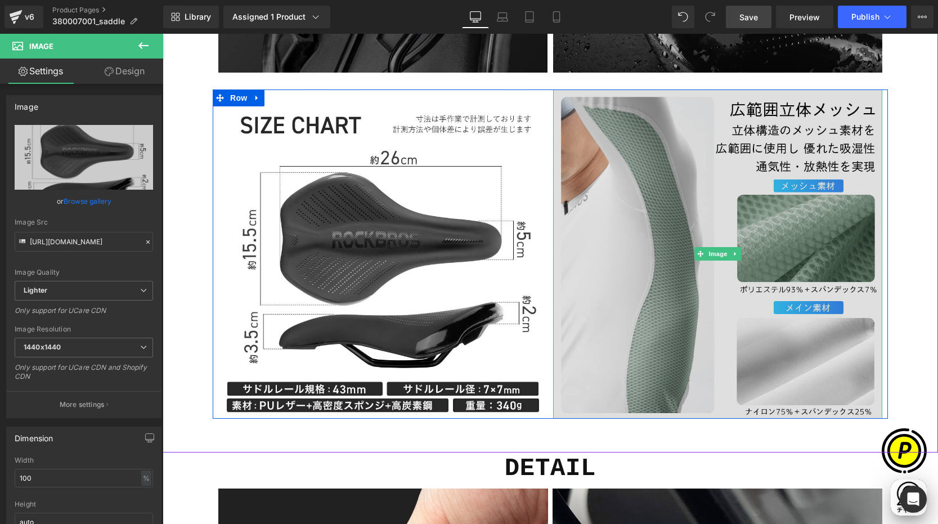
click at [693, 327] on img at bounding box center [717, 253] width 329 height 329
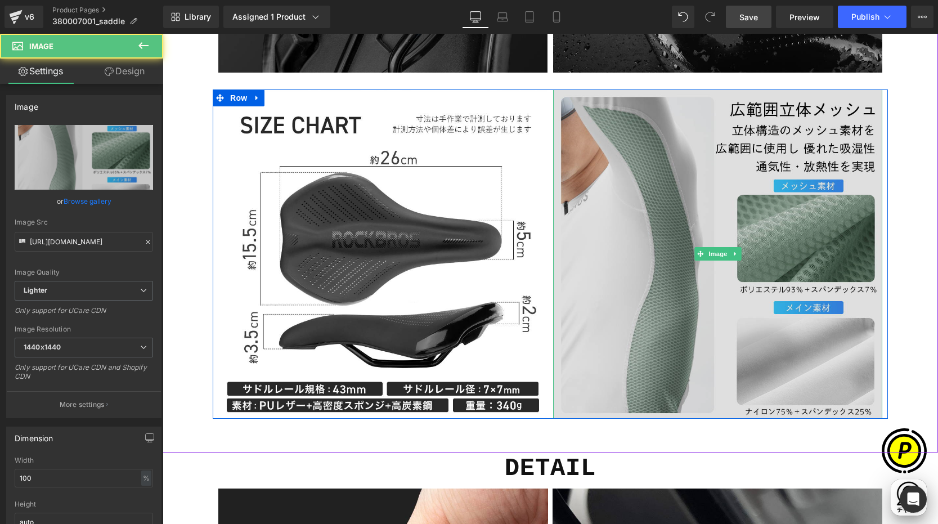
click at [601, 208] on img at bounding box center [717, 253] width 329 height 329
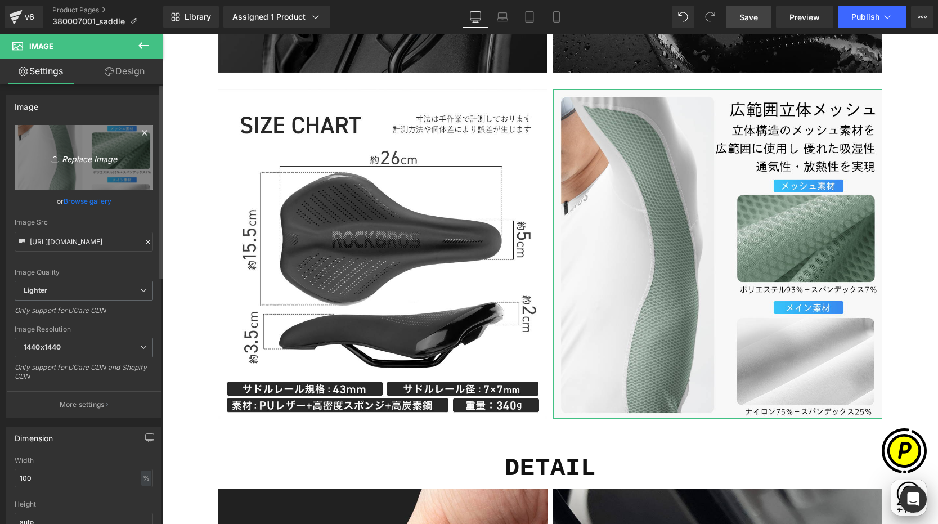
click at [77, 162] on icon "Replace Image" at bounding box center [84, 157] width 90 height 14
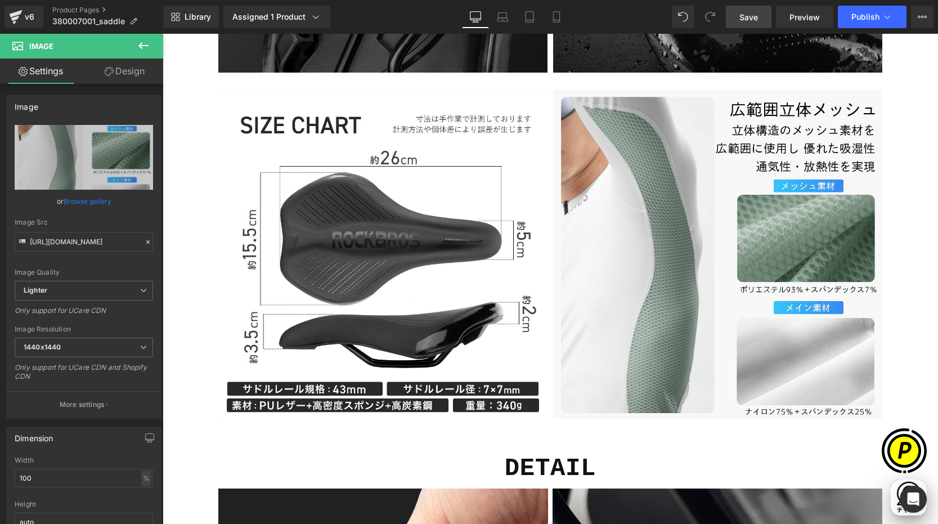
type input "C:\fakepath\380007001.jpg"
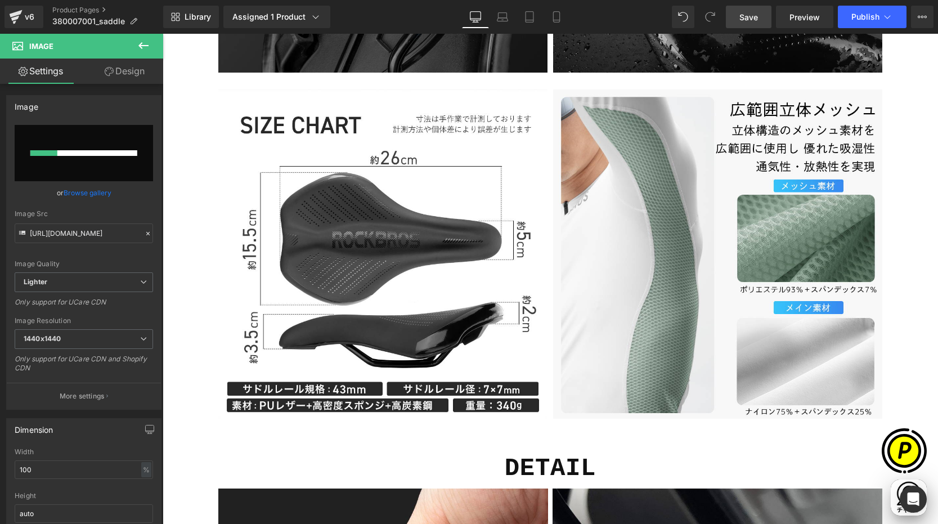
scroll to position [0, 0]
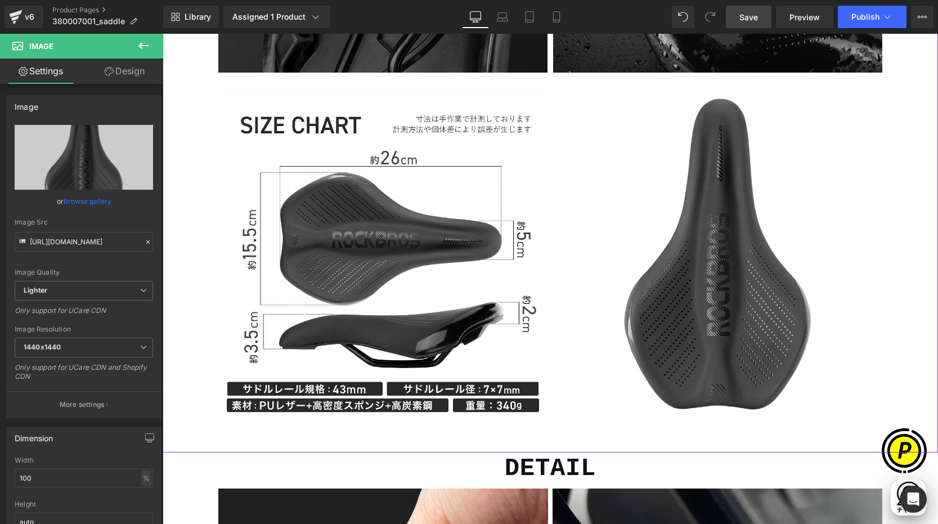
type input "[URL][DOMAIN_NAME]"
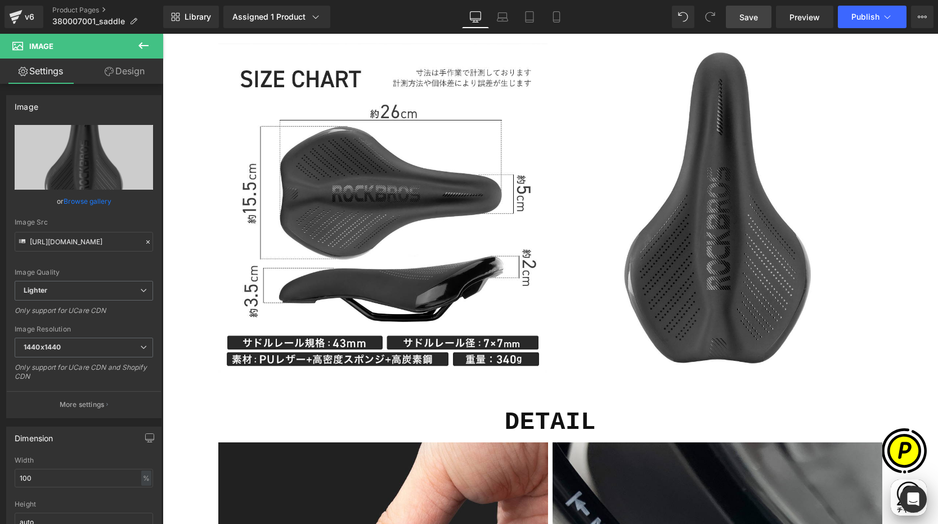
scroll to position [0, 219]
click at [746, 9] on link "Save" at bounding box center [749, 17] width 46 height 23
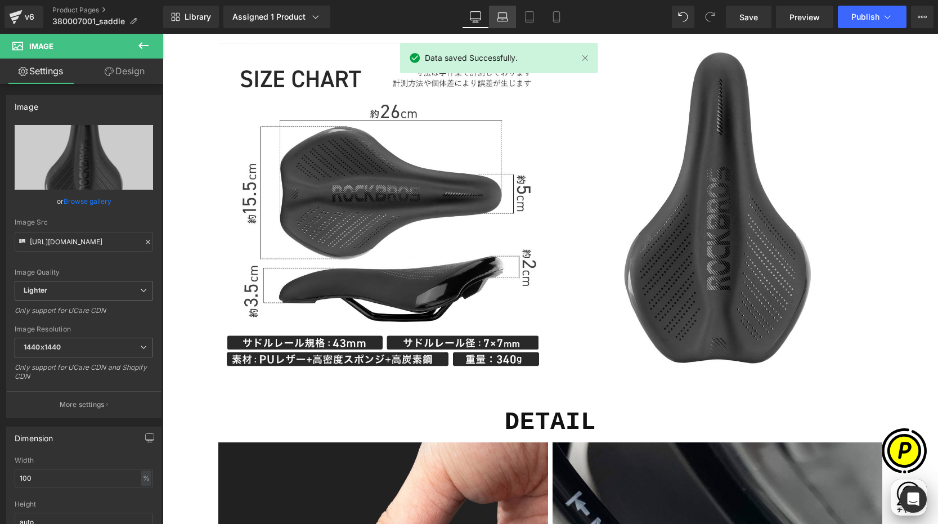
click at [500, 20] on icon at bounding box center [502, 16] width 11 height 11
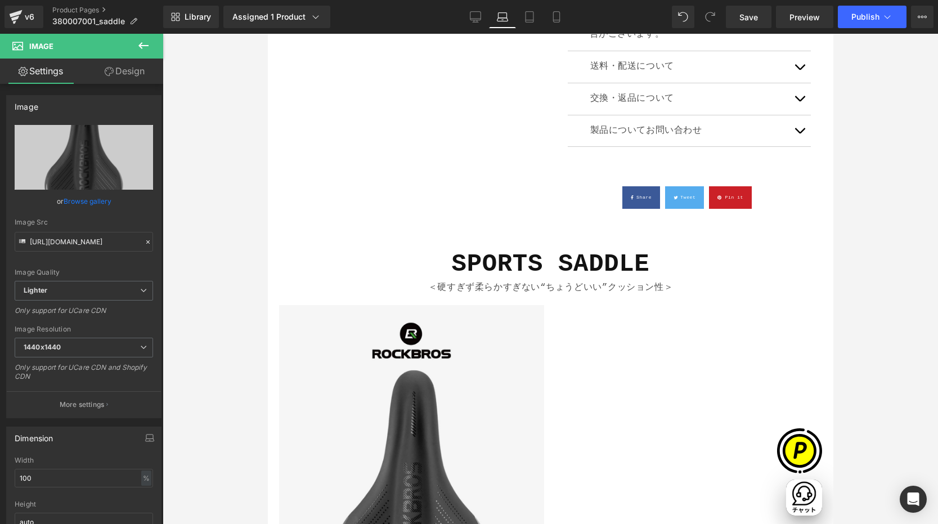
scroll to position [995, 0]
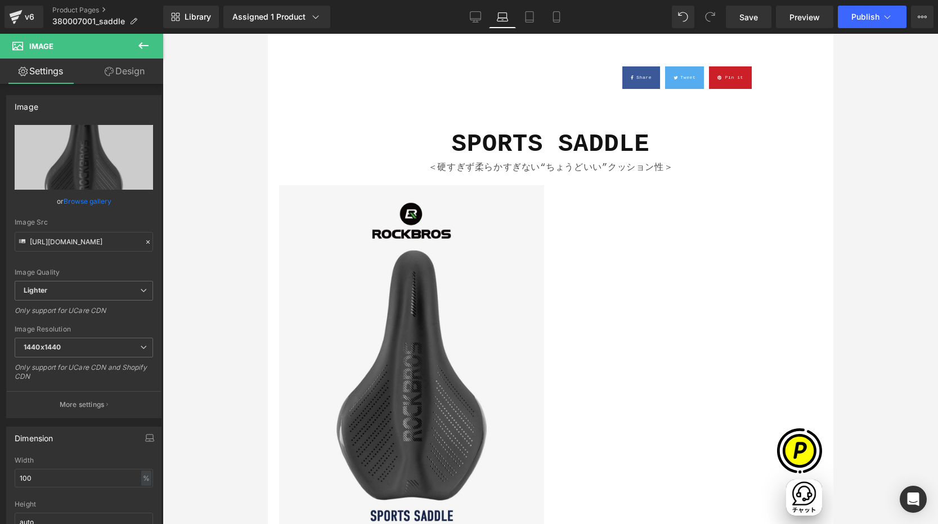
drag, startPoint x: 827, startPoint y: 302, endPoint x: 1101, endPoint y: 172, distance: 303.1
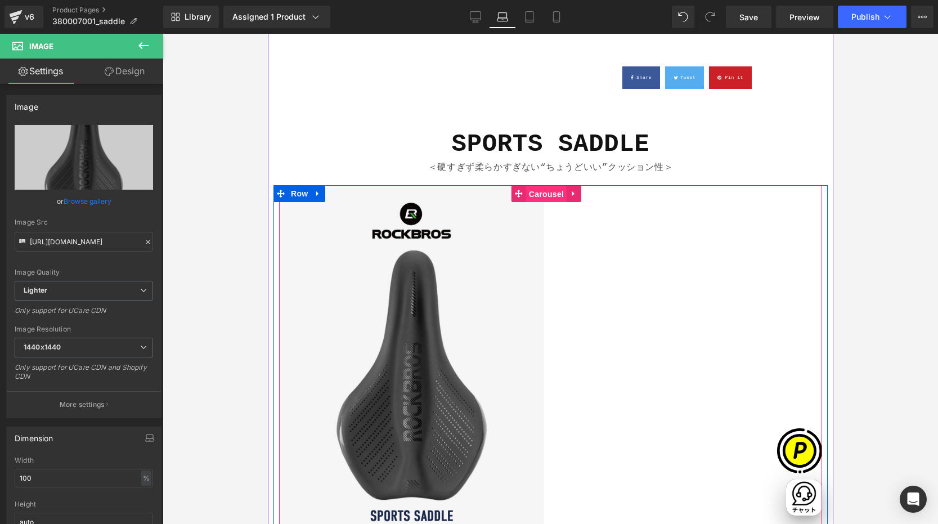
drag, startPoint x: 542, startPoint y: 192, endPoint x: 443, endPoint y: 227, distance: 104.3
click at [542, 192] on span "Carousel" at bounding box center [546, 194] width 41 height 17
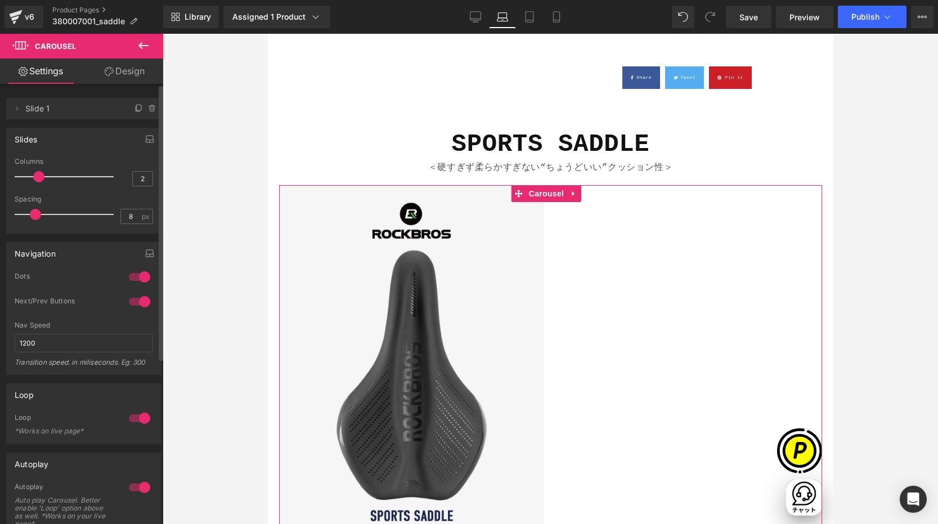
type input "1"
drag, startPoint x: 36, startPoint y: 177, endPoint x: 12, endPoint y: 174, distance: 23.8
click at [12, 174] on div "1 Columns 1 1 Columns 1 1 Columns 1 1 Columns 1 8px Spacing 8 px 8px Spacing 8 …" at bounding box center [84, 195] width 154 height 75
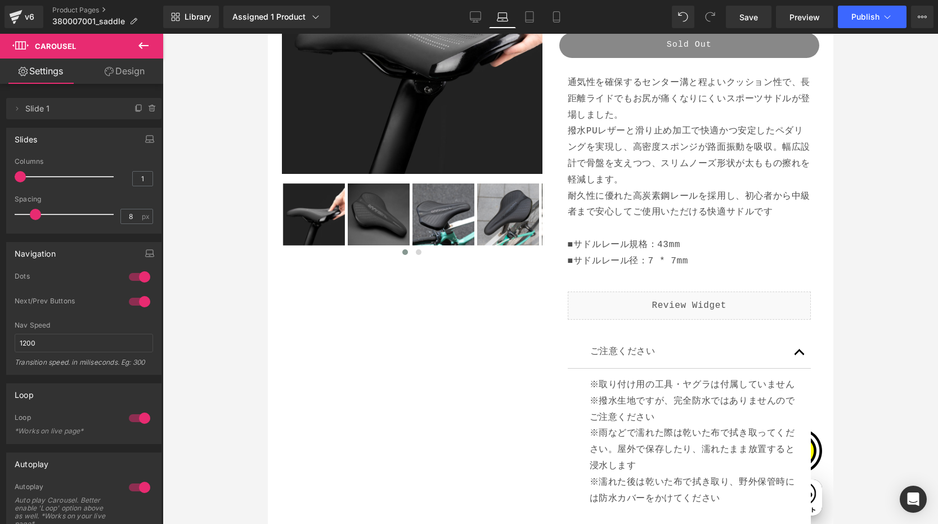
scroll to position [0, 172]
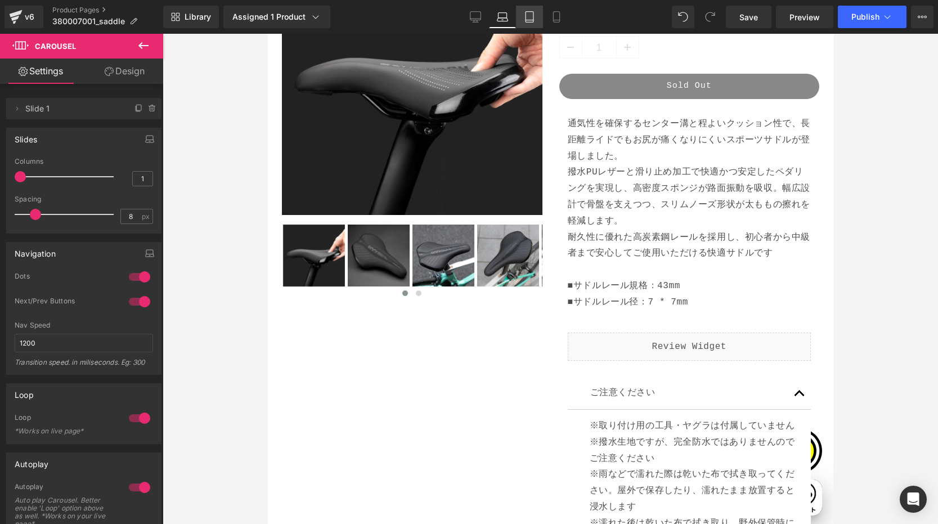
click at [527, 16] on icon at bounding box center [529, 16] width 11 height 11
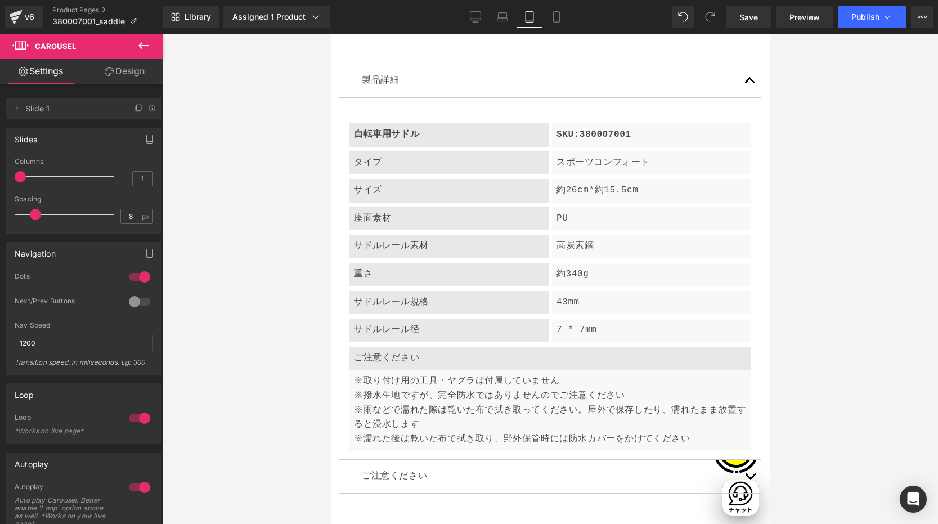
scroll to position [0, 366]
click at [557, 23] on link "Mobile" at bounding box center [556, 17] width 27 height 23
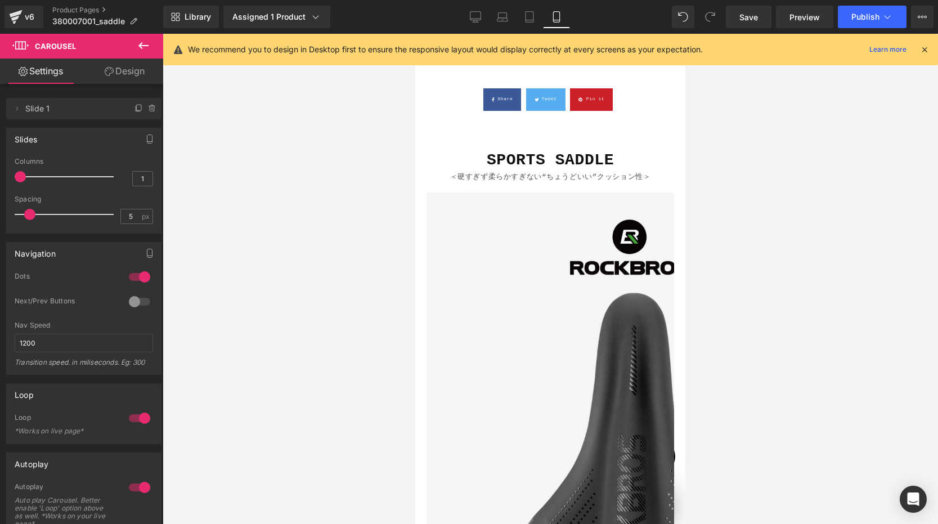
scroll to position [1228, 0]
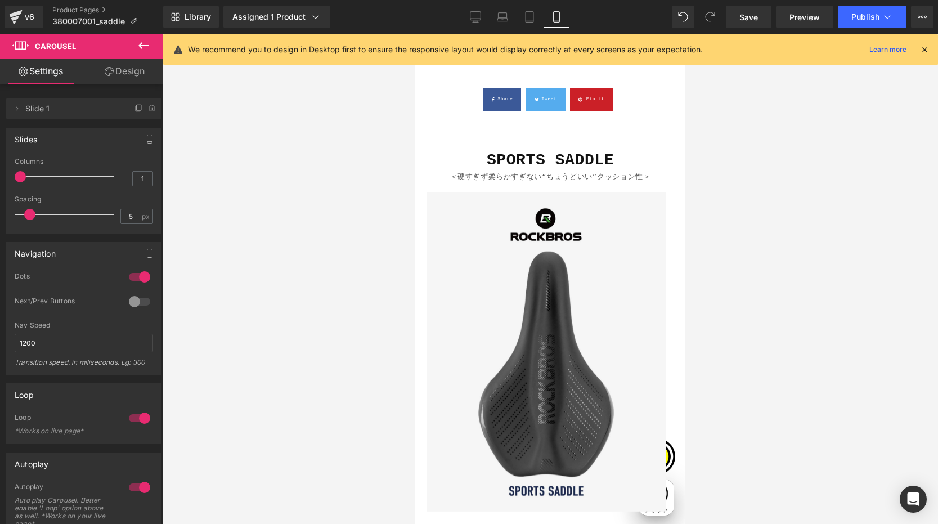
click at [907, 50] on icon at bounding box center [925, 49] width 10 height 10
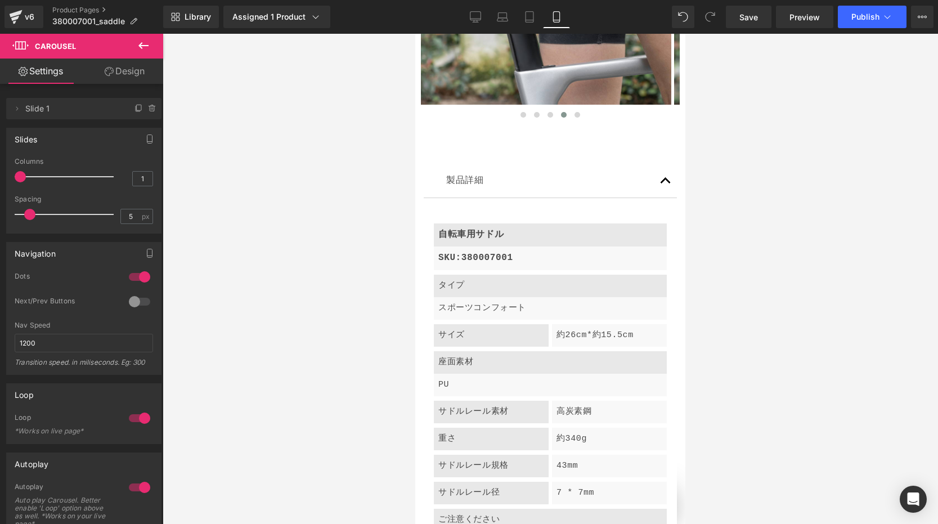
scroll to position [4651, 0]
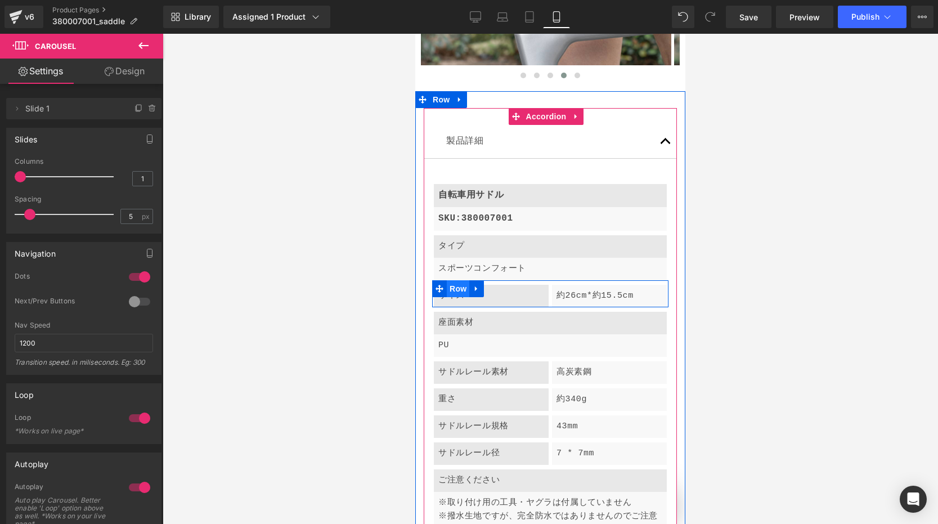
click at [454, 280] on span "Row" at bounding box center [458, 288] width 23 height 17
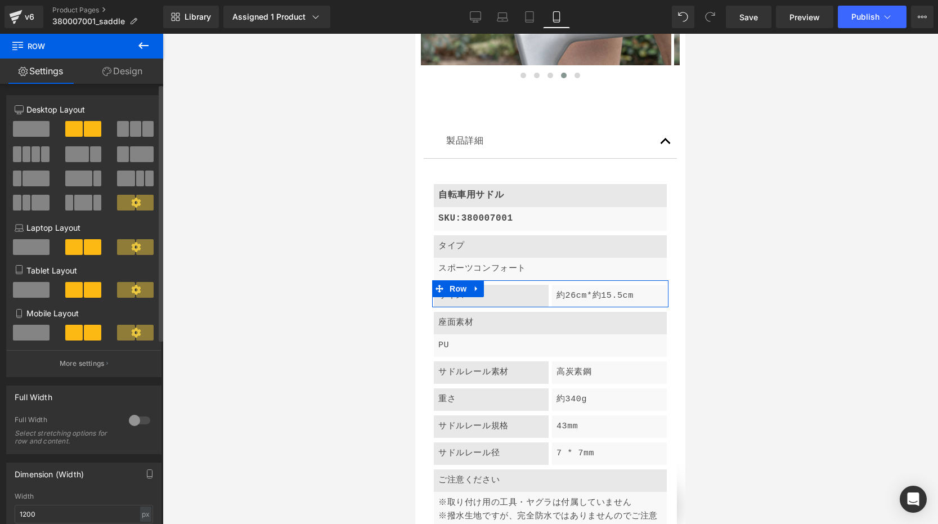
click at [35, 325] on span at bounding box center [31, 333] width 37 height 16
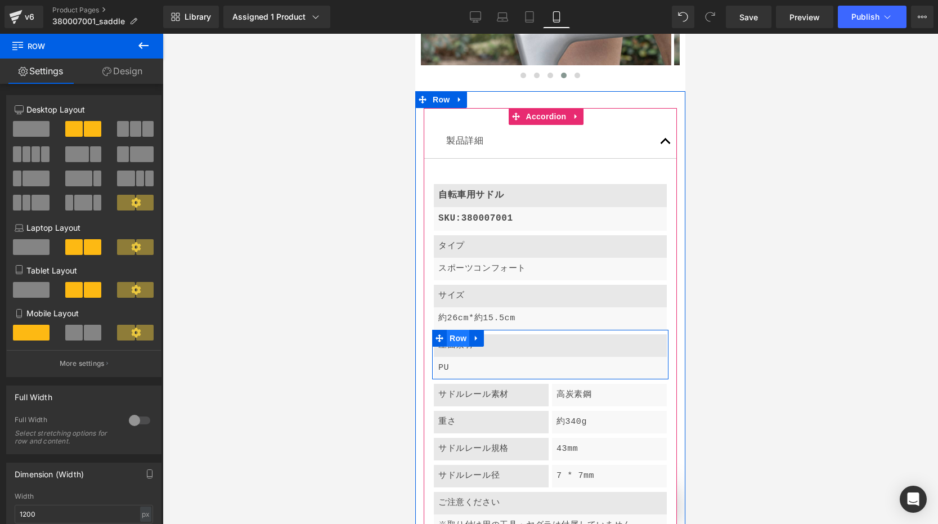
click at [462, 330] on span "Row" at bounding box center [458, 338] width 23 height 17
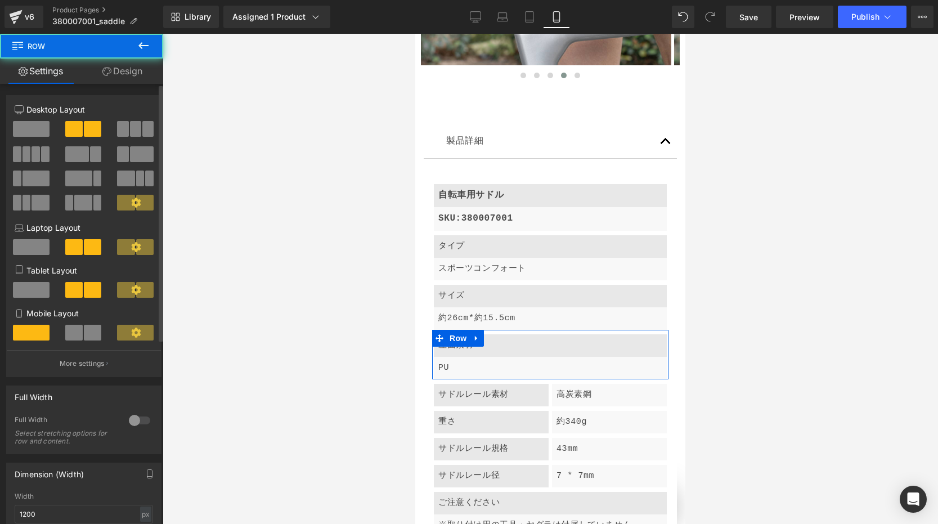
scroll to position [0, 198]
click at [70, 331] on span at bounding box center [73, 333] width 17 height 16
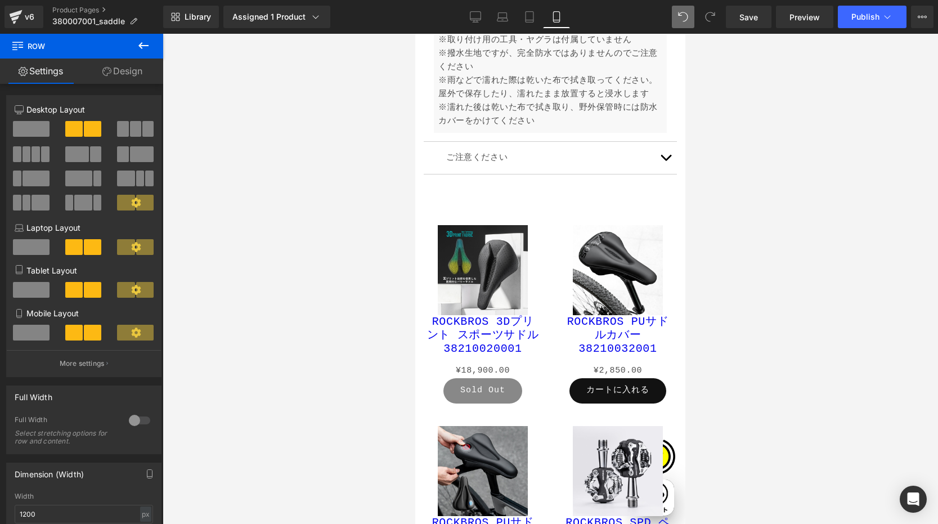
scroll to position [0, 395]
click at [468, 13] on link "Desktop" at bounding box center [475, 17] width 27 height 23
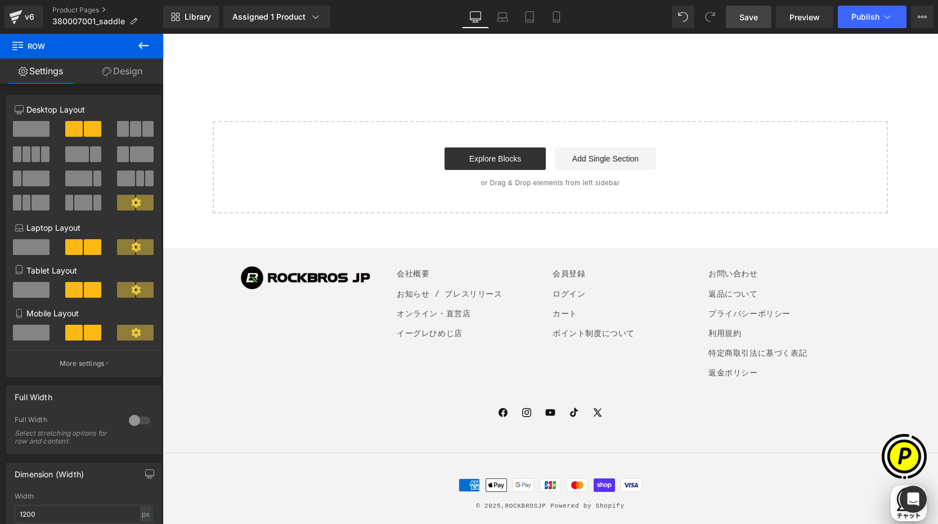
scroll to position [0, 0]
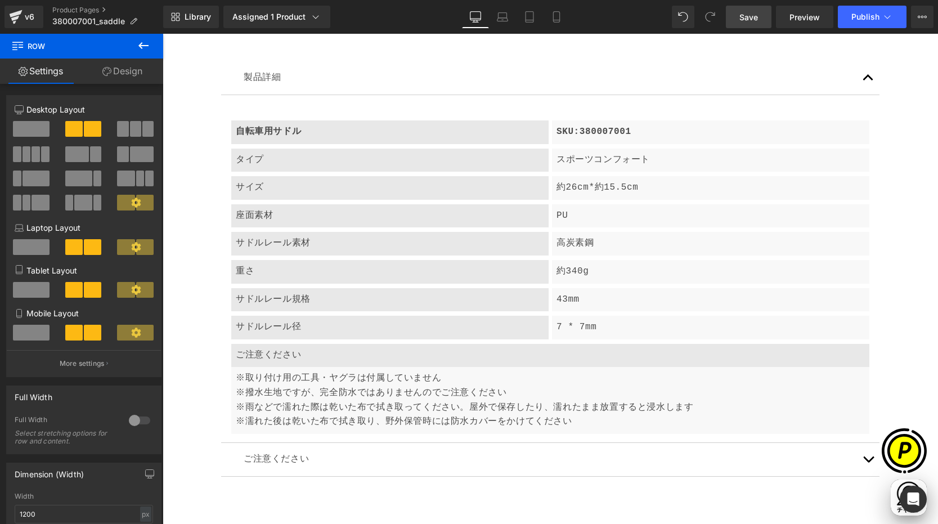
drag, startPoint x: 743, startPoint y: 14, endPoint x: 686, endPoint y: 38, distance: 61.8
click at [743, 14] on span "Save" at bounding box center [749, 17] width 19 height 12
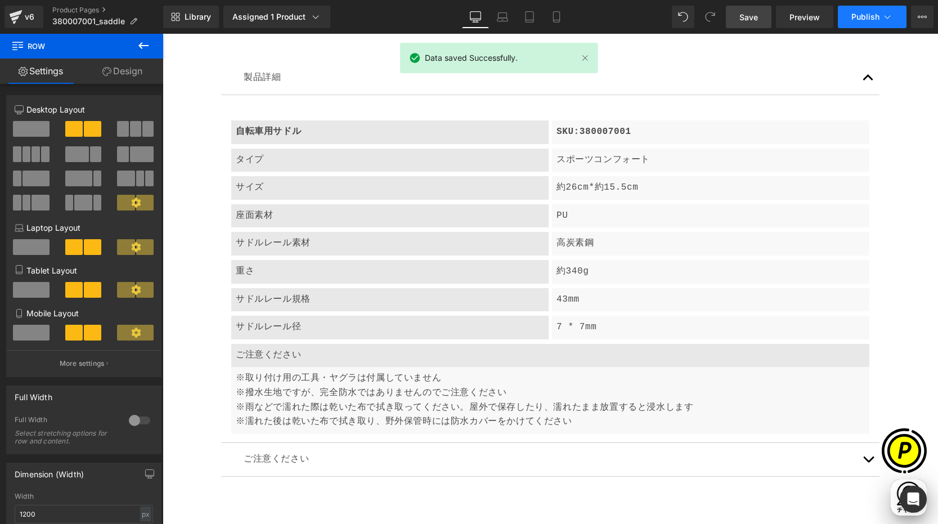
click at [891, 20] on icon at bounding box center [887, 16] width 11 height 11
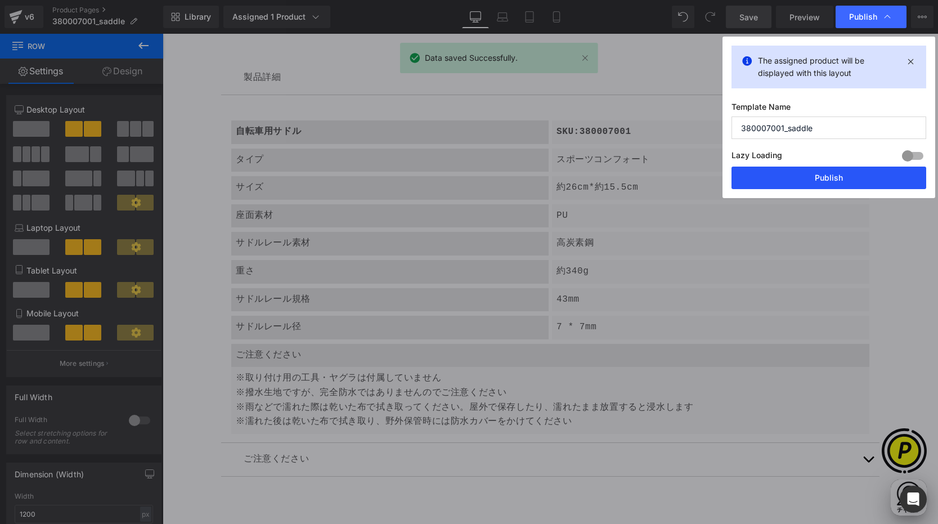
click at [846, 174] on button "Publish" at bounding box center [829, 178] width 195 height 23
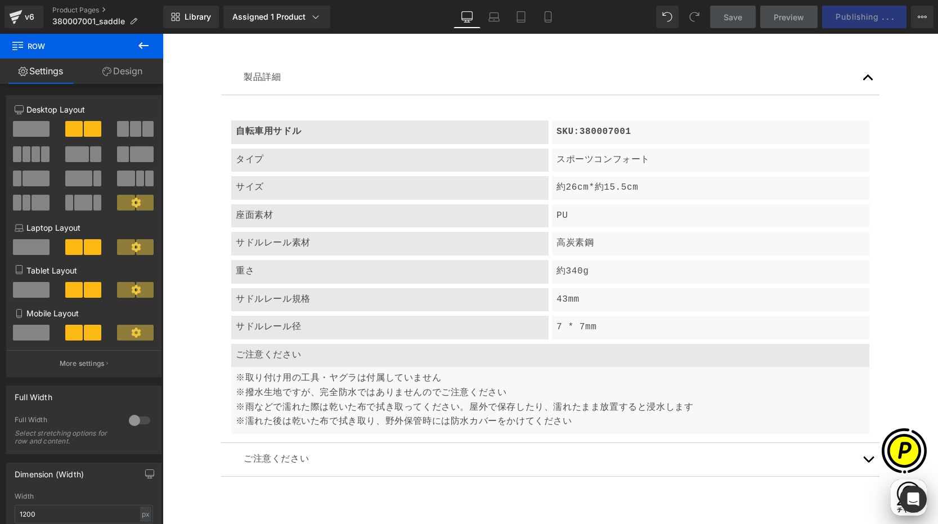
scroll to position [0, 219]
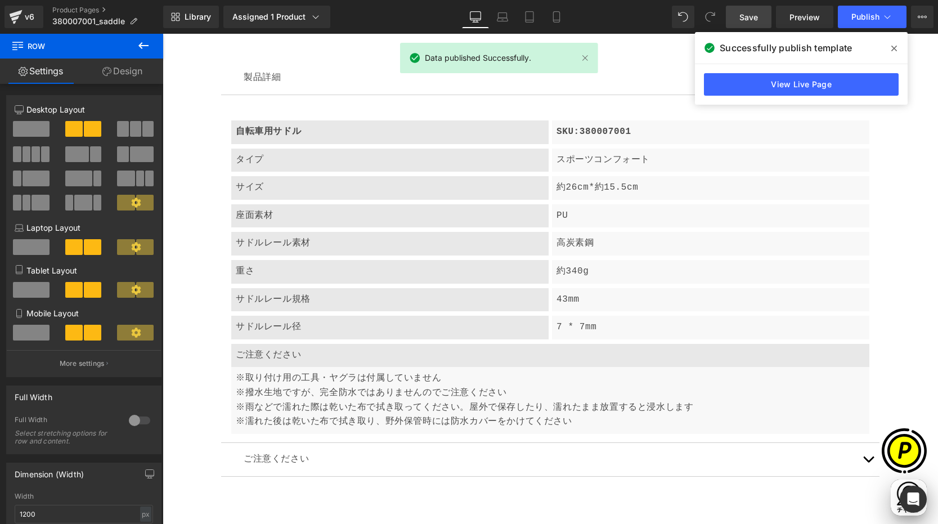
click at [894, 51] on icon at bounding box center [894, 48] width 6 height 9
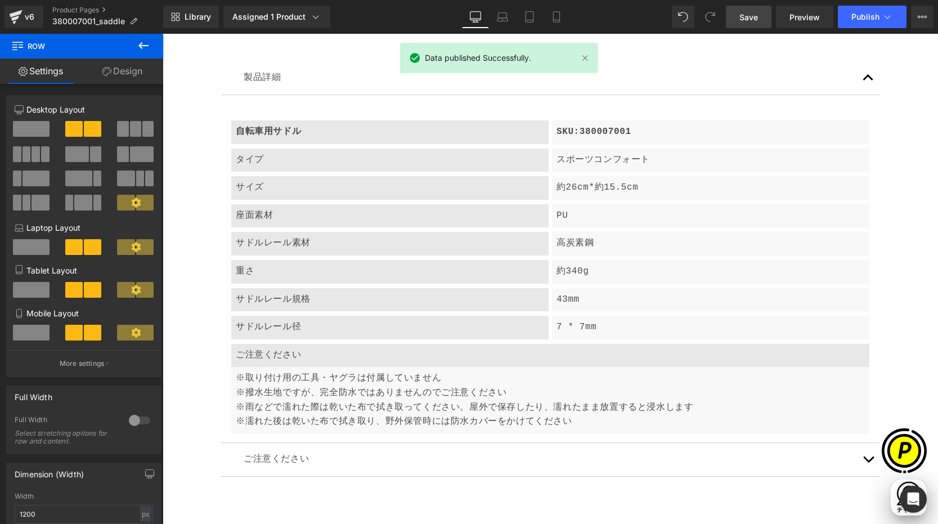
click at [739, 17] on link "Save" at bounding box center [749, 17] width 46 height 23
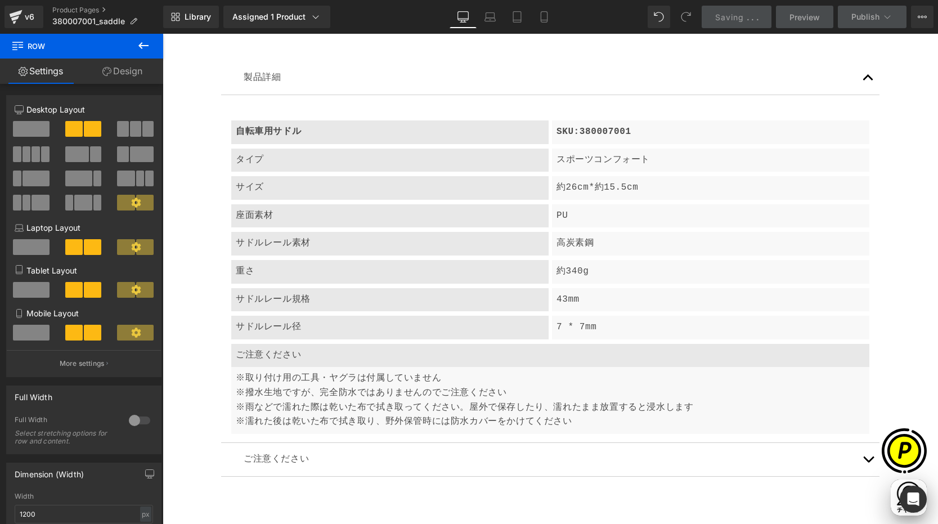
scroll to position [0, 439]
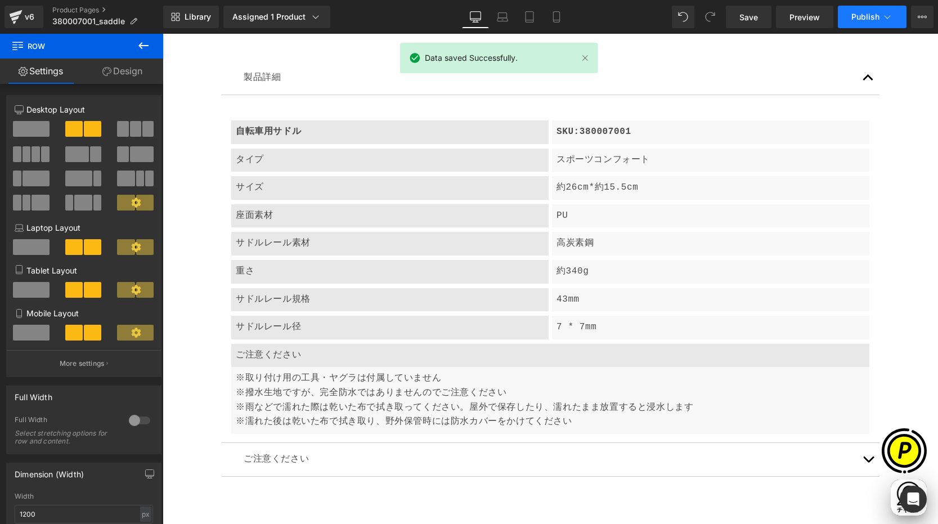
click at [859, 16] on span "Publish" at bounding box center [866, 16] width 28 height 9
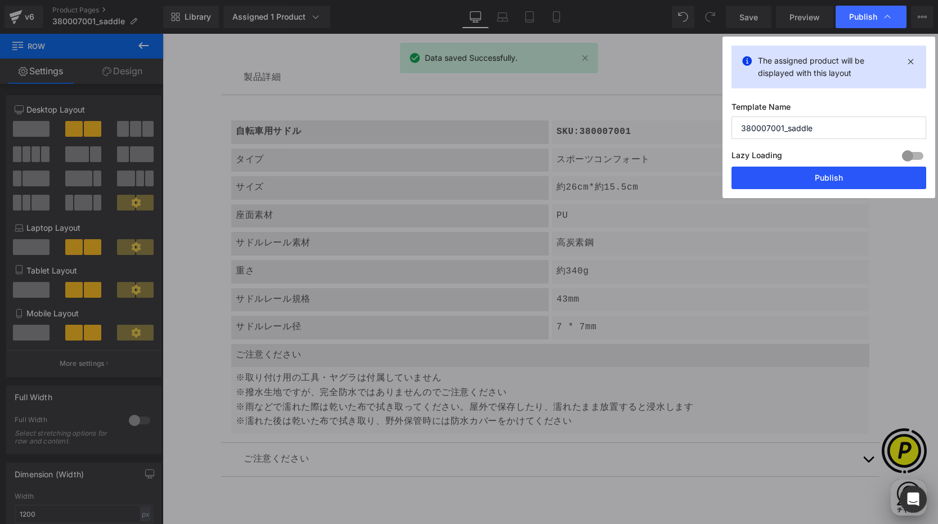
click at [823, 171] on button "Publish" at bounding box center [829, 178] width 195 height 23
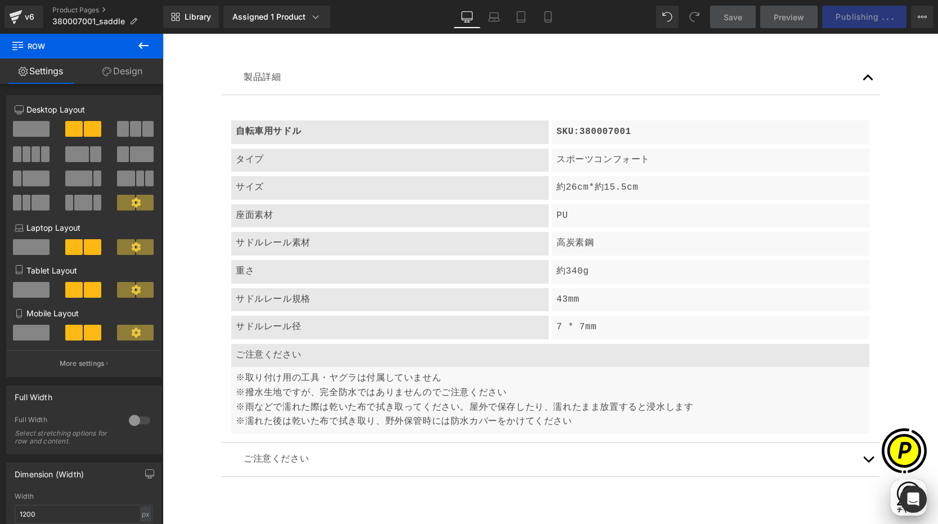
scroll to position [0, 0]
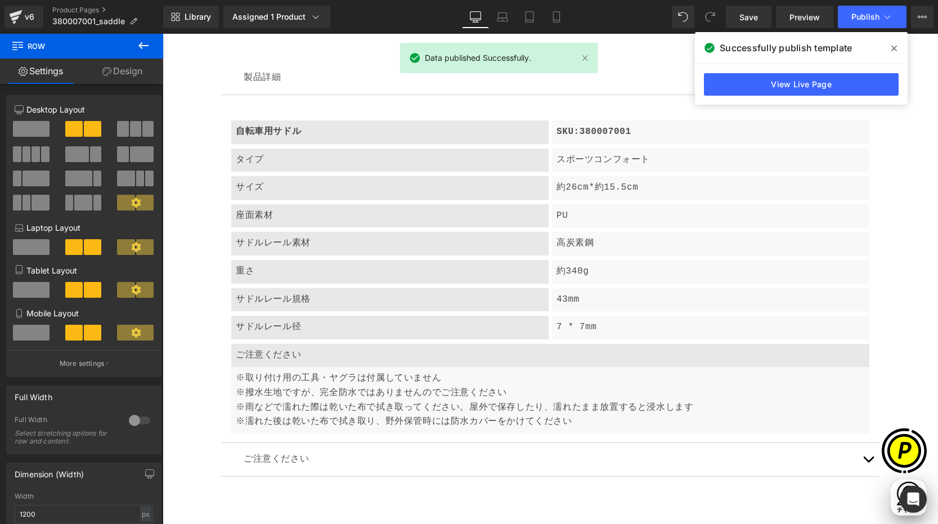
click at [897, 51] on icon at bounding box center [894, 48] width 6 height 9
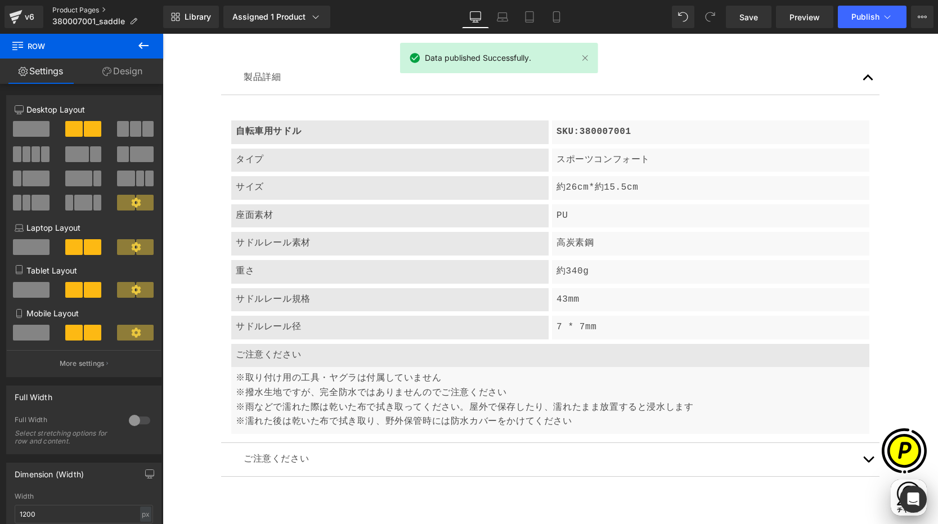
click at [91, 10] on link "Product Pages" at bounding box center [107, 10] width 111 height 9
